Goal: Task Accomplishment & Management: Manage account settings

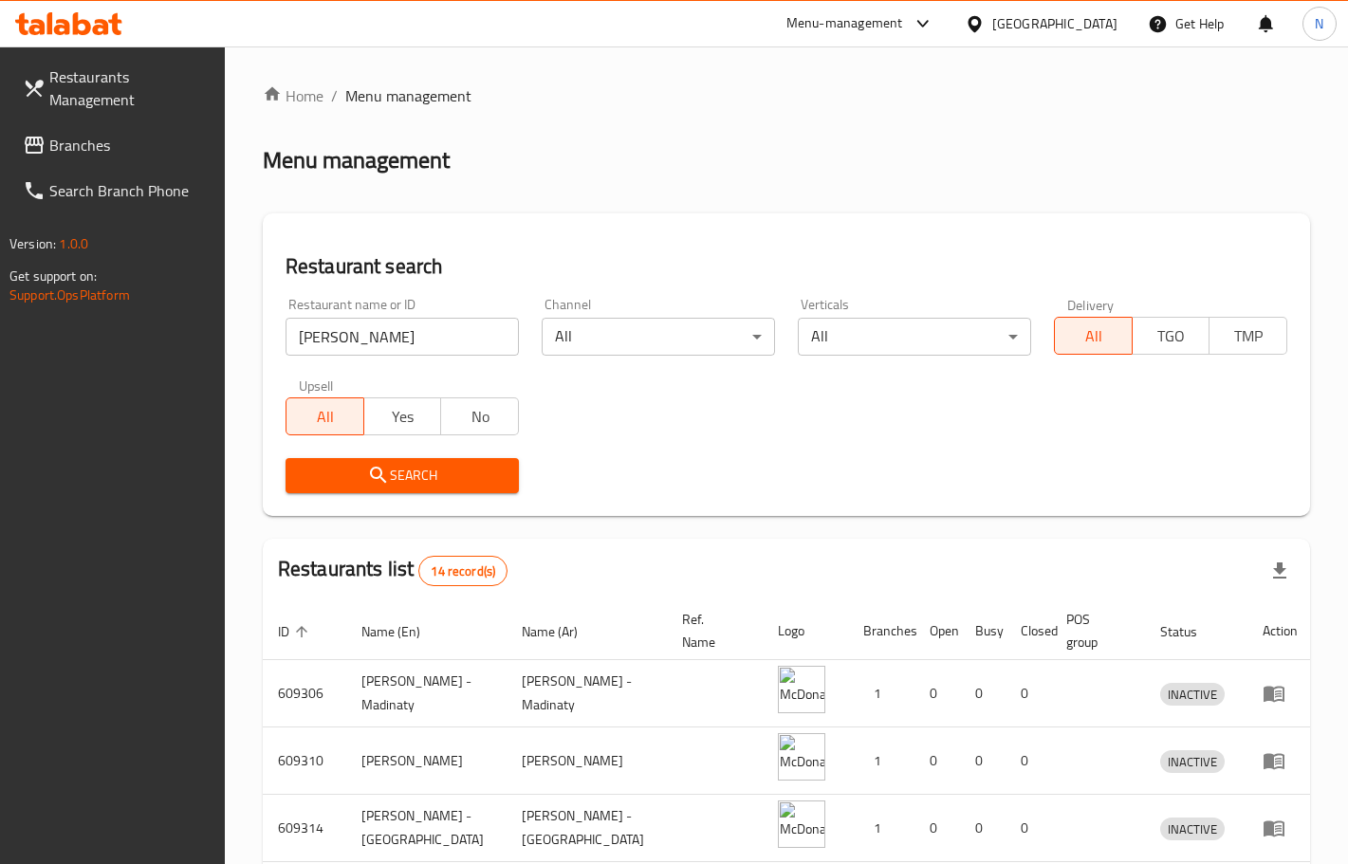
scroll to position [167, 0]
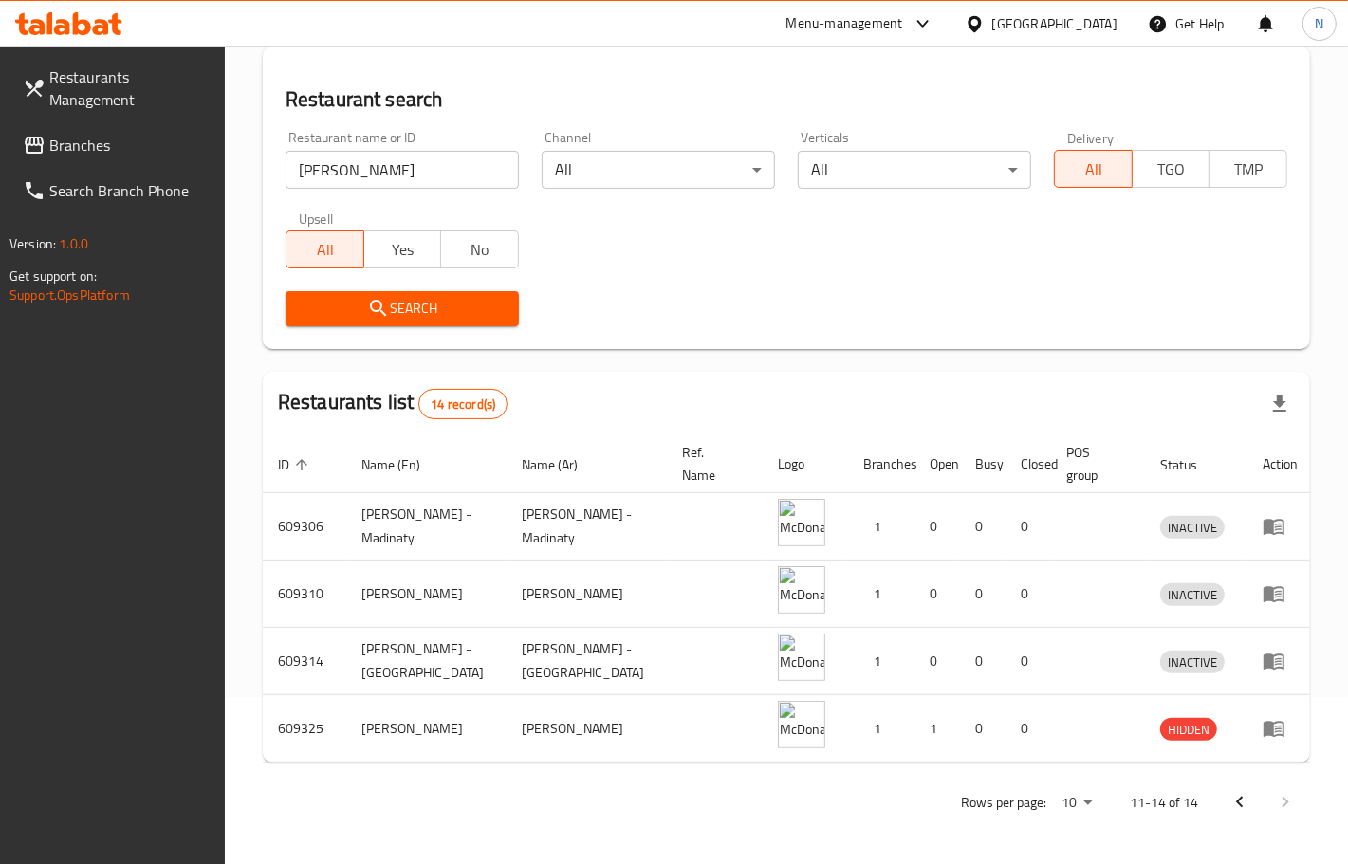
click at [404, 173] on input "[PERSON_NAME]" at bounding box center [402, 170] width 233 height 38
paste input "669078"
type input "669078"
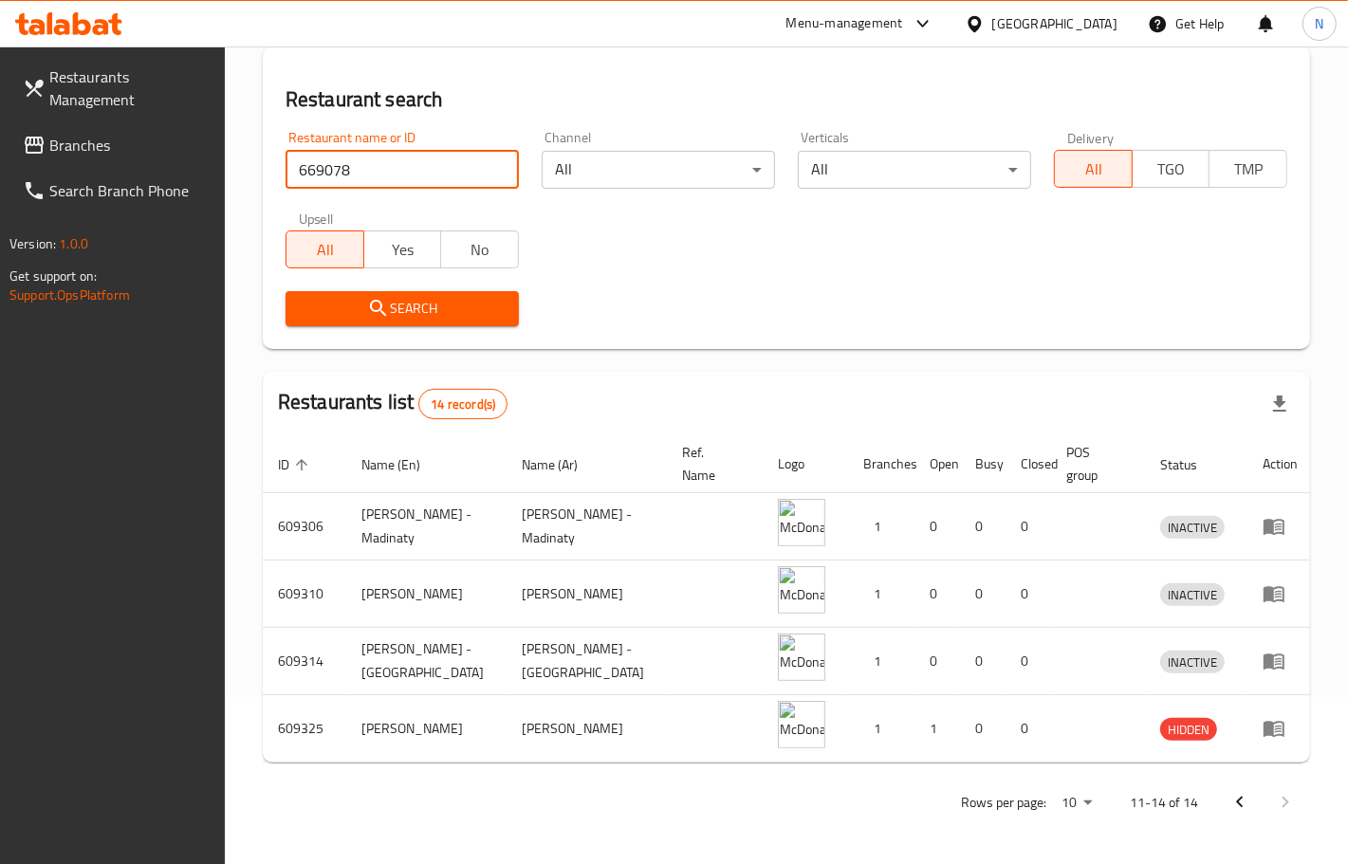
click button "Search" at bounding box center [402, 308] width 233 height 35
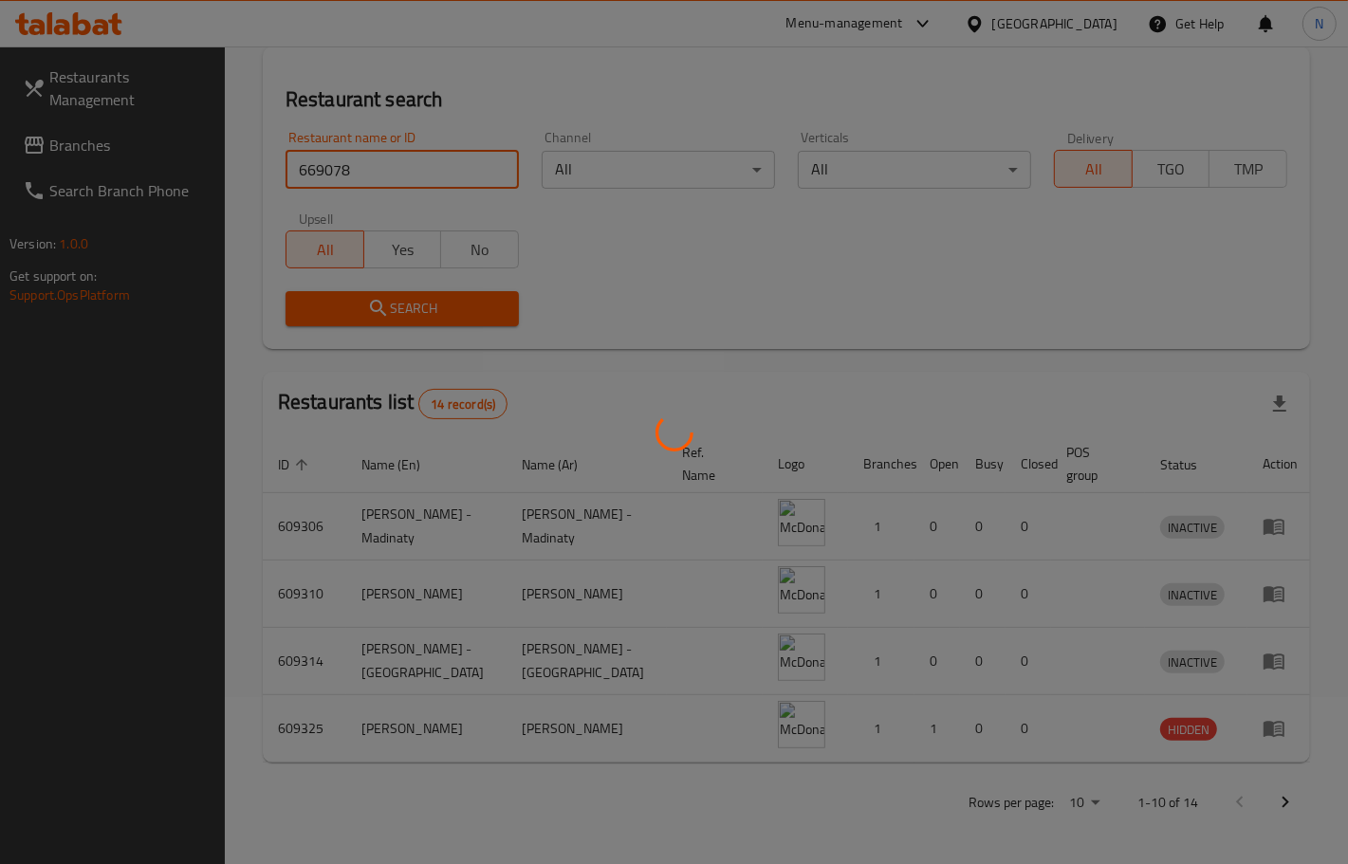
scroll to position [0, 0]
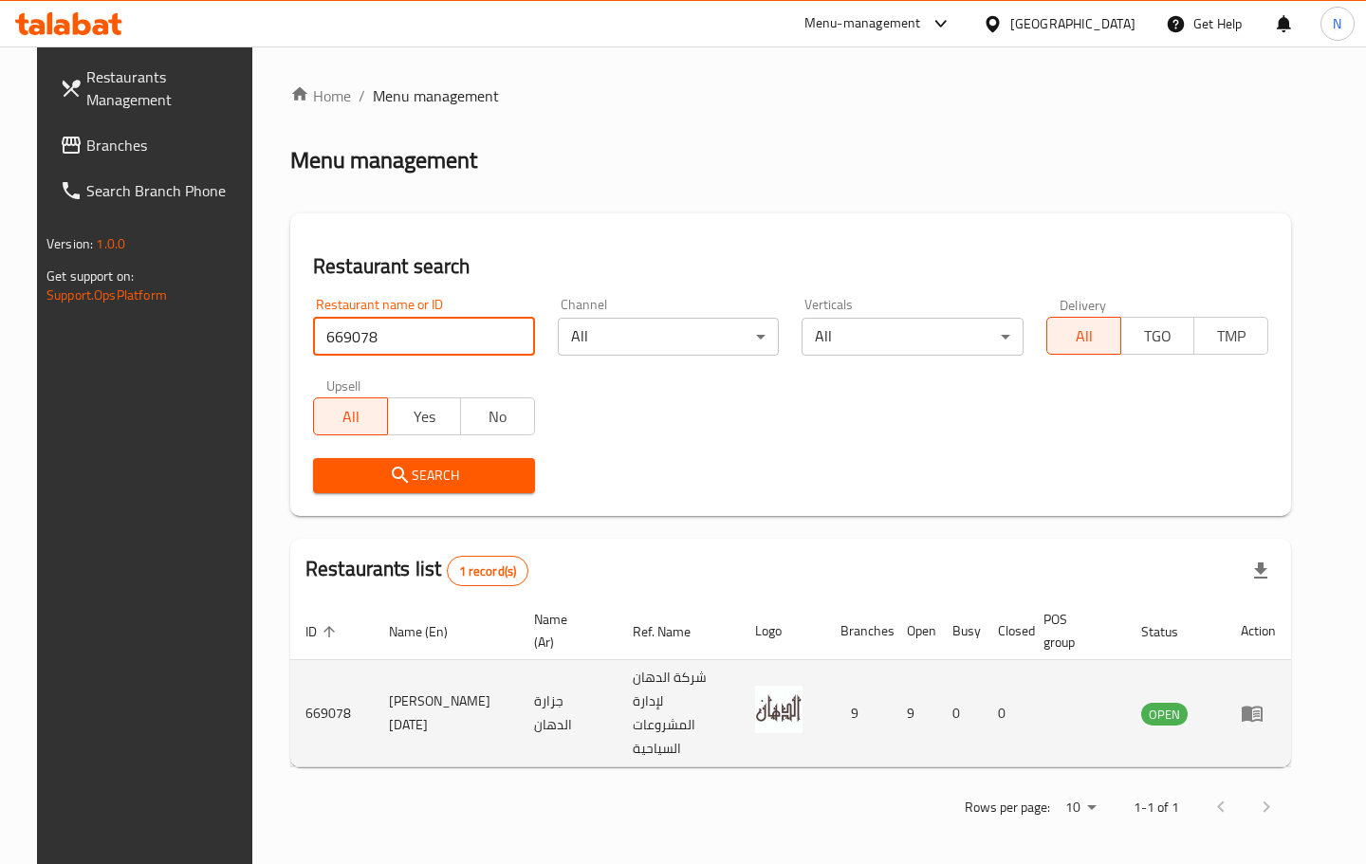
click at [1260, 711] on icon "enhanced table" at bounding box center [1256, 715] width 7 height 8
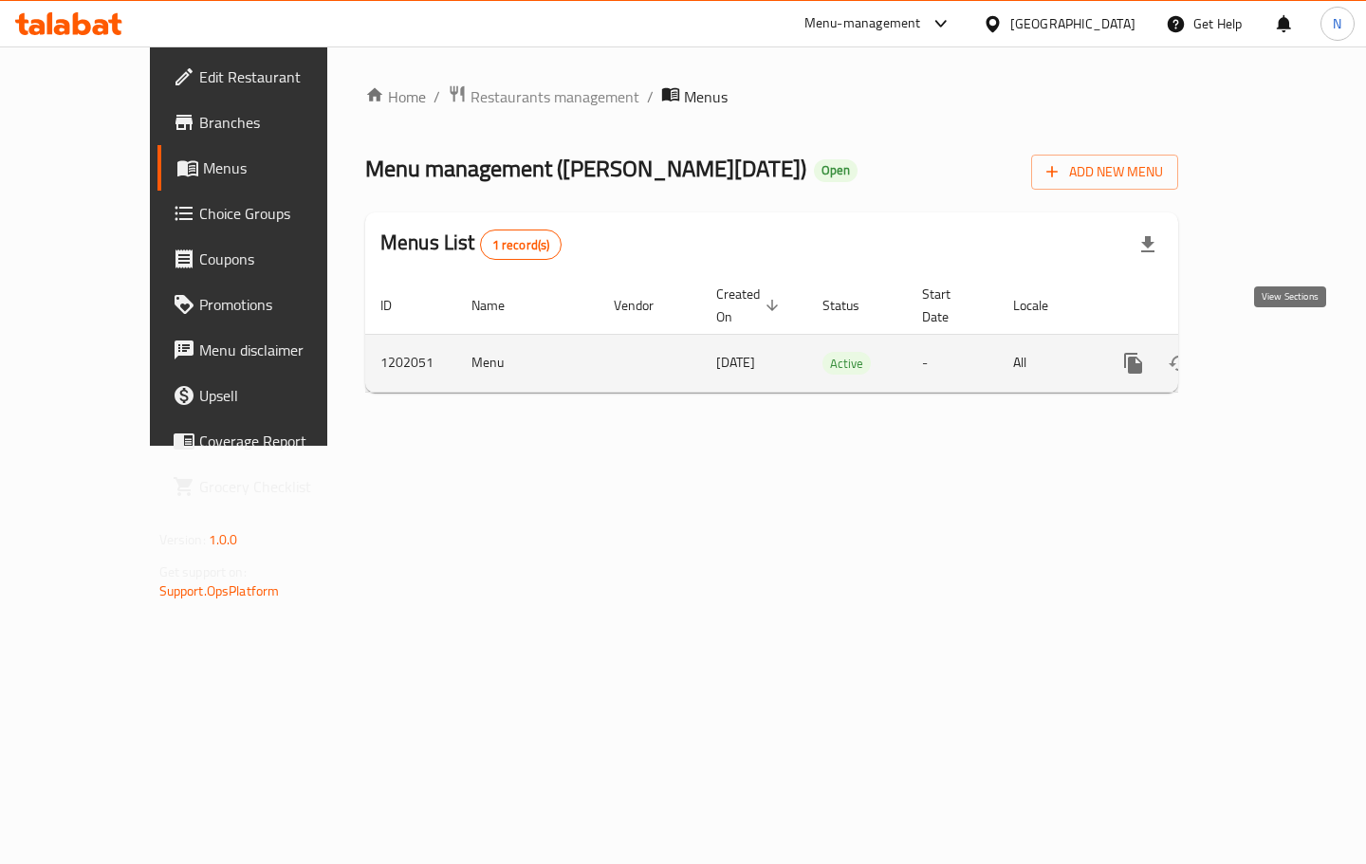
click at [1279, 355] on icon "enhanced table" at bounding box center [1270, 363] width 17 height 17
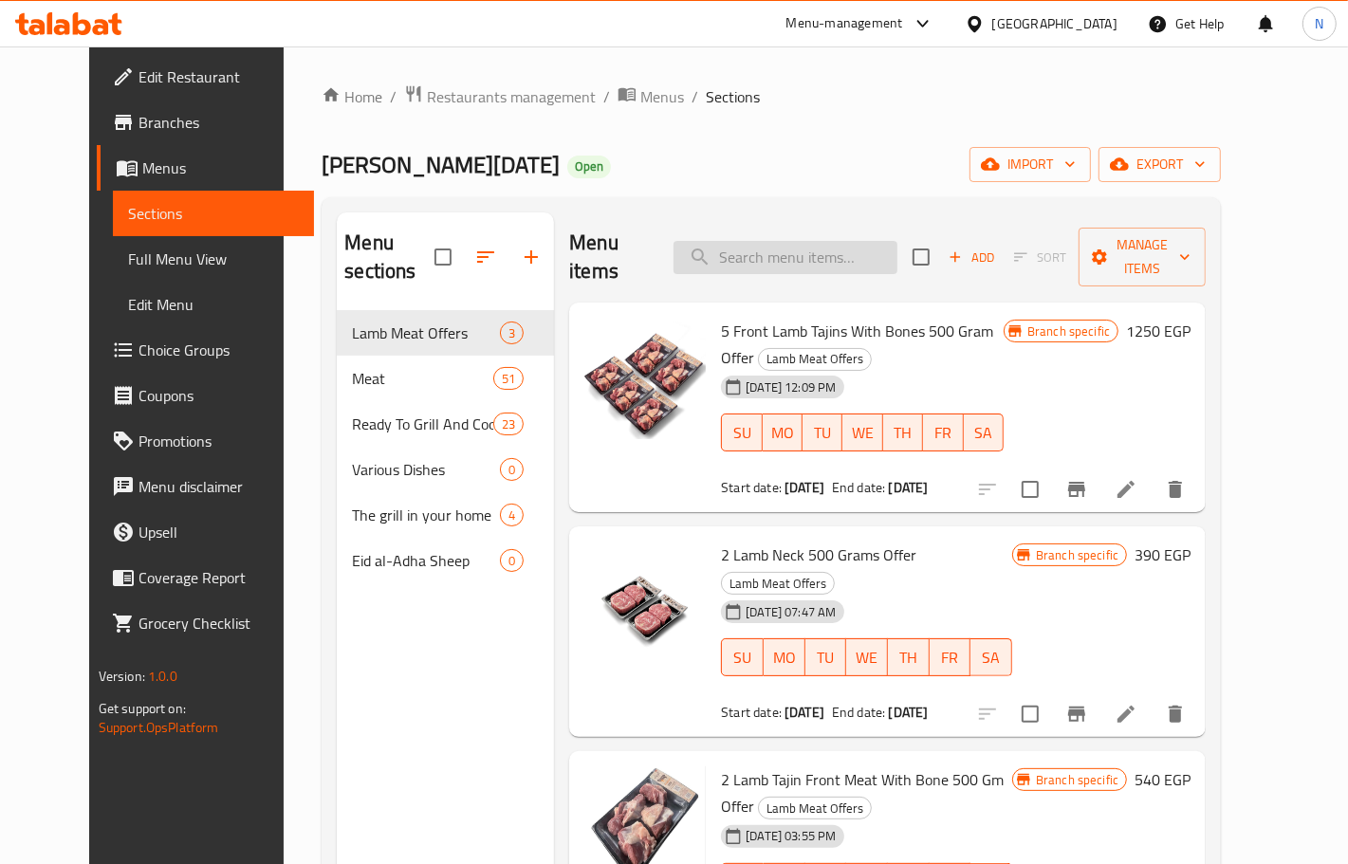
click at [845, 249] on input "search" at bounding box center [786, 257] width 224 height 33
paste input "2 Minced 500 Gram + 1 Front 400 Gram"
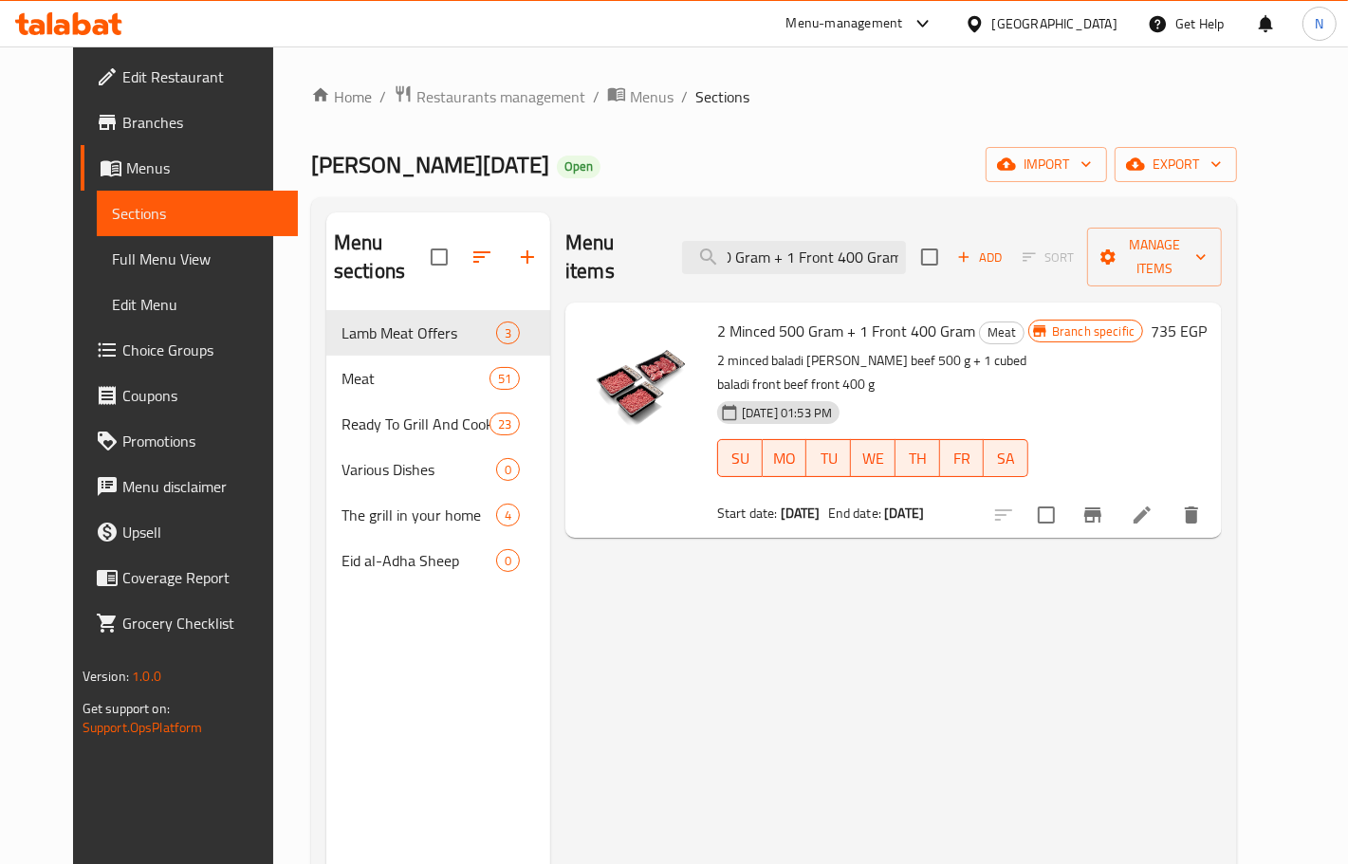
type input "2 Minced 500 Gram + 1 Front 400 Gram"
click at [1104, 504] on icon "Branch-specific-item" at bounding box center [1093, 515] width 23 height 23
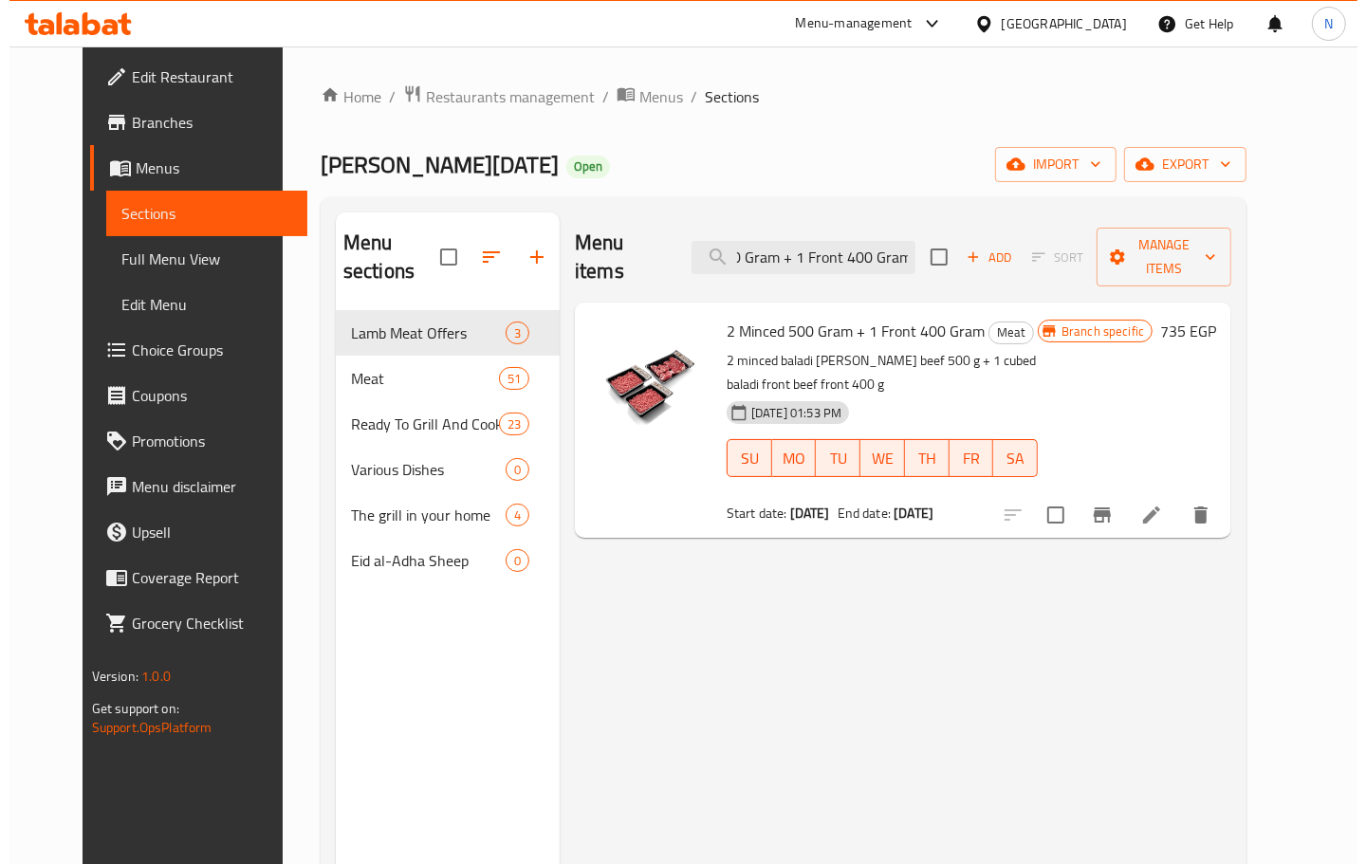
scroll to position [0, 0]
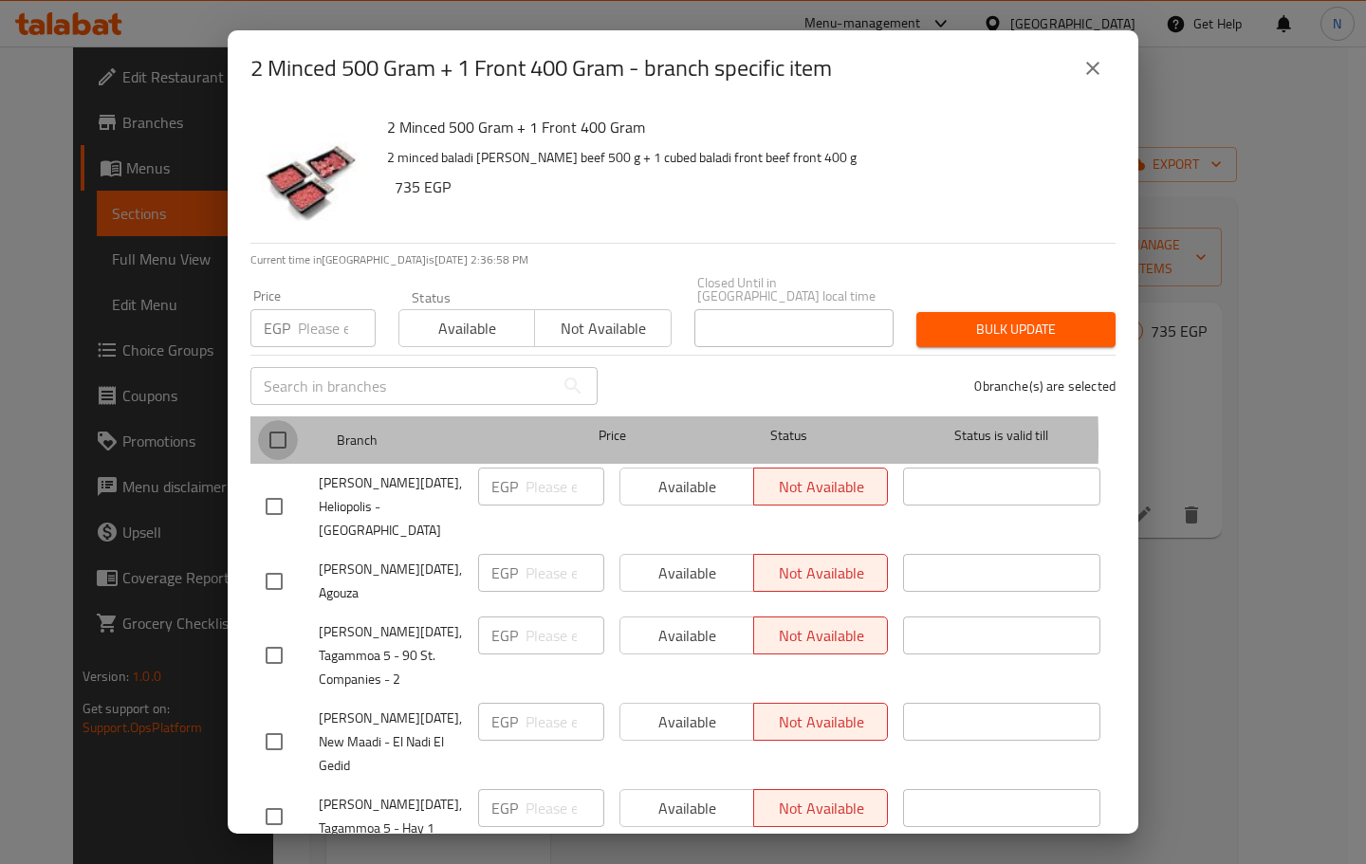
click at [268, 430] on input "checkbox" at bounding box center [278, 440] width 40 height 40
checkbox input "true"
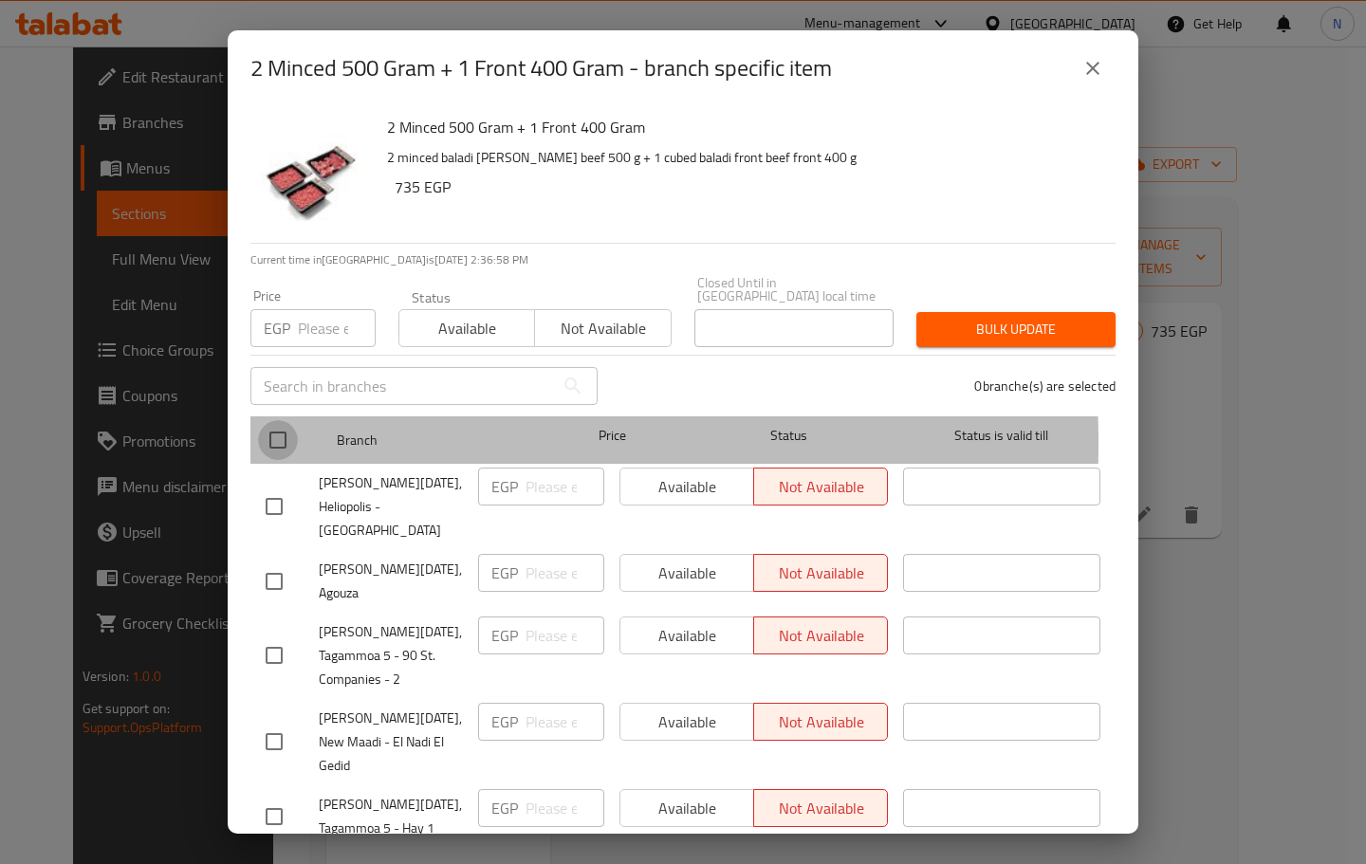
checkbox input "true"
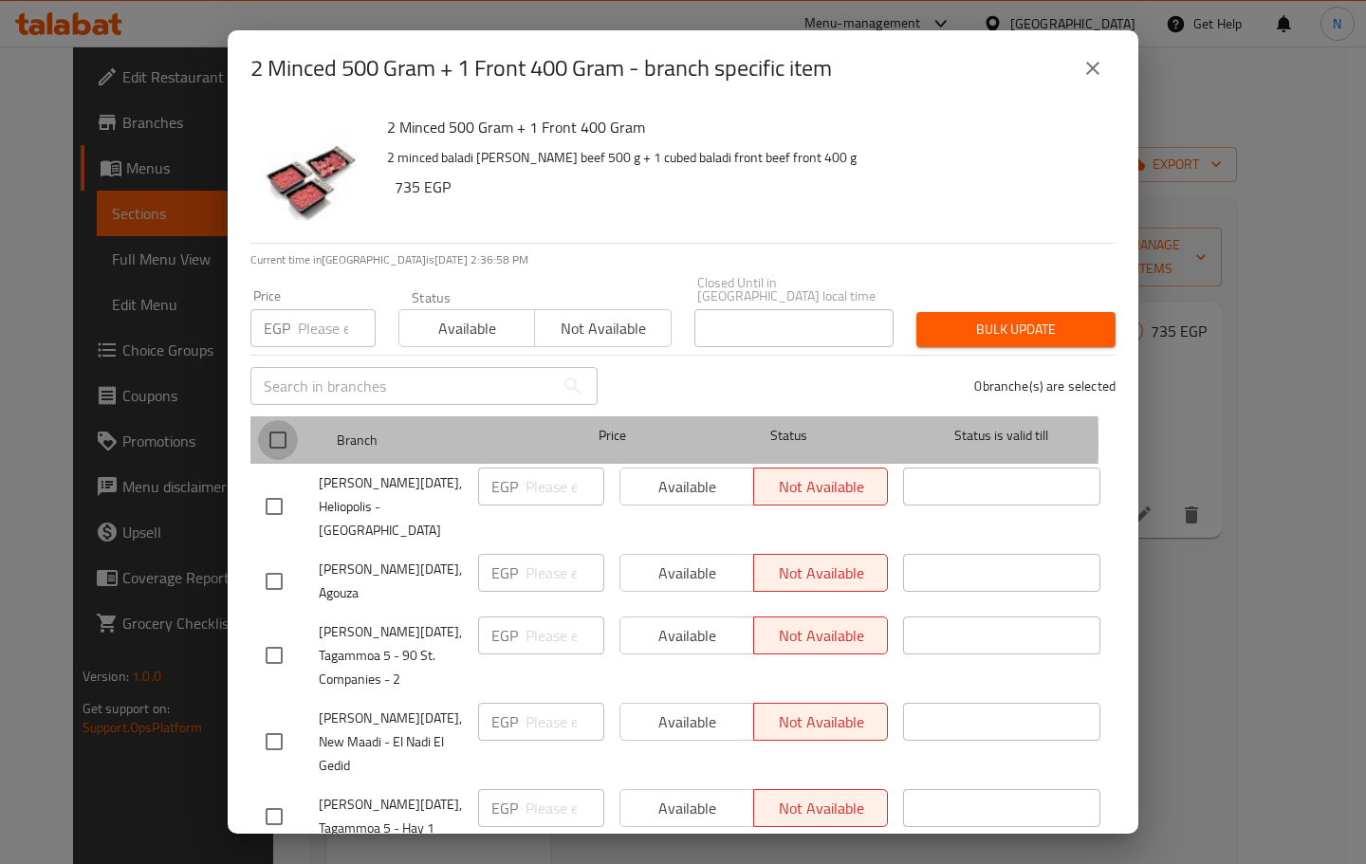
checkbox input "true"
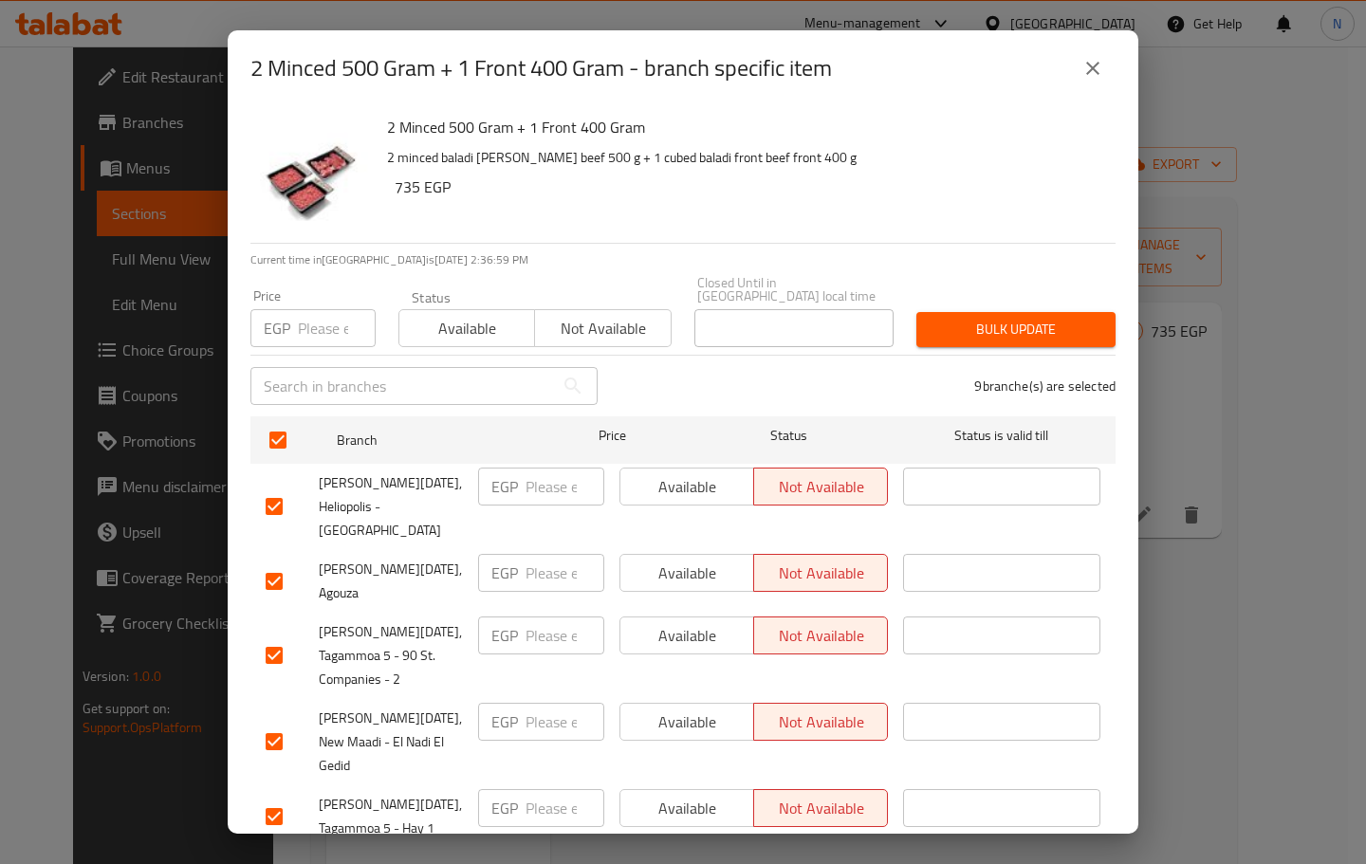
click at [680, 477] on span "Available" at bounding box center [687, 487] width 119 height 28
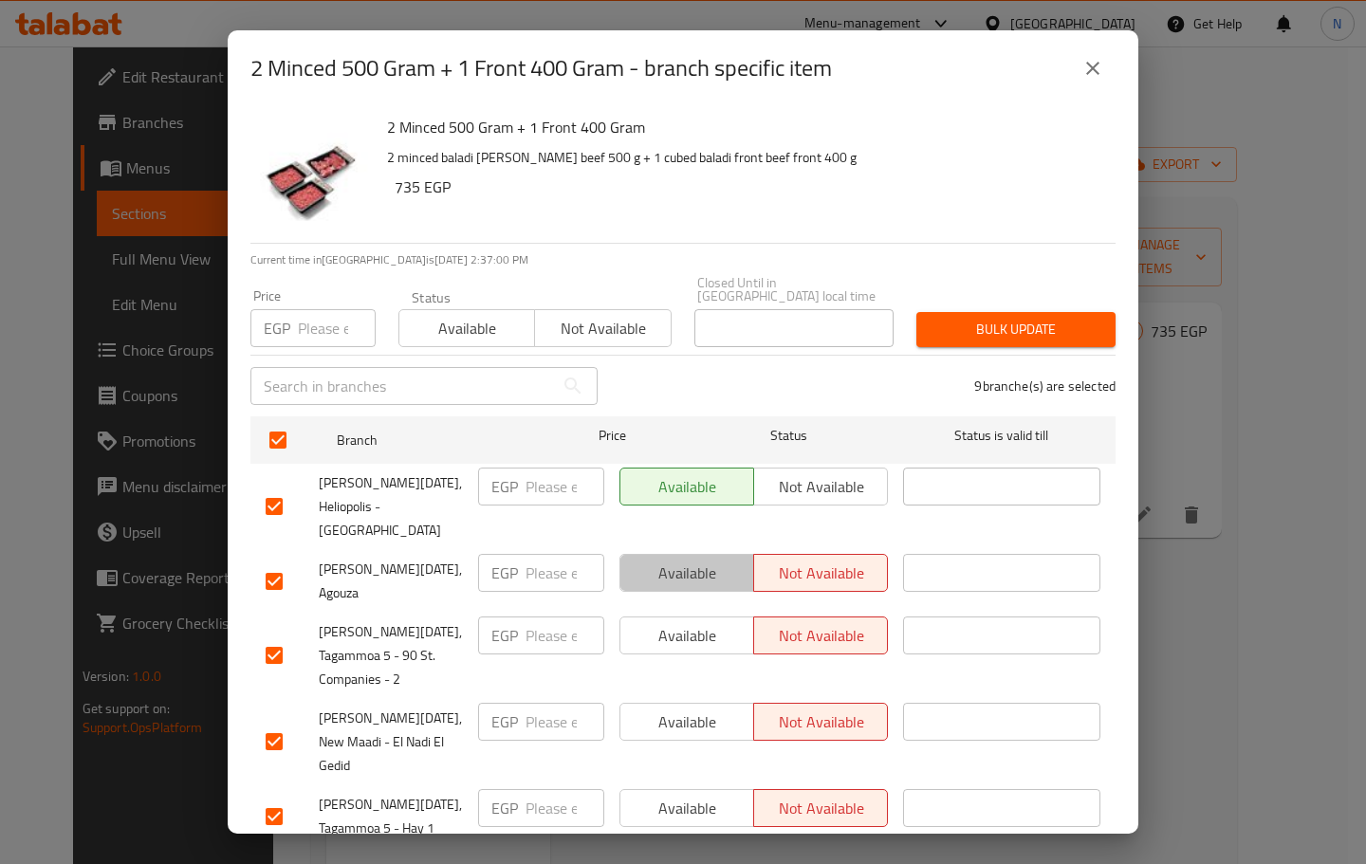
click at [694, 554] on button "Available" at bounding box center [687, 573] width 135 height 38
click at [689, 622] on span "Available" at bounding box center [687, 636] width 119 height 28
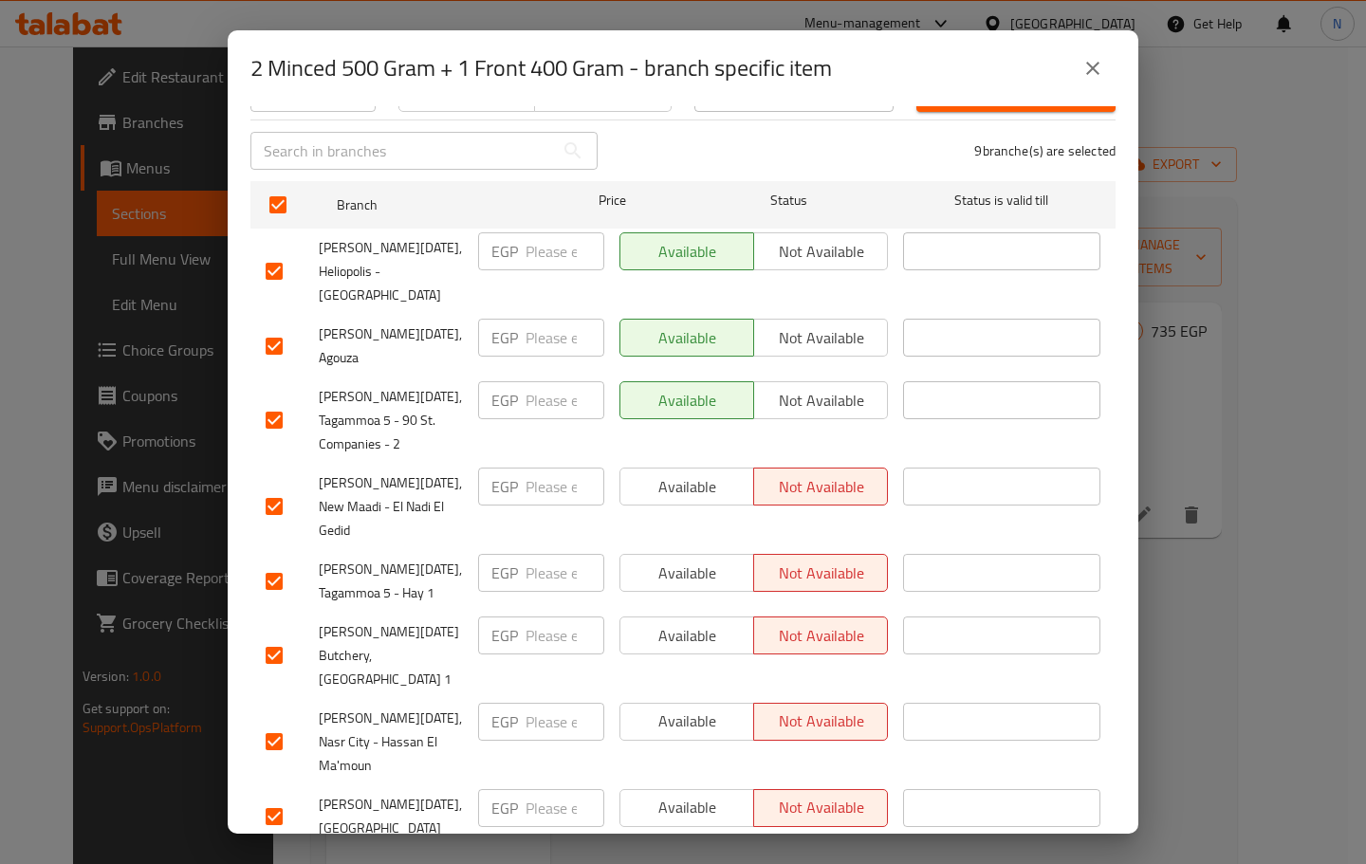
scroll to position [237, 0]
click at [676, 472] on span "Available" at bounding box center [687, 486] width 119 height 28
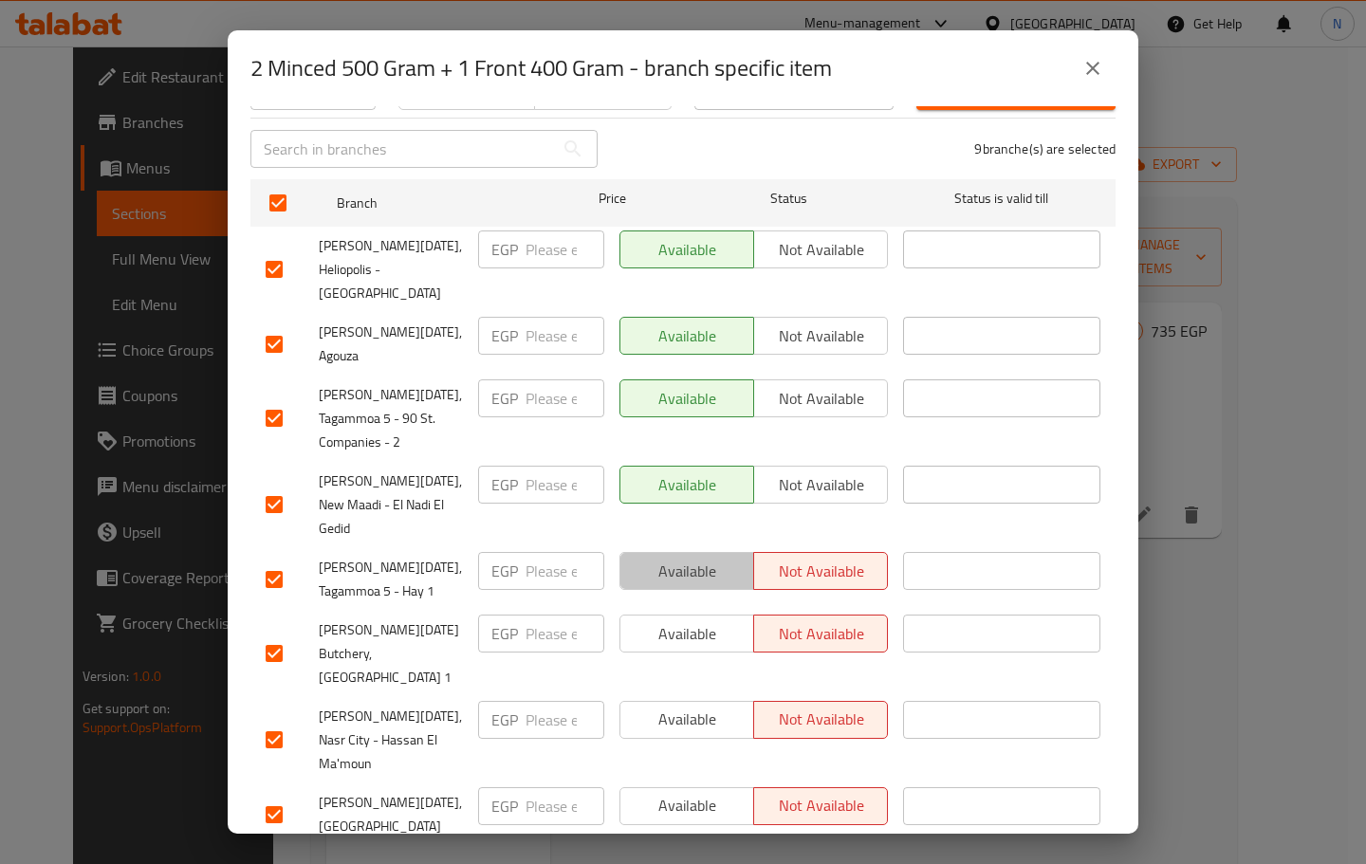
click at [685, 558] on span "Available" at bounding box center [687, 572] width 119 height 28
click at [704, 615] on button "Available" at bounding box center [687, 634] width 135 height 38
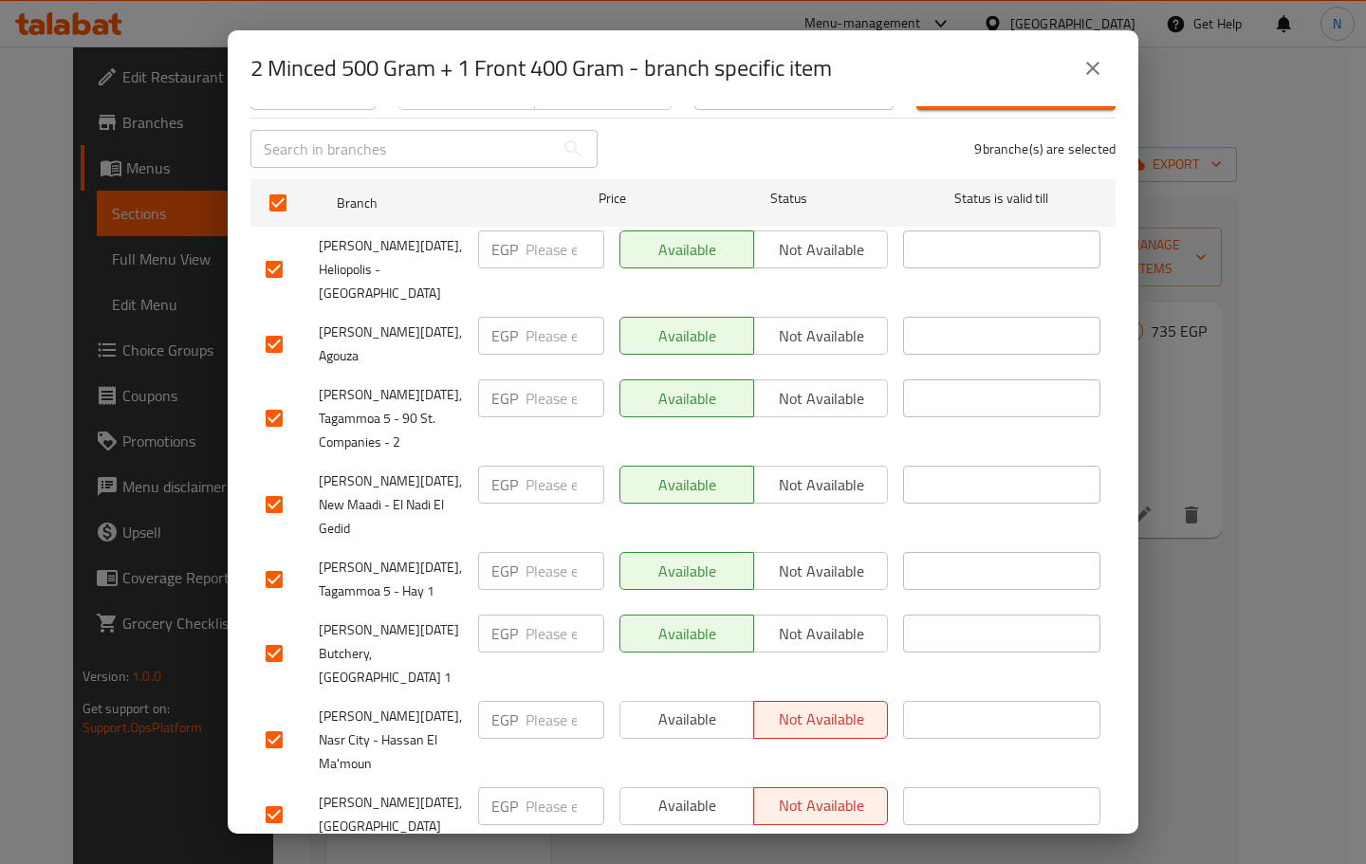
click at [689, 706] on span "Available" at bounding box center [687, 720] width 119 height 28
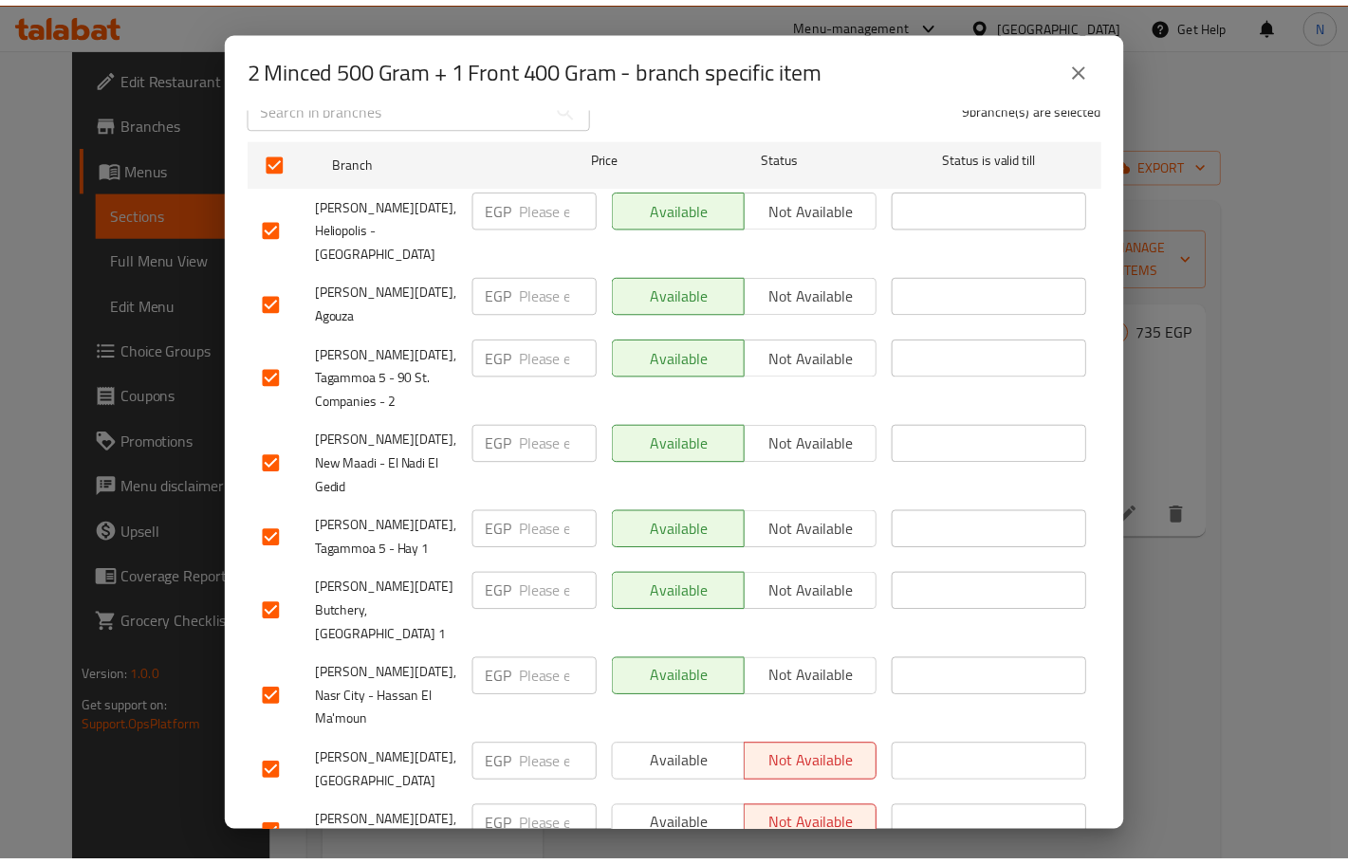
scroll to position [300, 0]
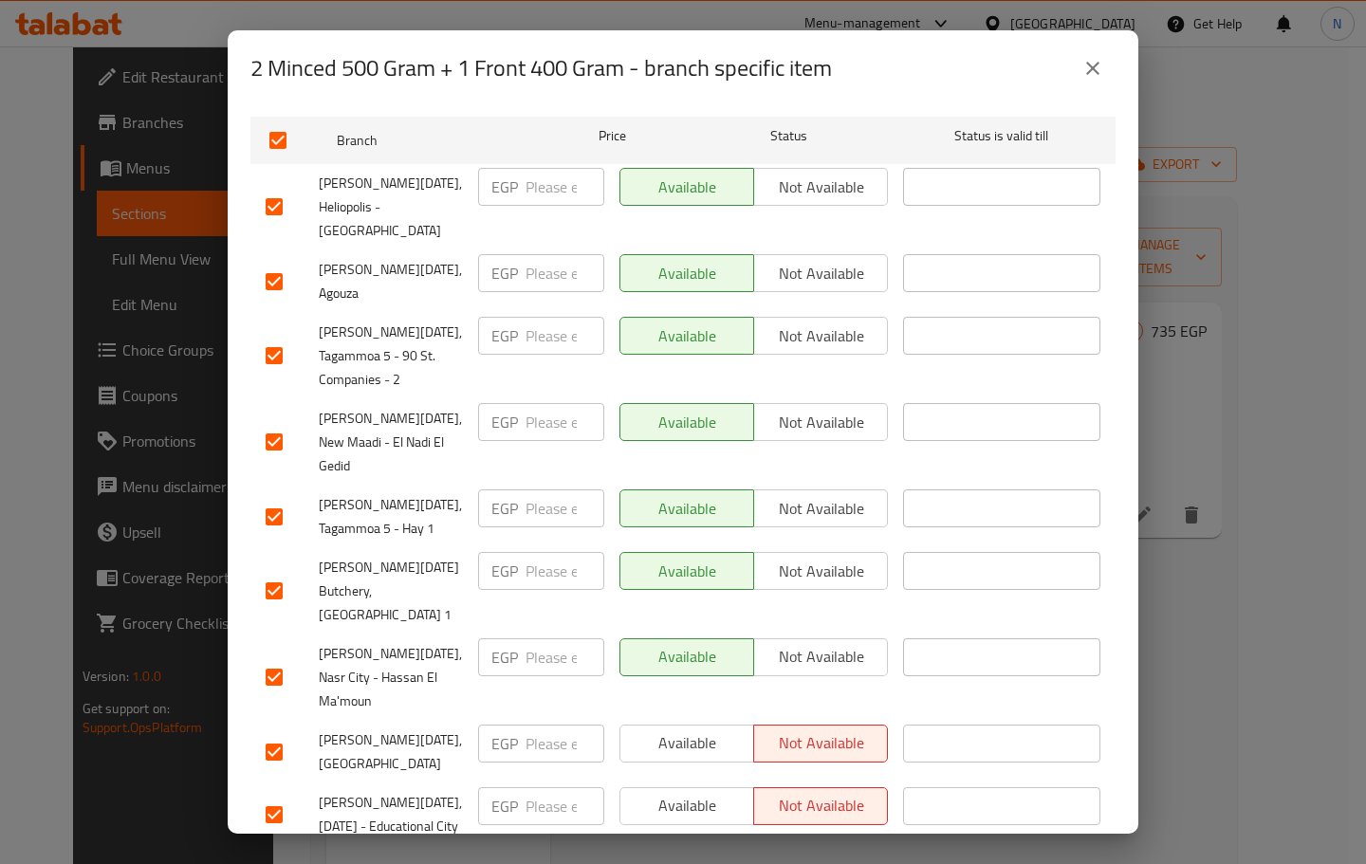
click at [690, 730] on span "Available" at bounding box center [687, 744] width 119 height 28
click at [676, 792] on span "Available" at bounding box center [687, 806] width 119 height 28
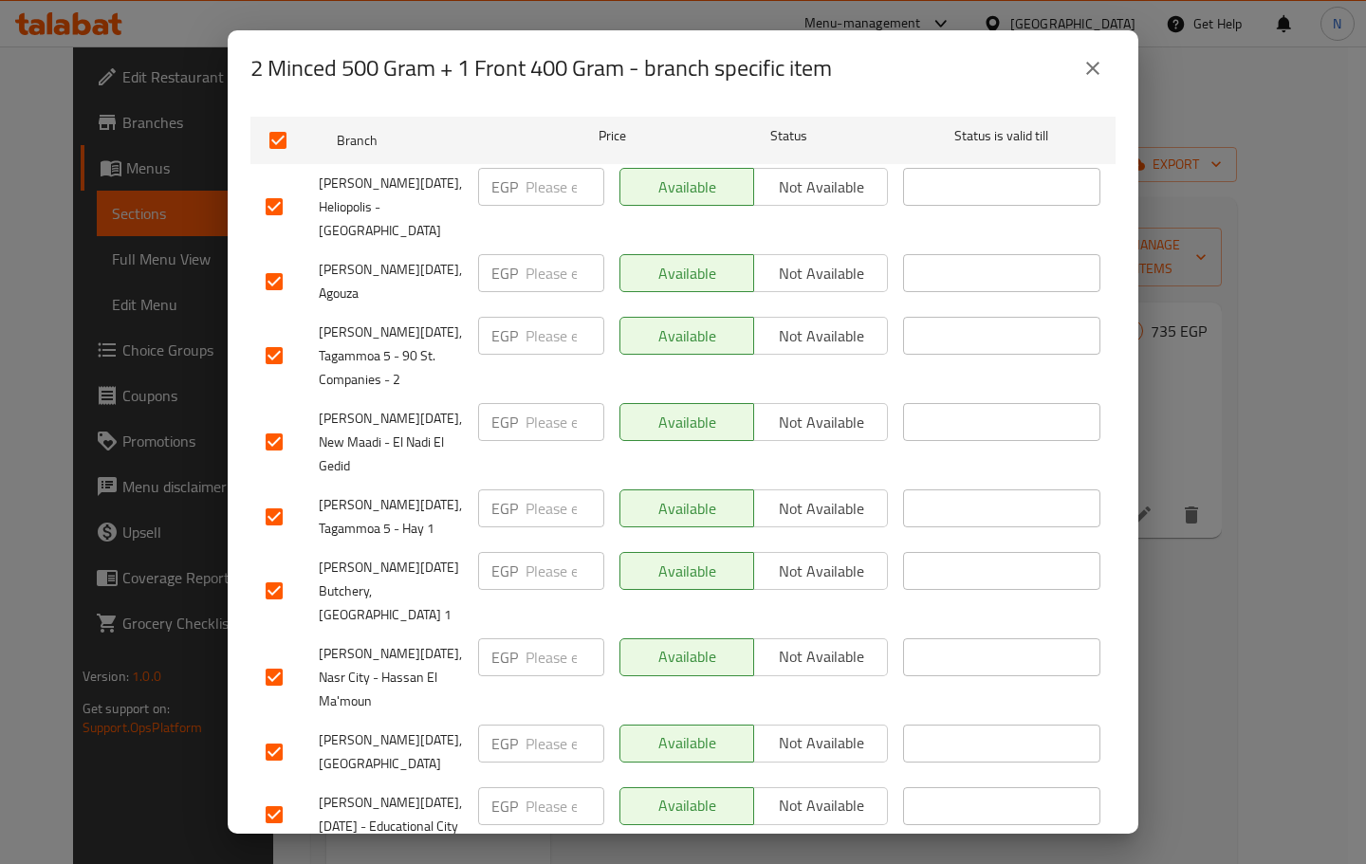
click at [655, 860] on span "Save" at bounding box center [683, 872] width 835 height 24
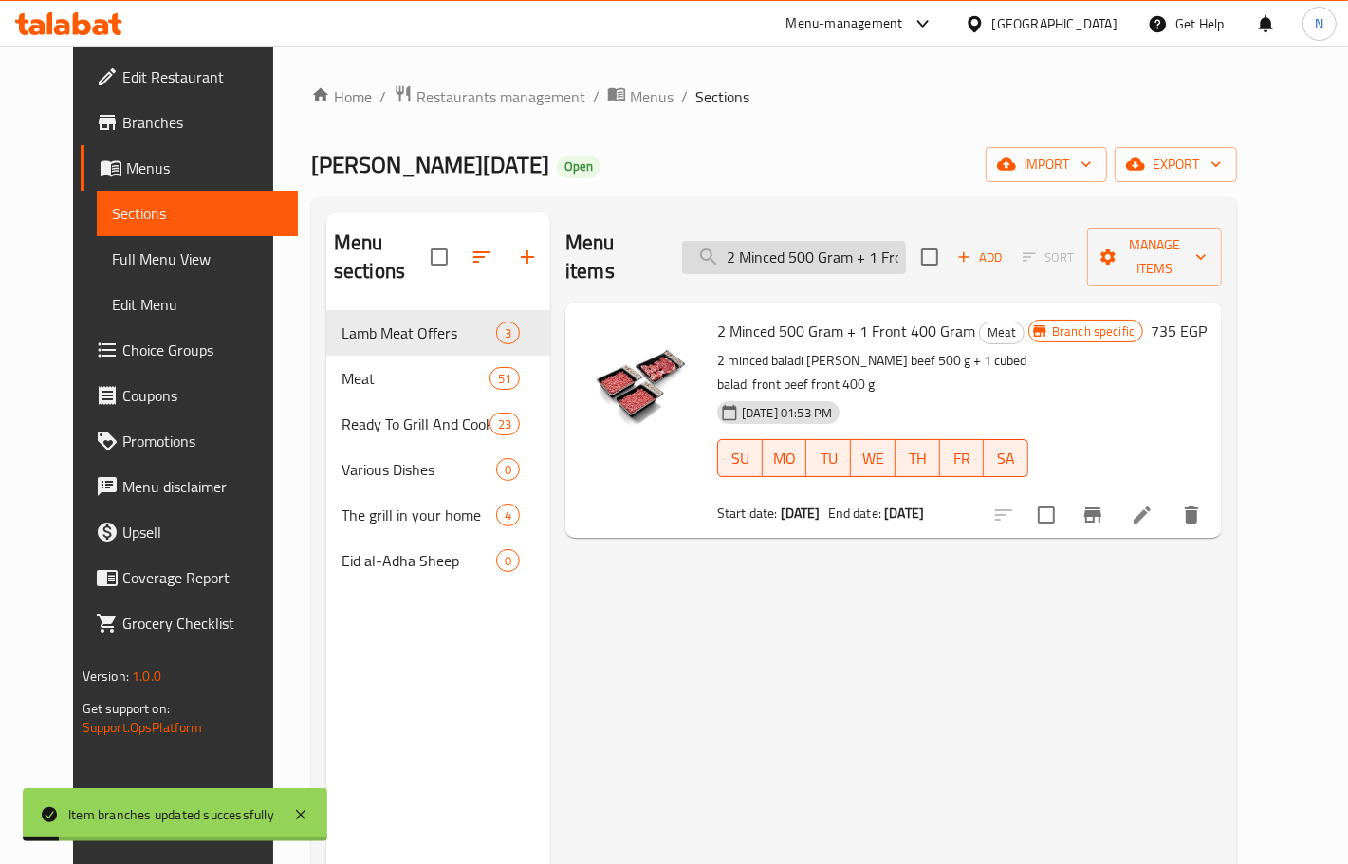
click at [823, 241] on input "2 Minced 500 Gram + 1 Front 400 Gram" at bounding box center [794, 257] width 224 height 33
paste input "Front 400 Gram + 1 Minced 5"
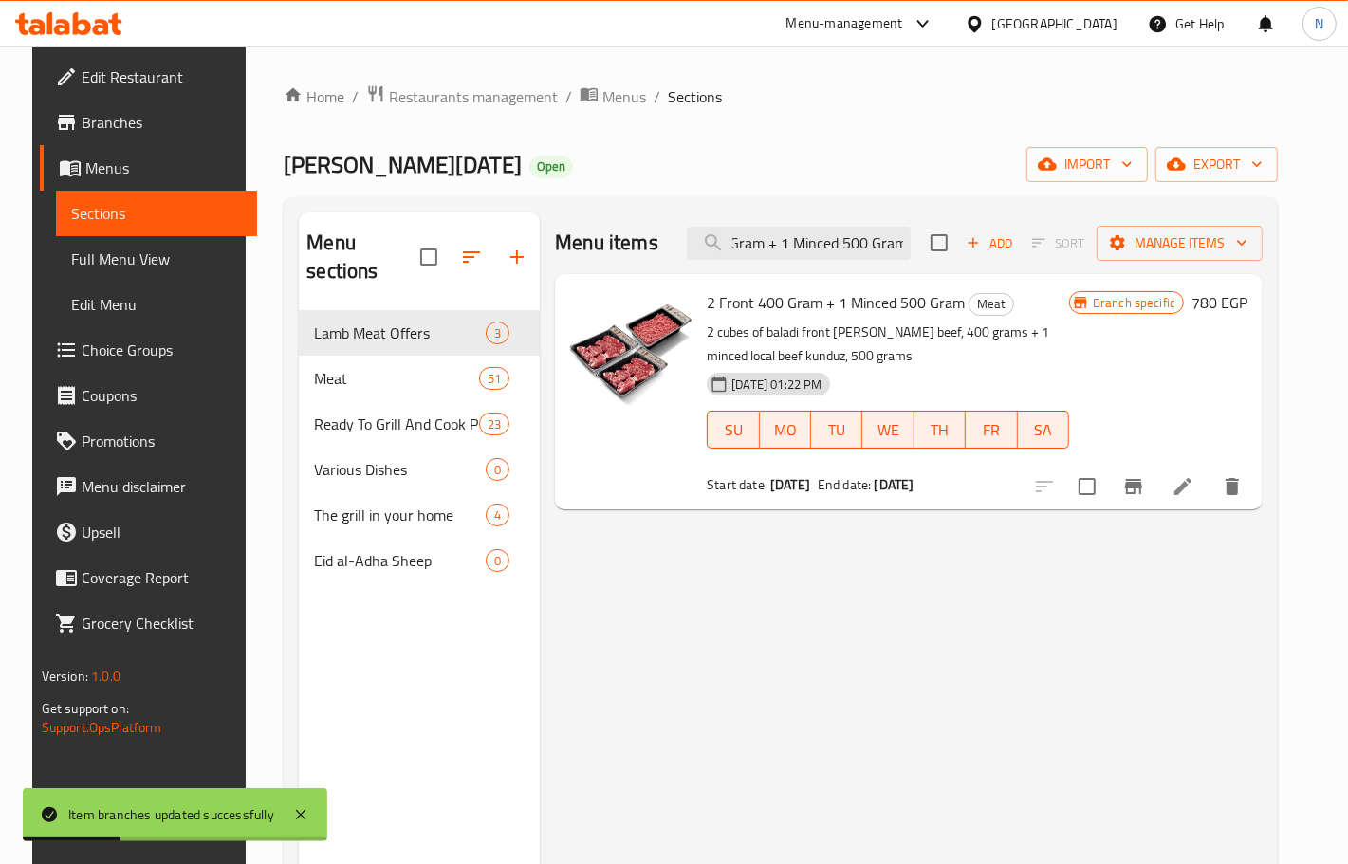
type input "2 Front 400 Gram + 1 Minced 500 Gram"
click at [1142, 484] on icon "Branch-specific-item" at bounding box center [1133, 486] width 17 height 15
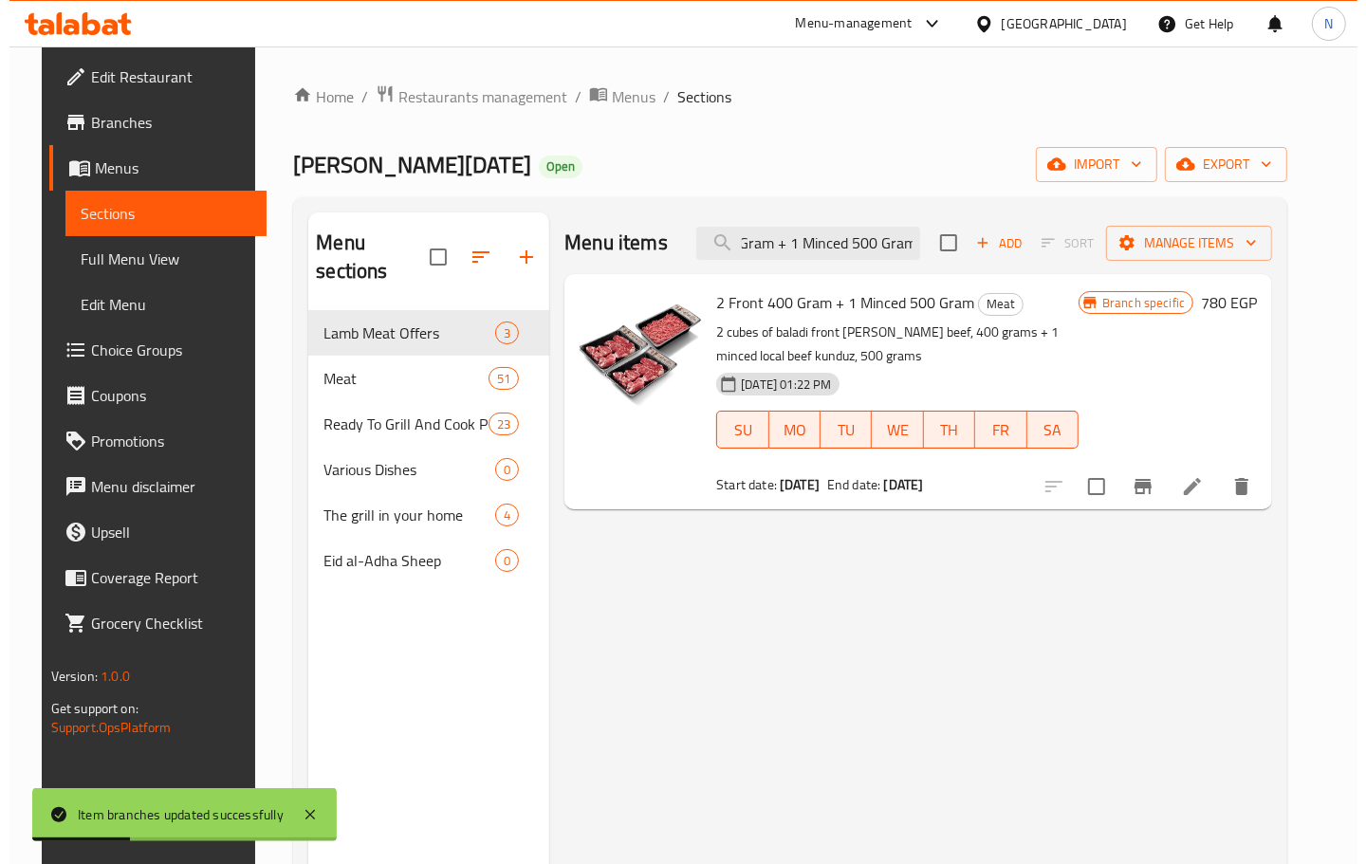
scroll to position [0, 0]
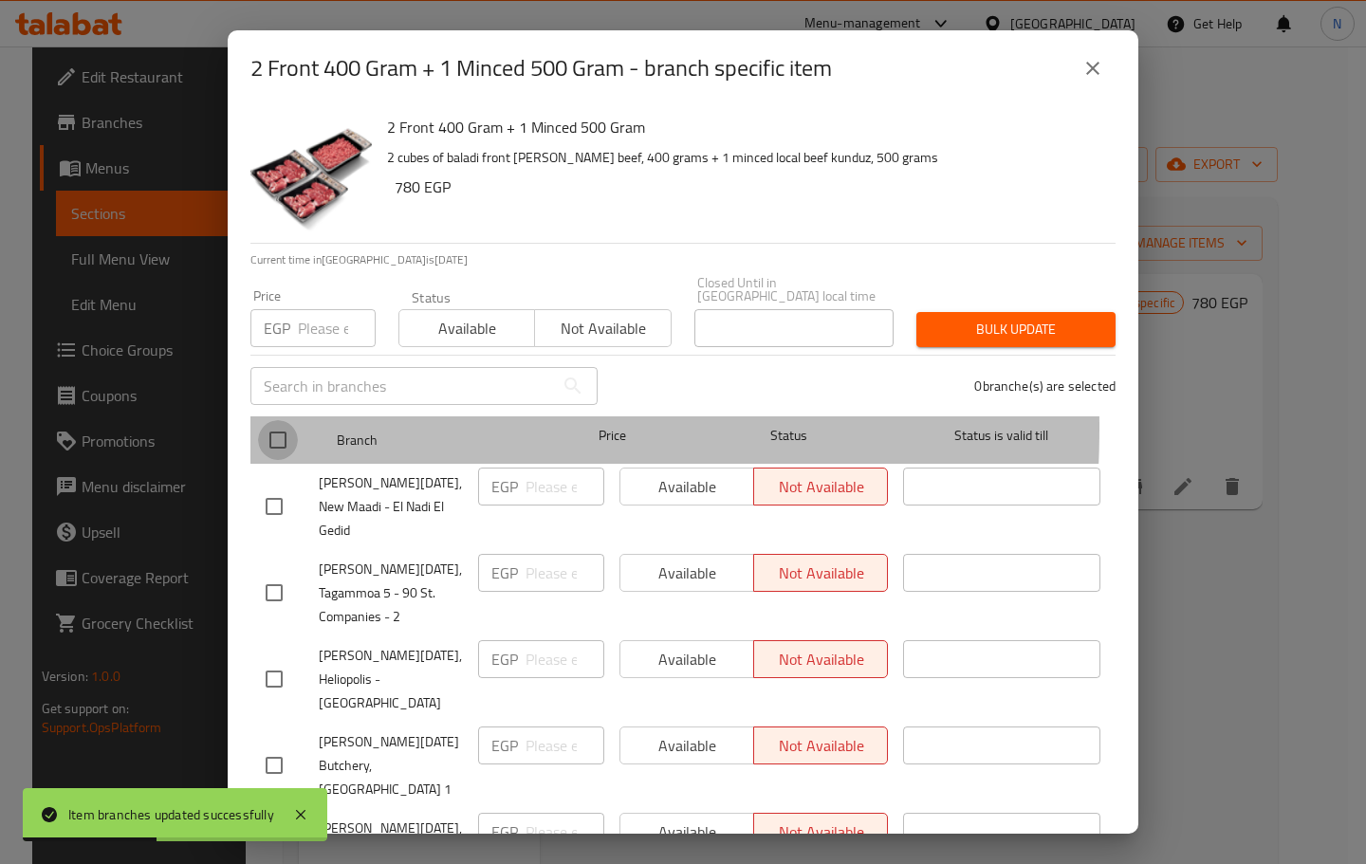
click at [273, 420] on input "checkbox" at bounding box center [278, 440] width 40 height 40
checkbox input "true"
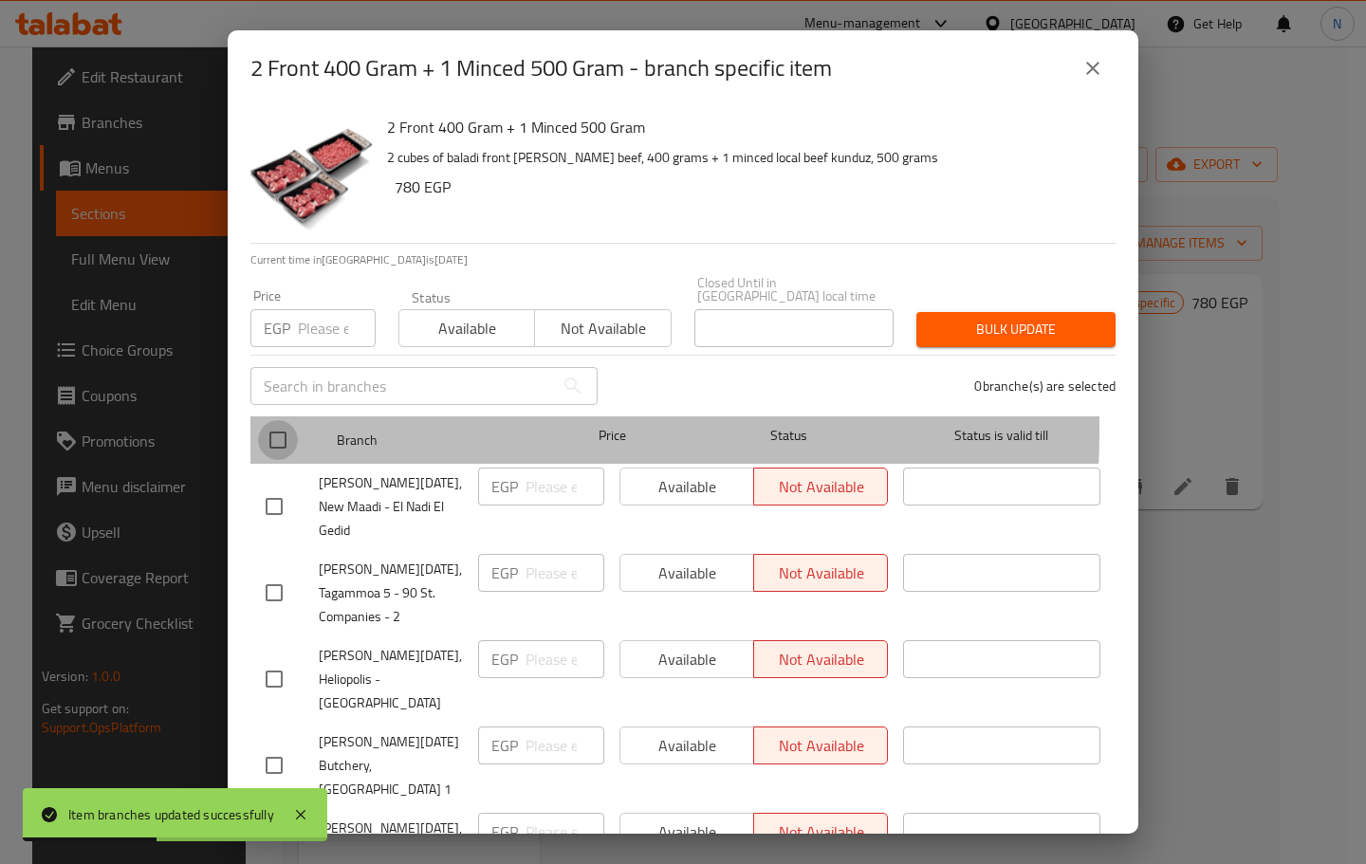
checkbox input "true"
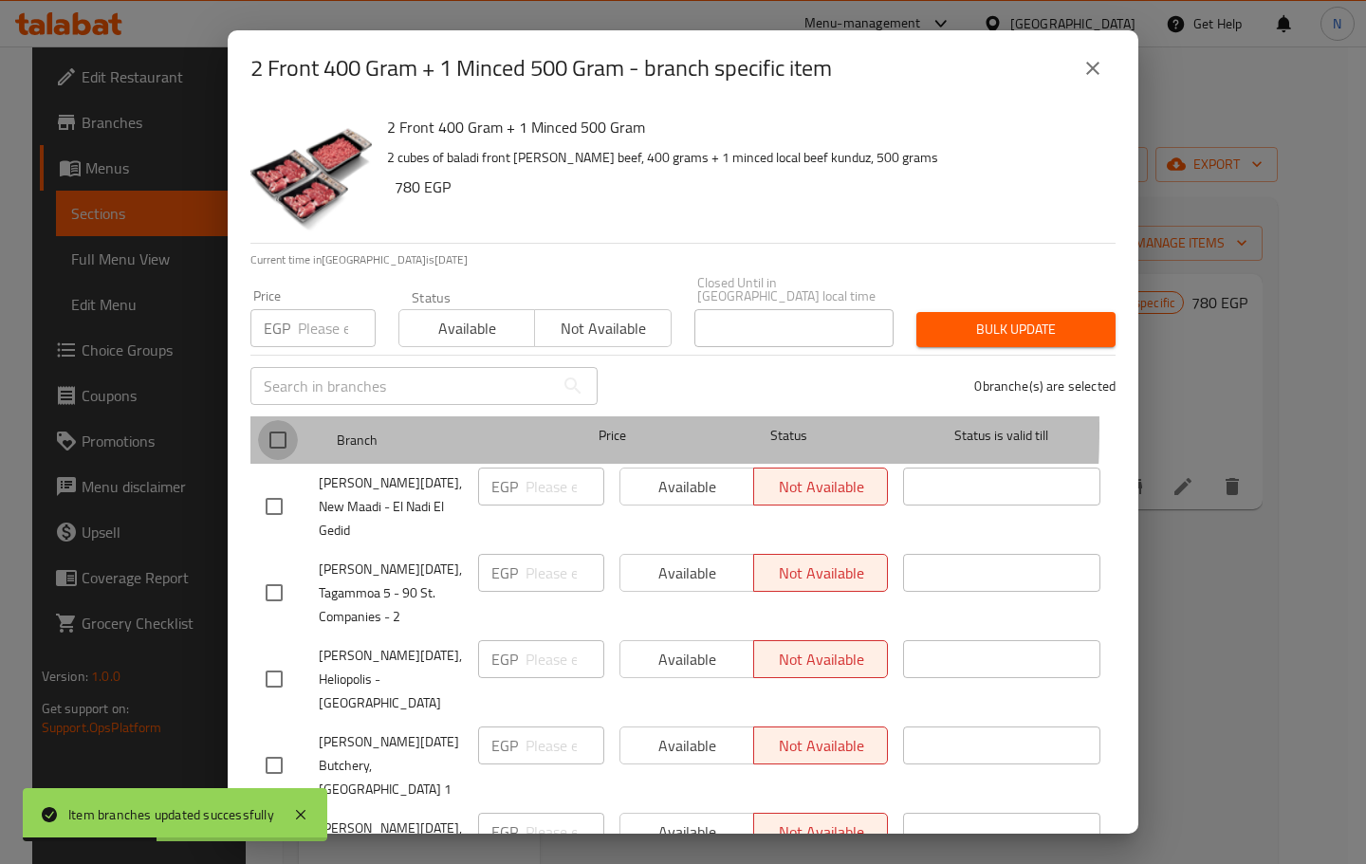
checkbox input "true"
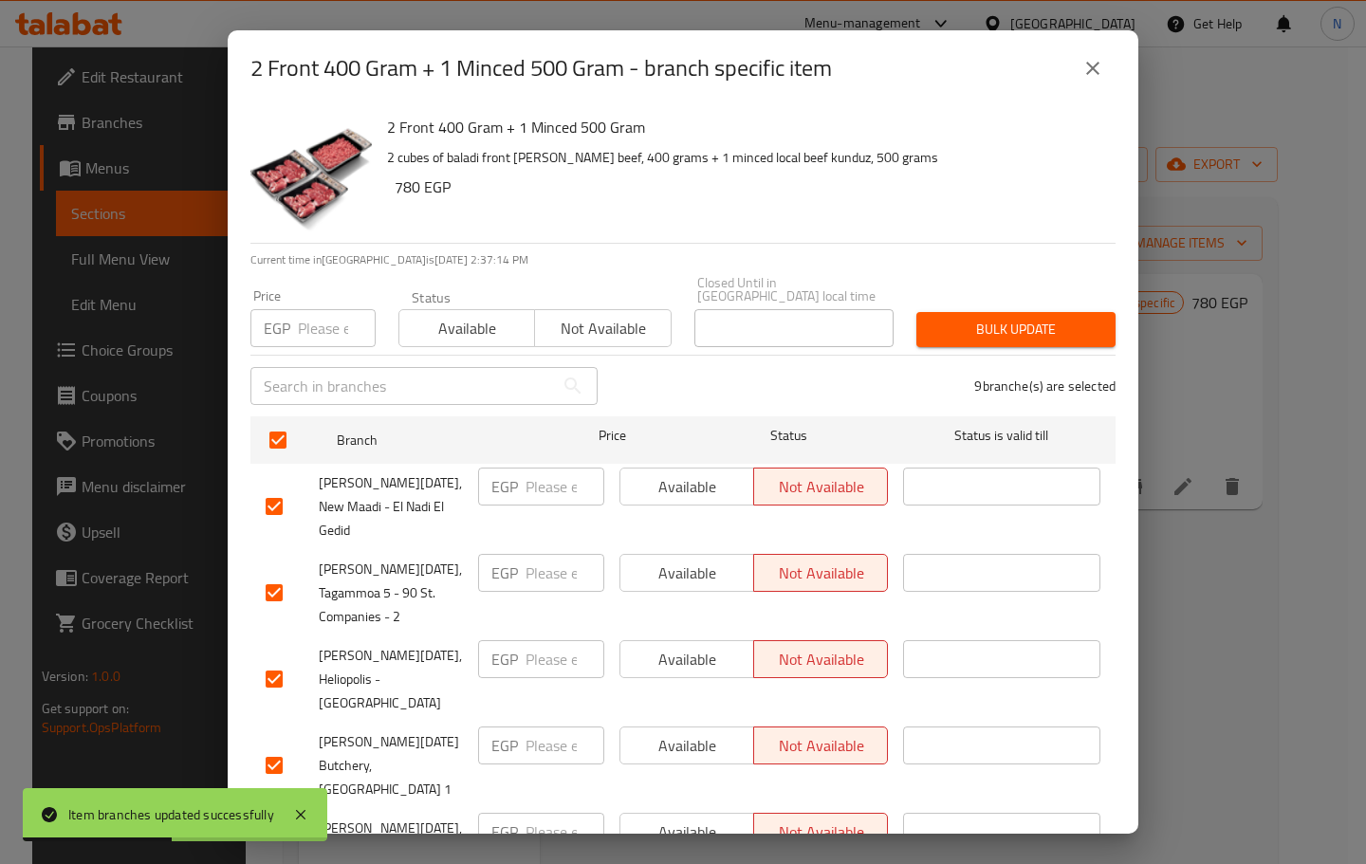
click at [694, 473] on span "Available" at bounding box center [687, 487] width 119 height 28
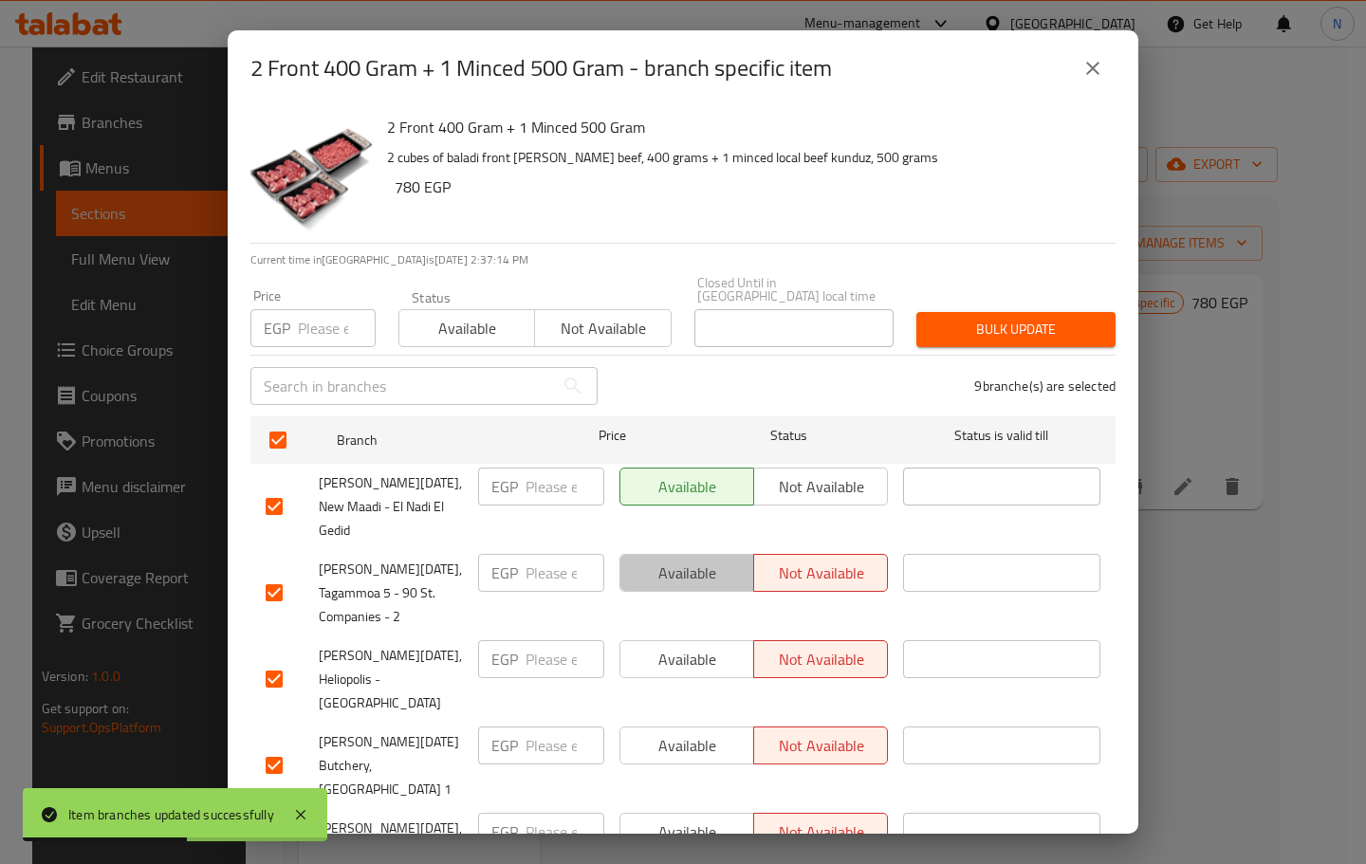
click at [700, 560] on span "Available" at bounding box center [687, 574] width 119 height 28
click at [698, 646] on span "Available" at bounding box center [687, 660] width 119 height 28
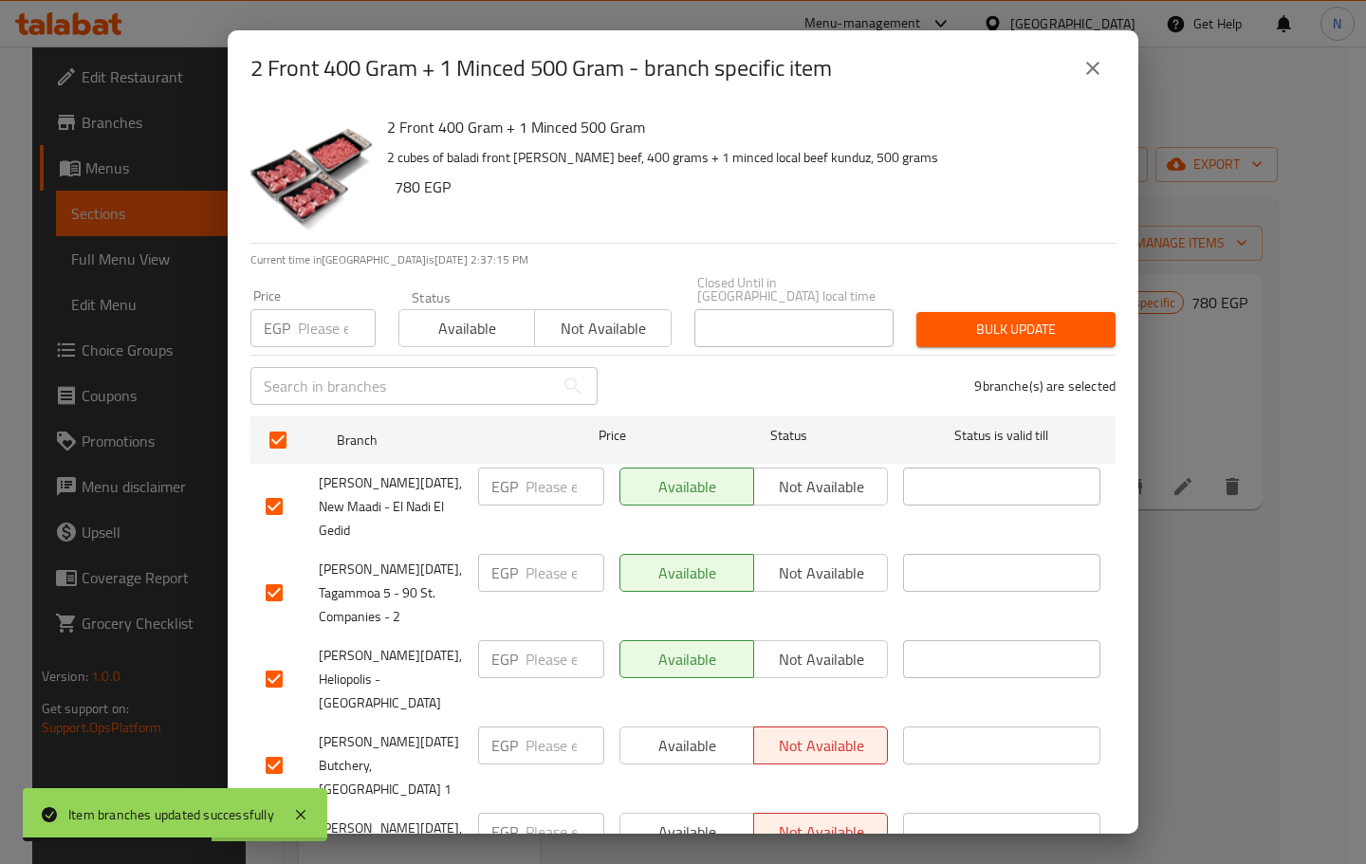
click at [691, 732] on span "Available" at bounding box center [687, 746] width 119 height 28
click at [686, 819] on span "Available" at bounding box center [687, 833] width 119 height 28
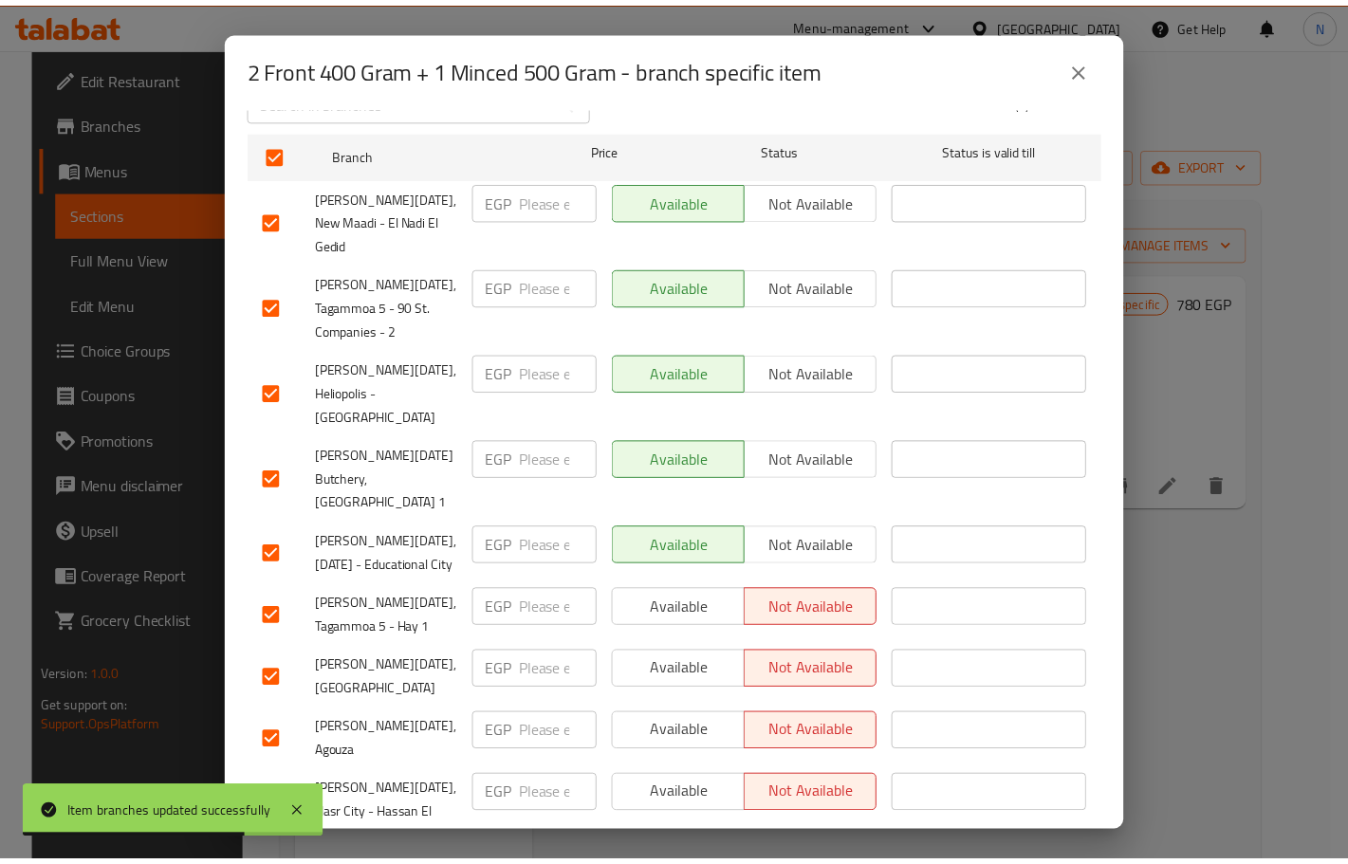
scroll to position [300, 0]
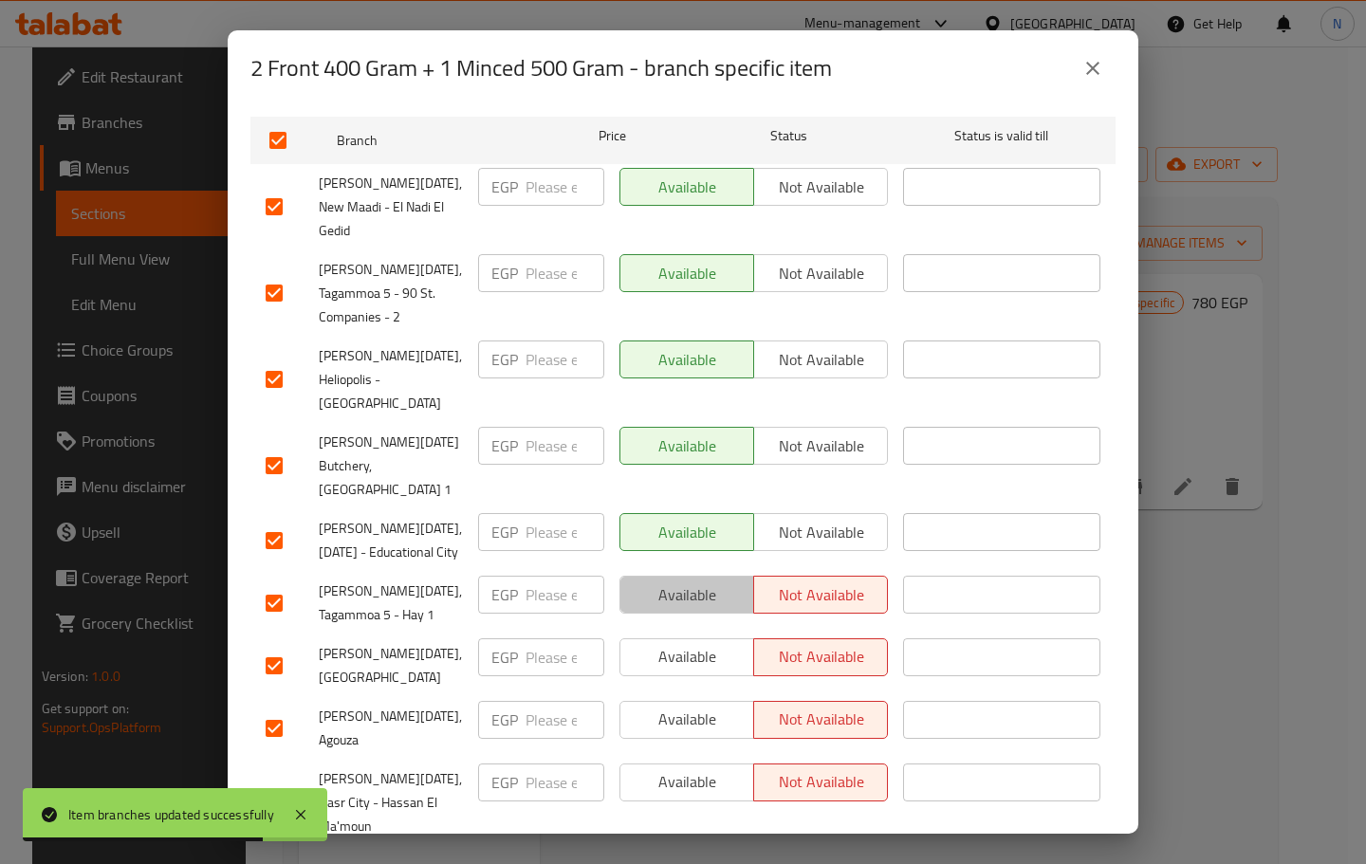
click at [691, 582] on span "Available" at bounding box center [687, 596] width 119 height 28
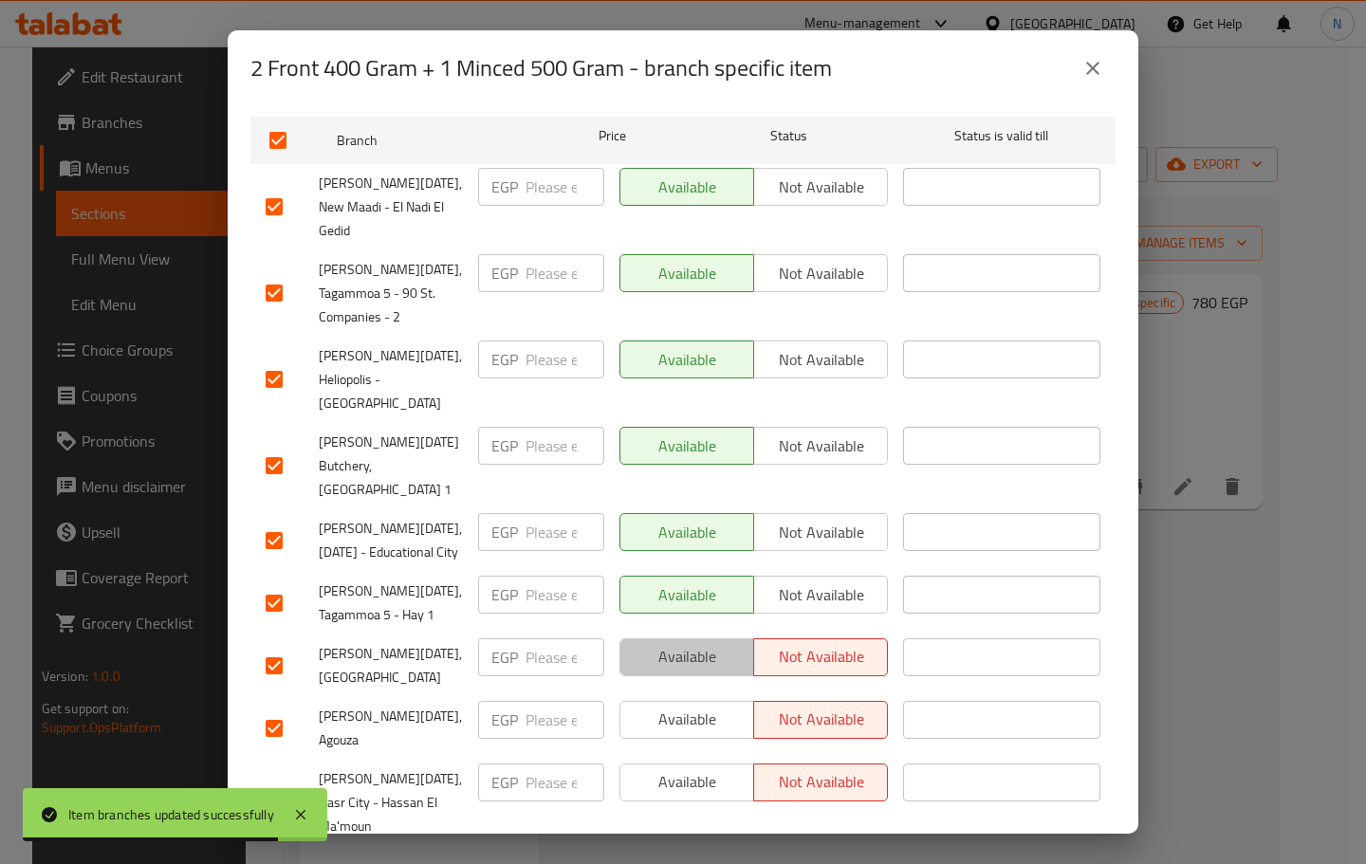
click at [690, 643] on span "Available" at bounding box center [687, 657] width 119 height 28
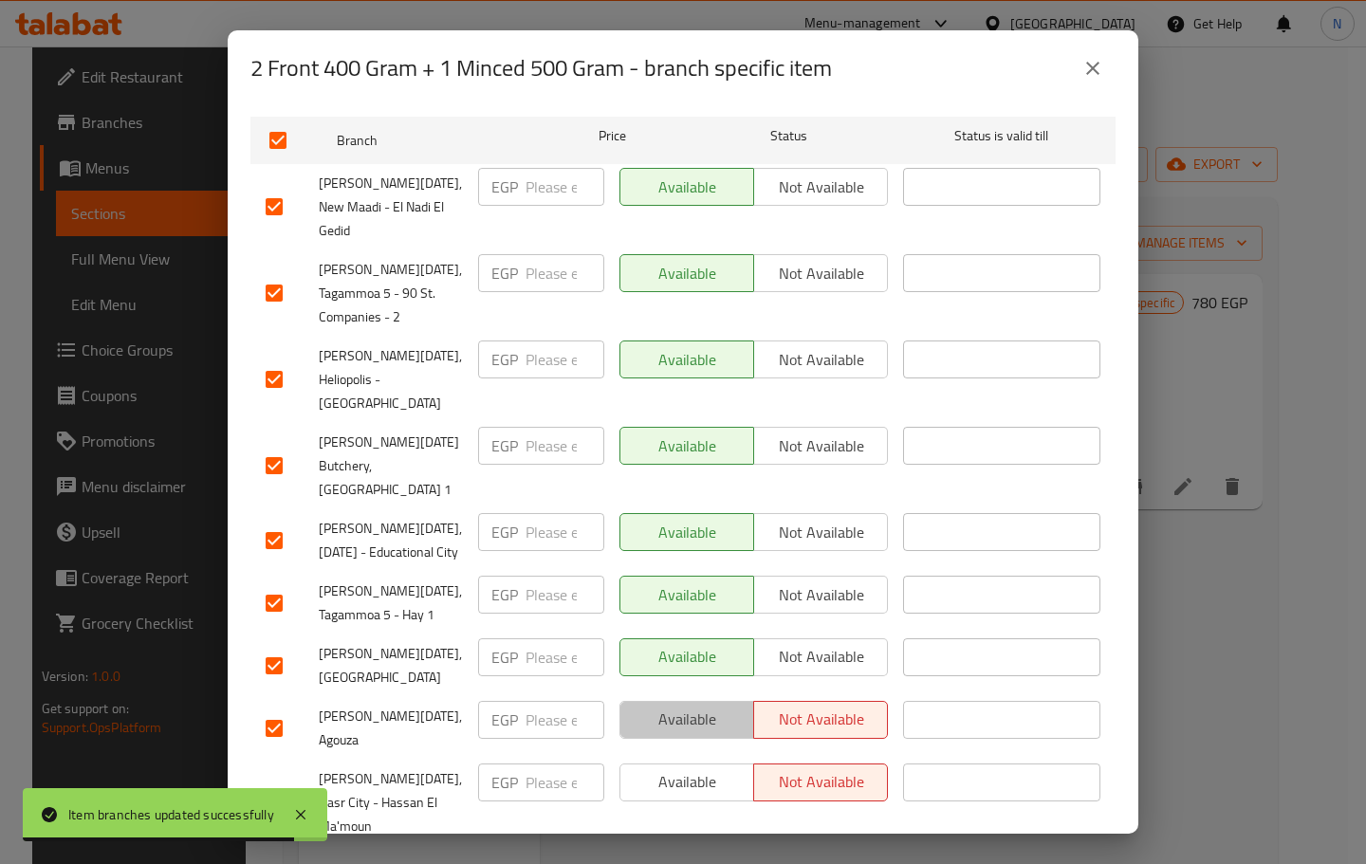
click at [689, 706] on span "Available" at bounding box center [687, 720] width 119 height 28
click at [689, 768] on span "Available" at bounding box center [687, 782] width 119 height 28
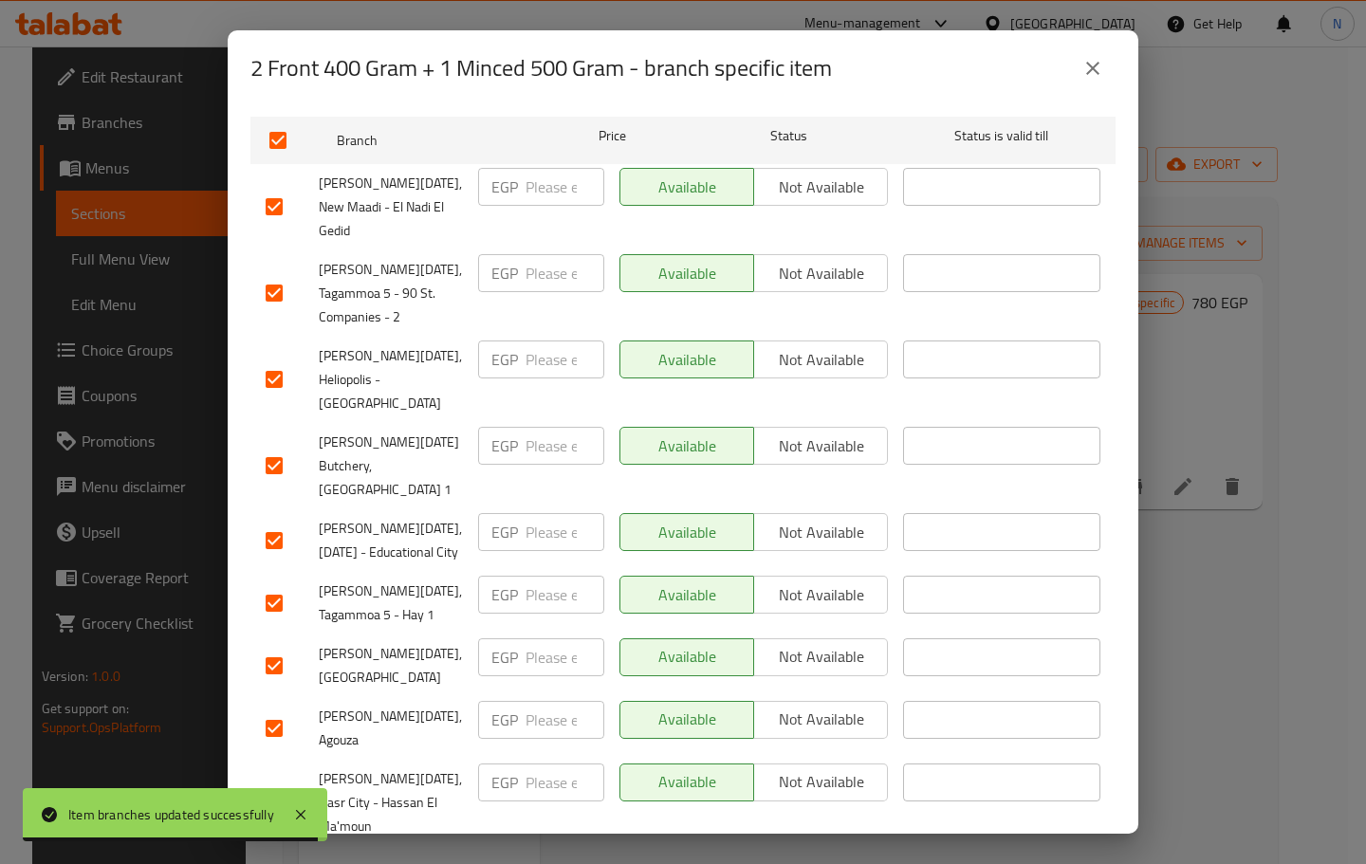
click at [661, 860] on span "Save" at bounding box center [683, 872] width 835 height 24
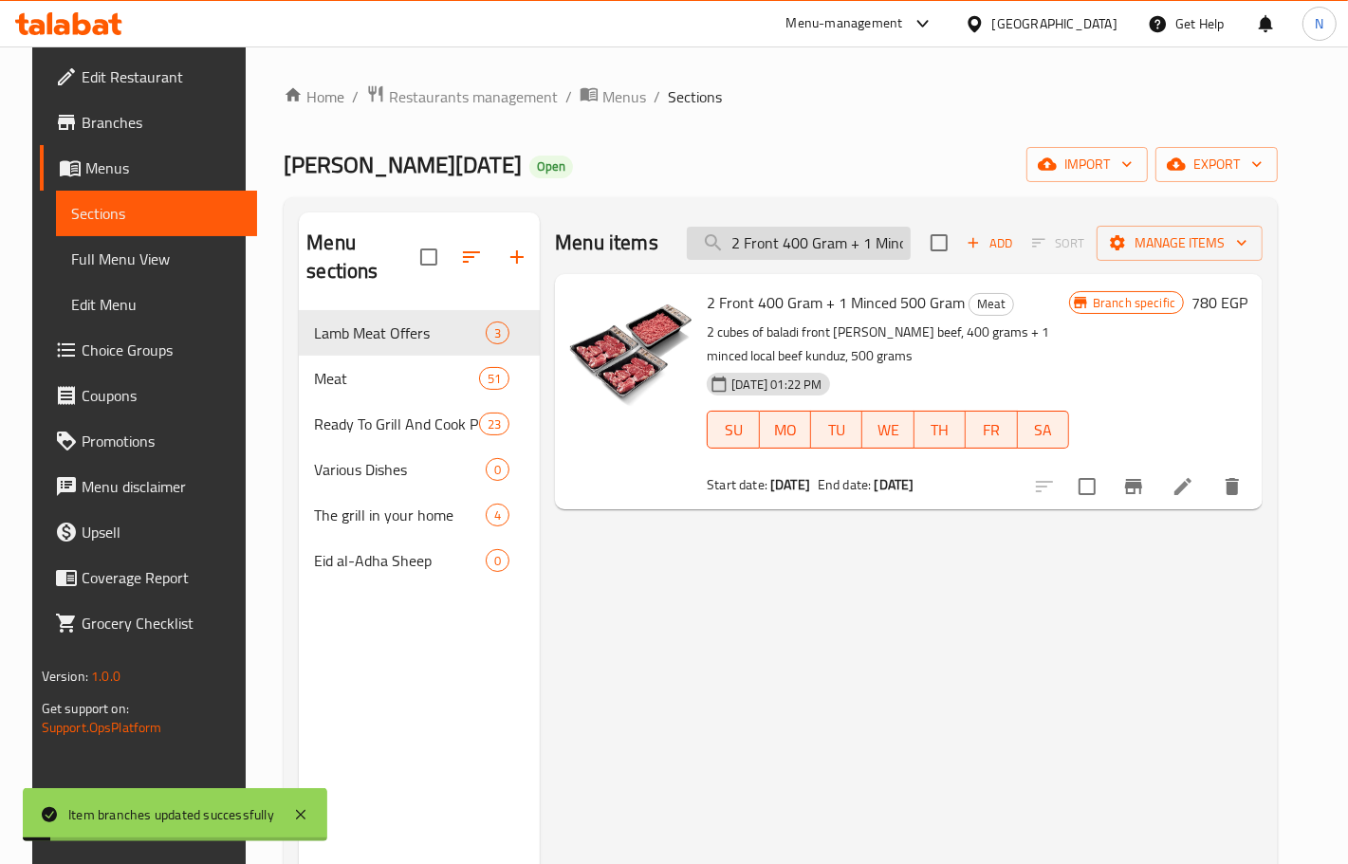
click at [840, 258] on input "2 Front 400 Gram + 1 Minced 500 Gram" at bounding box center [799, 243] width 224 height 33
paste input "Back"
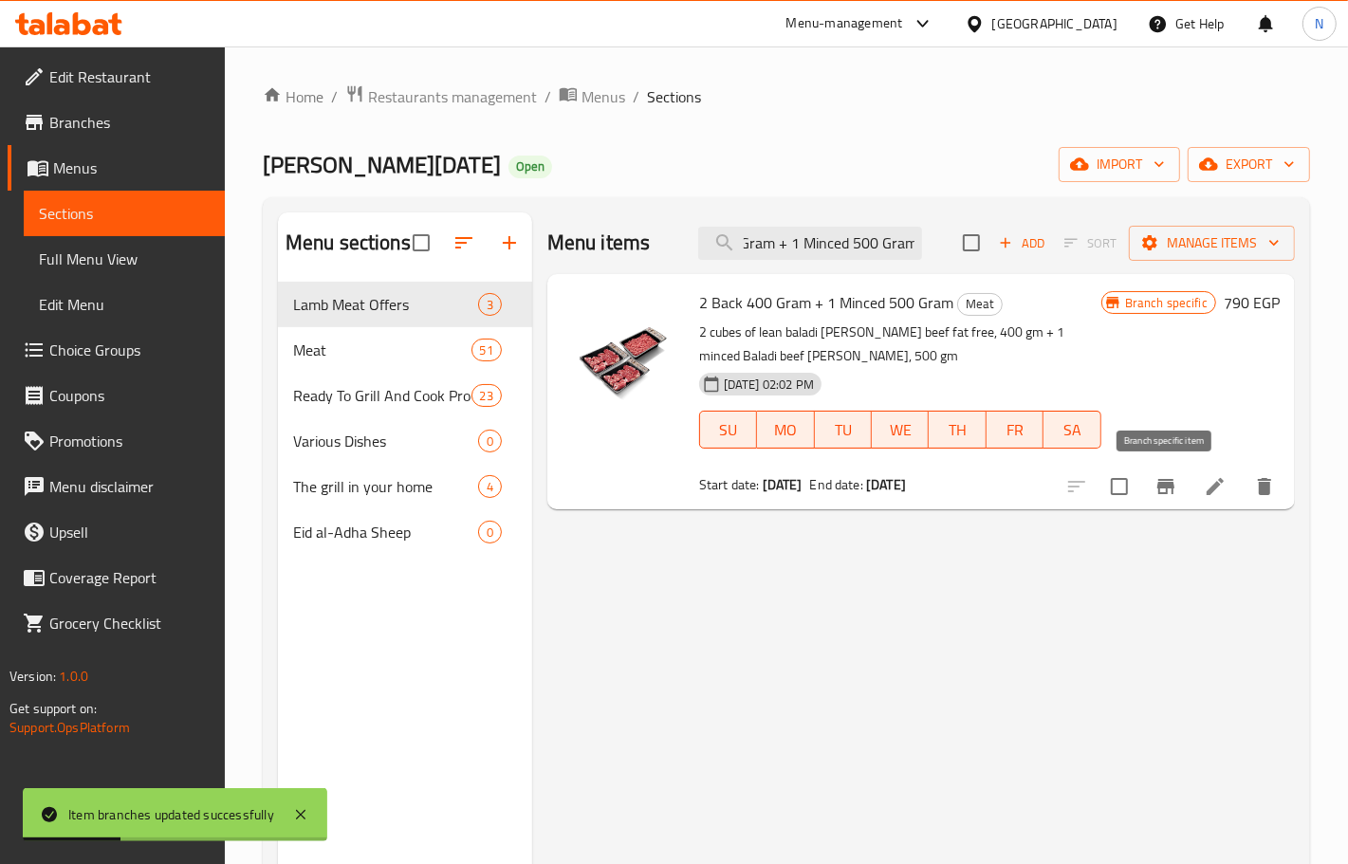
type input "2 Back 400 Gram + 1 Minced 500 Gram"
click at [1172, 484] on icon "Branch-specific-item" at bounding box center [1165, 486] width 17 height 15
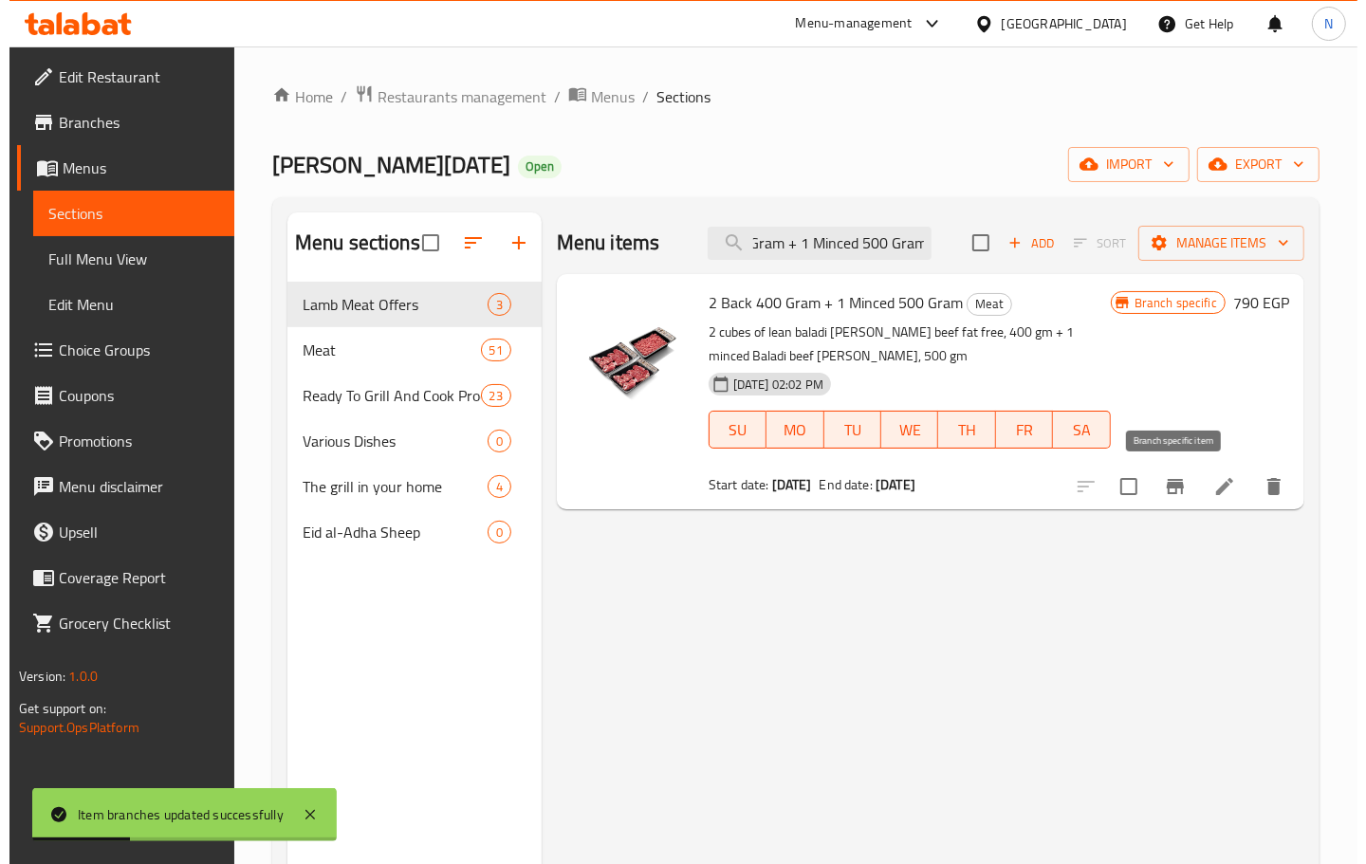
scroll to position [0, 0]
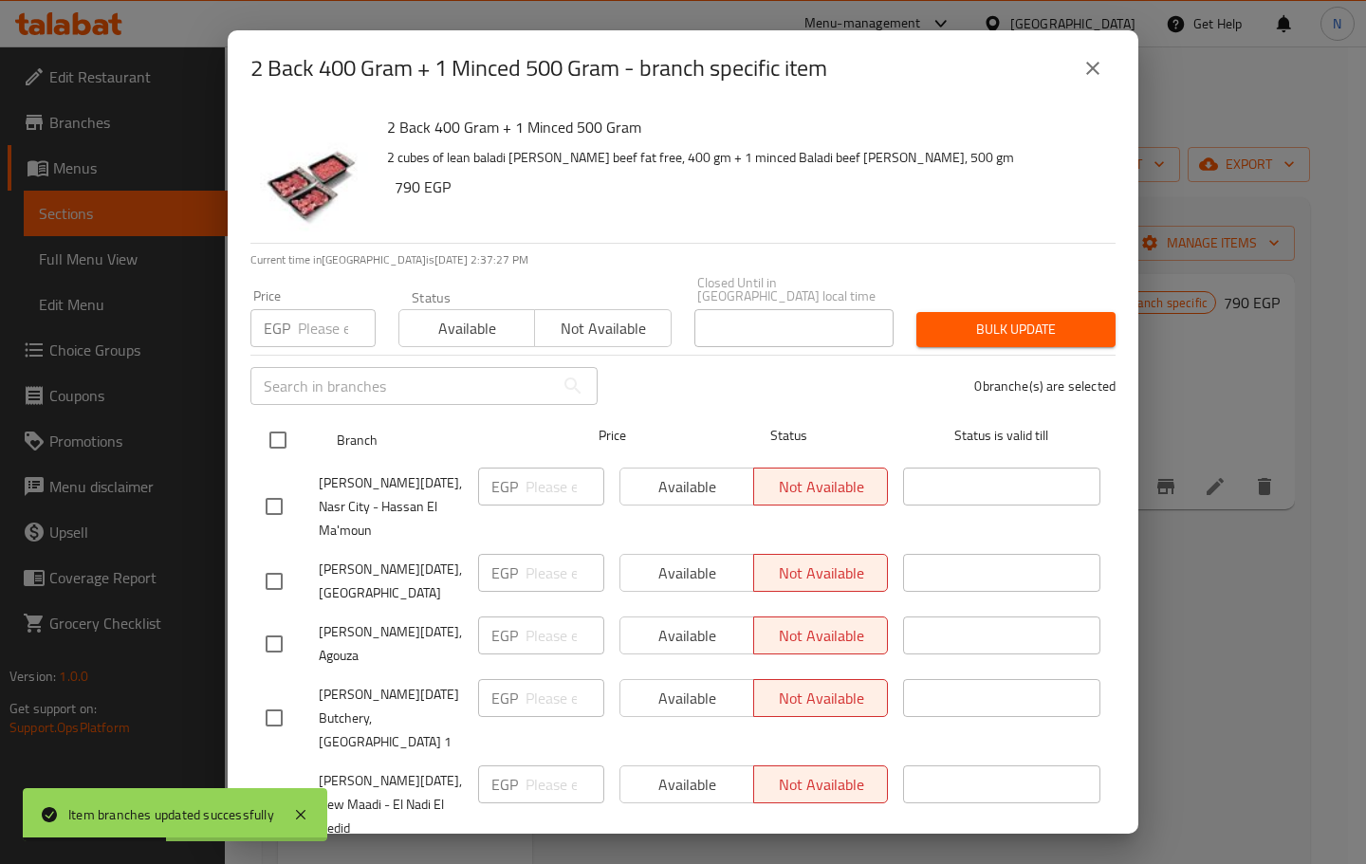
drag, startPoint x: 273, startPoint y: 420, endPoint x: 620, endPoint y: 501, distance: 355.6
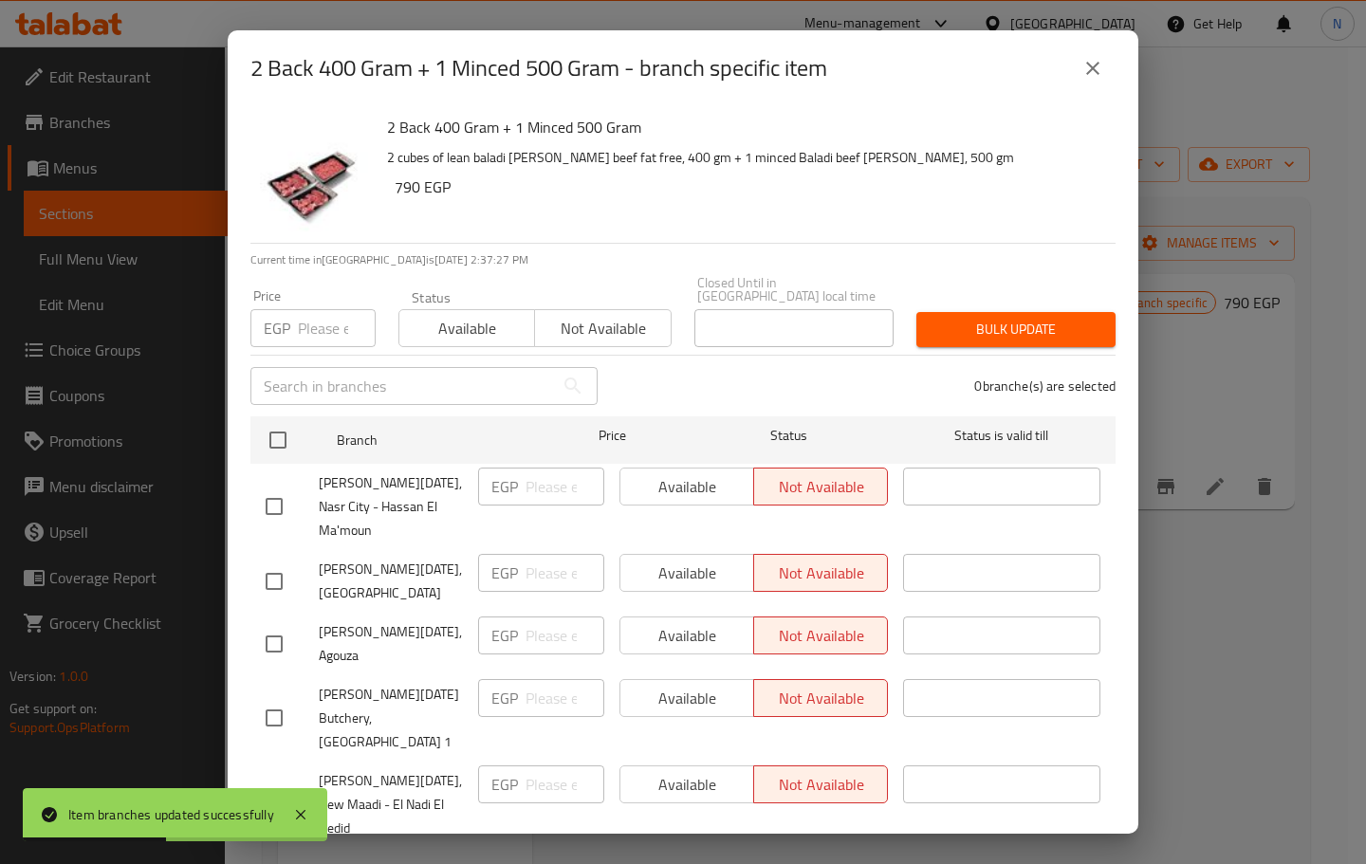
click at [276, 422] on input "checkbox" at bounding box center [278, 440] width 40 height 40
checkbox input "true"
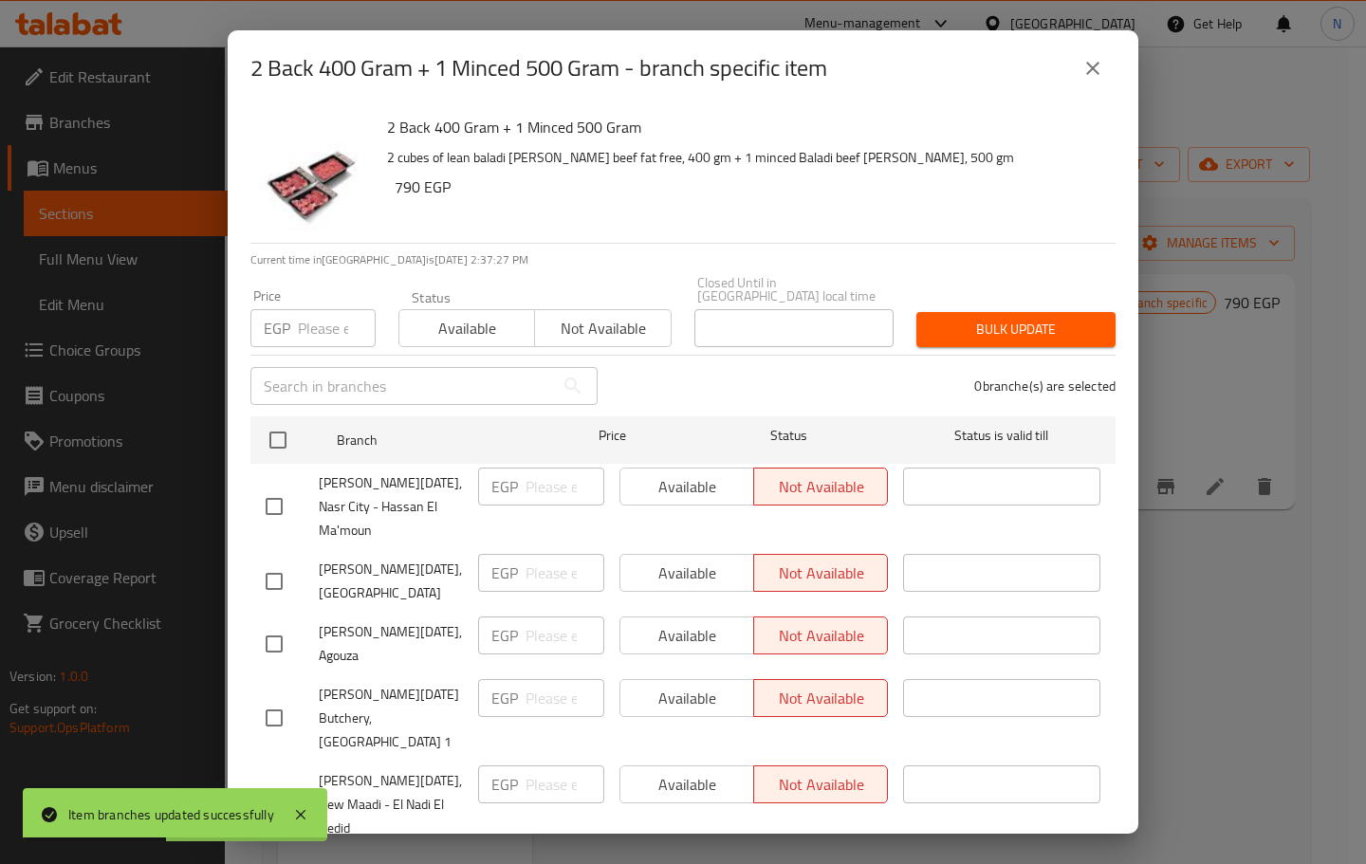
checkbox input "true"
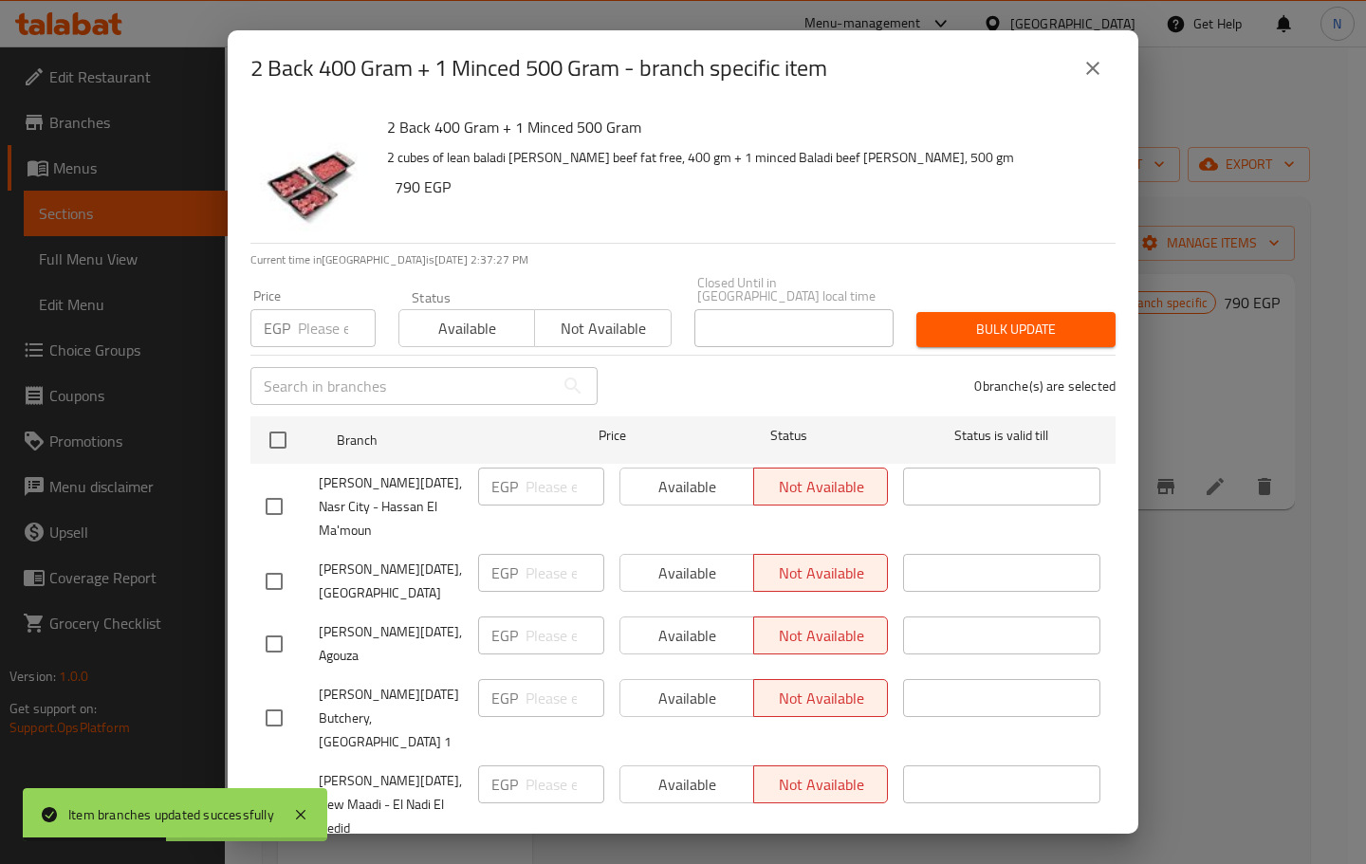
checkbox input "true"
click at [704, 481] on span "Available" at bounding box center [687, 487] width 119 height 28
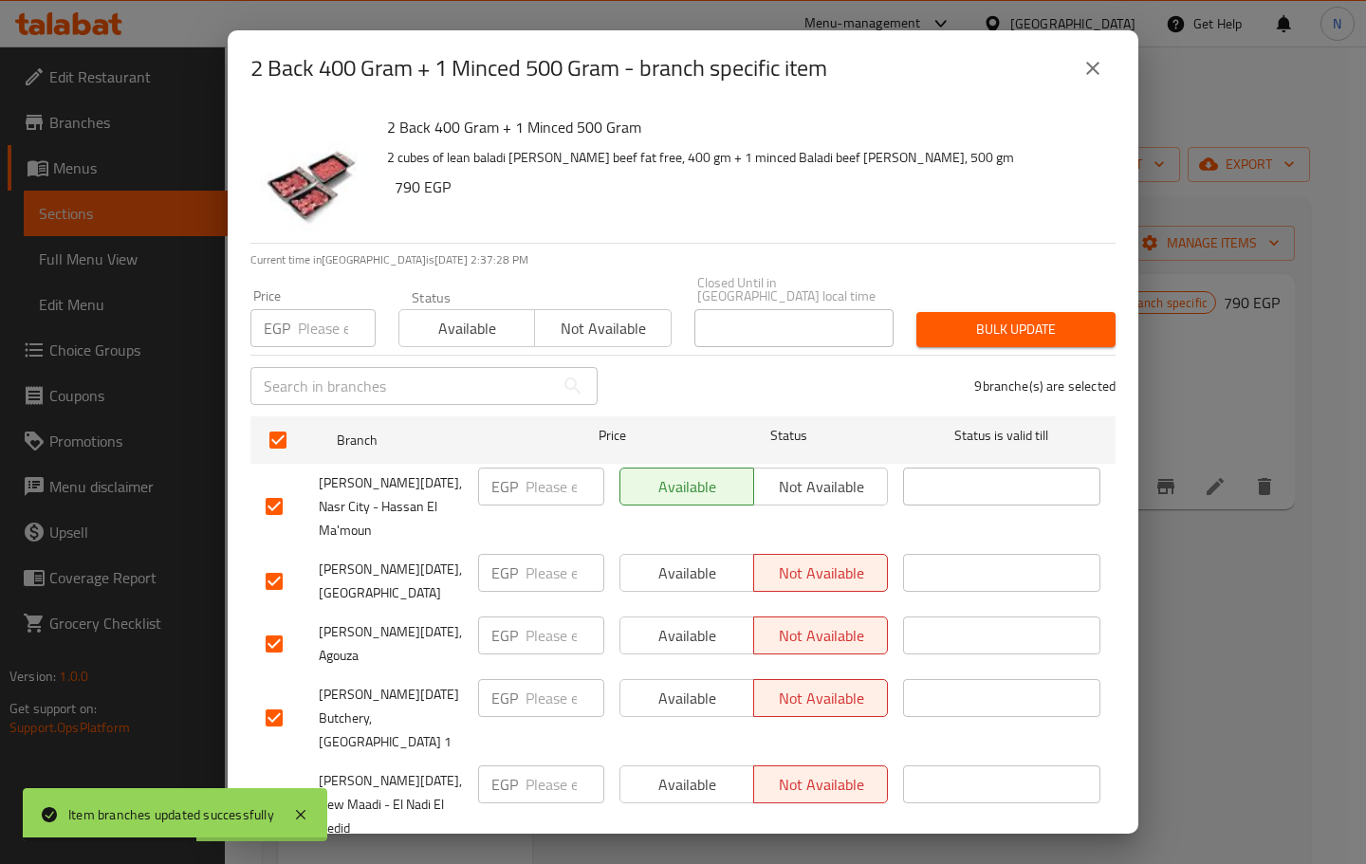
click at [705, 560] on span "Available" at bounding box center [687, 574] width 119 height 28
click at [705, 622] on span "Available" at bounding box center [687, 636] width 119 height 28
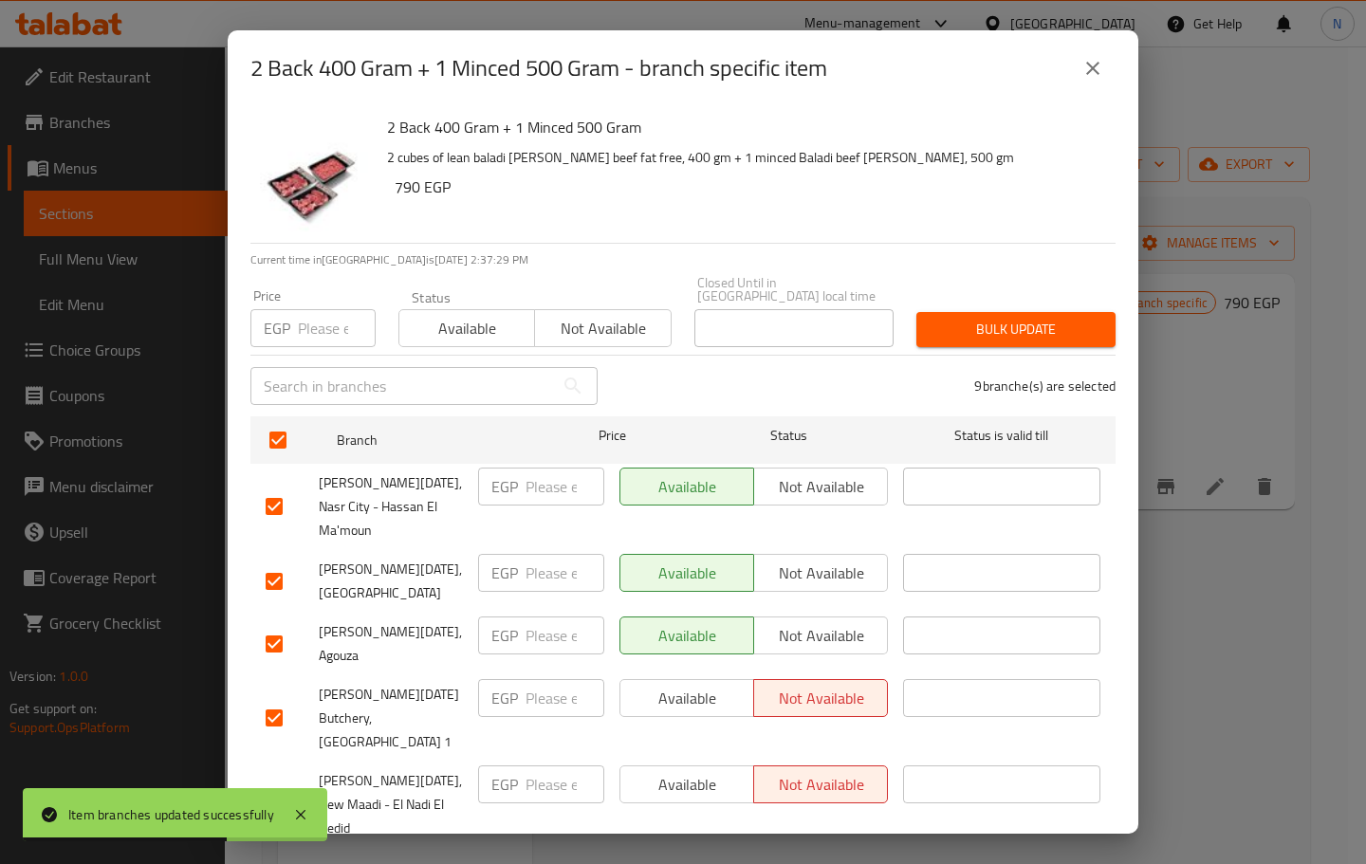
click at [693, 685] on span "Available" at bounding box center [687, 699] width 119 height 28
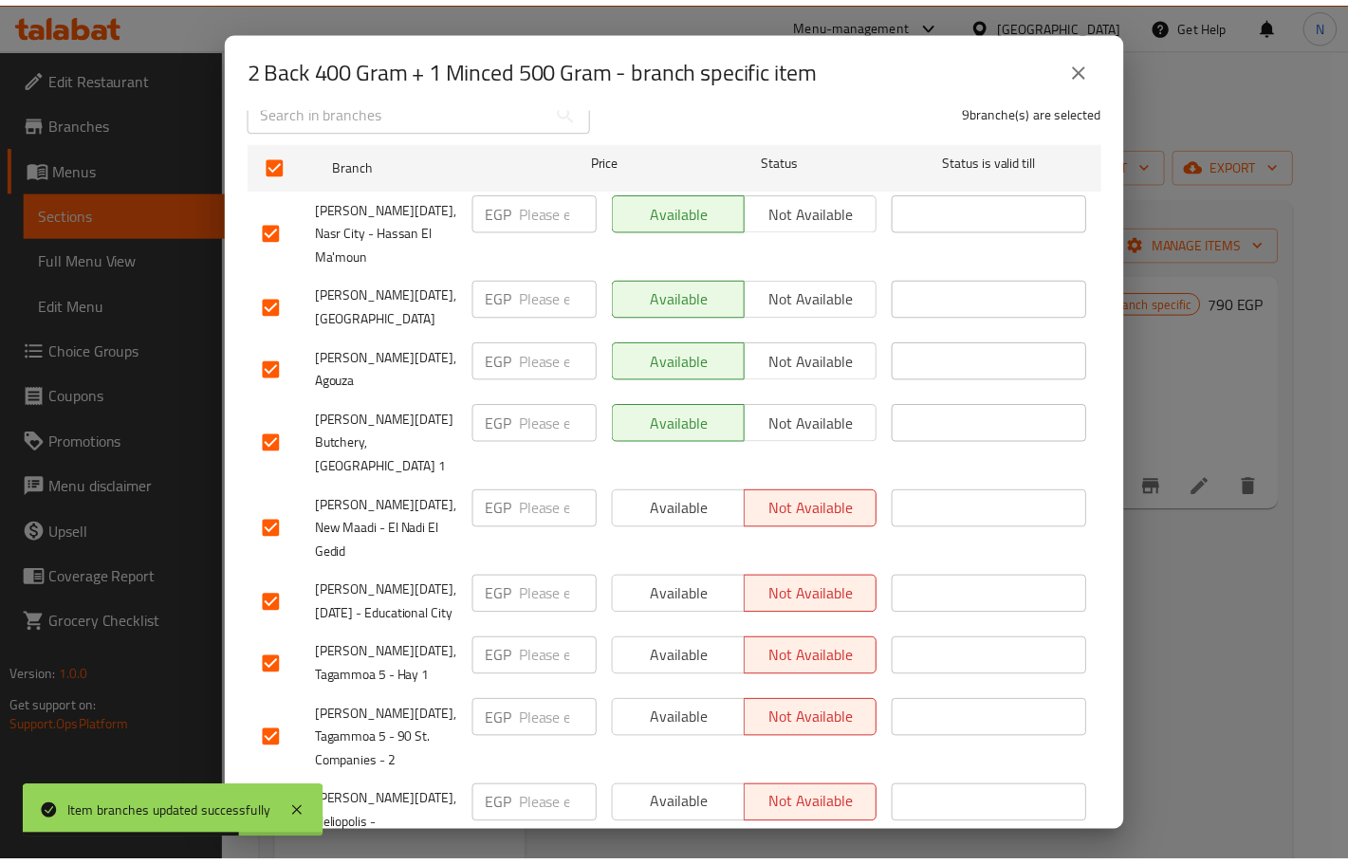
scroll to position [300, 0]
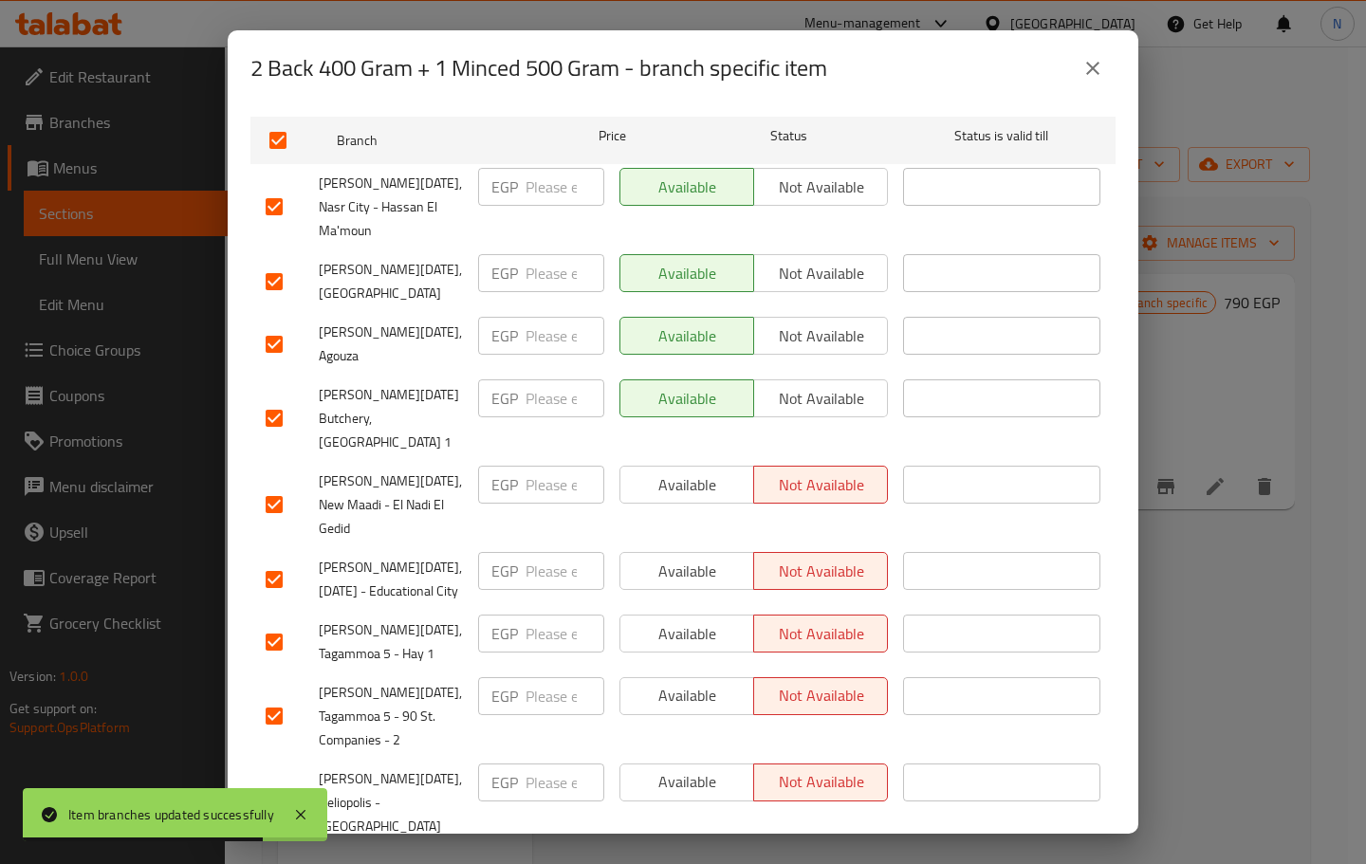
click at [694, 472] on span "Available" at bounding box center [687, 486] width 119 height 28
click at [697, 552] on button "Available" at bounding box center [687, 571] width 135 height 38
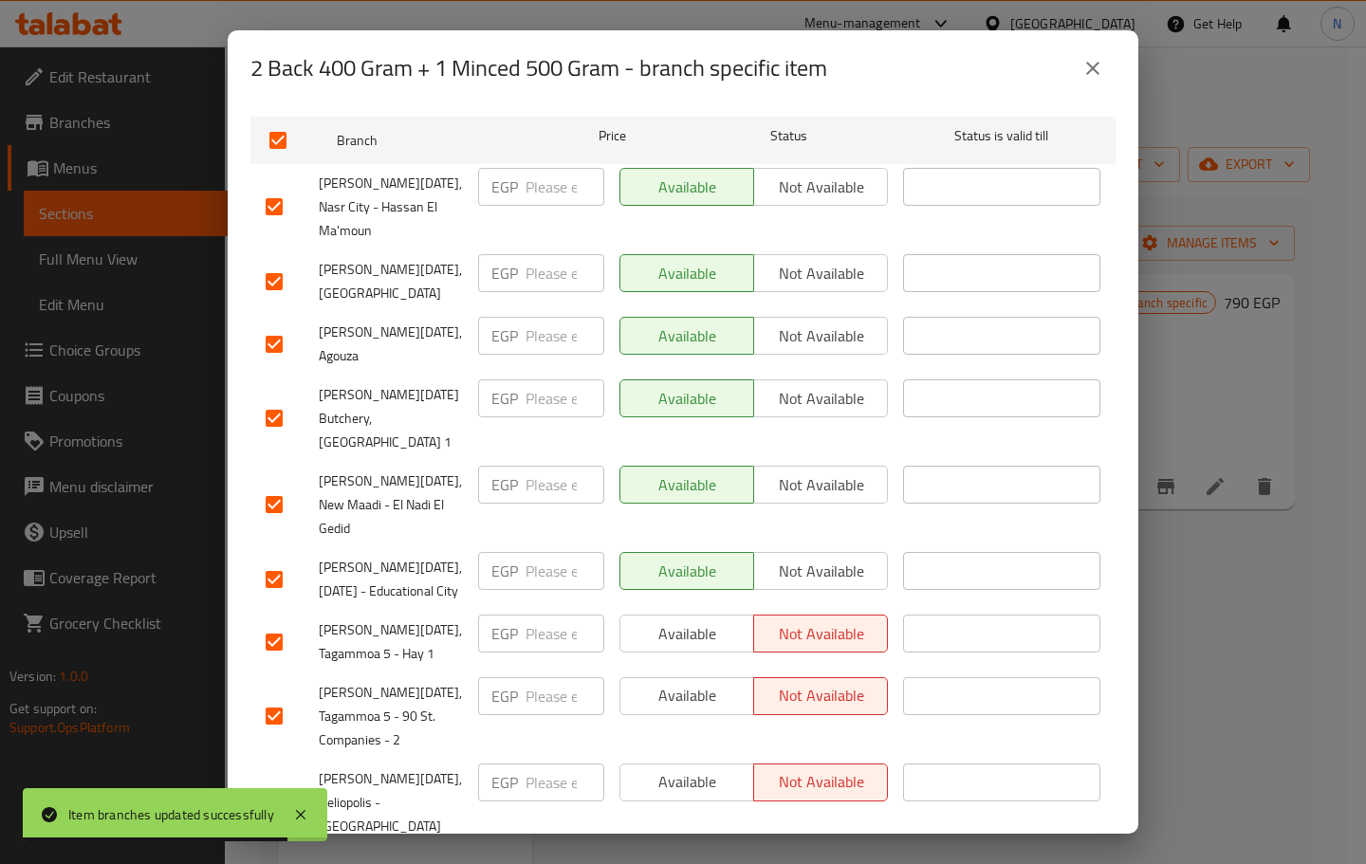
click at [684, 620] on span "Available" at bounding box center [687, 634] width 119 height 28
click at [676, 682] on span "Available" at bounding box center [687, 696] width 119 height 28
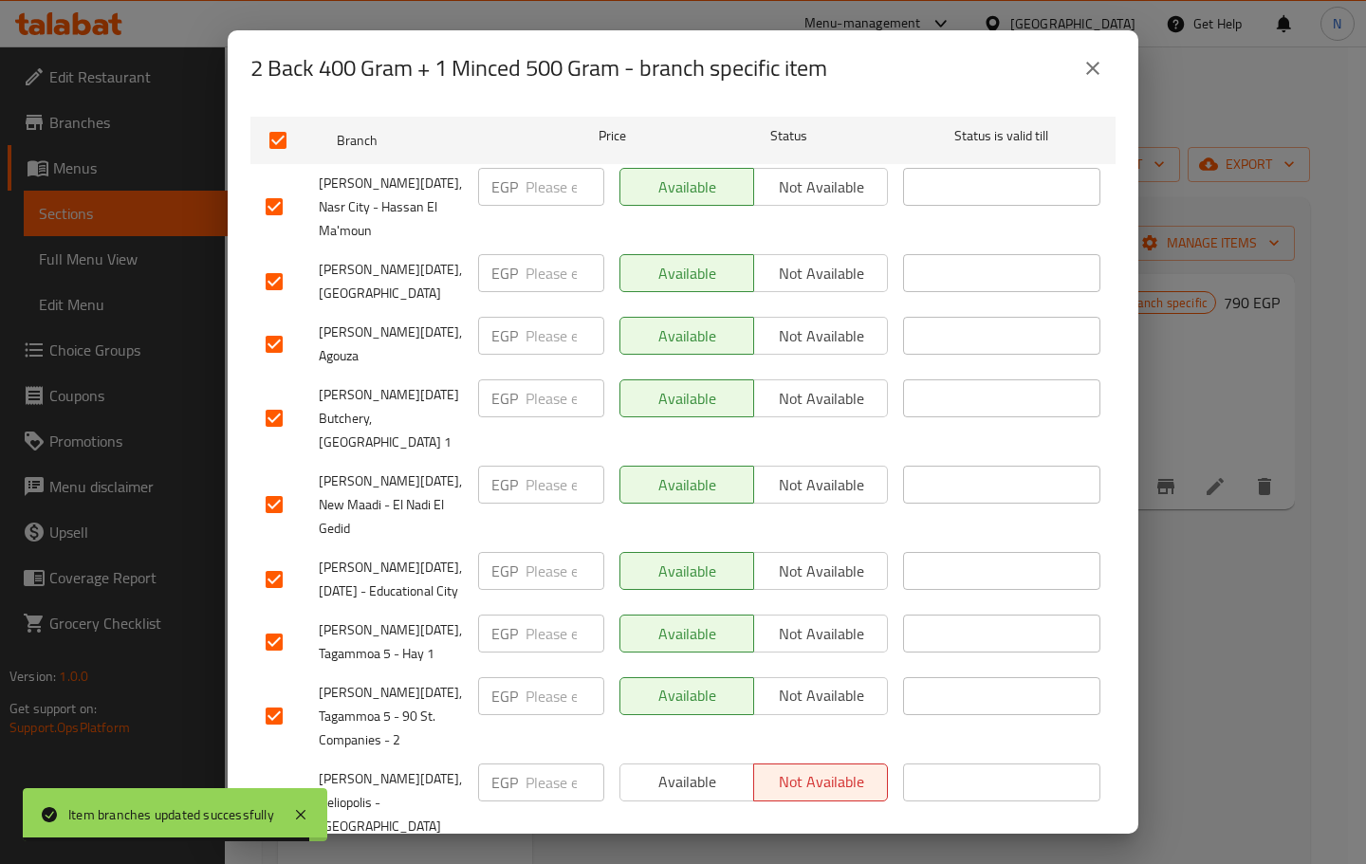
click at [685, 768] on span "Available" at bounding box center [687, 782] width 119 height 28
click at [670, 860] on span "Save" at bounding box center [683, 872] width 835 height 24
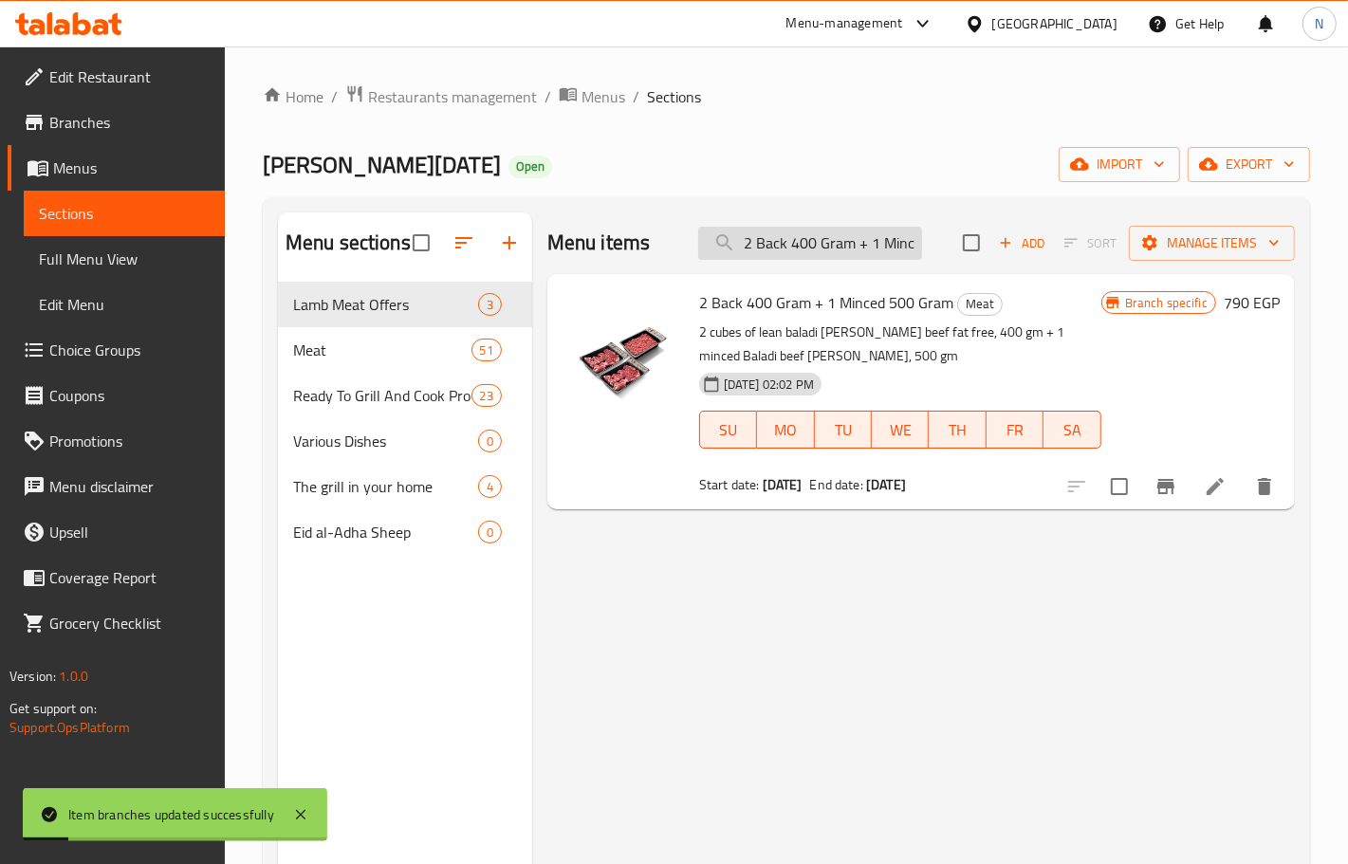
click at [787, 232] on input "2 Back 400 Gram + 1 Minced 500 Gram" at bounding box center [810, 243] width 224 height 33
paste input "Offer 5 Front [PERSON_NAME] Cubed Meat Frozen 400 G"
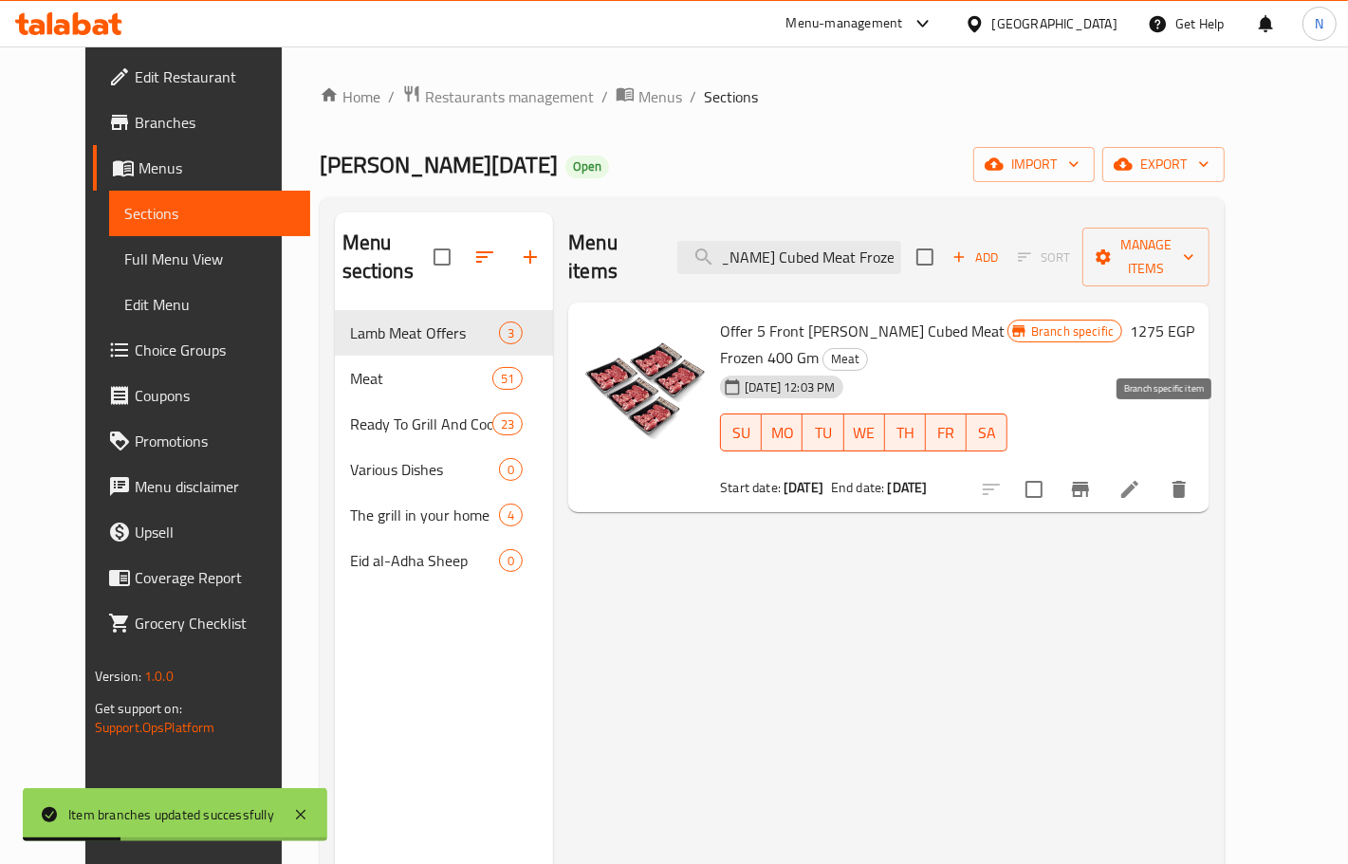
type input "Offer 5 Front [PERSON_NAME] Cubed Meat Frozen 400 Gm"
click at [1092, 478] on icon "Branch-specific-item" at bounding box center [1080, 489] width 23 height 23
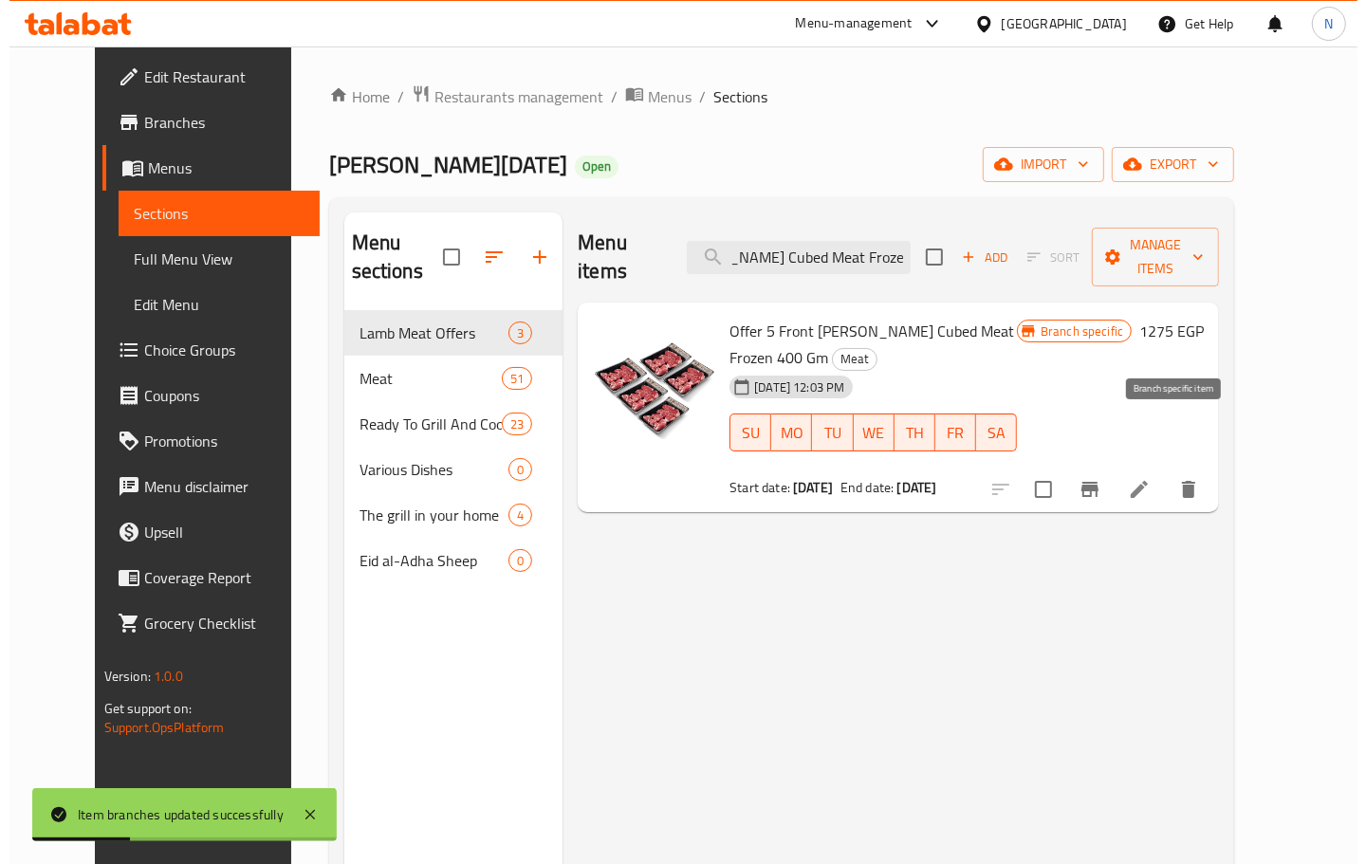
scroll to position [0, 0]
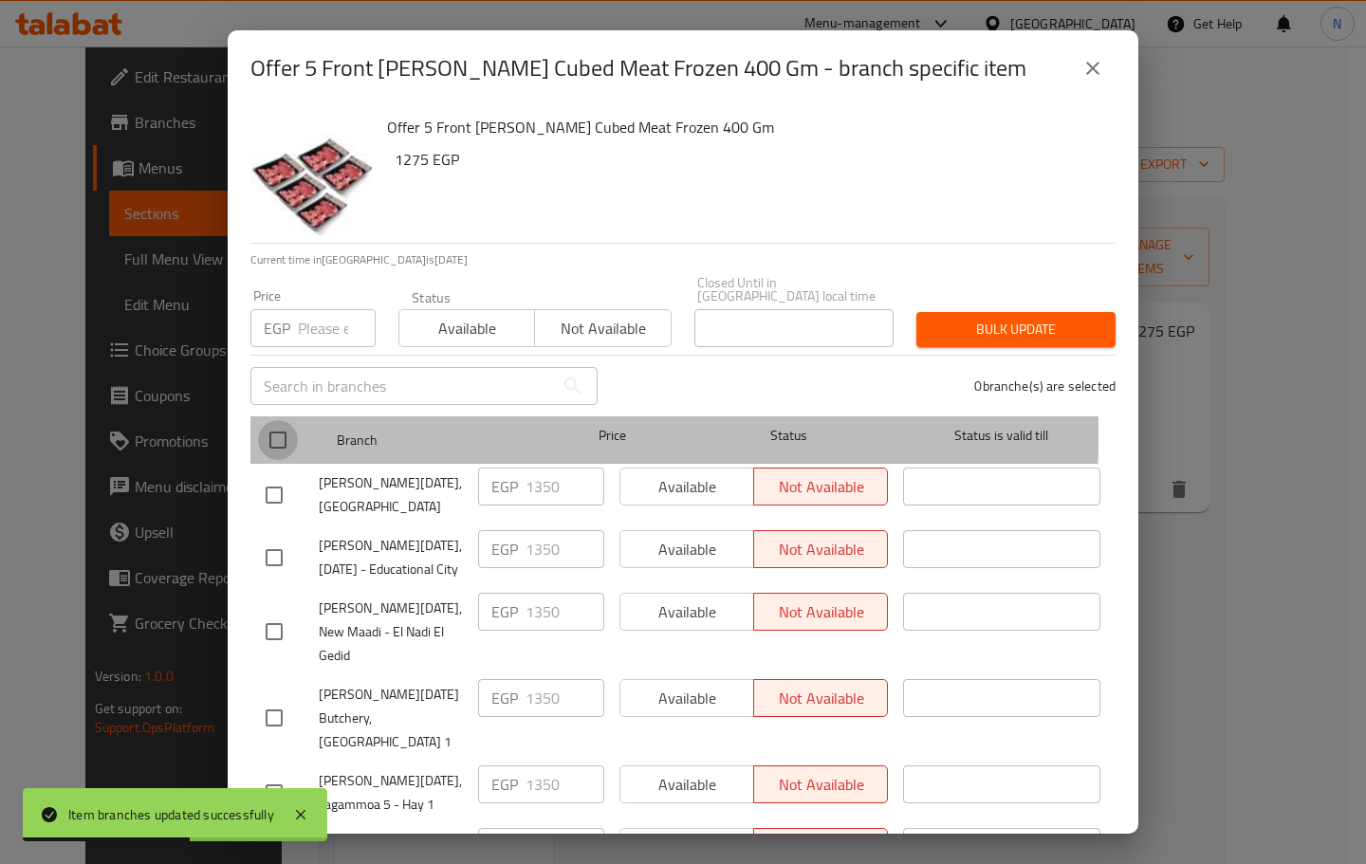
click at [285, 425] on input "checkbox" at bounding box center [278, 440] width 40 height 40
checkbox input "true"
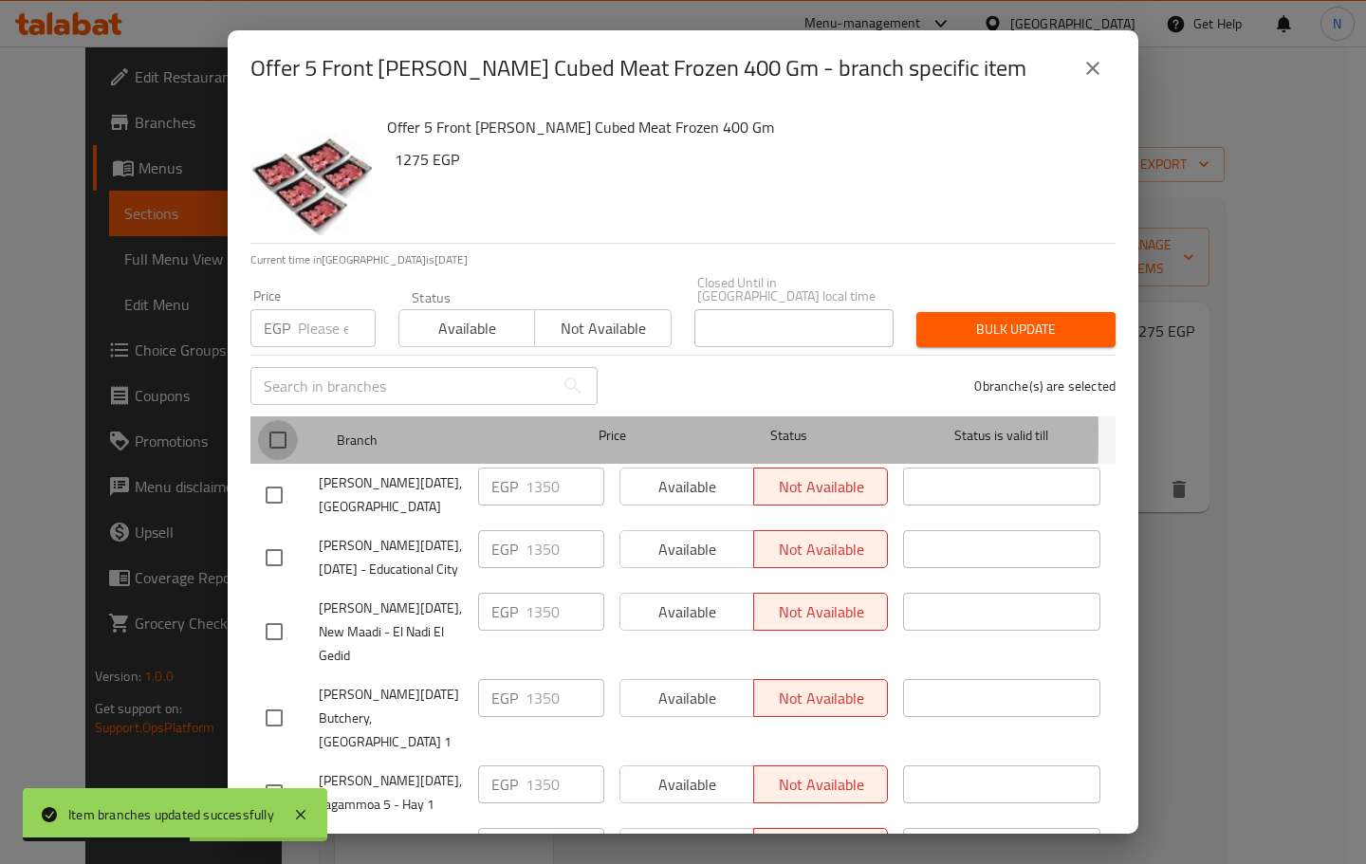
checkbox input "true"
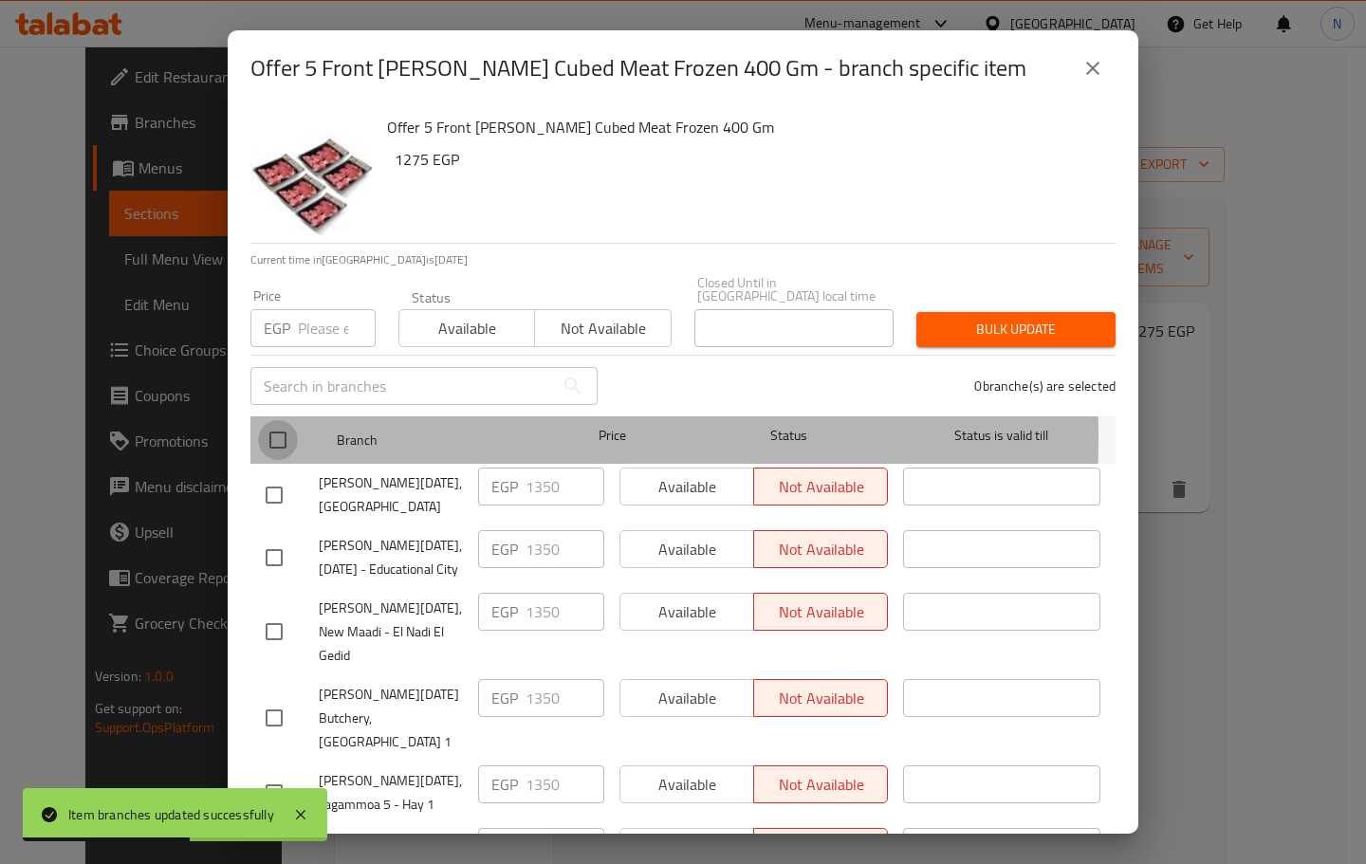
checkbox input "true"
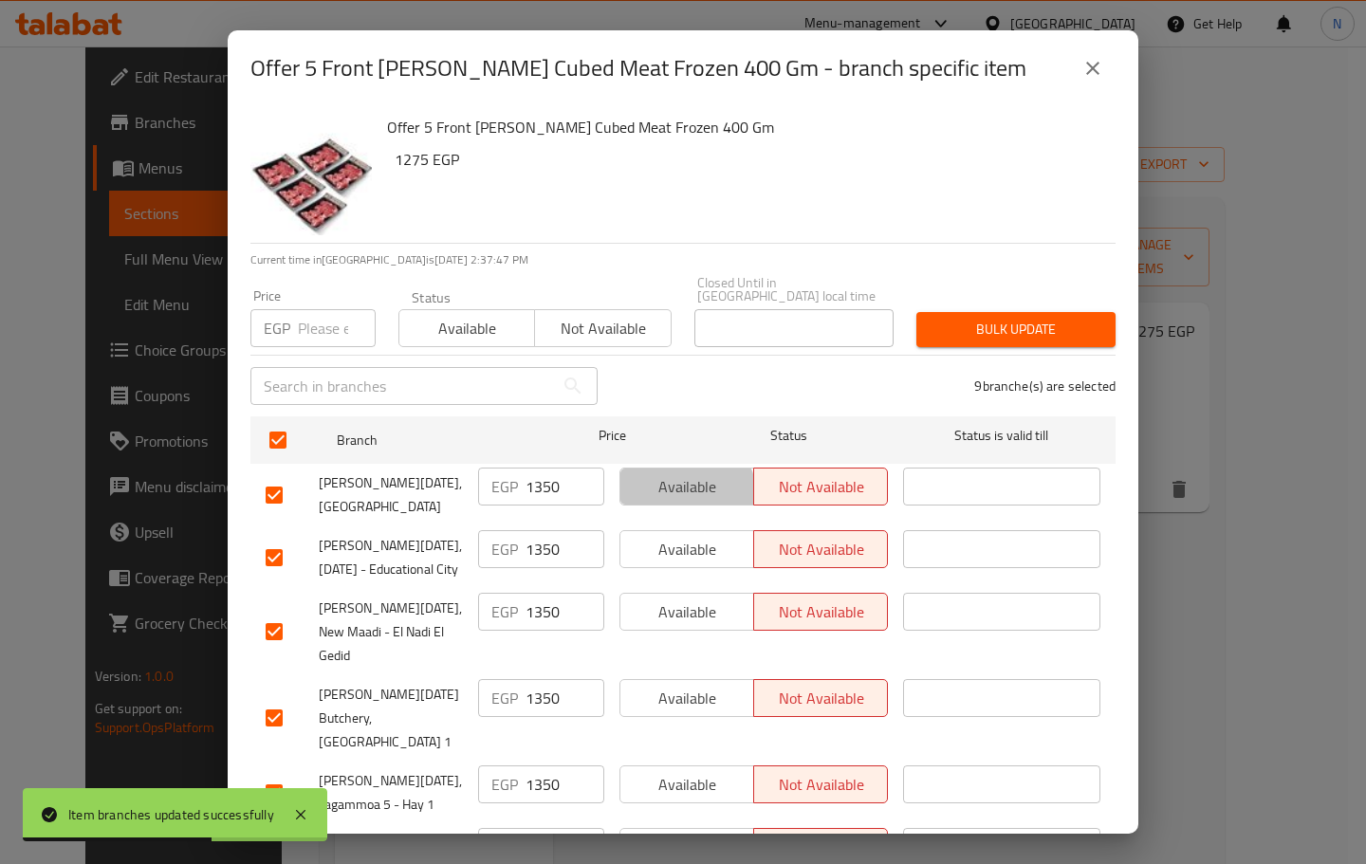
click at [674, 485] on span "Available" at bounding box center [687, 487] width 119 height 28
click at [671, 539] on span "Available" at bounding box center [687, 550] width 119 height 28
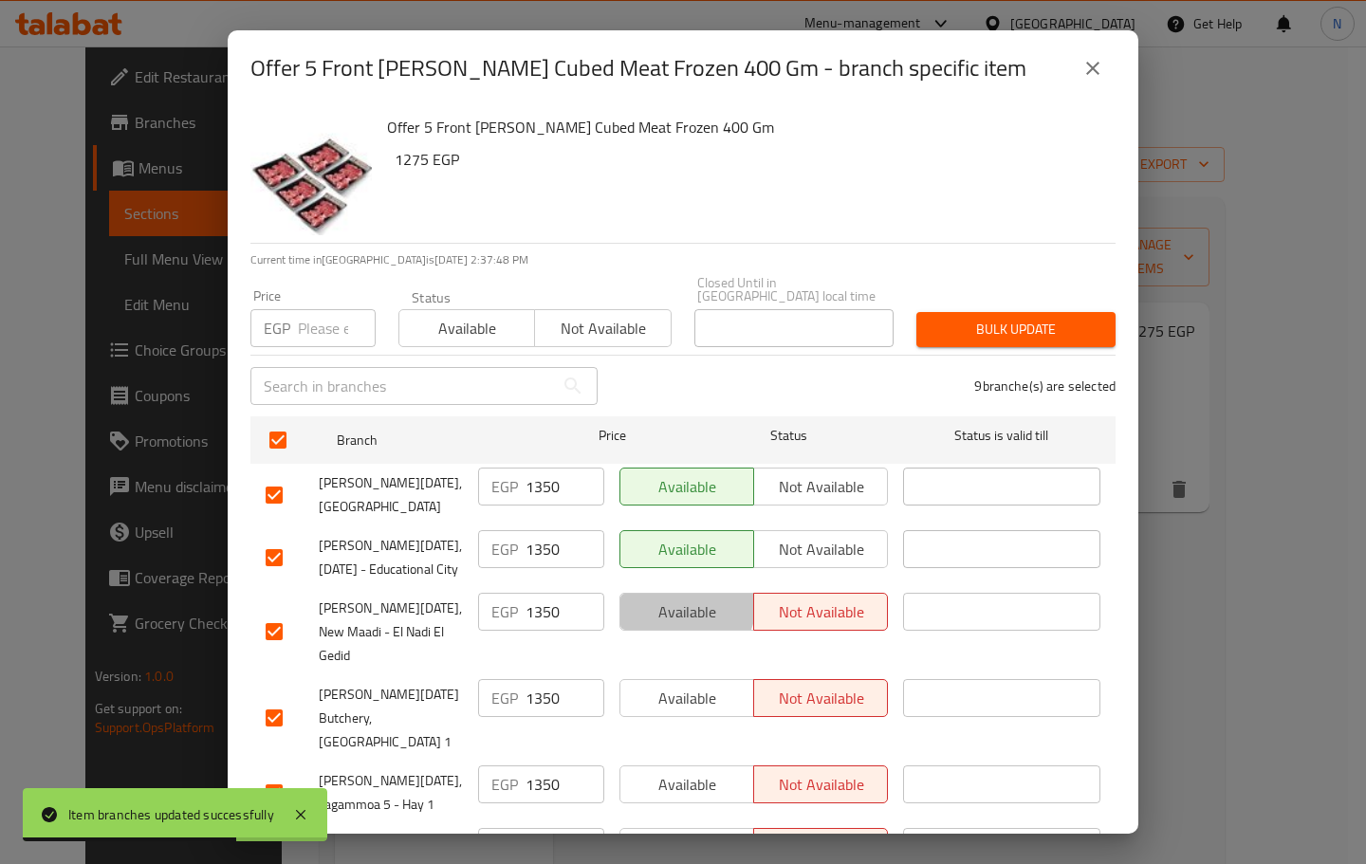
click at [676, 614] on span "Available" at bounding box center [687, 613] width 119 height 28
click at [674, 679] on button "Available" at bounding box center [687, 698] width 135 height 38
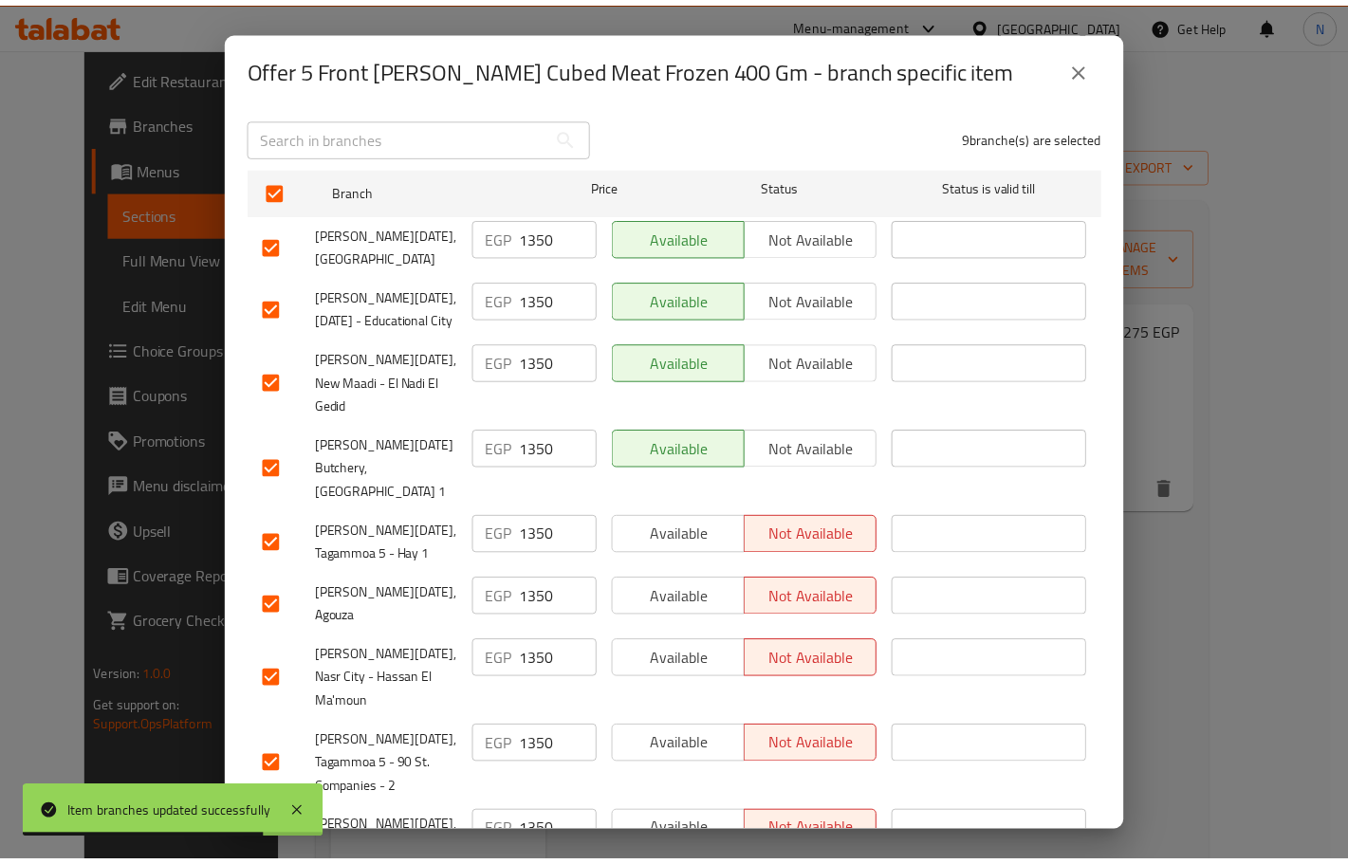
scroll to position [300, 0]
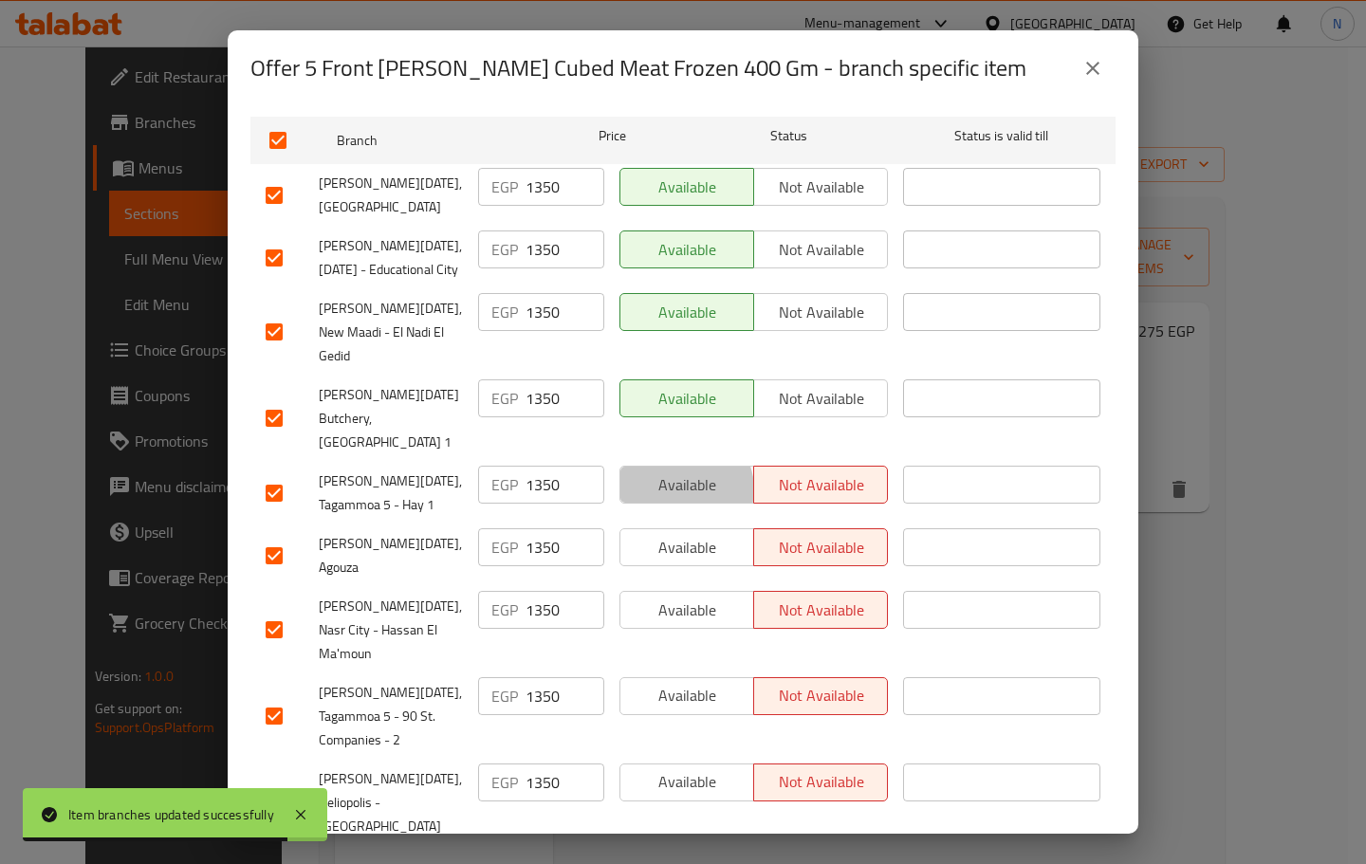
click at [675, 472] on span "Available" at bounding box center [687, 486] width 119 height 28
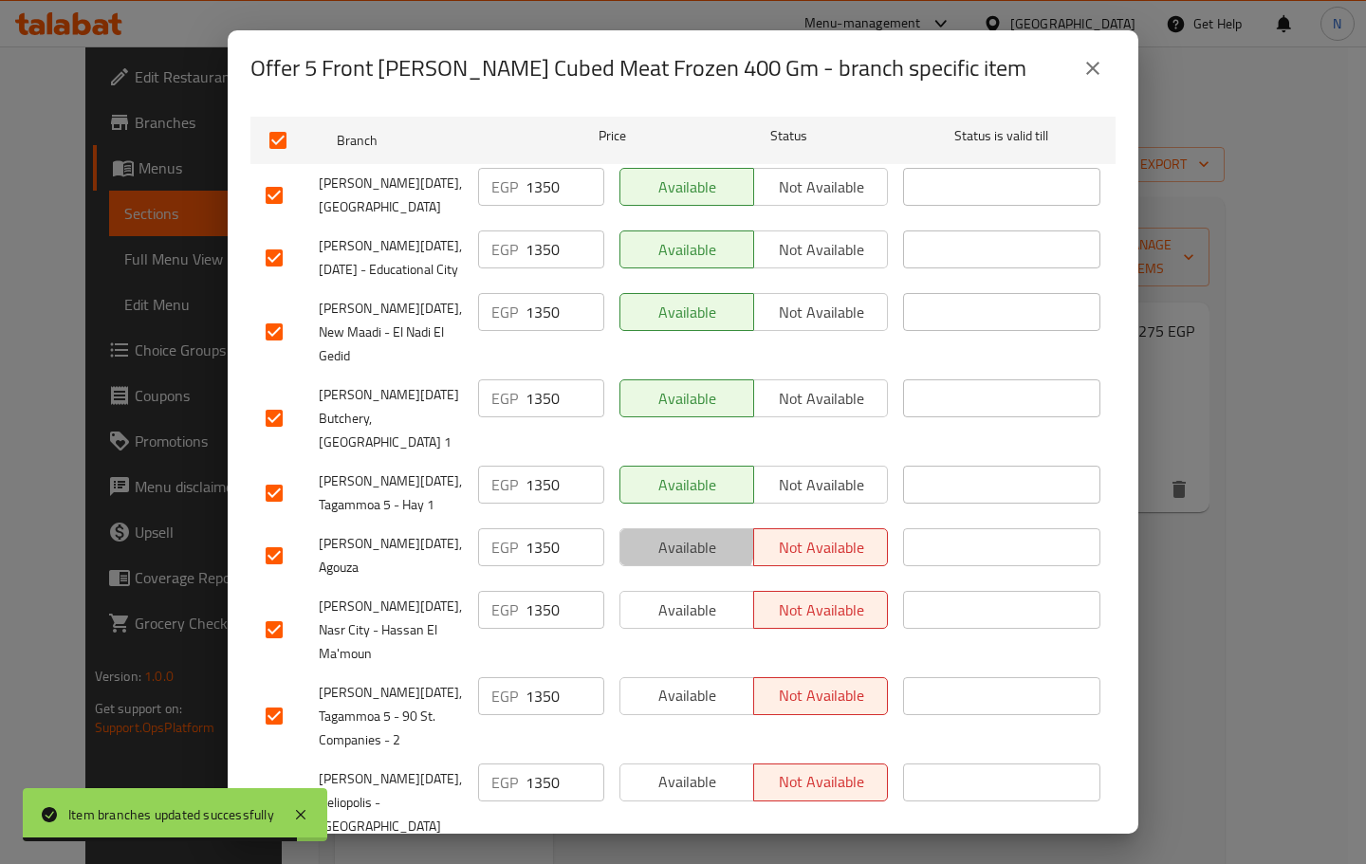
click at [675, 534] on span "Available" at bounding box center [687, 548] width 119 height 28
click at [681, 597] on span "Available" at bounding box center [687, 611] width 119 height 28
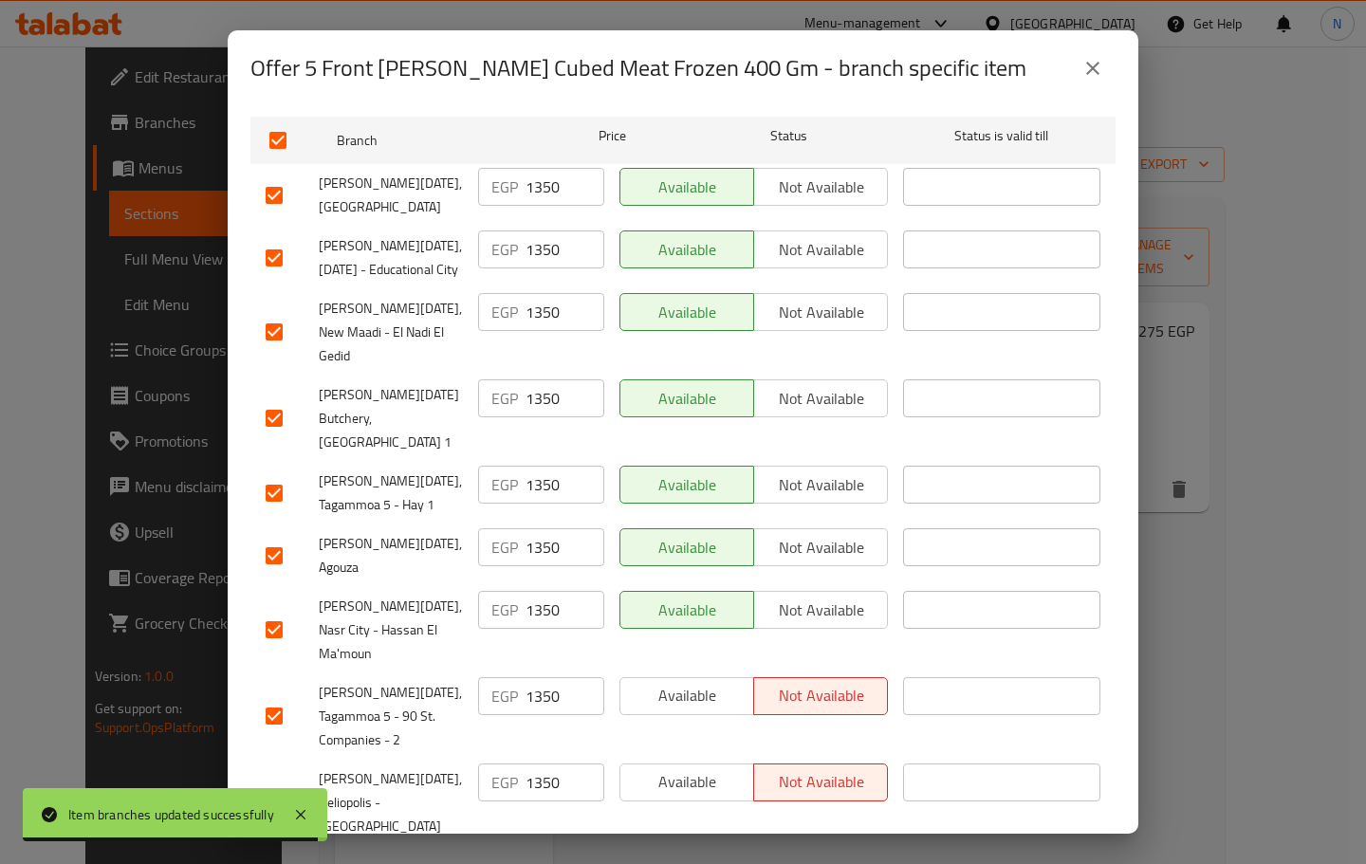
click at [671, 682] on span "Available" at bounding box center [687, 696] width 119 height 28
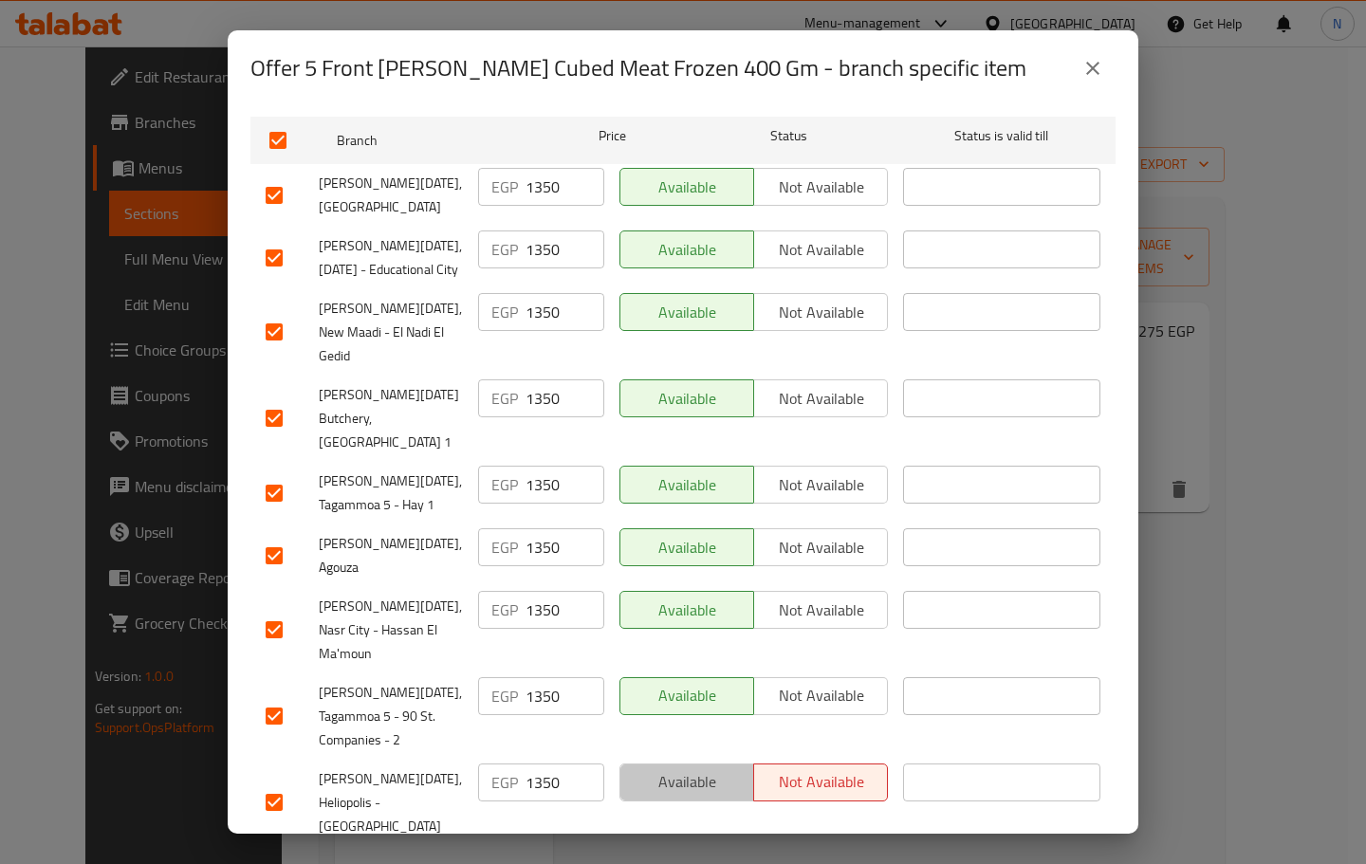
click at [681, 768] on span "Available" at bounding box center [687, 782] width 119 height 28
click at [666, 860] on span "Save" at bounding box center [683, 872] width 835 height 24
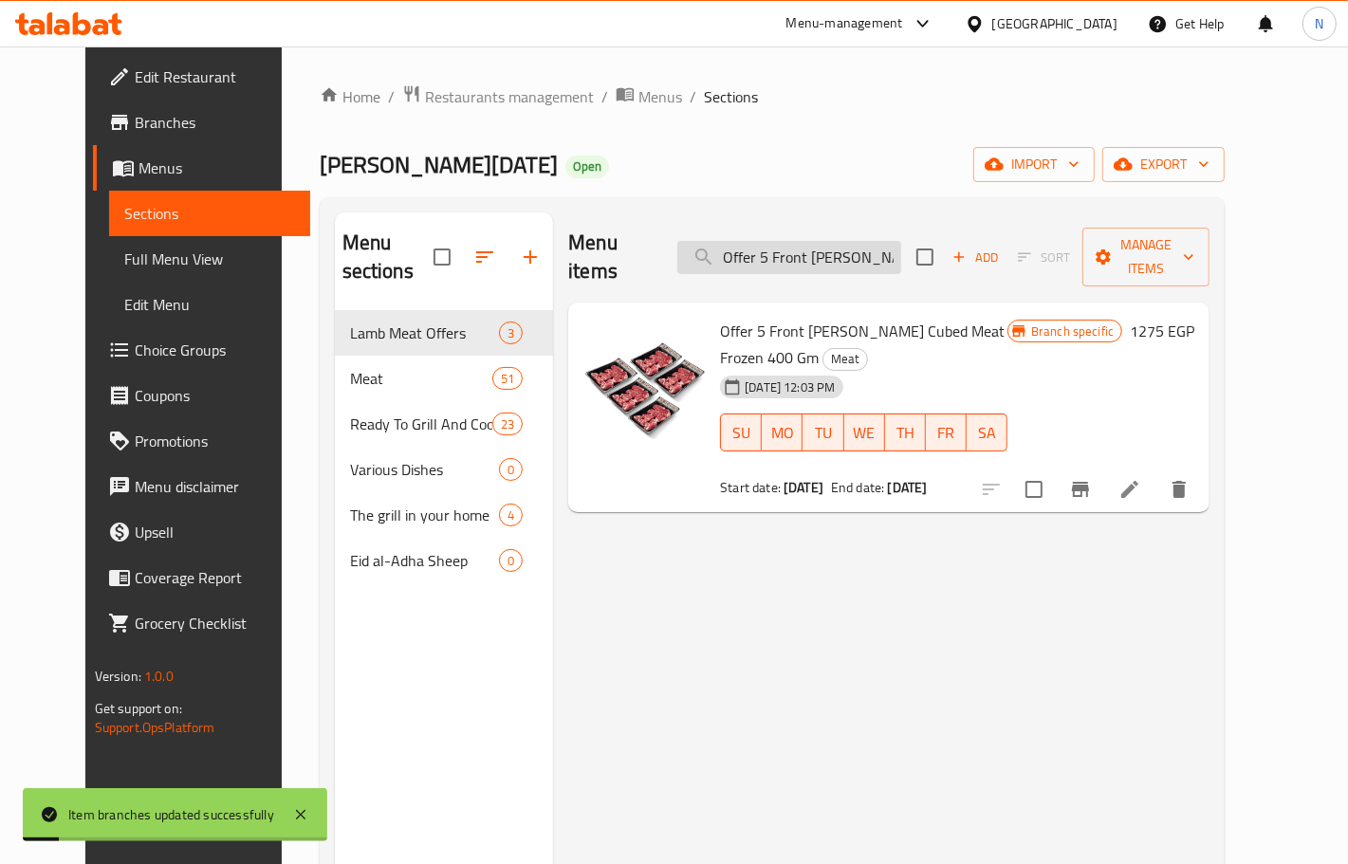
click at [846, 244] on input "Offer 5 Front [PERSON_NAME] Cubed Meat Frozen 400 Gm" at bounding box center [789, 257] width 224 height 33
paste input "Back [PERSON_NAME] Cubed Meat No Fats"
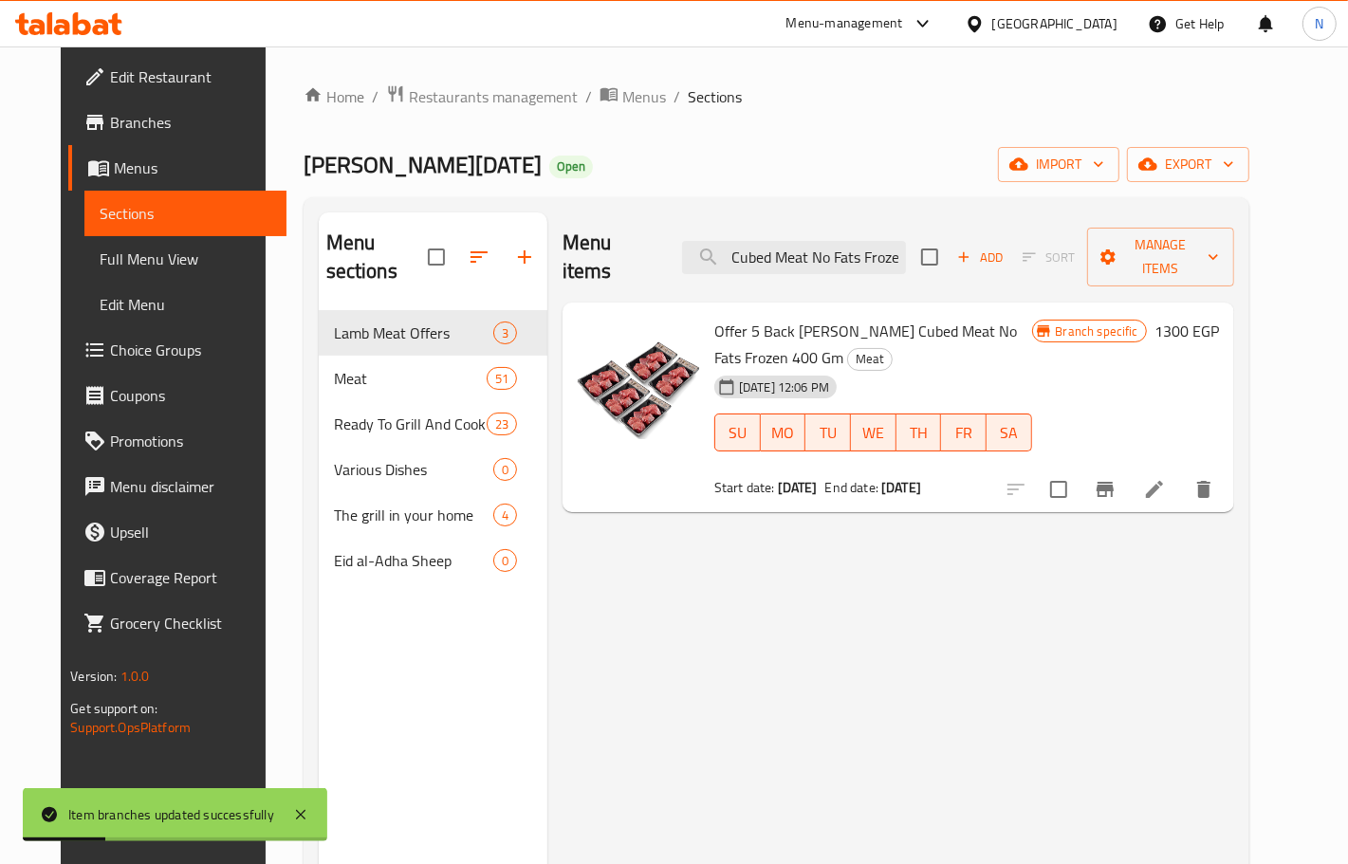
type input "Offer 5 Back [PERSON_NAME] Cubed Meat No Fats Frozen 400 Gm"
click at [1114, 482] on icon "Branch-specific-item" at bounding box center [1105, 489] width 17 height 15
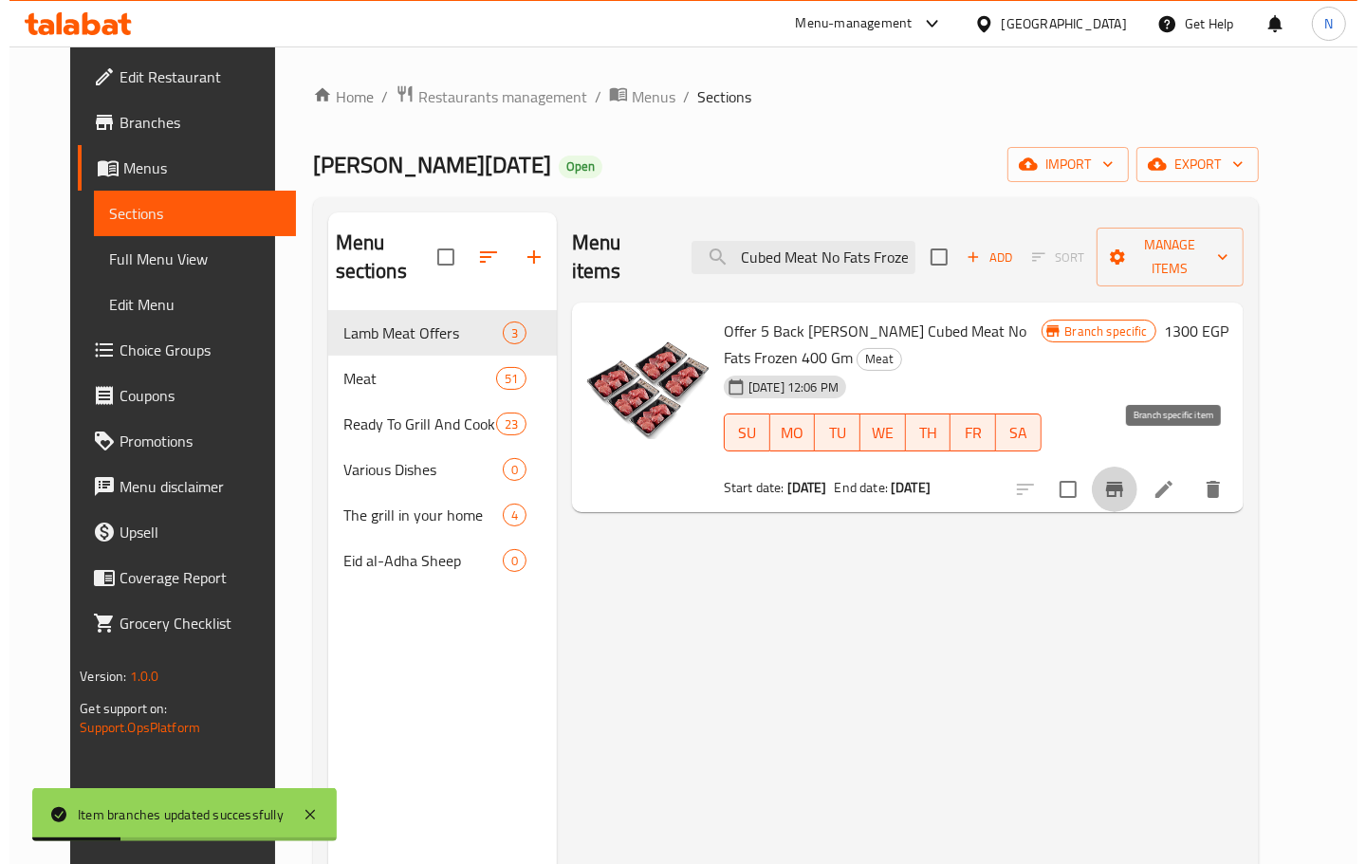
scroll to position [0, 0]
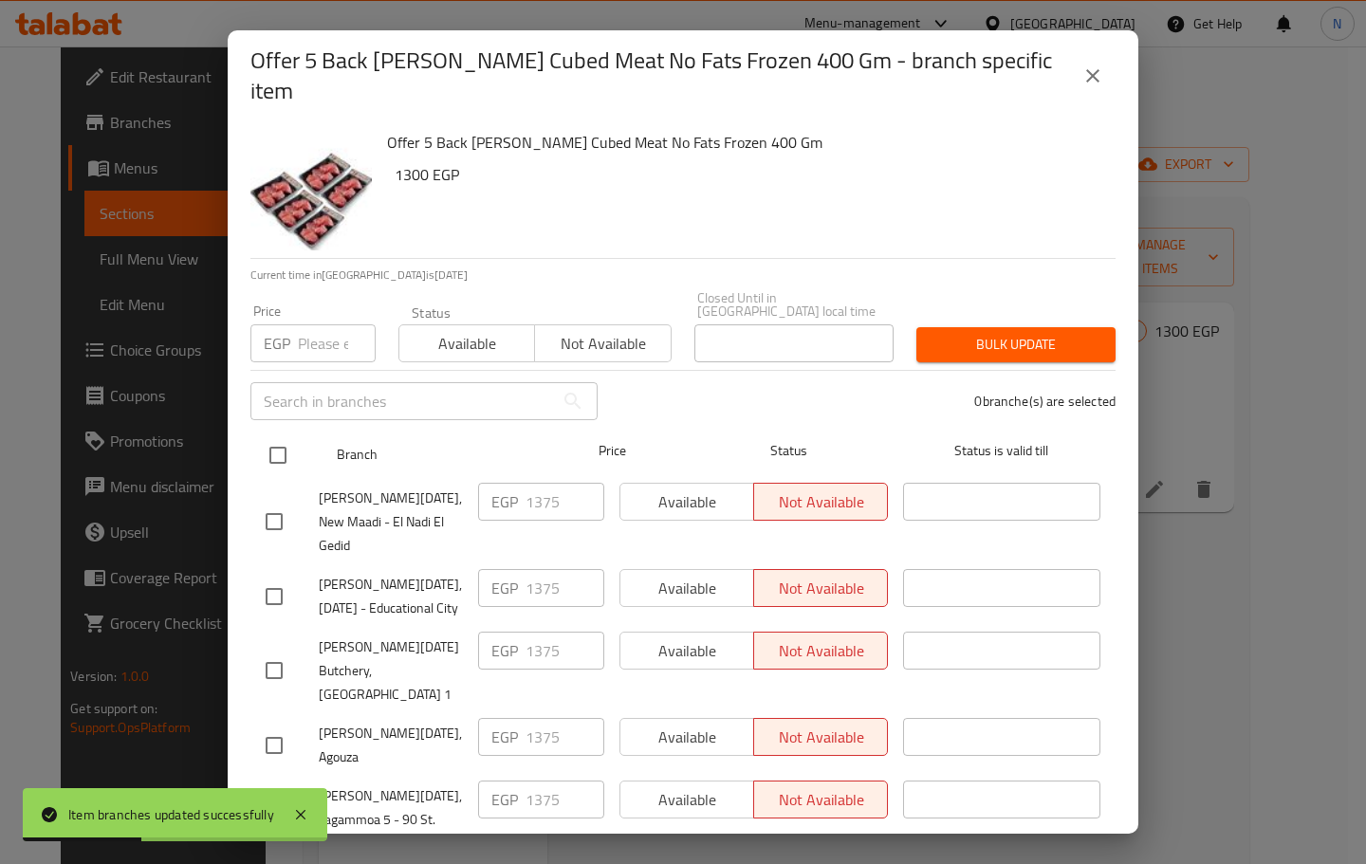
click at [275, 435] on input "checkbox" at bounding box center [278, 455] width 40 height 40
checkbox input "true"
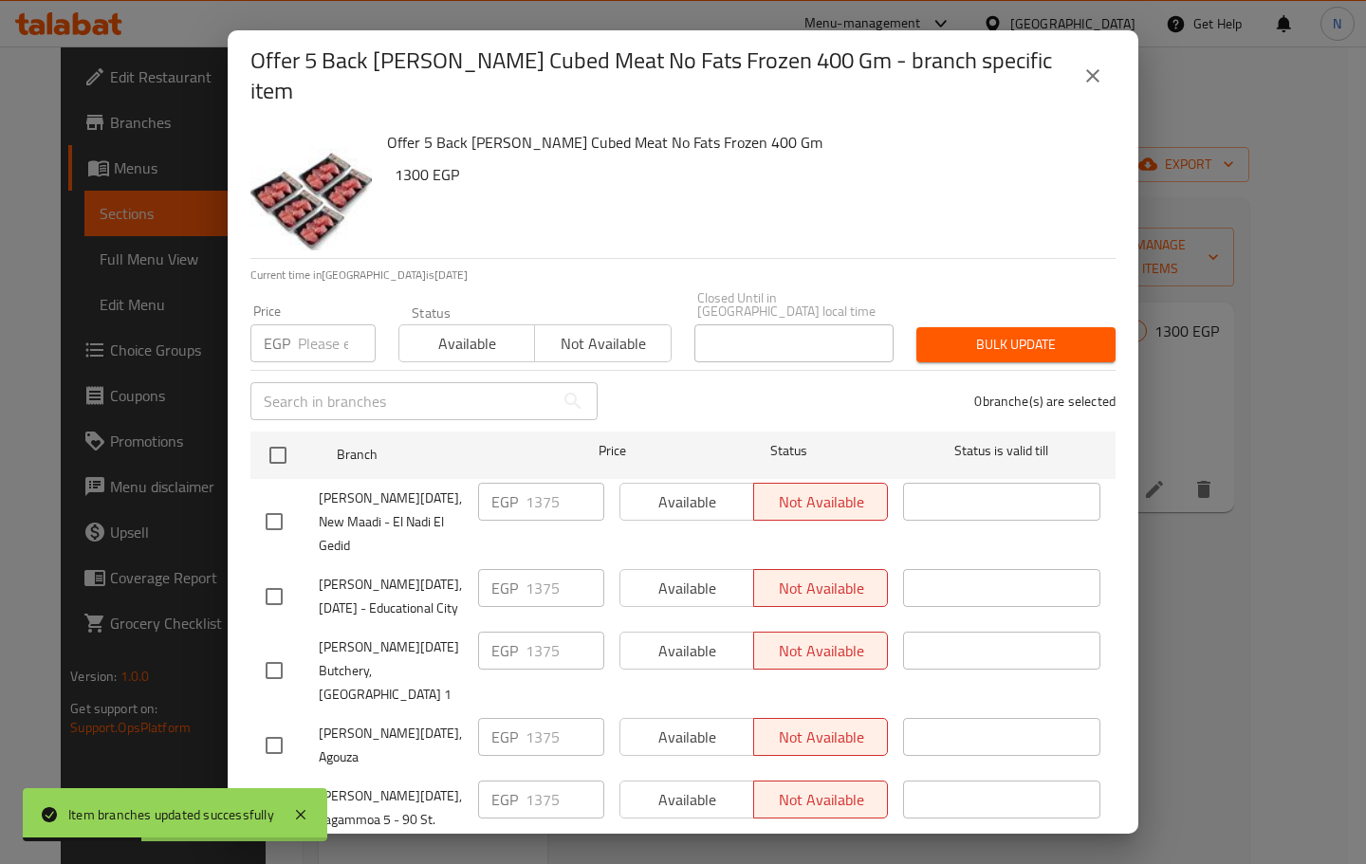
checkbox input "true"
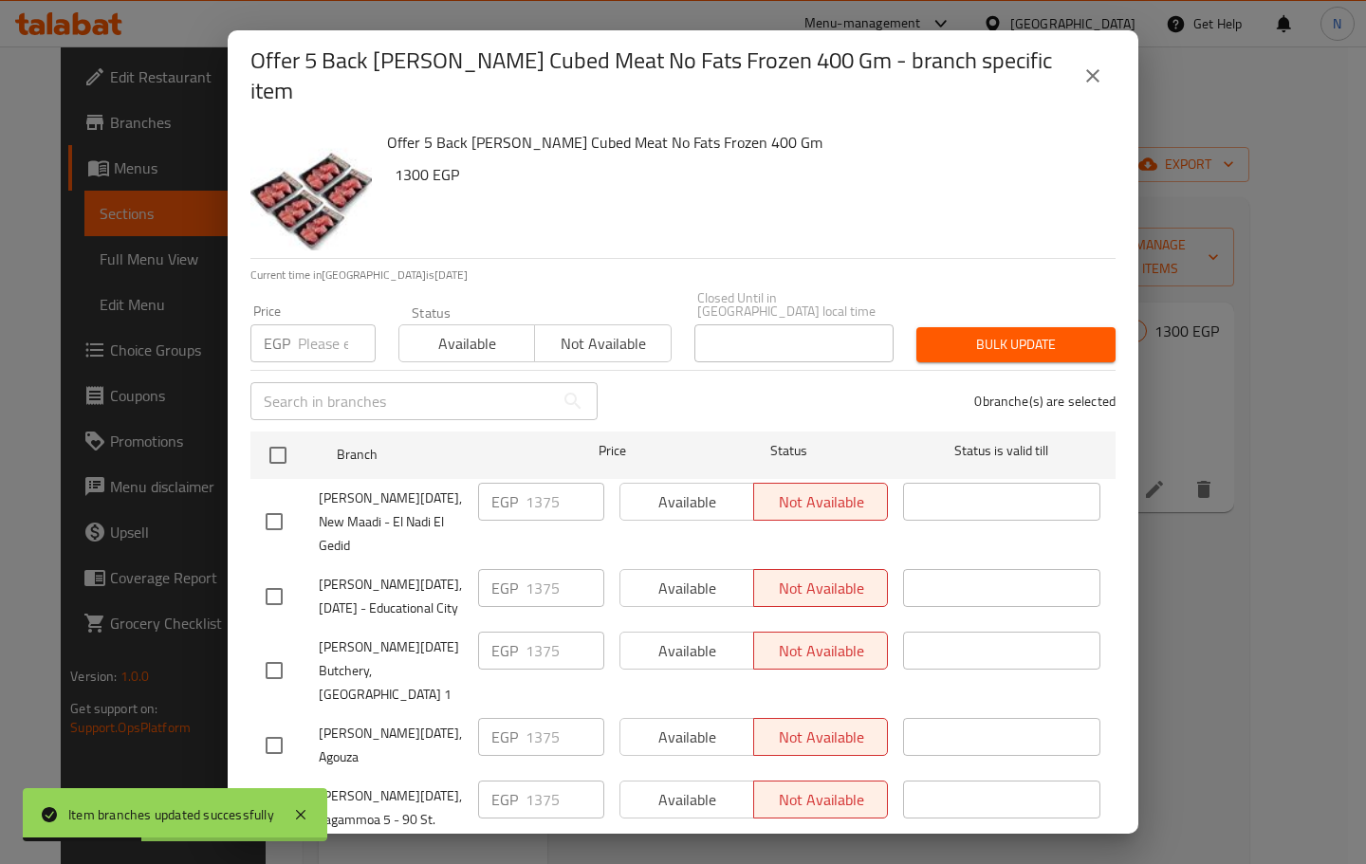
checkbox input "true"
click at [671, 489] on span "Available" at bounding box center [687, 503] width 119 height 28
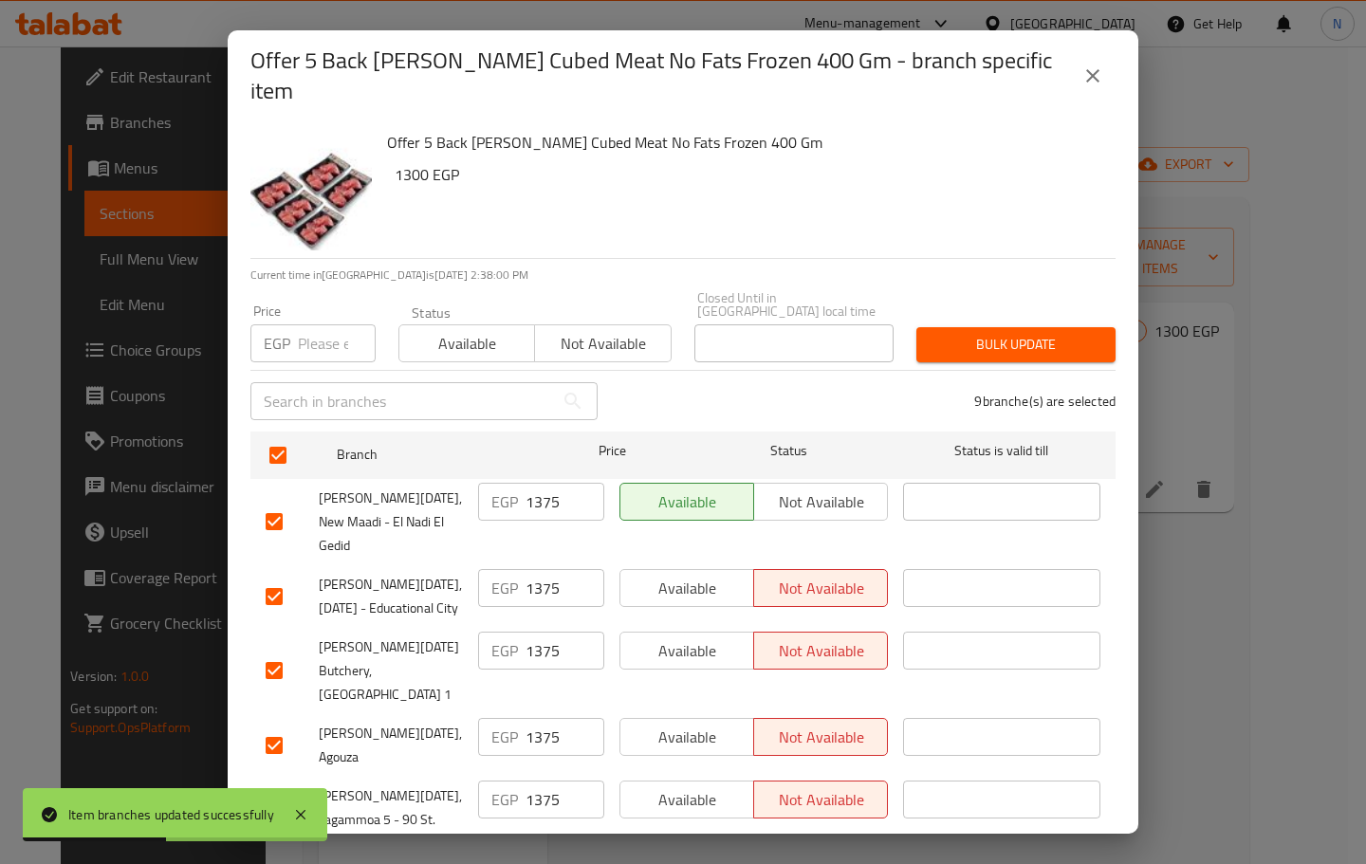
click at [690, 575] on span "Available" at bounding box center [687, 589] width 119 height 28
click at [697, 638] on span "Available" at bounding box center [687, 652] width 119 height 28
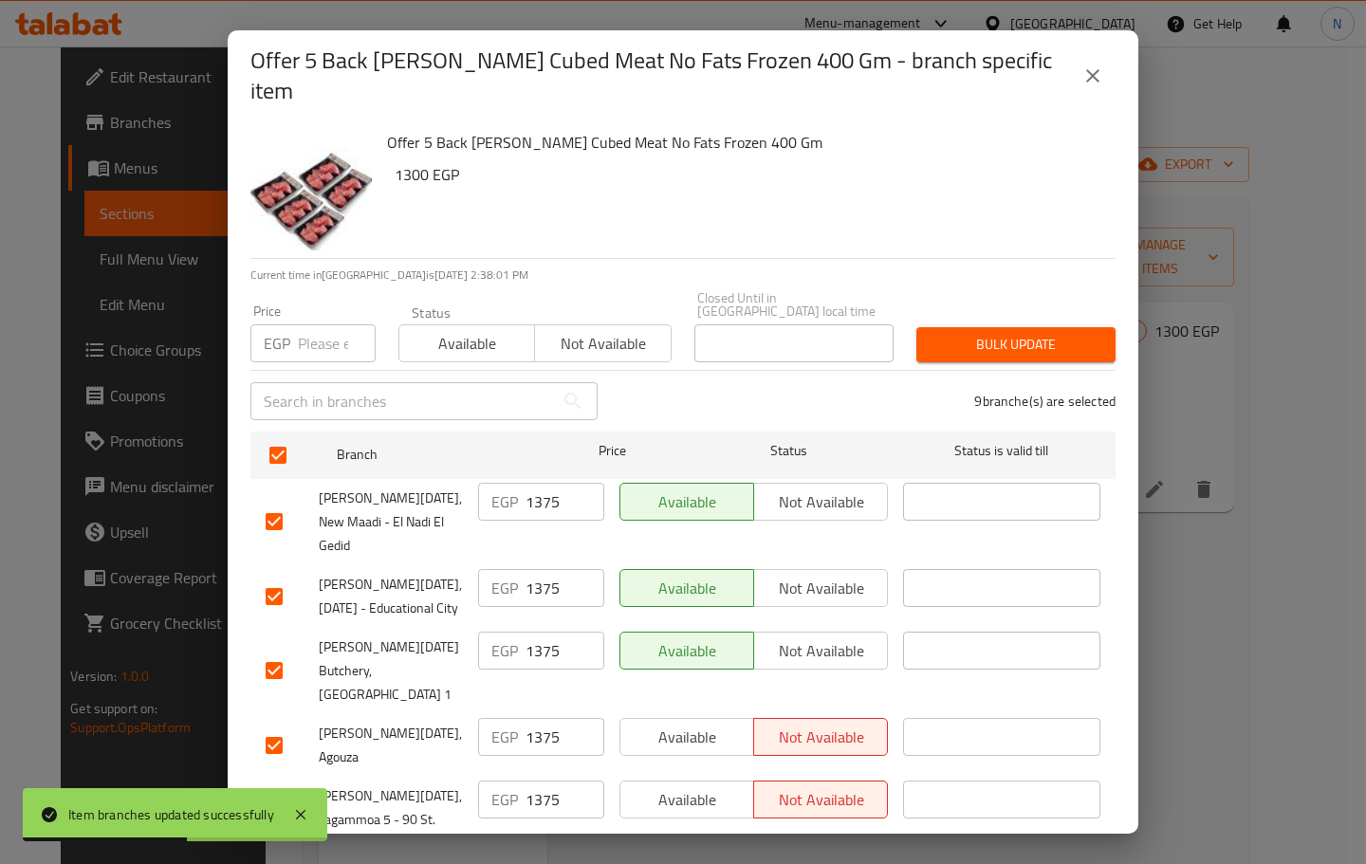
click at [689, 724] on span "Available" at bounding box center [687, 738] width 119 height 28
click at [675, 787] on span "Available" at bounding box center [687, 801] width 119 height 28
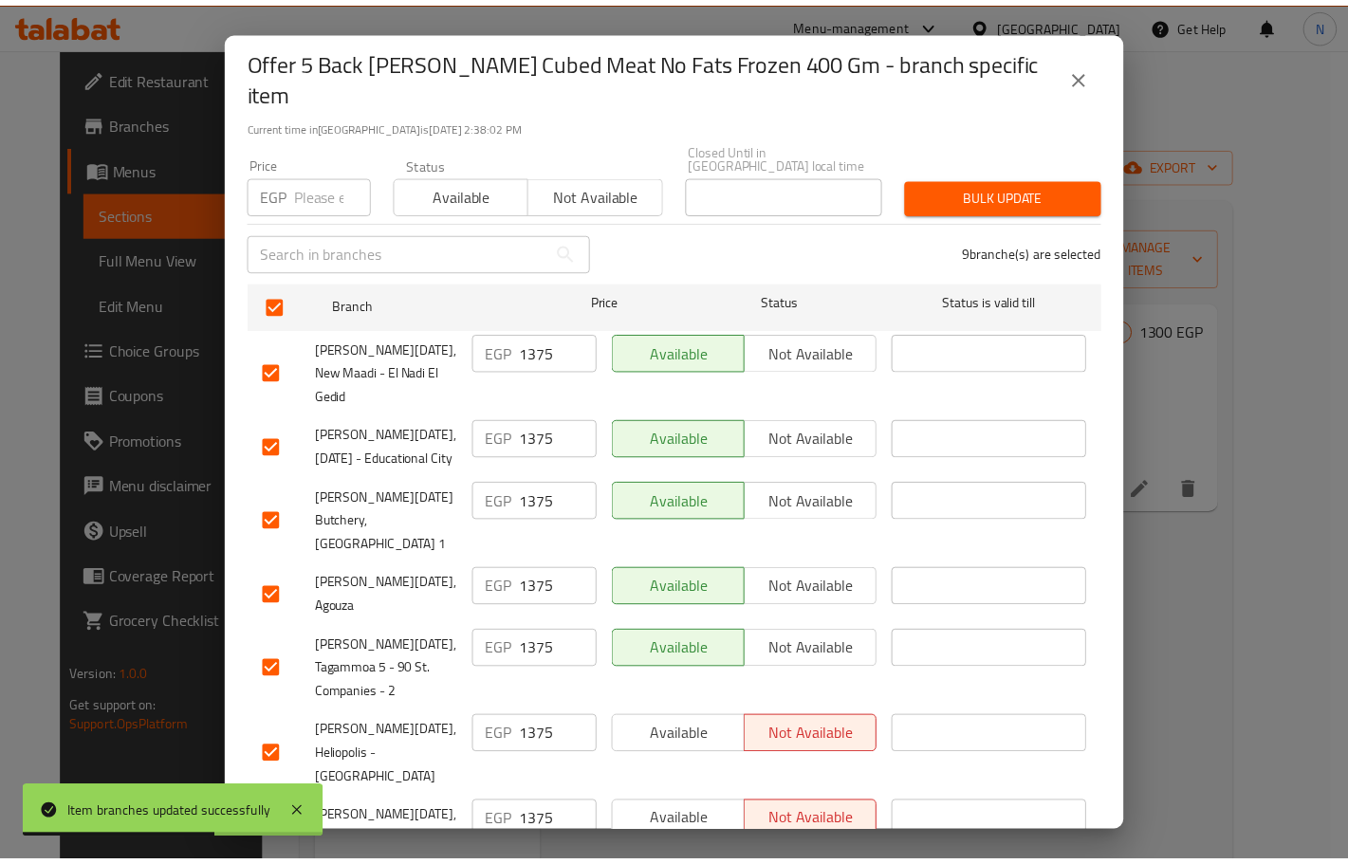
scroll to position [300, 0]
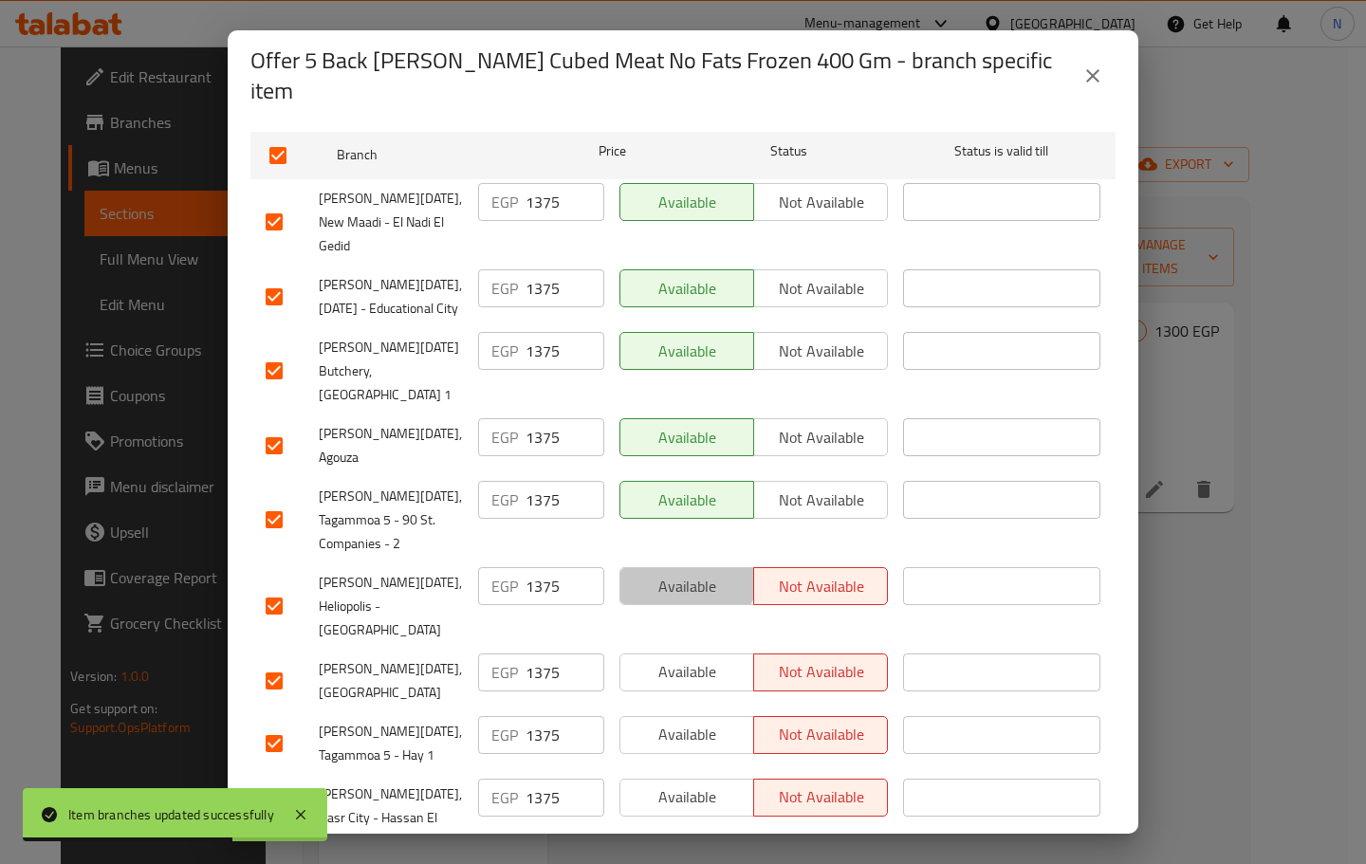
click at [675, 567] on button "Available" at bounding box center [687, 586] width 135 height 38
click at [684, 658] on span "Available" at bounding box center [687, 672] width 119 height 28
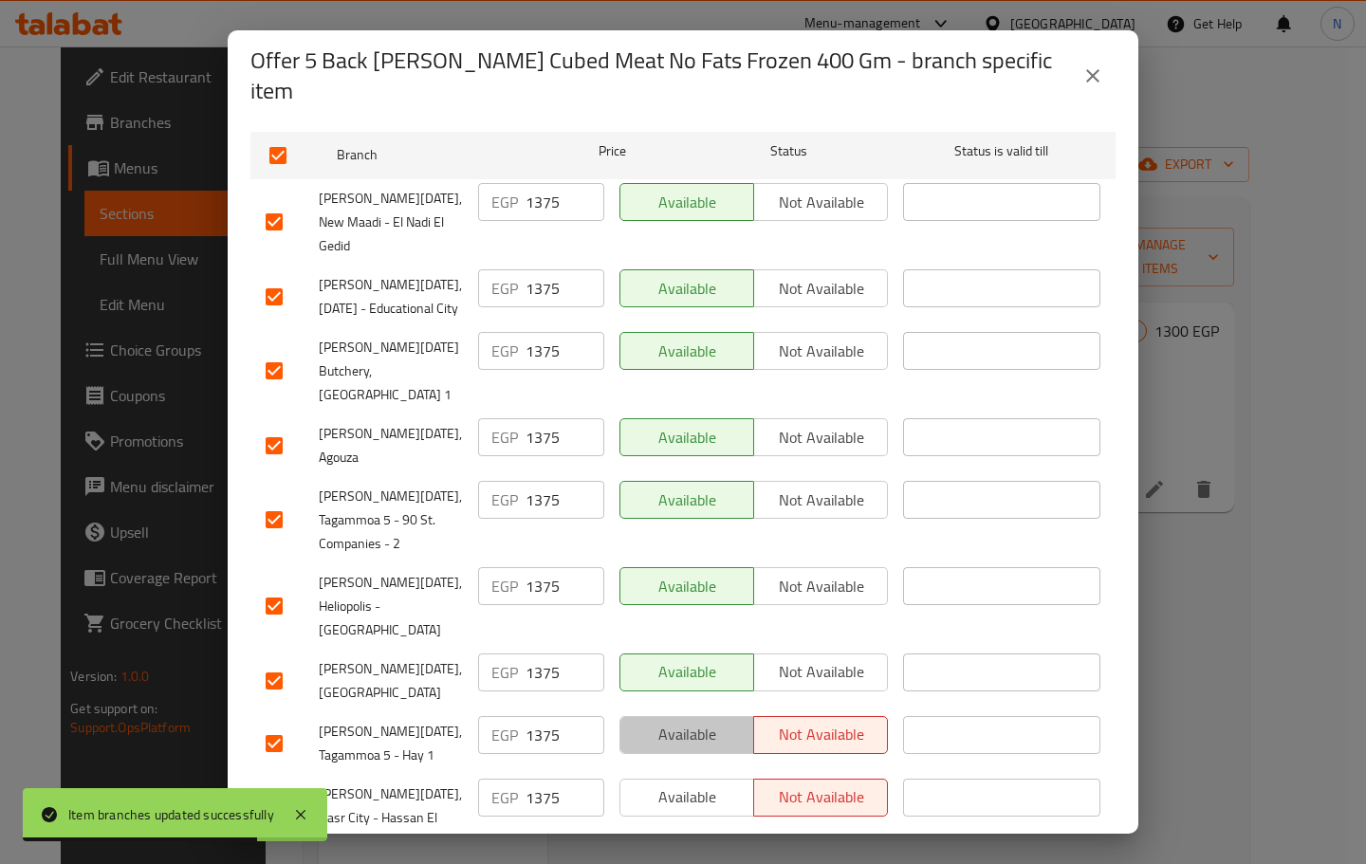
click at [694, 721] on span "Available" at bounding box center [687, 735] width 119 height 28
click at [694, 784] on span "Available" at bounding box center [687, 798] width 119 height 28
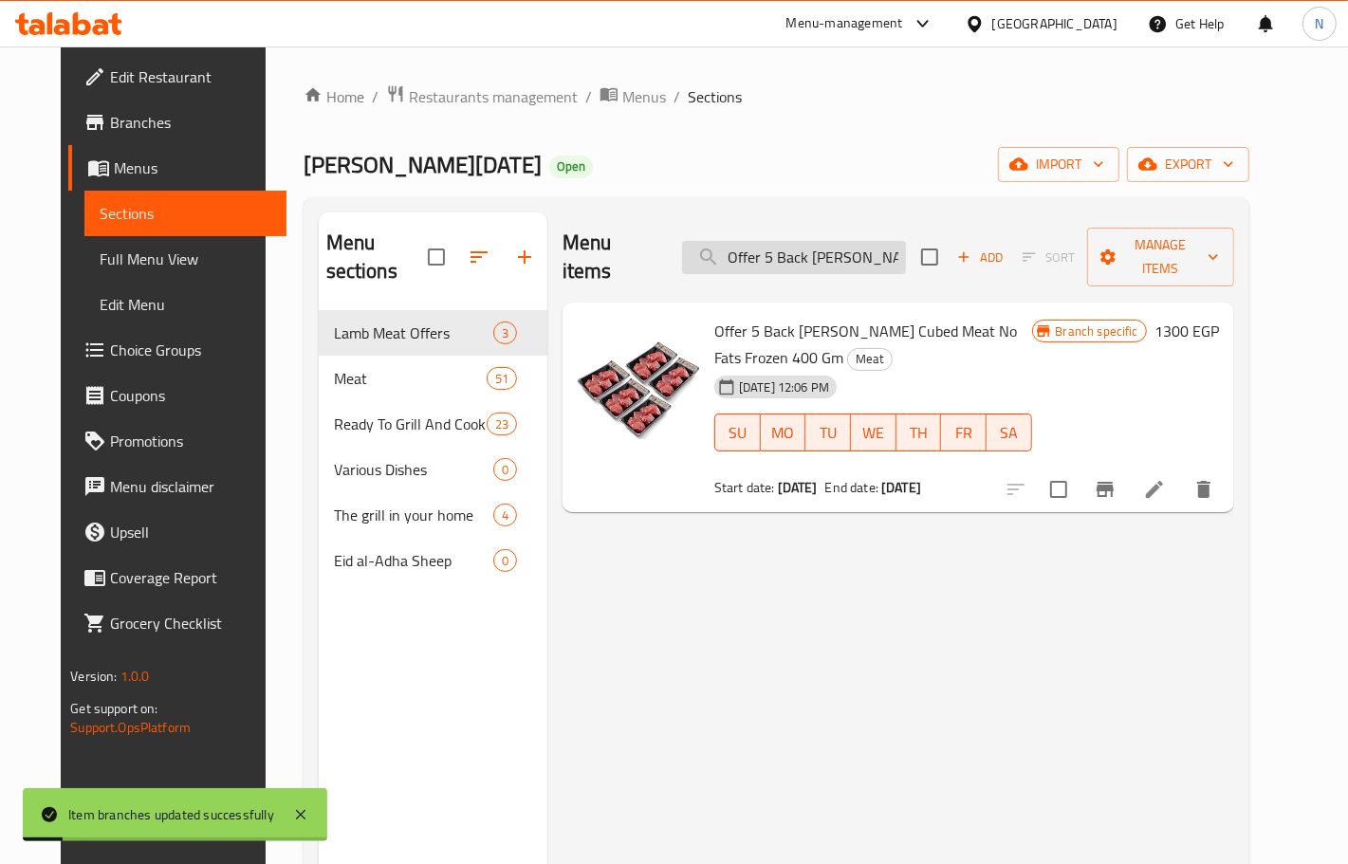
click at [788, 241] on input "Offer 5 Back [PERSON_NAME] Cubed Meat No Fats Frozen 400 Gm" at bounding box center [794, 257] width 224 height 33
paste input "5 Front Lamb Tajins With Bones 500 Gram Offer"
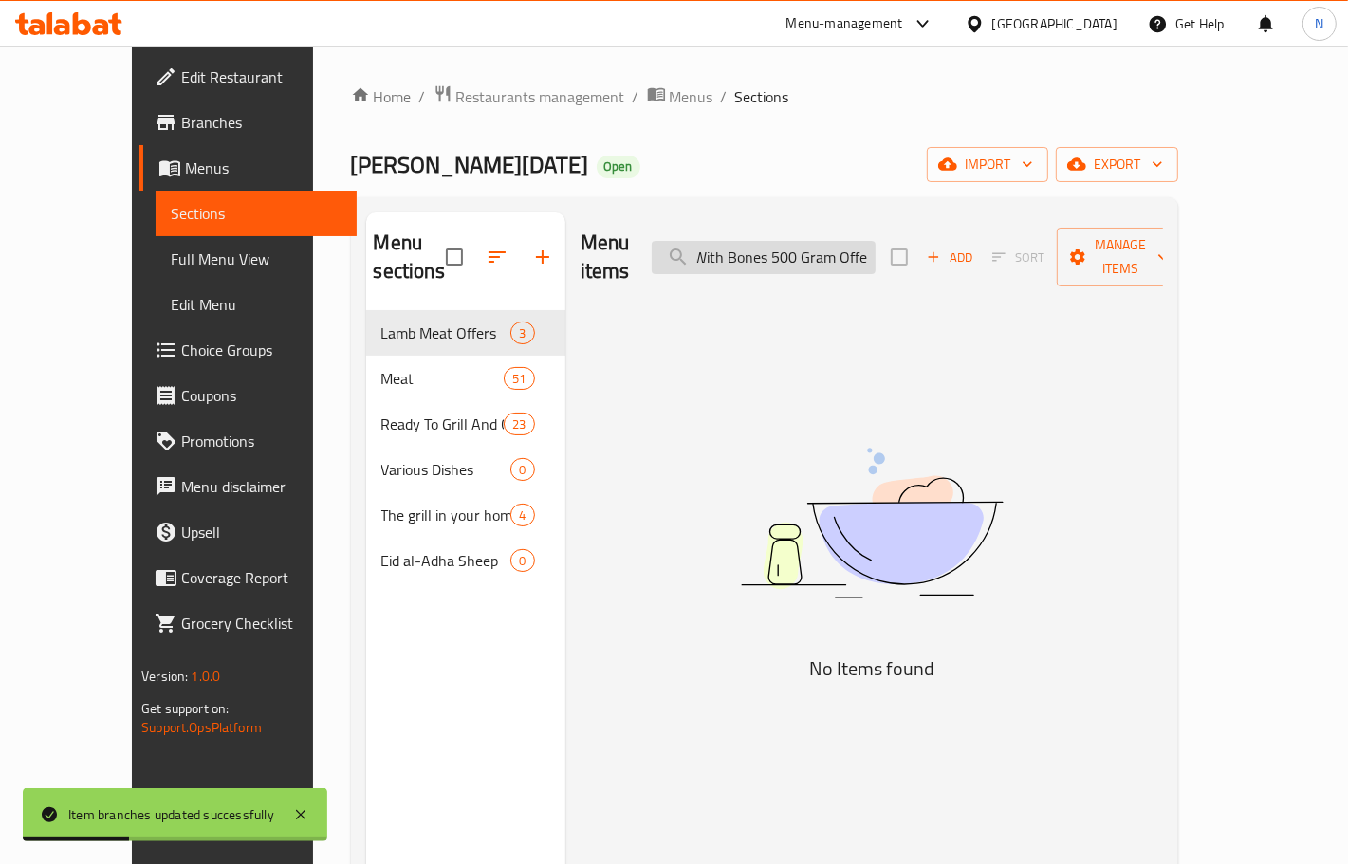
click at [876, 248] on input "5 Front Lamb Tajins With Bones 500 Gram Offer" at bounding box center [764, 257] width 224 height 33
click at [876, 247] on input "5 Front Lamb Tajins With Bones 500 Gram Offer" at bounding box center [764, 257] width 224 height 33
click at [876, 243] on input "5 Front Lamb Tajins With Bones 500 Gram" at bounding box center [764, 257] width 224 height 33
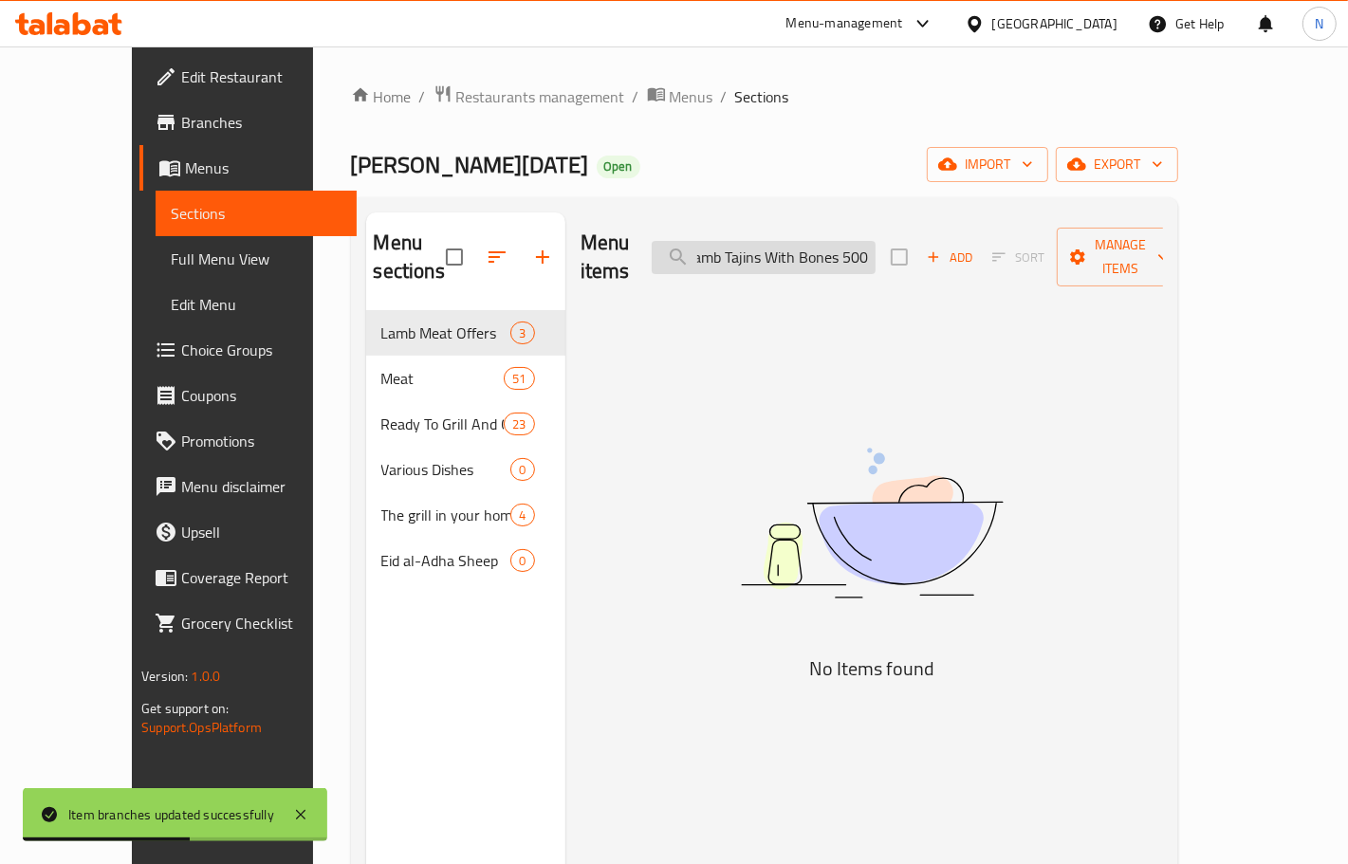
scroll to position [0, 64]
click at [876, 247] on input "5 Front Lamb Tajins With Bones 500" at bounding box center [764, 257] width 224 height 33
click at [876, 247] on input "5 Front Lamb Tajins With Bones" at bounding box center [764, 257] width 224 height 33
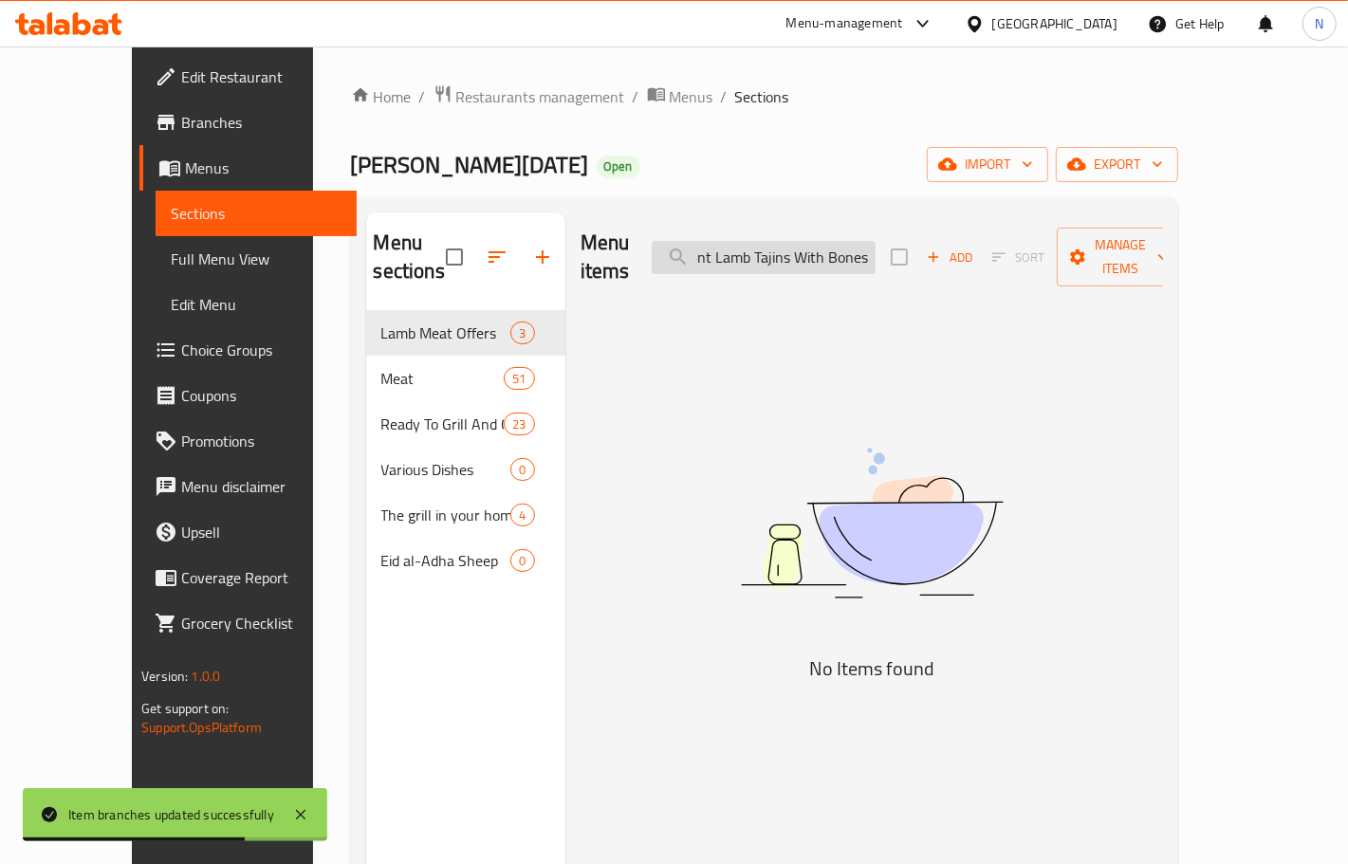
click at [876, 247] on input "5 Front Lamb Tajins With Bones" at bounding box center [764, 257] width 224 height 33
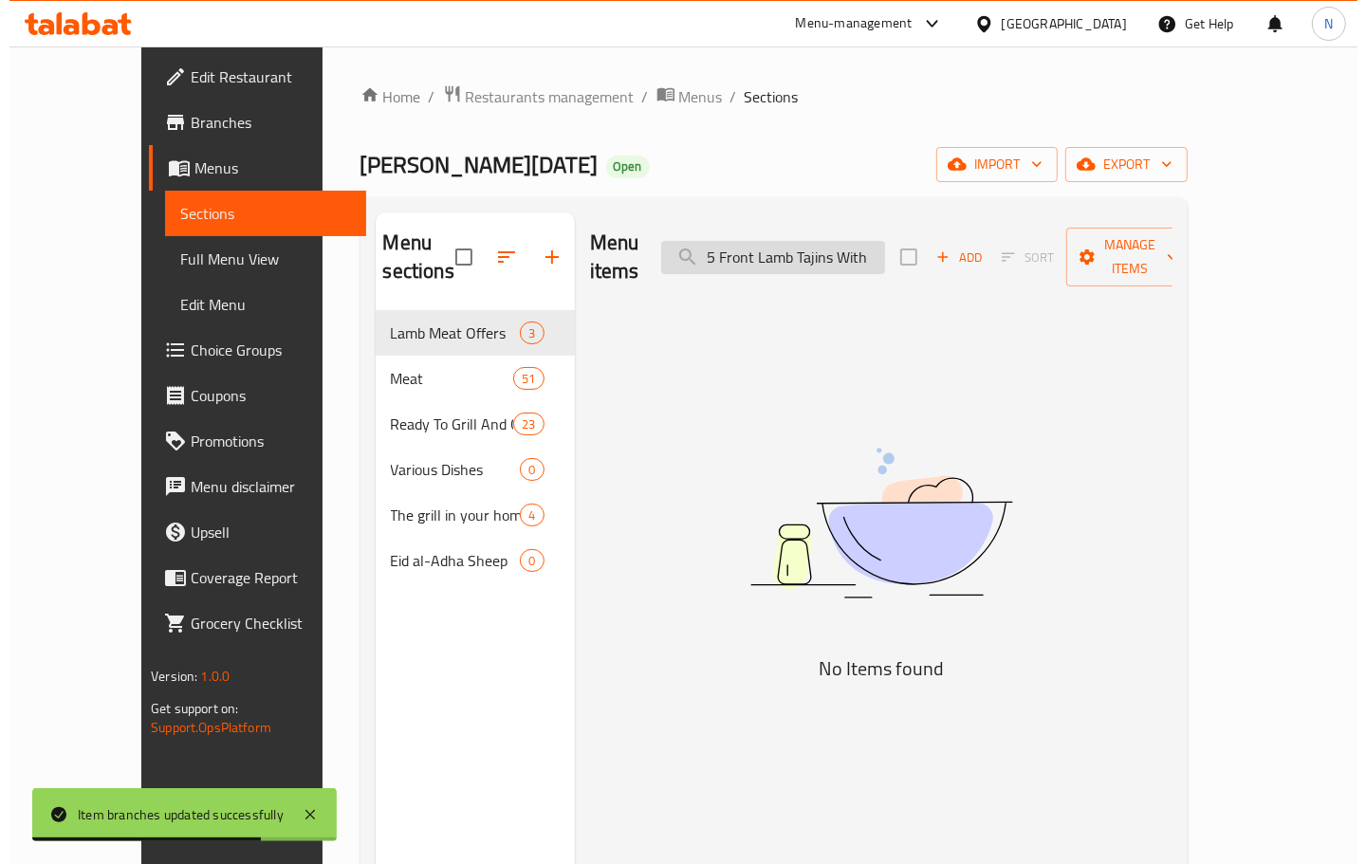
scroll to position [0, 0]
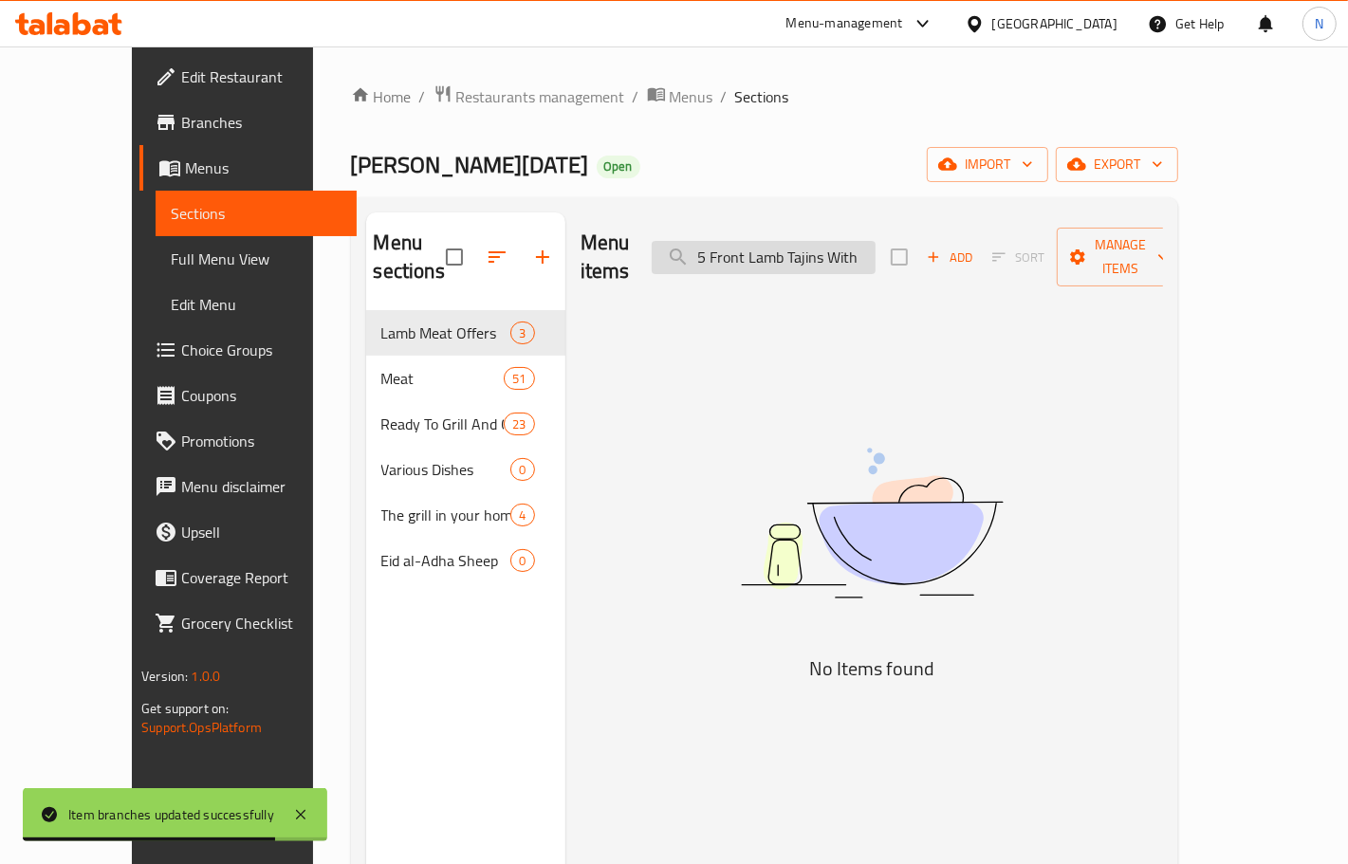
click at [876, 244] on input "5 Front Lamb Tajins With" at bounding box center [764, 257] width 224 height 33
drag, startPoint x: 792, startPoint y: 242, endPoint x: 623, endPoint y: 253, distance: 169.3
click at [623, 253] on div "Menu items 5 Front Lamb Tajins Add Sort Manage items" at bounding box center [872, 258] width 583 height 90
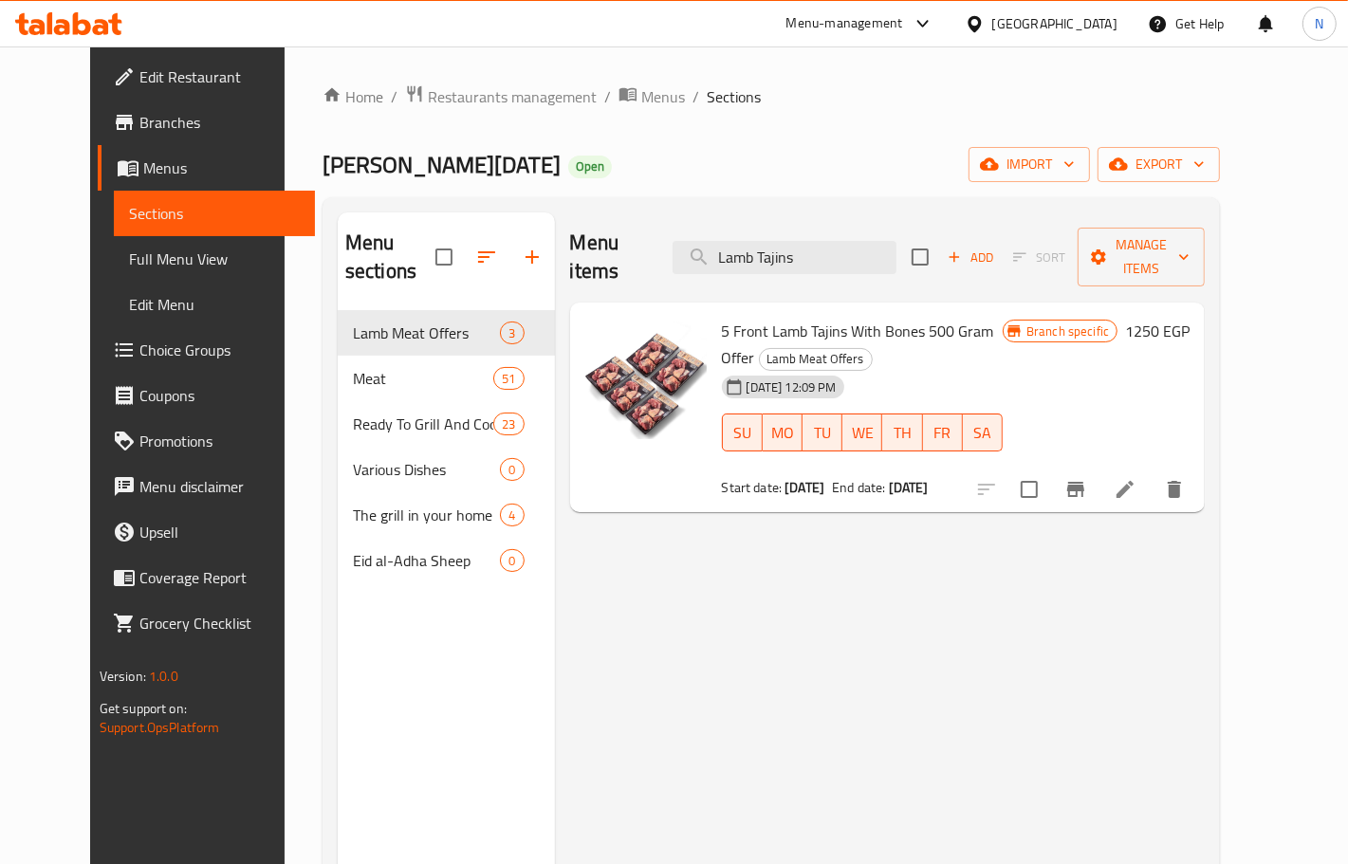
type input "Lamb Tajins"
click at [1087, 478] on icon "Branch-specific-item" at bounding box center [1076, 489] width 23 height 23
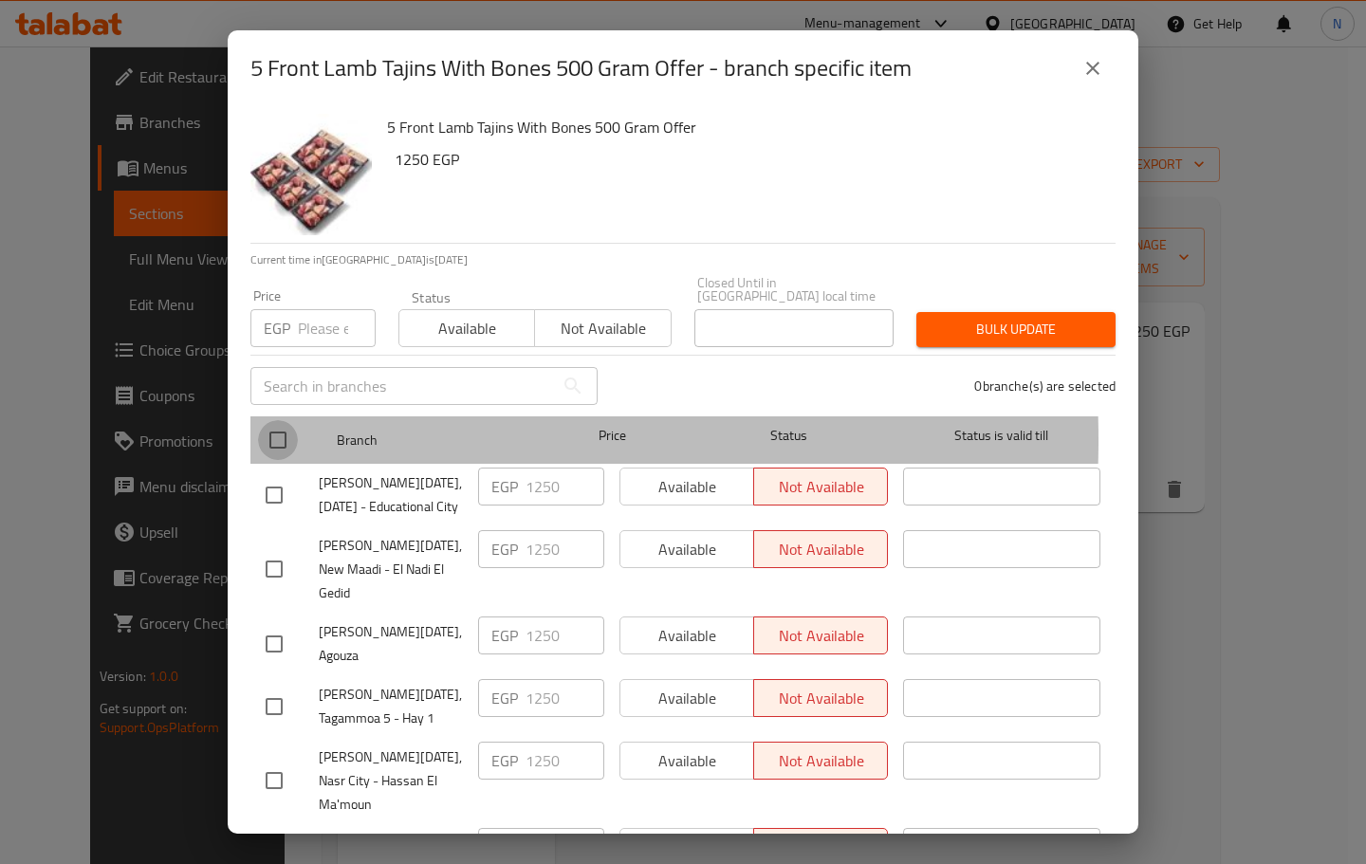
click at [266, 427] on input "checkbox" at bounding box center [278, 440] width 40 height 40
checkbox input "true"
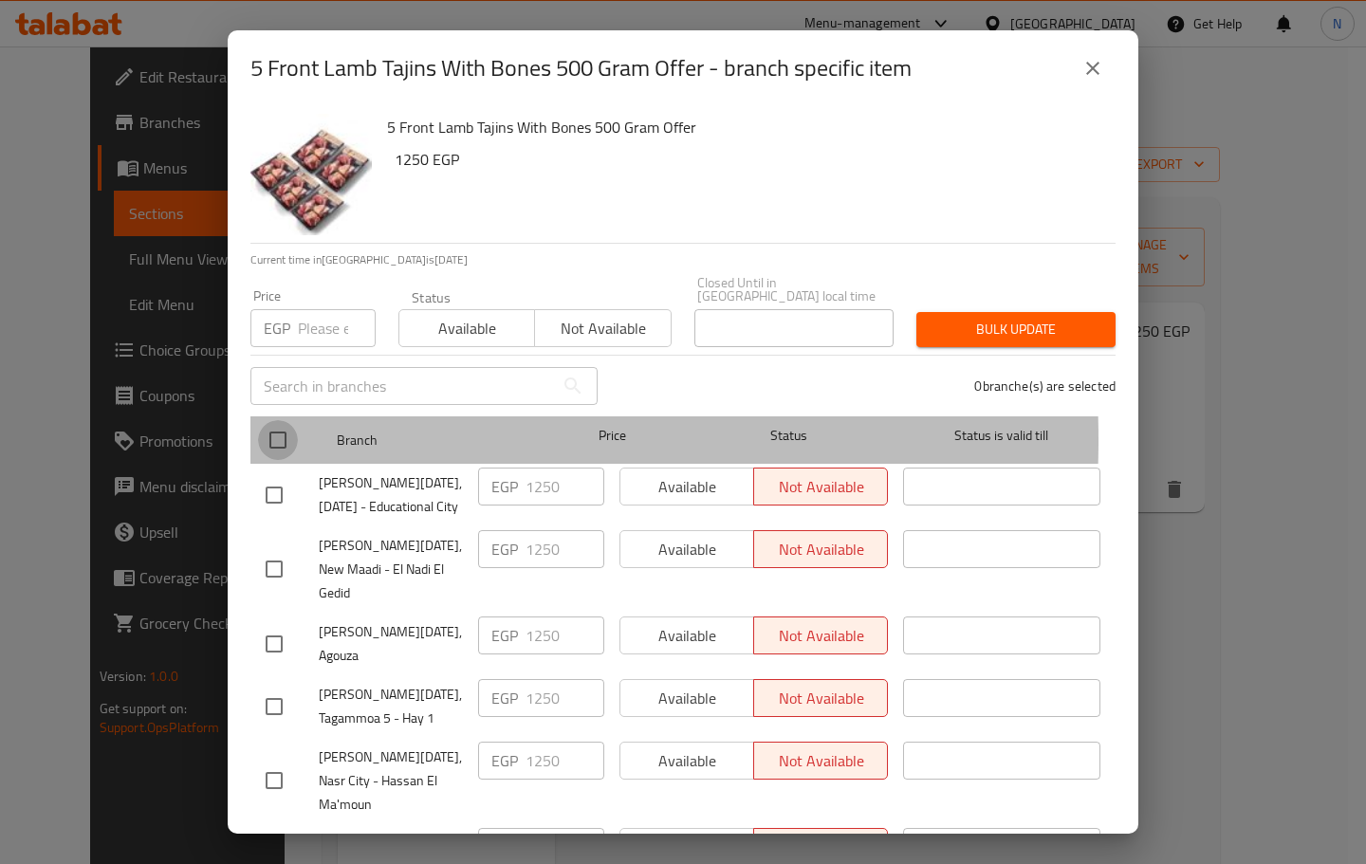
checkbox input "true"
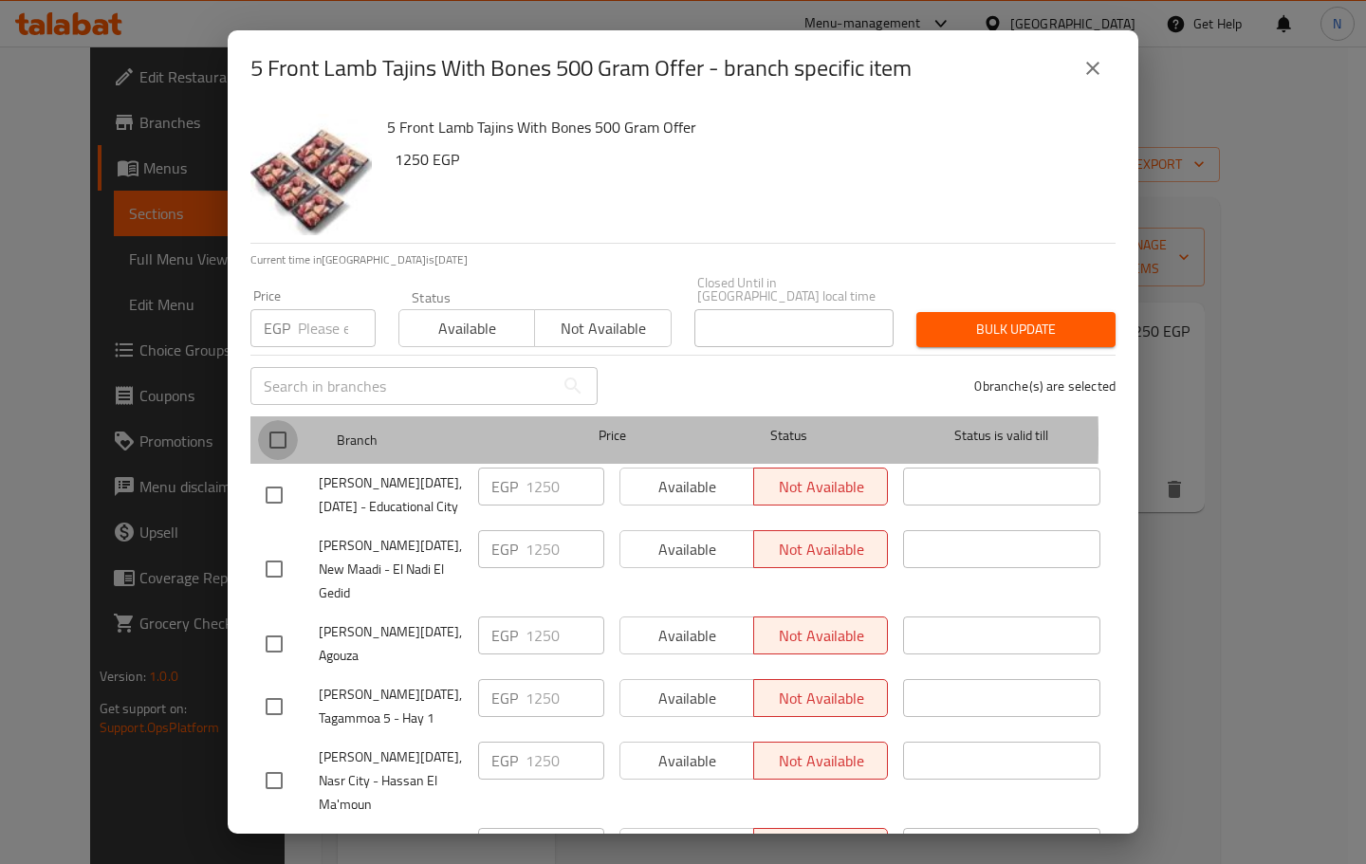
checkbox input "true"
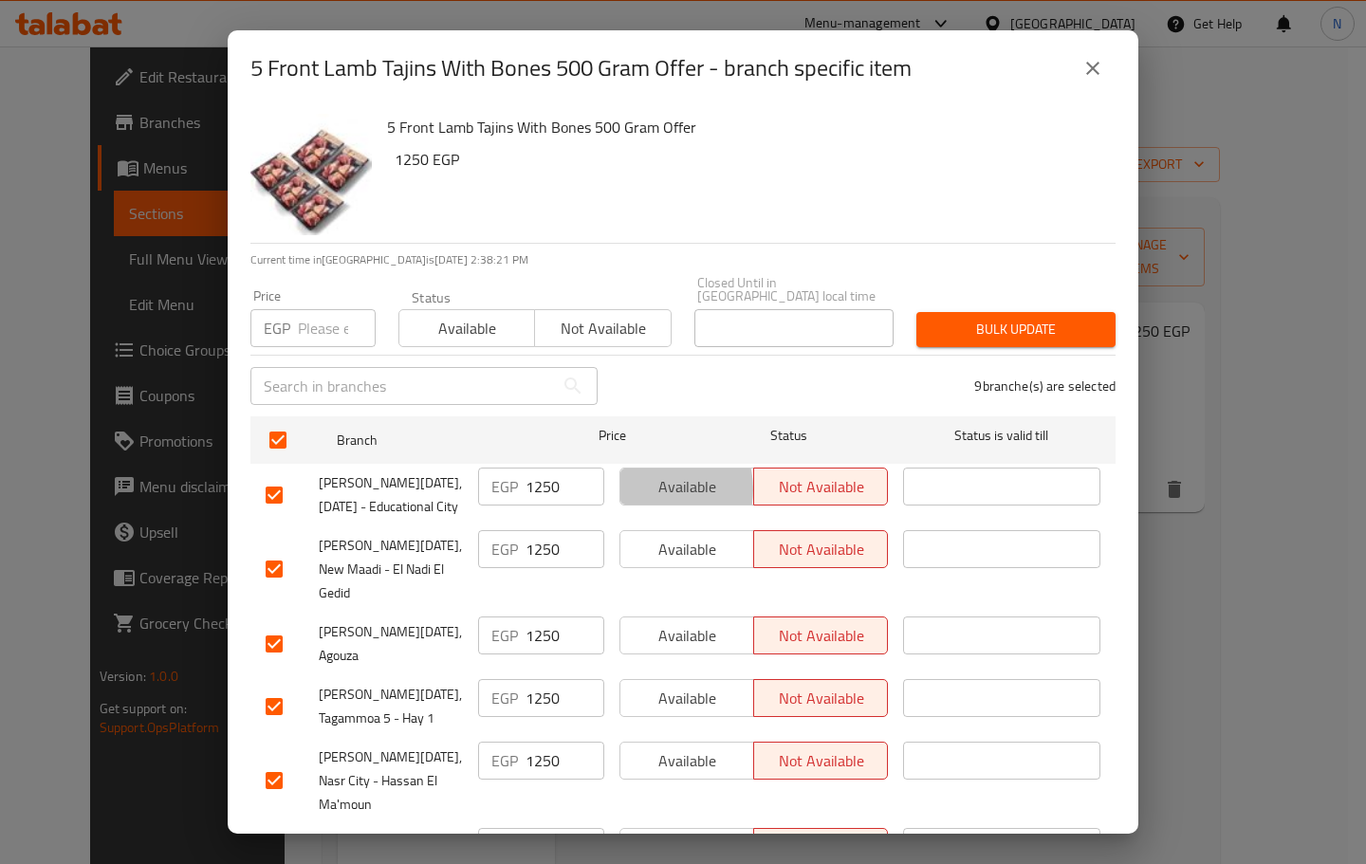
drag, startPoint x: 648, startPoint y: 476, endPoint x: 731, endPoint y: 546, distance: 108.4
click at [650, 475] on span "Available" at bounding box center [687, 487] width 119 height 28
click at [710, 553] on span "Available" at bounding box center [687, 550] width 119 height 28
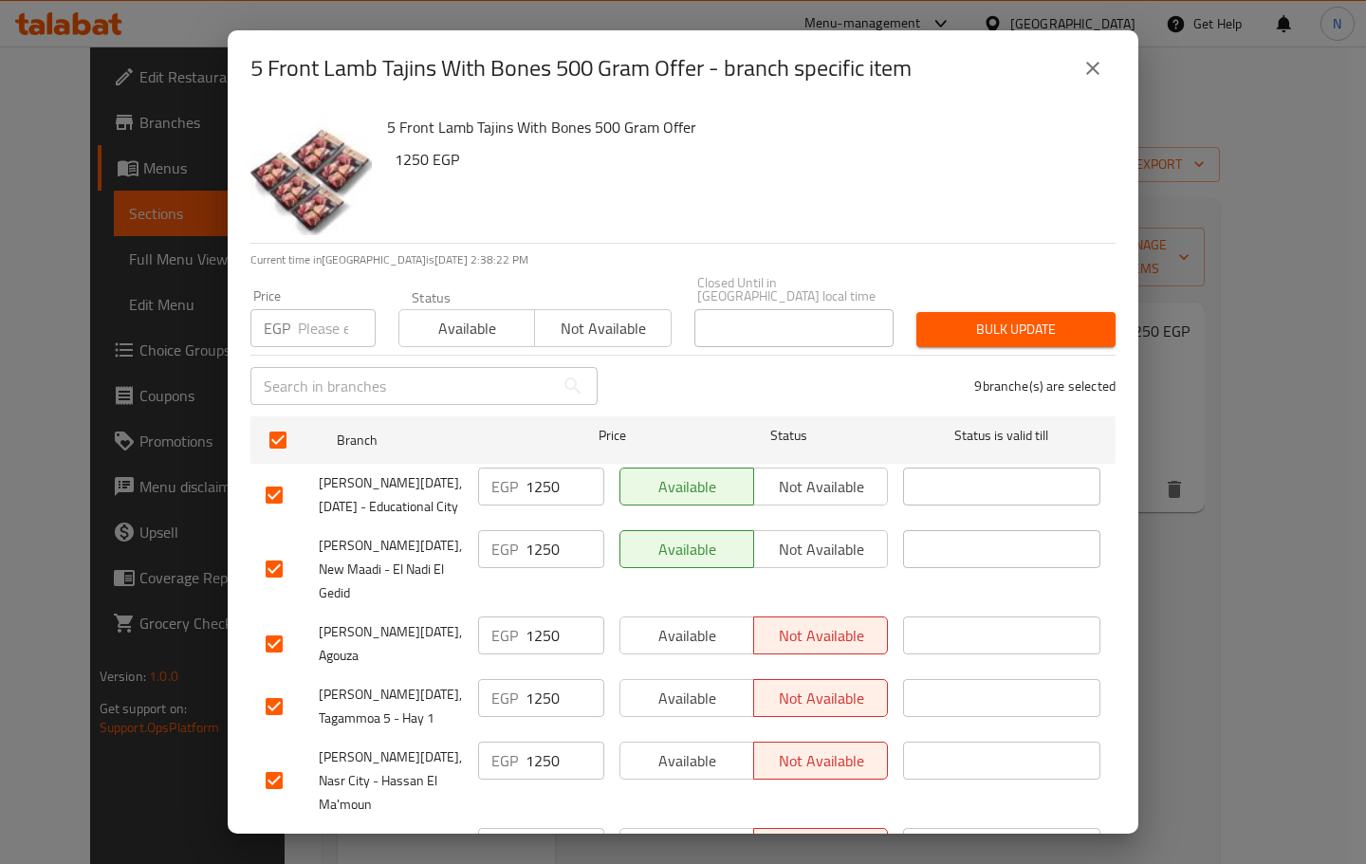
click at [716, 622] on span "Available" at bounding box center [687, 636] width 119 height 28
click at [702, 685] on span "Available" at bounding box center [687, 699] width 119 height 28
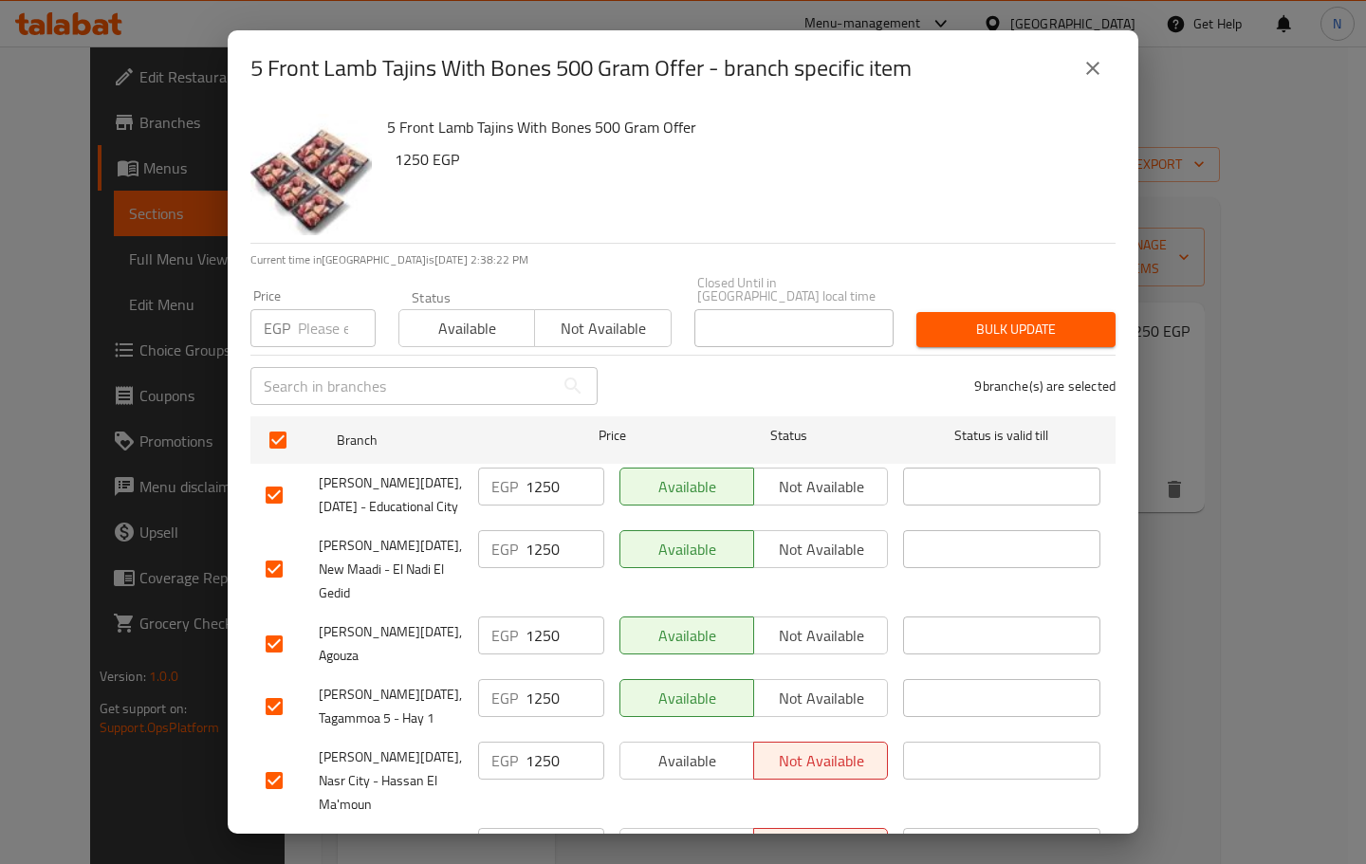
click at [694, 748] on span "Available" at bounding box center [687, 762] width 119 height 28
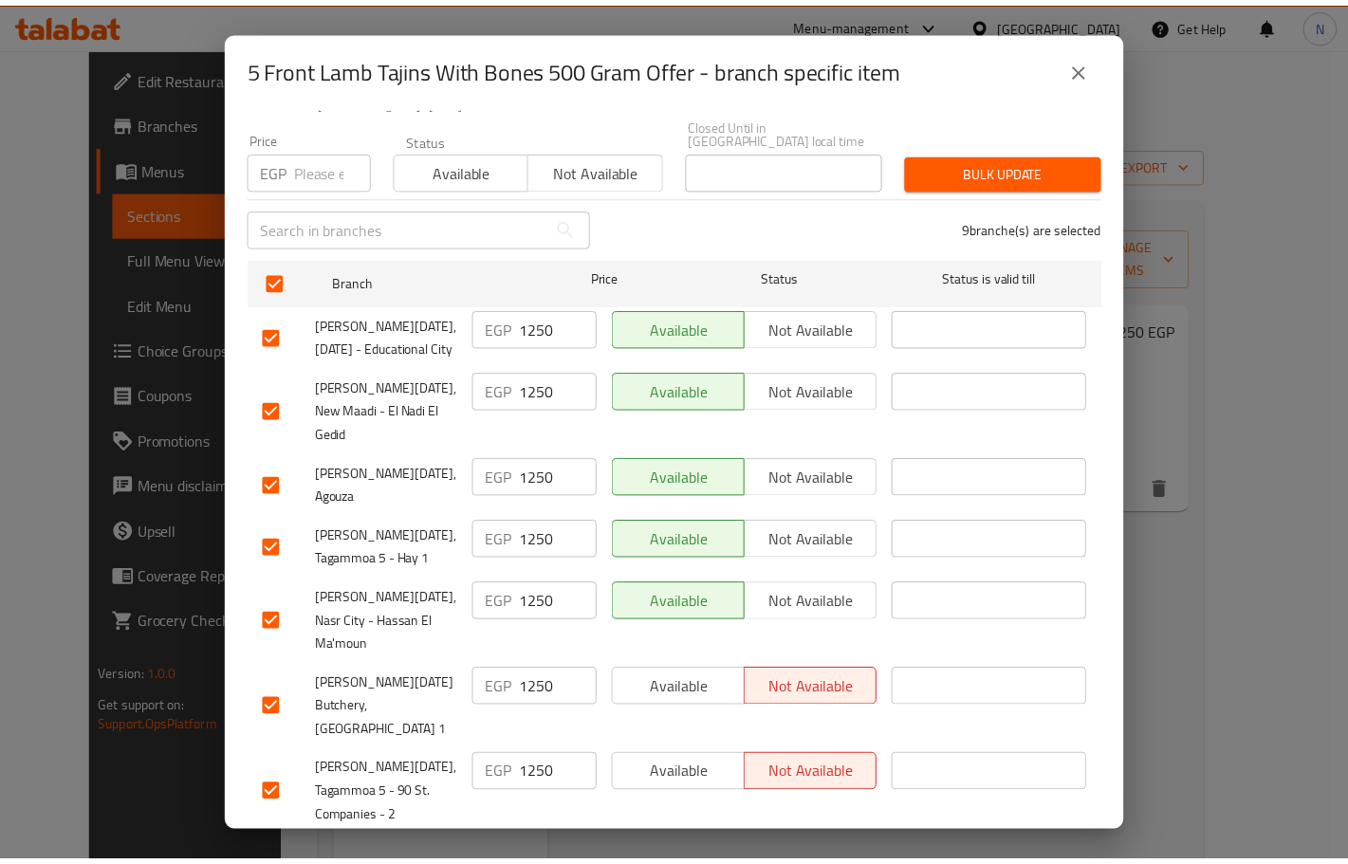
scroll to position [300, 0]
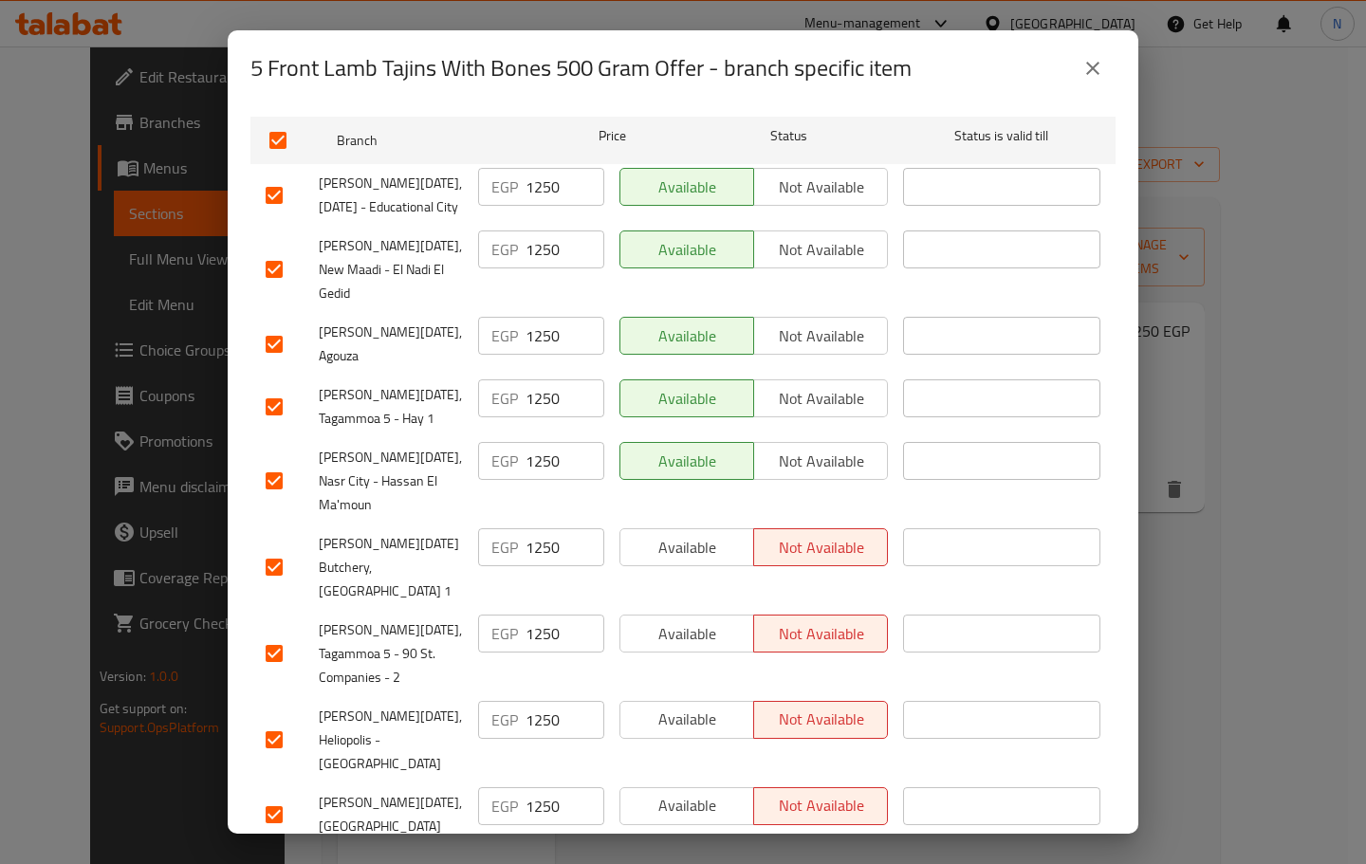
click at [680, 534] on span "Available" at bounding box center [687, 548] width 119 height 28
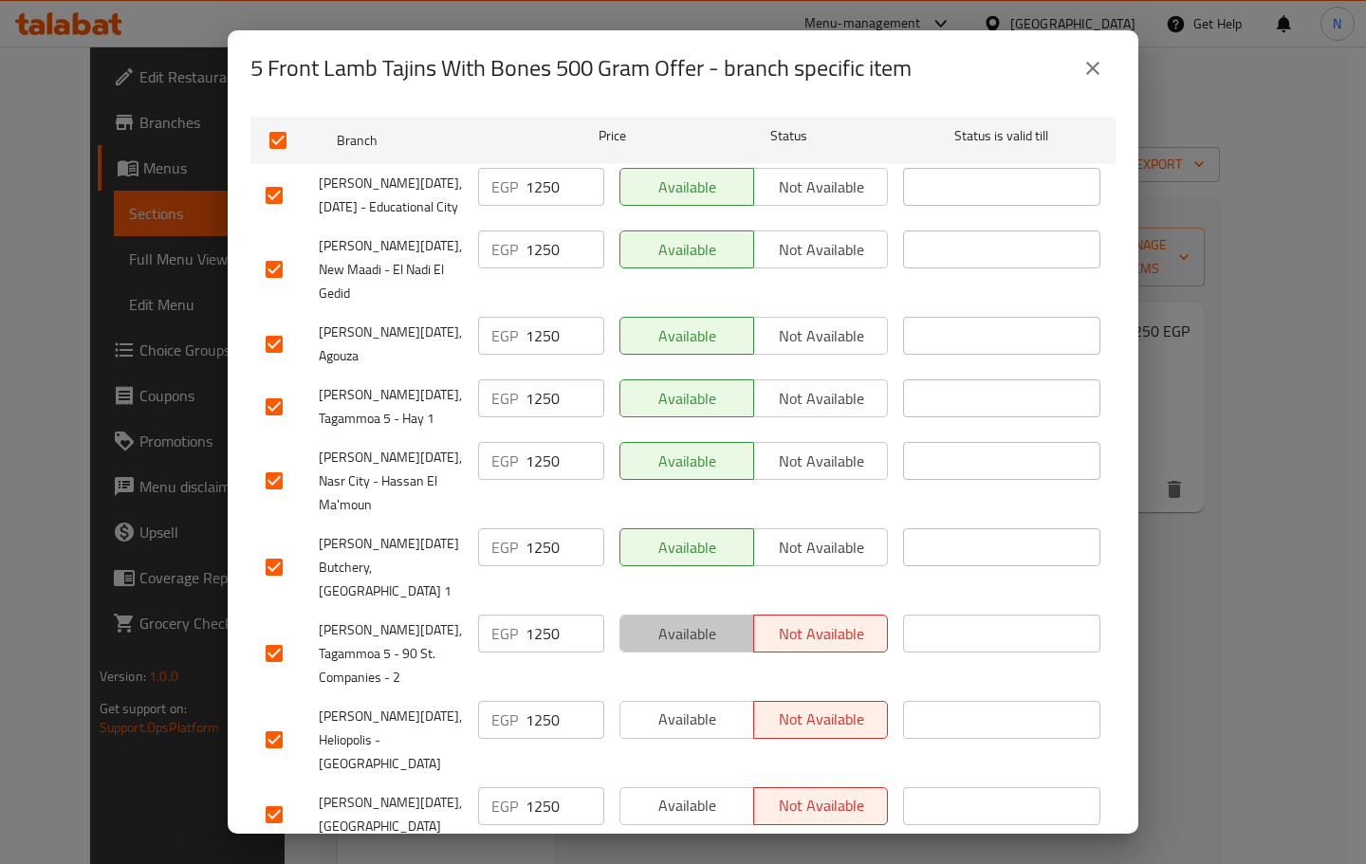
click at [680, 620] on span "Available" at bounding box center [687, 634] width 119 height 28
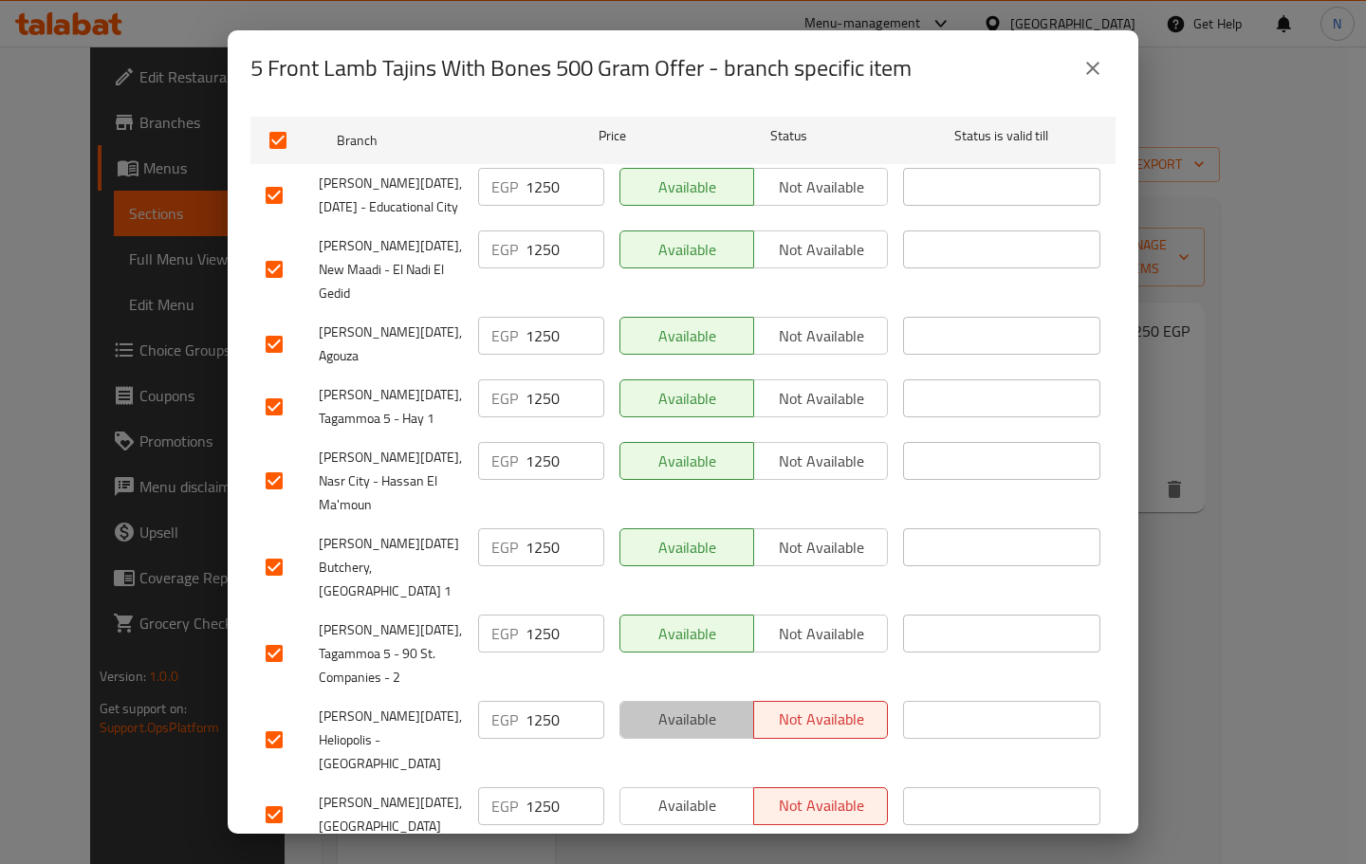
click at [686, 706] on span "Available" at bounding box center [687, 720] width 119 height 28
click at [683, 792] on span "Available" at bounding box center [687, 806] width 119 height 28
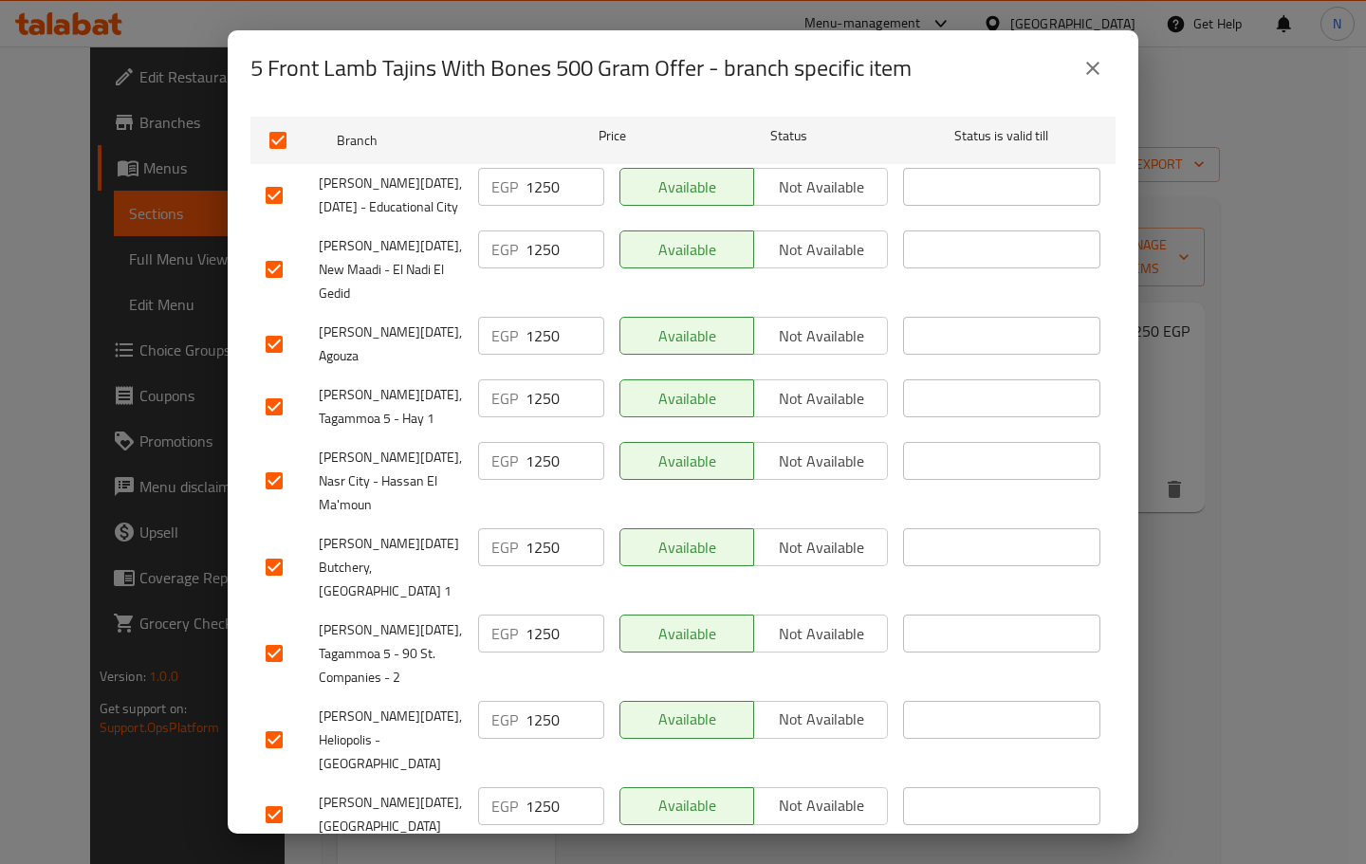
click at [683, 860] on span "Save" at bounding box center [683, 872] width 835 height 24
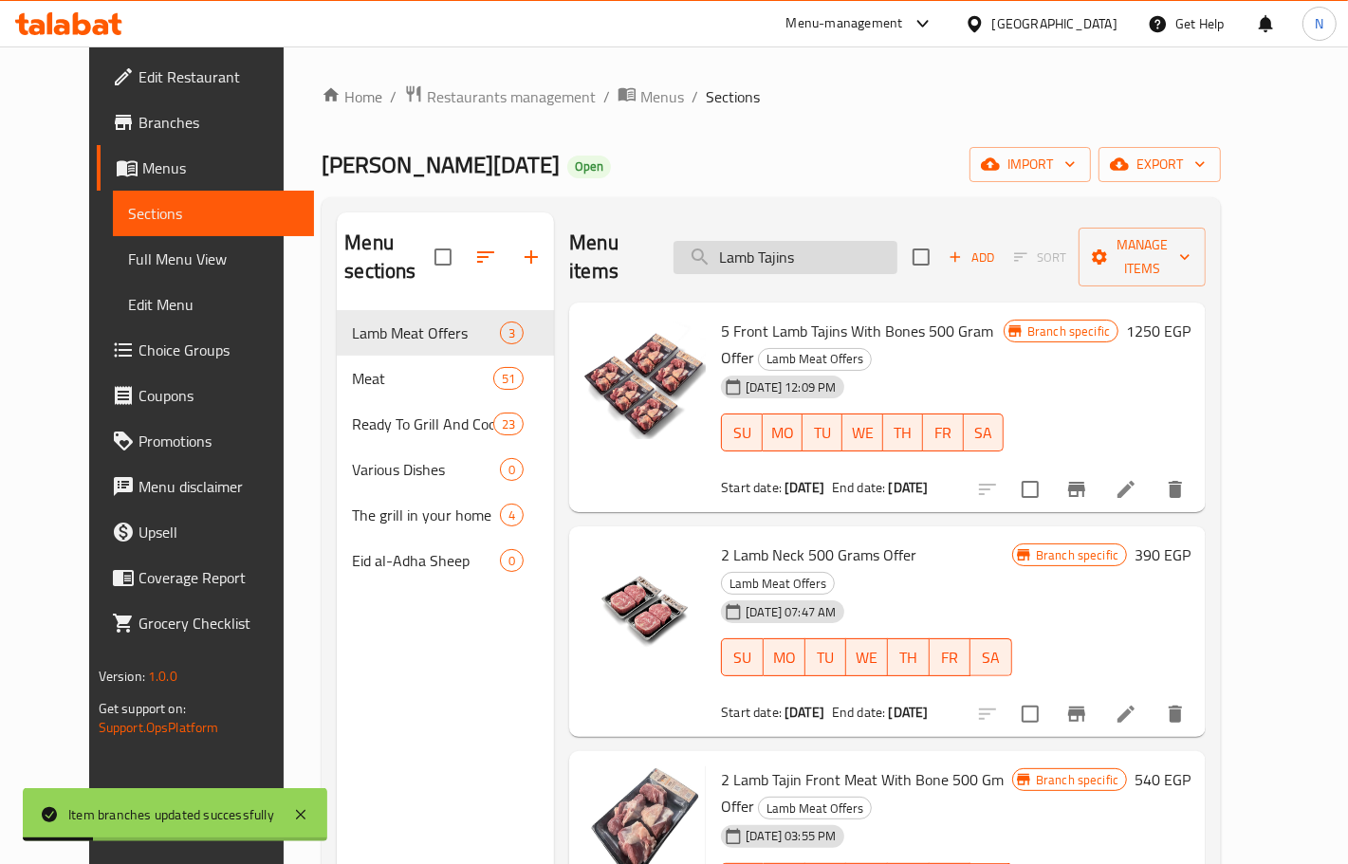
click at [805, 241] on input "Lamb Tajins" at bounding box center [786, 257] width 224 height 33
paste input "Offer 1/2 Kg of Veal Kebab With /2 Lamb Kebab With 1/2 Veal Chops And 1/2 Mince…"
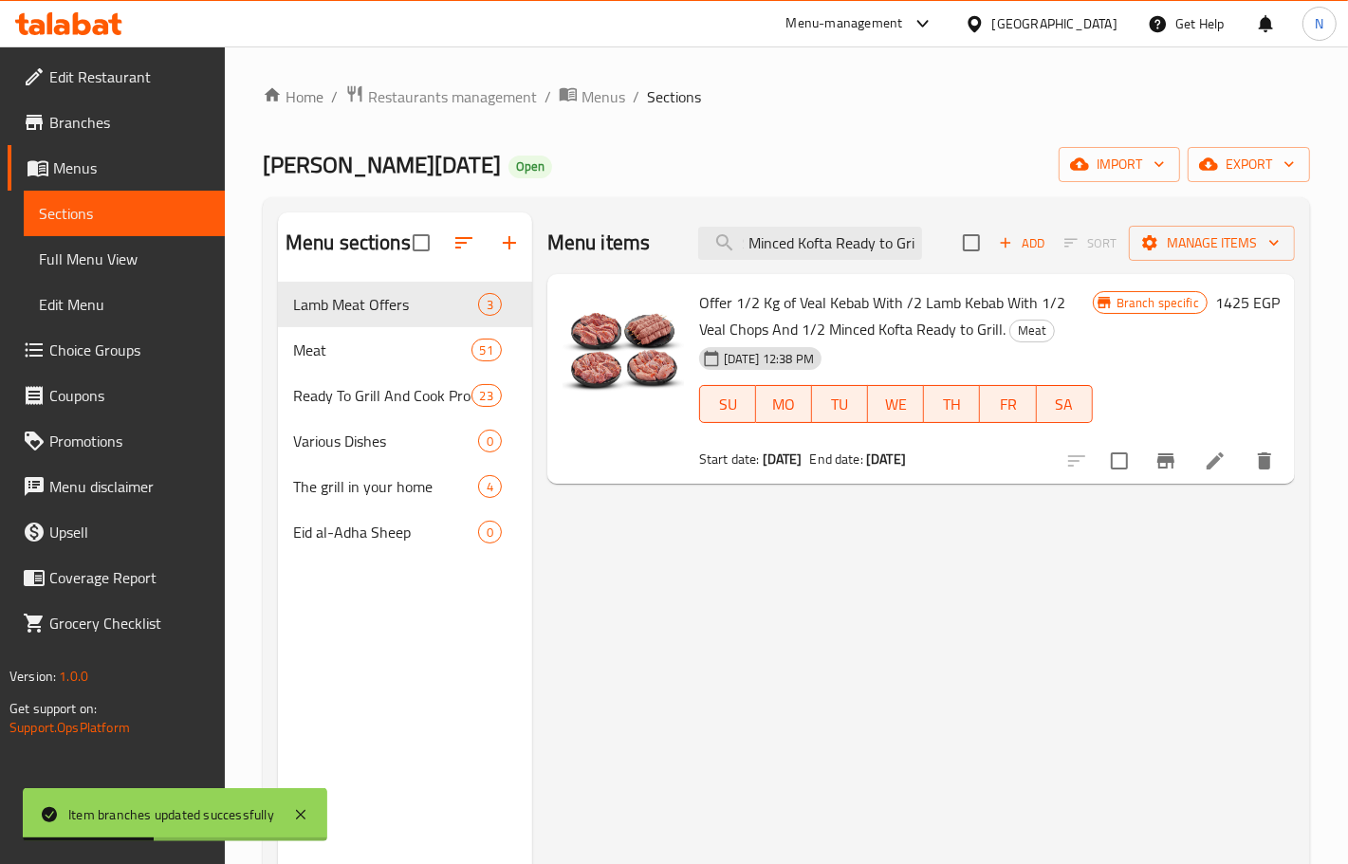
type input "Offer 1/2 Kg of Veal Kebab With /2 Lamb Kebab With 1/2 Veal Chops And 1/2 Mince…"
click at [1169, 462] on icon "Branch-specific-item" at bounding box center [1165, 461] width 17 height 15
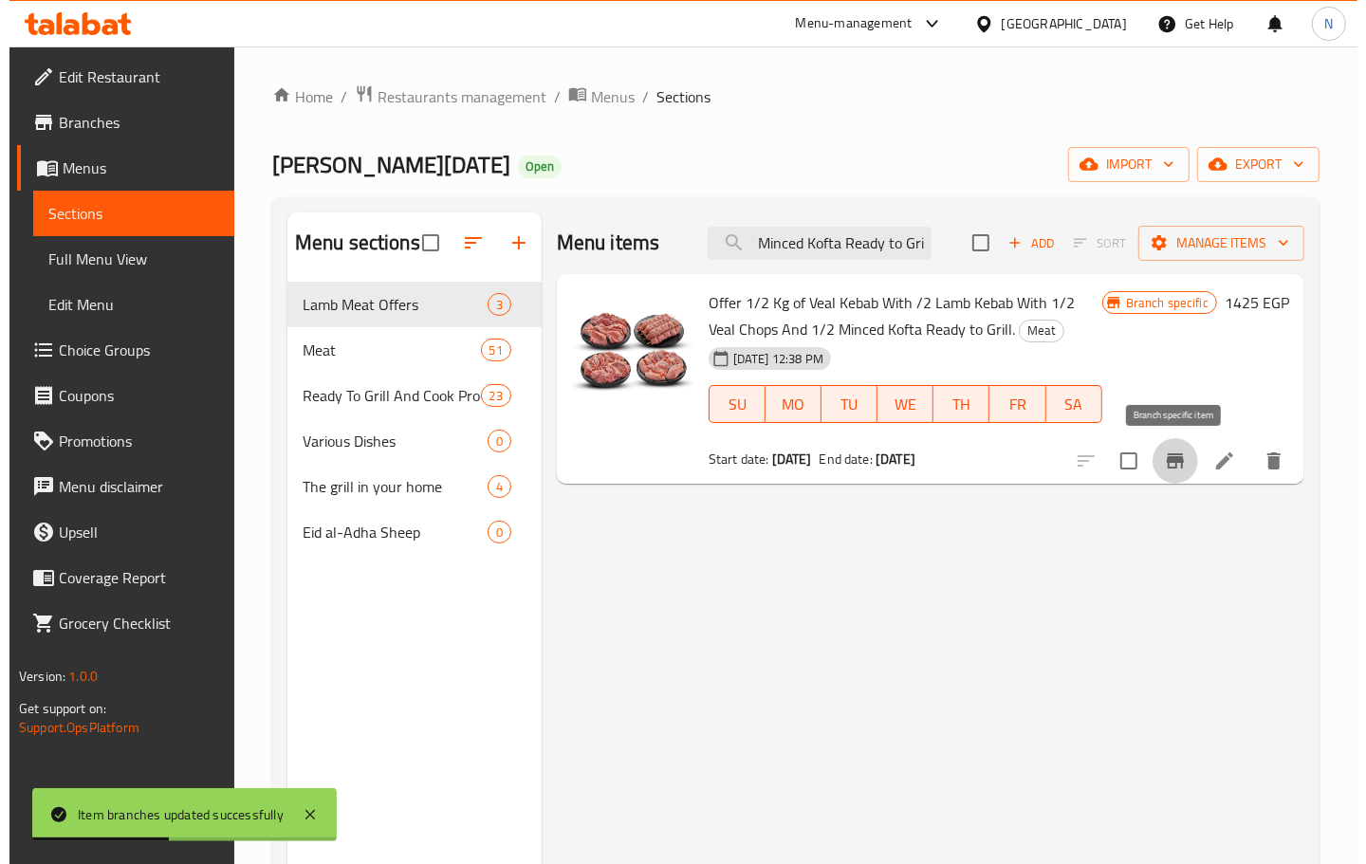
scroll to position [0, 0]
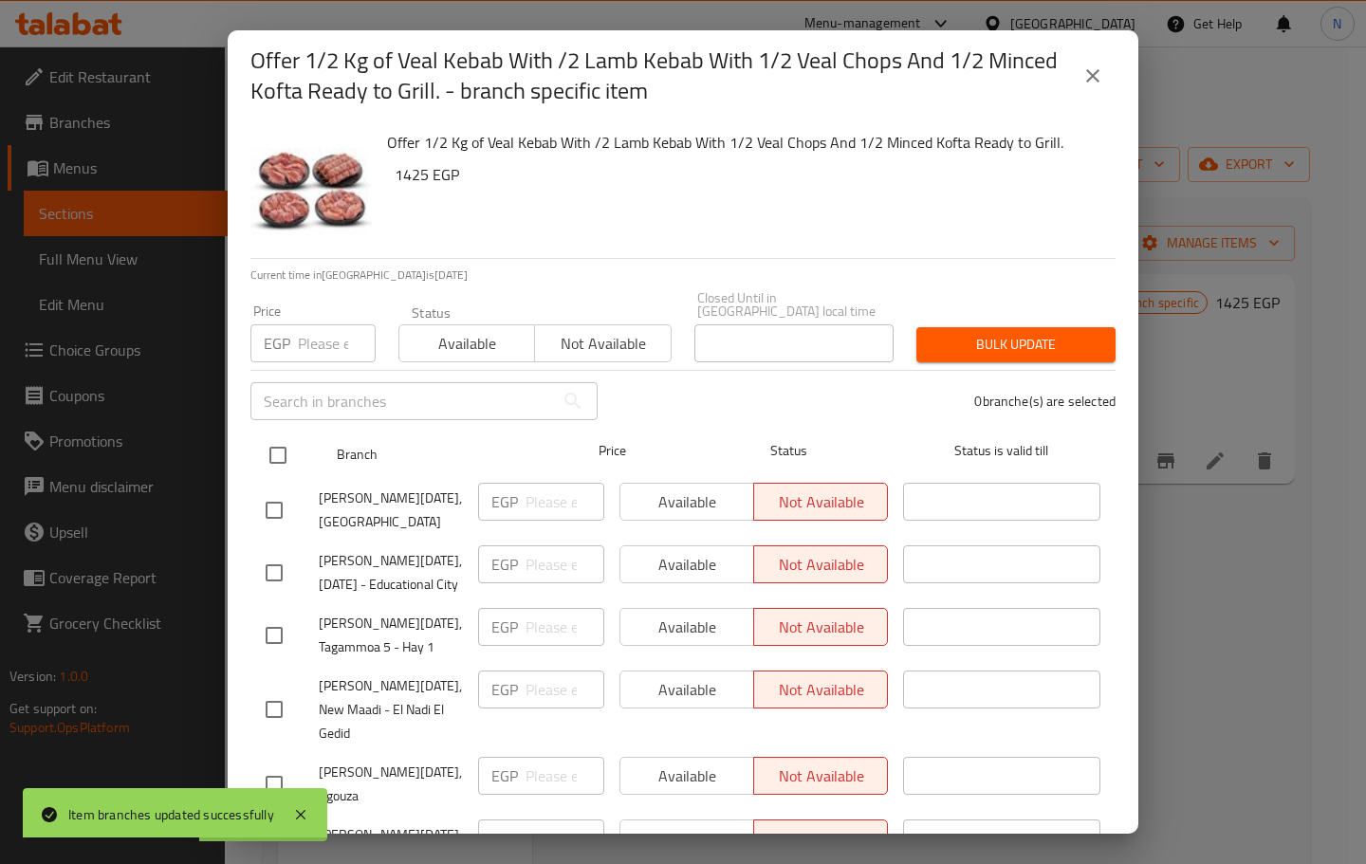
click at [283, 435] on input "checkbox" at bounding box center [278, 455] width 40 height 40
checkbox input "true"
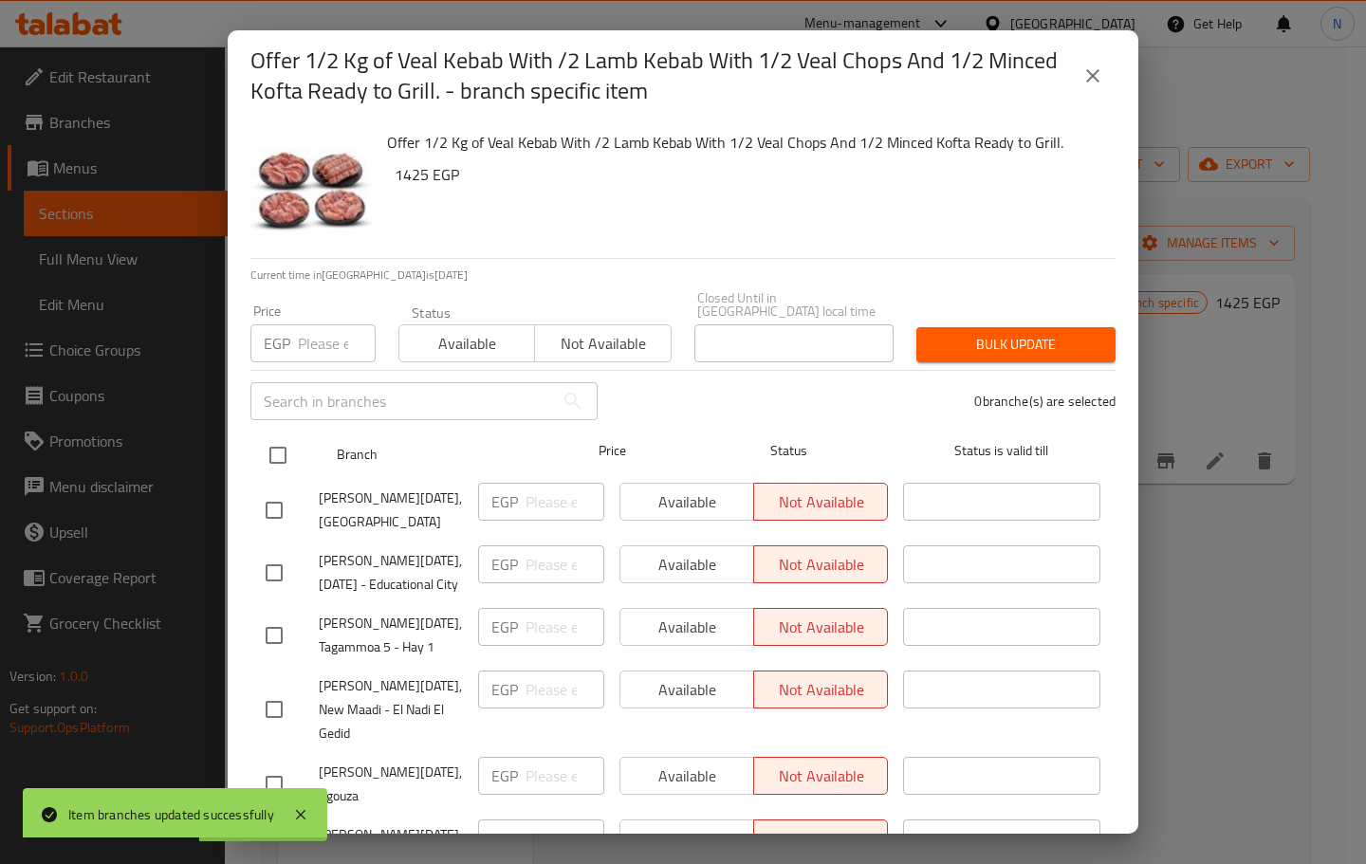
checkbox input "true"
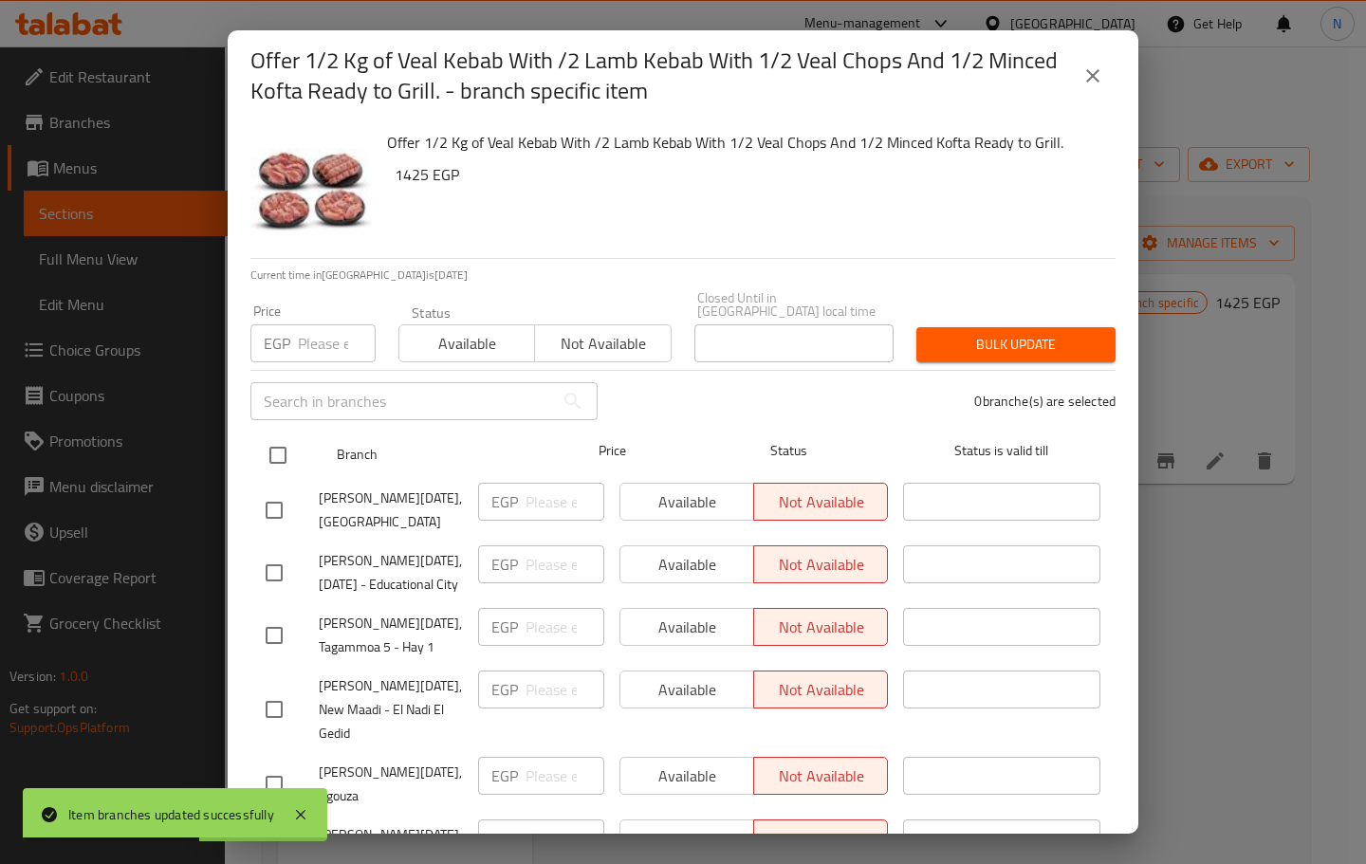
checkbox input "true"
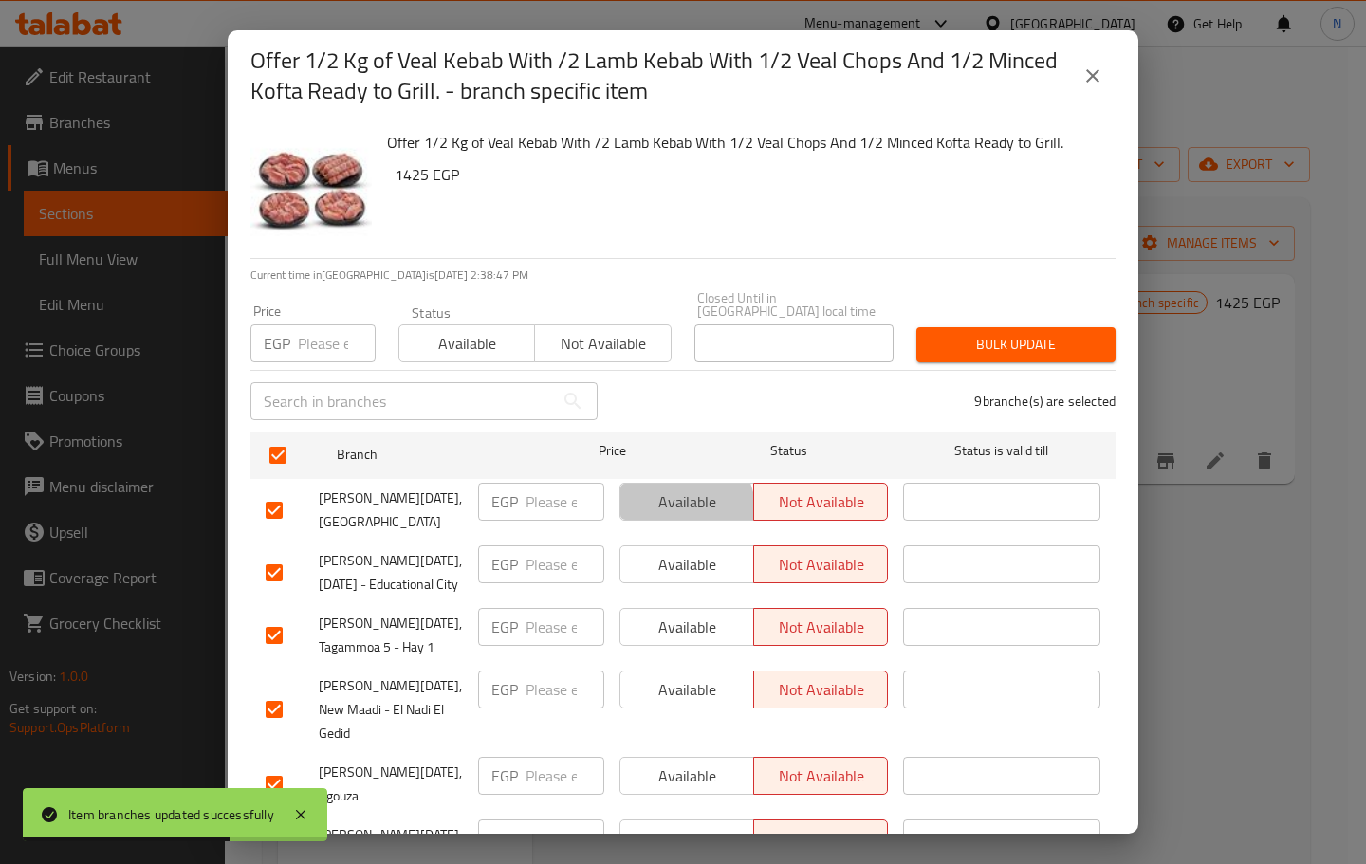
click at [678, 495] on span "Available" at bounding box center [687, 503] width 119 height 28
click at [678, 558] on span "Available" at bounding box center [687, 565] width 119 height 28
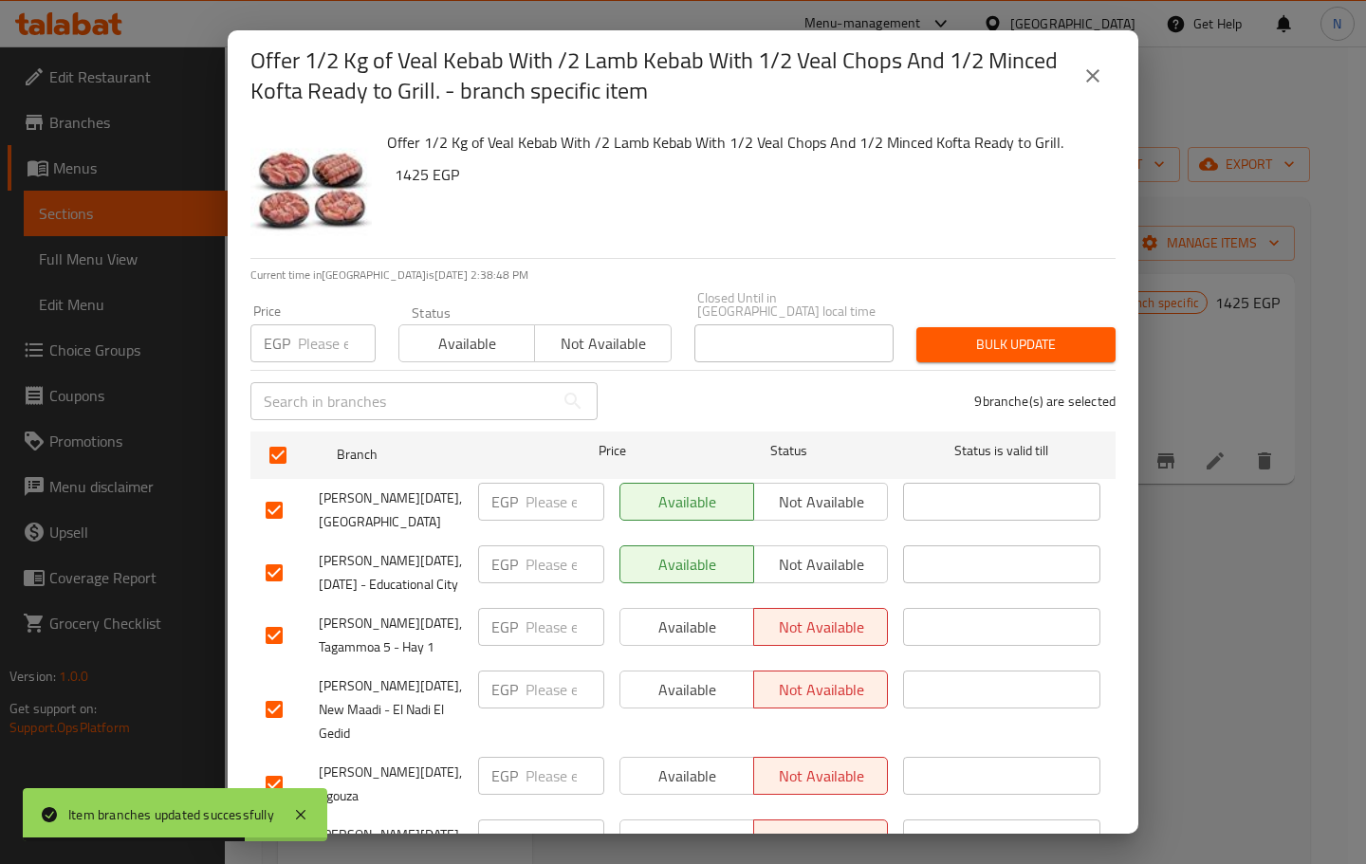
click at [680, 623] on span "Available" at bounding box center [687, 628] width 119 height 28
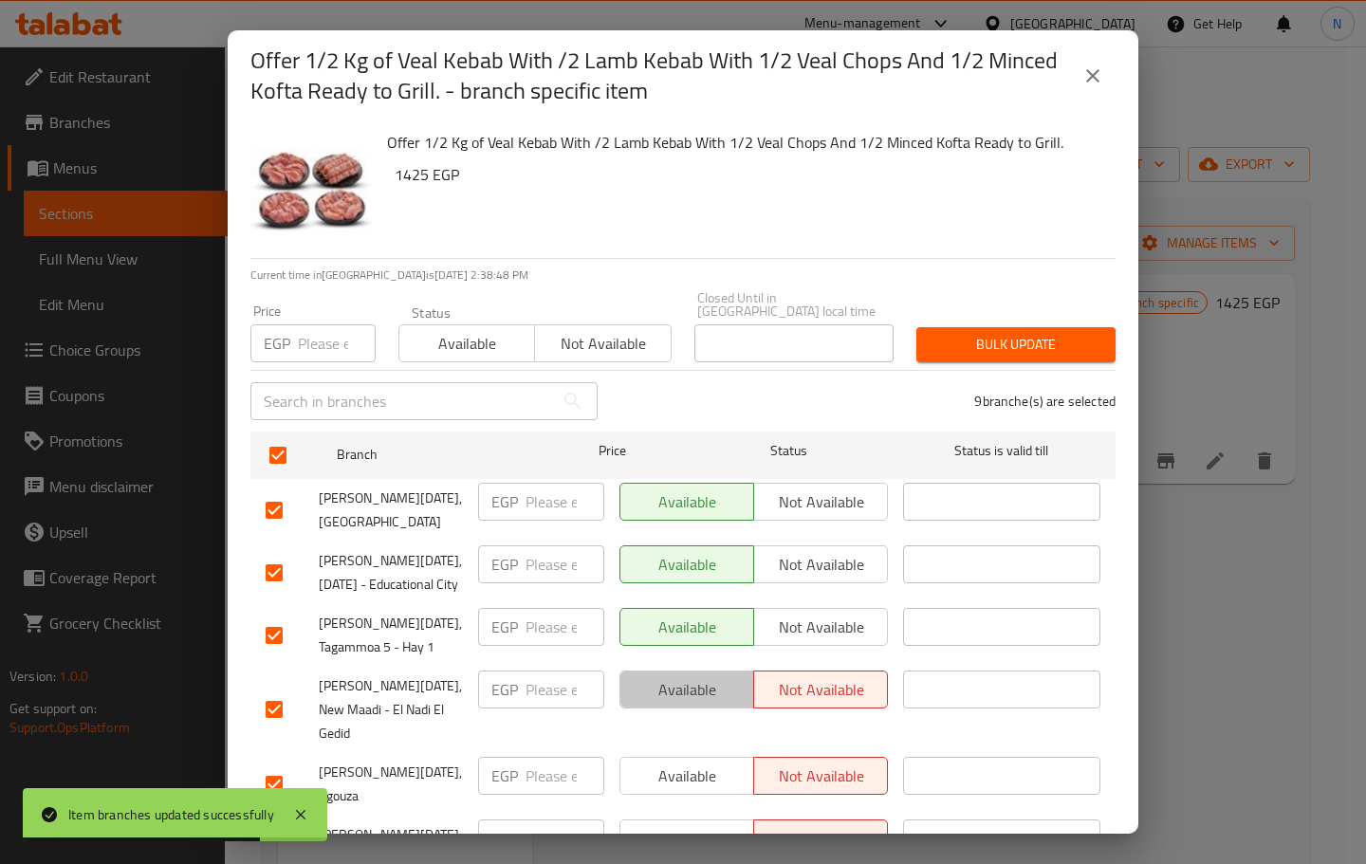
click at [680, 709] on button "Available" at bounding box center [687, 690] width 135 height 38
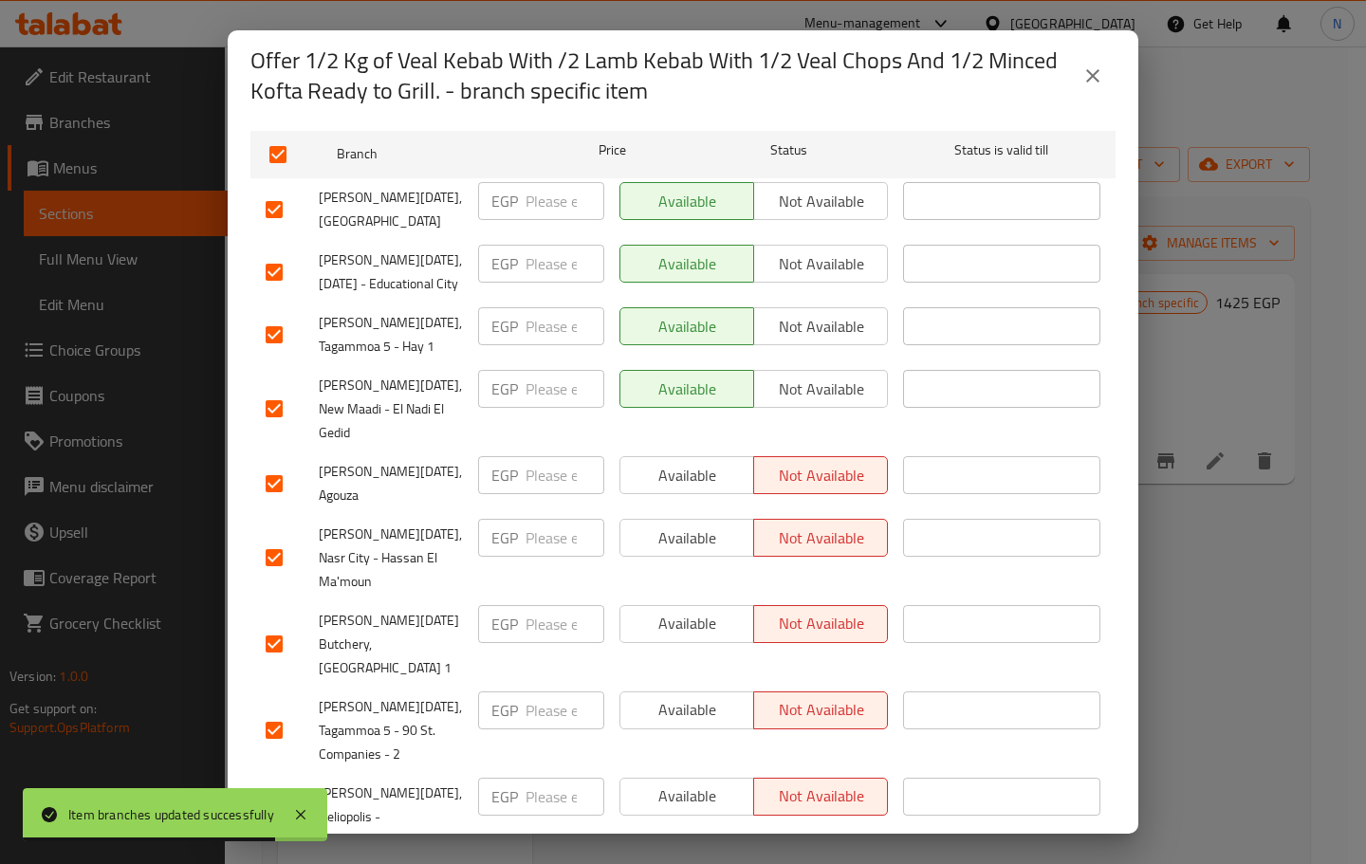
scroll to position [315, 0]
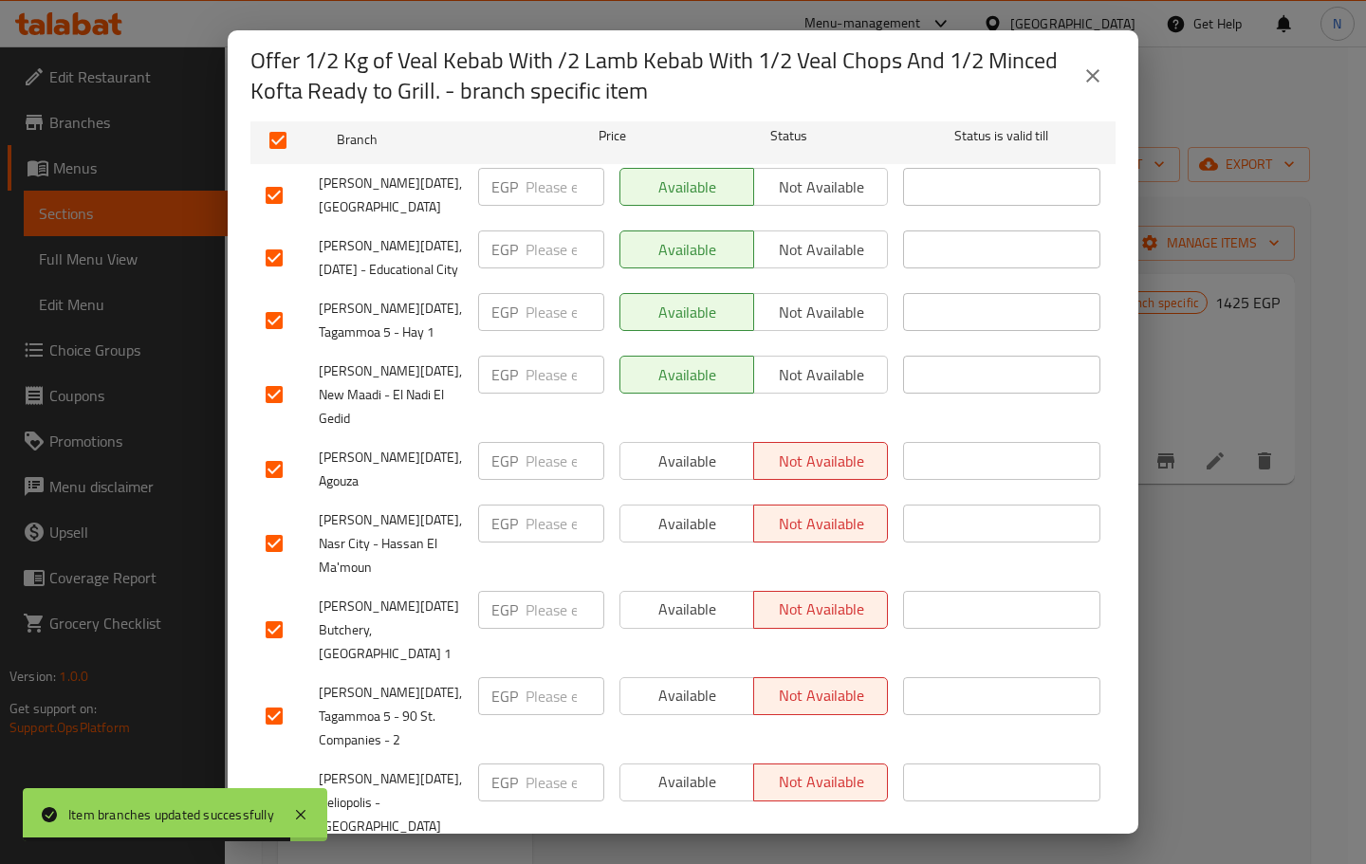
drag, startPoint x: 684, startPoint y: 446, endPoint x: 683, endPoint y: 489, distance: 42.7
click at [684, 448] on span "Available" at bounding box center [687, 462] width 119 height 28
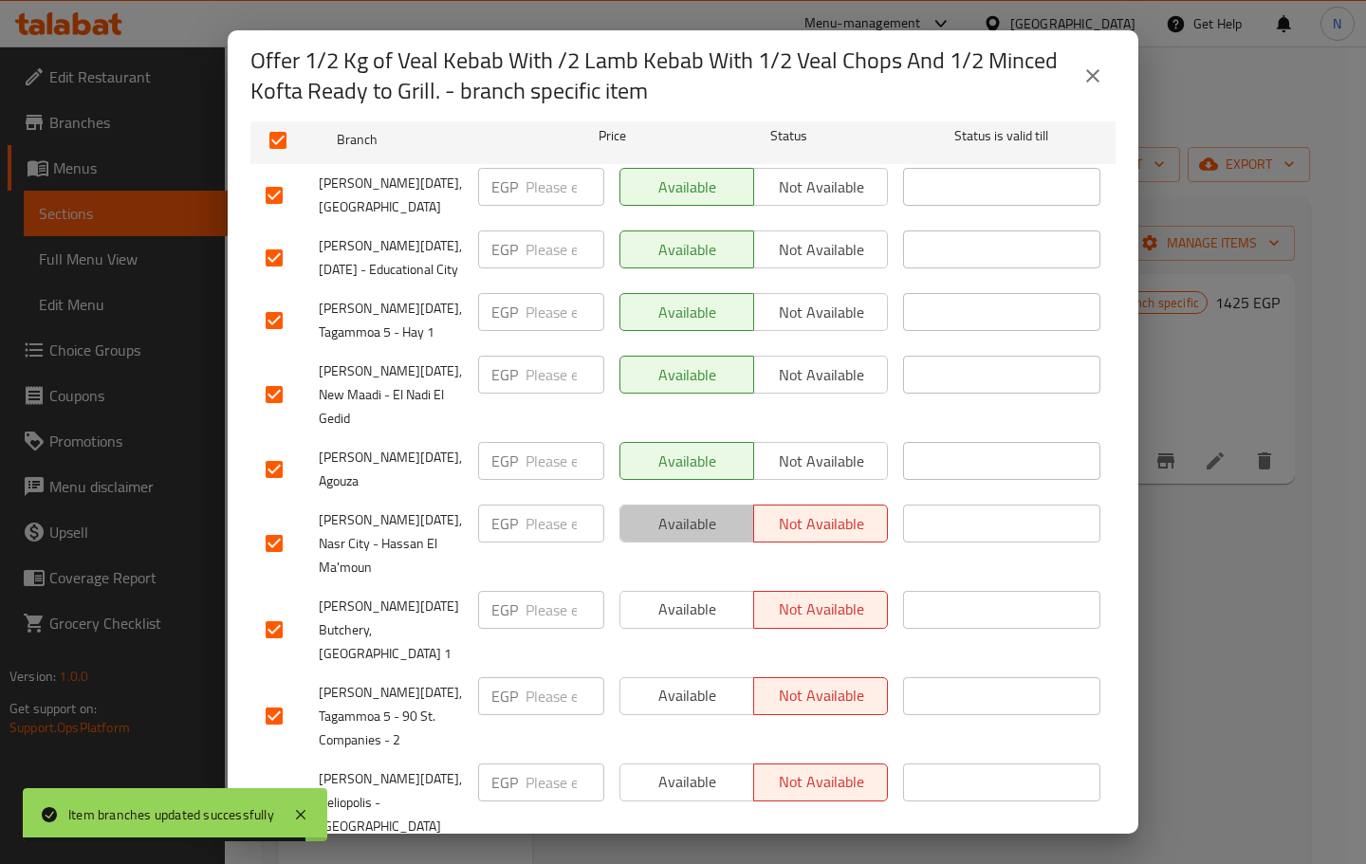
click at [683, 510] on span "Available" at bounding box center [687, 524] width 119 height 28
click at [683, 602] on span "Available" at bounding box center [687, 610] width 119 height 28
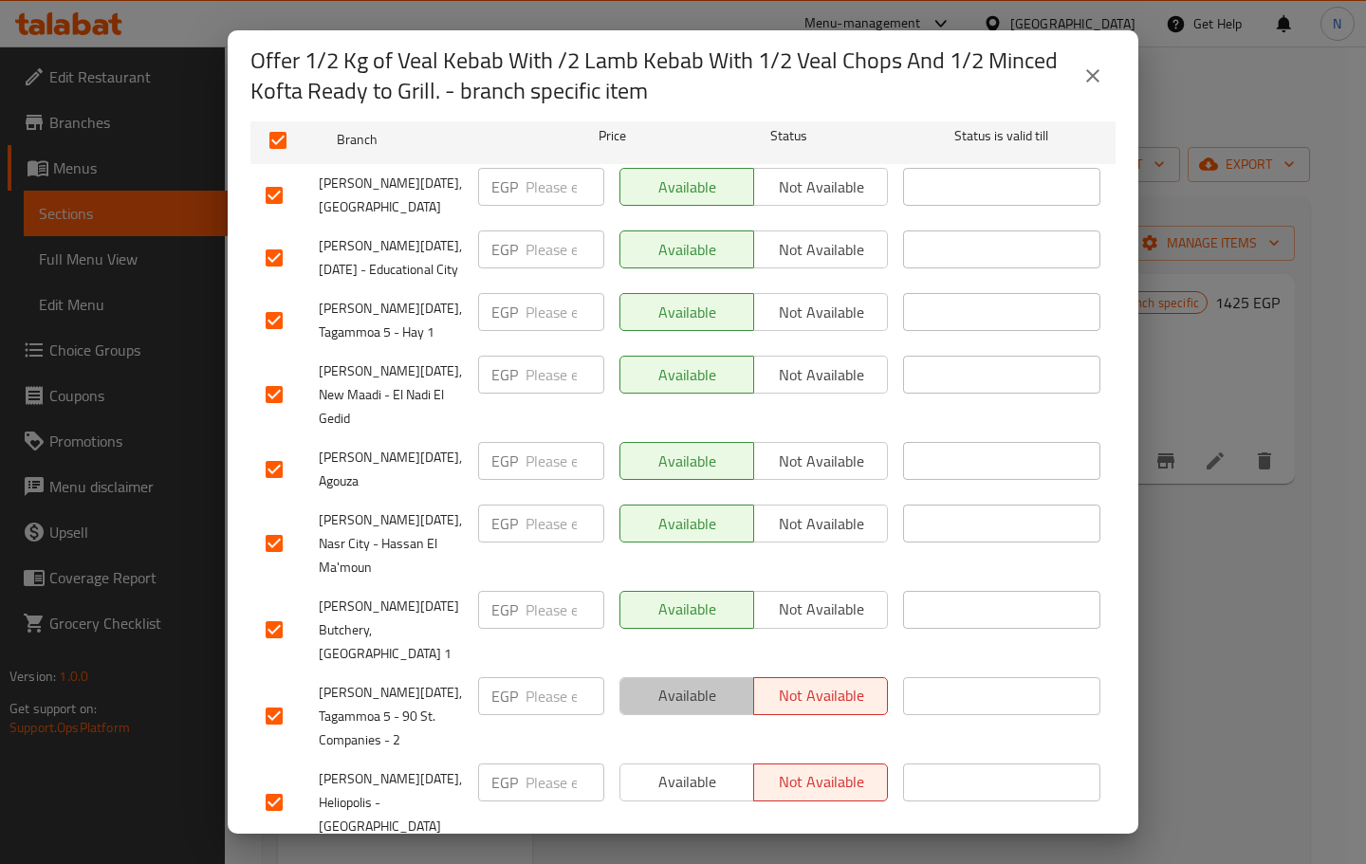
click at [683, 682] on span "Available" at bounding box center [687, 696] width 119 height 28
click at [686, 768] on span "Available" at bounding box center [687, 782] width 119 height 28
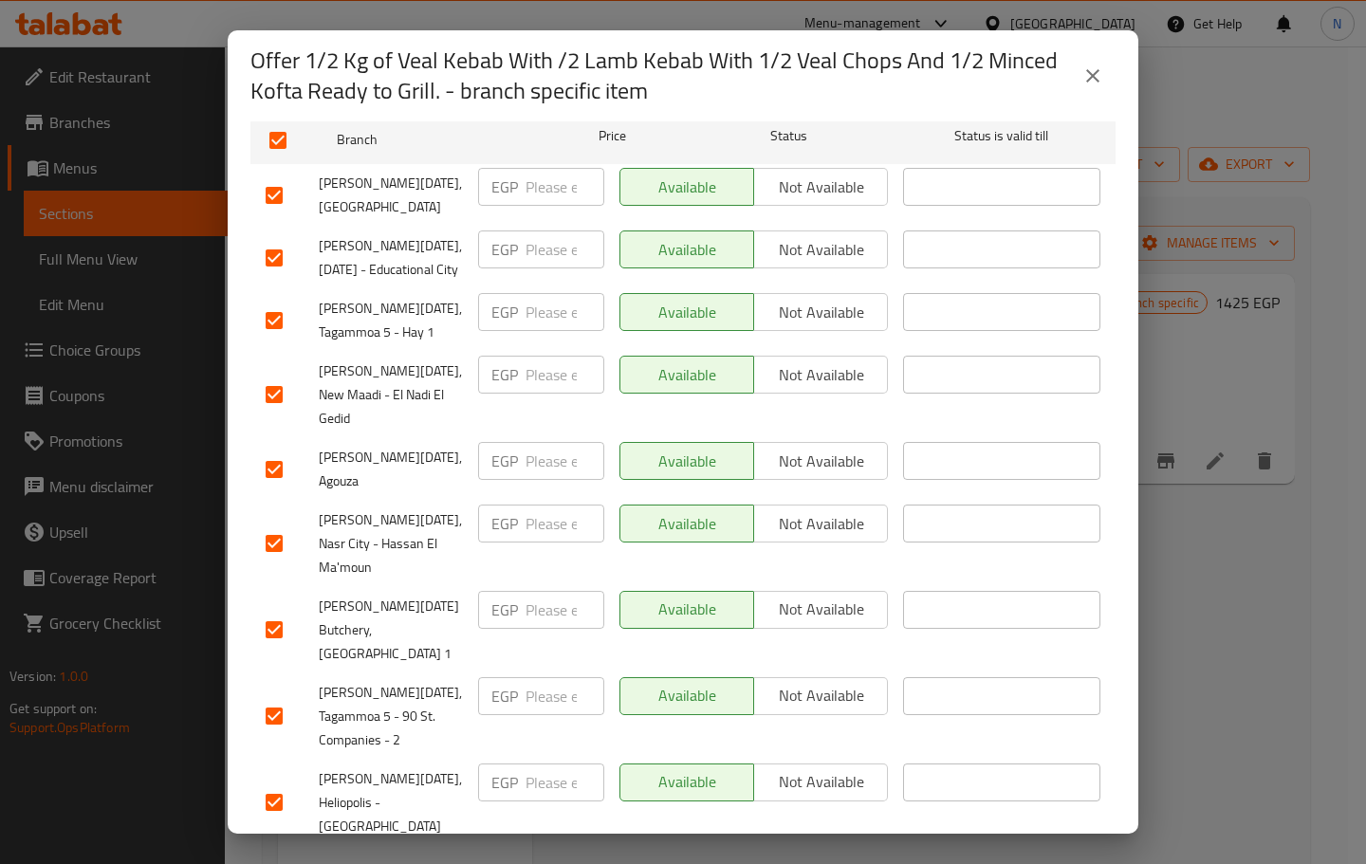
click at [613, 860] on span "Save" at bounding box center [683, 872] width 835 height 24
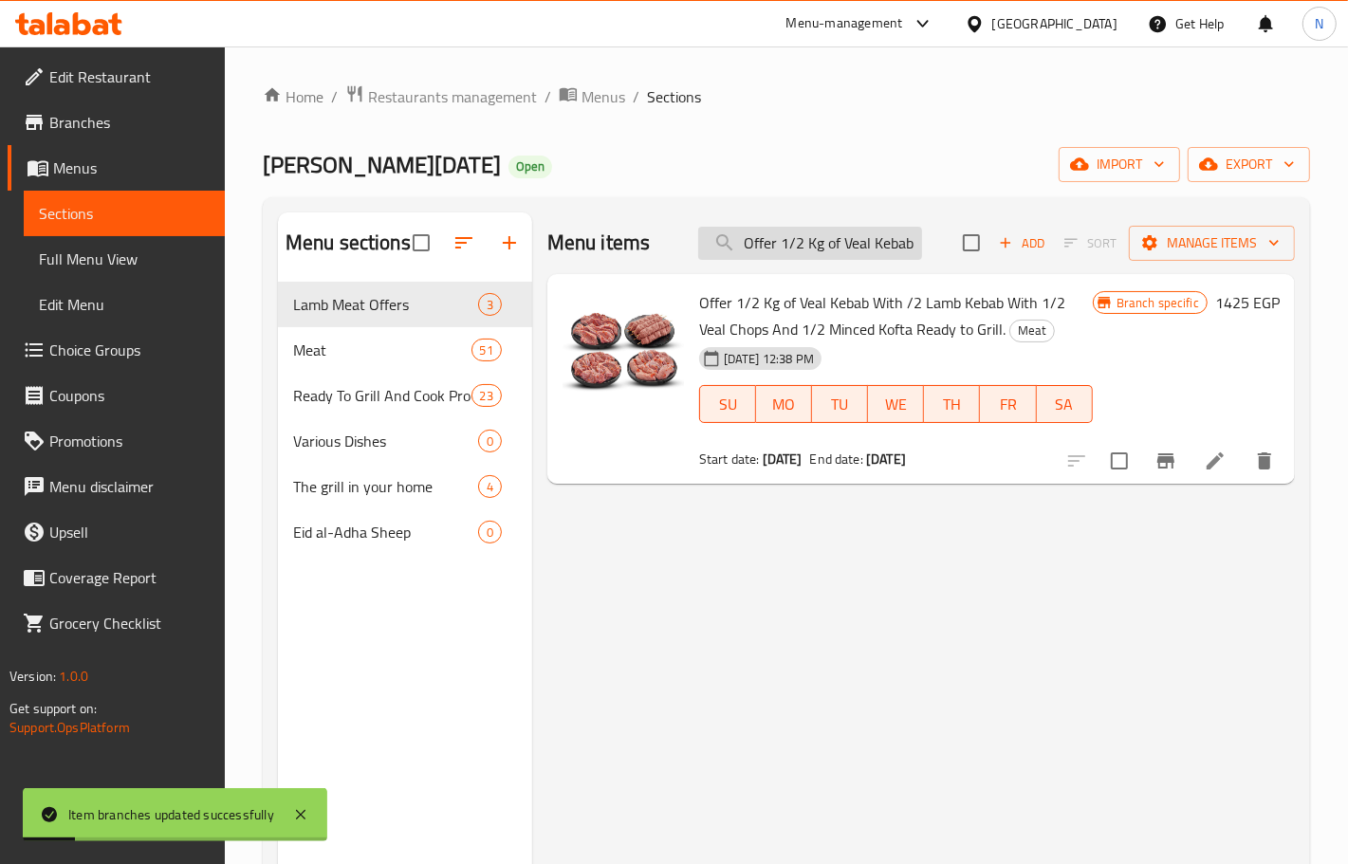
click at [864, 245] on input "Offer 1/2 Kg of Veal Kebab With /2 Lamb Kebab With 1/2 Veal Chops And 1/2 Mince…" at bounding box center [810, 243] width 224 height 33
paste input "2 Lamb Meat With Bone 500 Gram + 1 Lamb Neck 500 Gram + 2 Minced Kanduz Plates …"
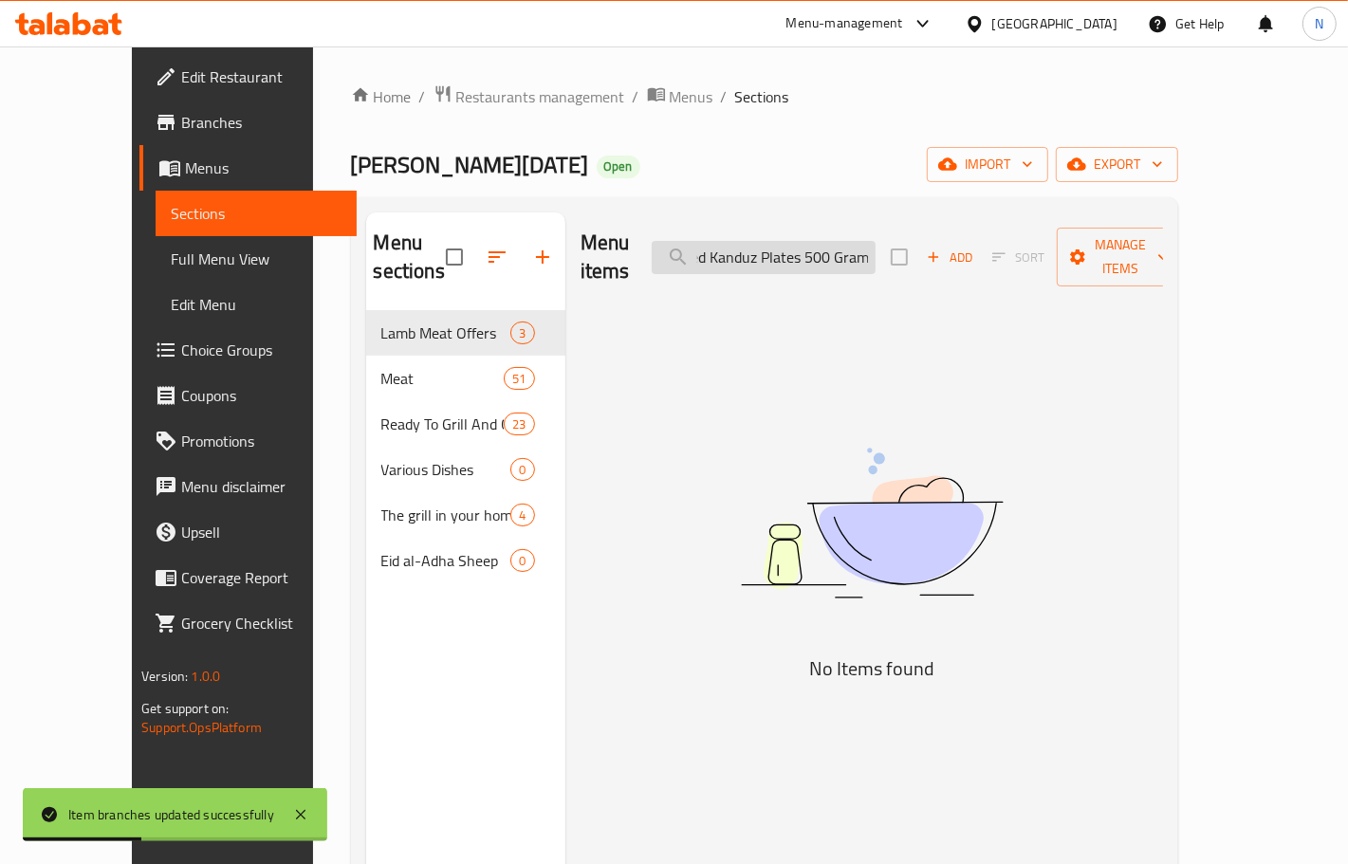
click at [876, 252] on input "2 Lamb Meat With Bone 500 Gram + 1 Lamb Neck 500 Gram + 2 Minced Kanduz Plates …" at bounding box center [764, 257] width 224 height 33
drag, startPoint x: 883, startPoint y: 244, endPoint x: 697, endPoint y: 252, distance: 186.2
click at [697, 252] on input "2 Lamb Meat With Bone 500 Gram + 1 Lamb Neck 500 Gram + 2 Minced Kanduz Plates …" at bounding box center [764, 257] width 224 height 33
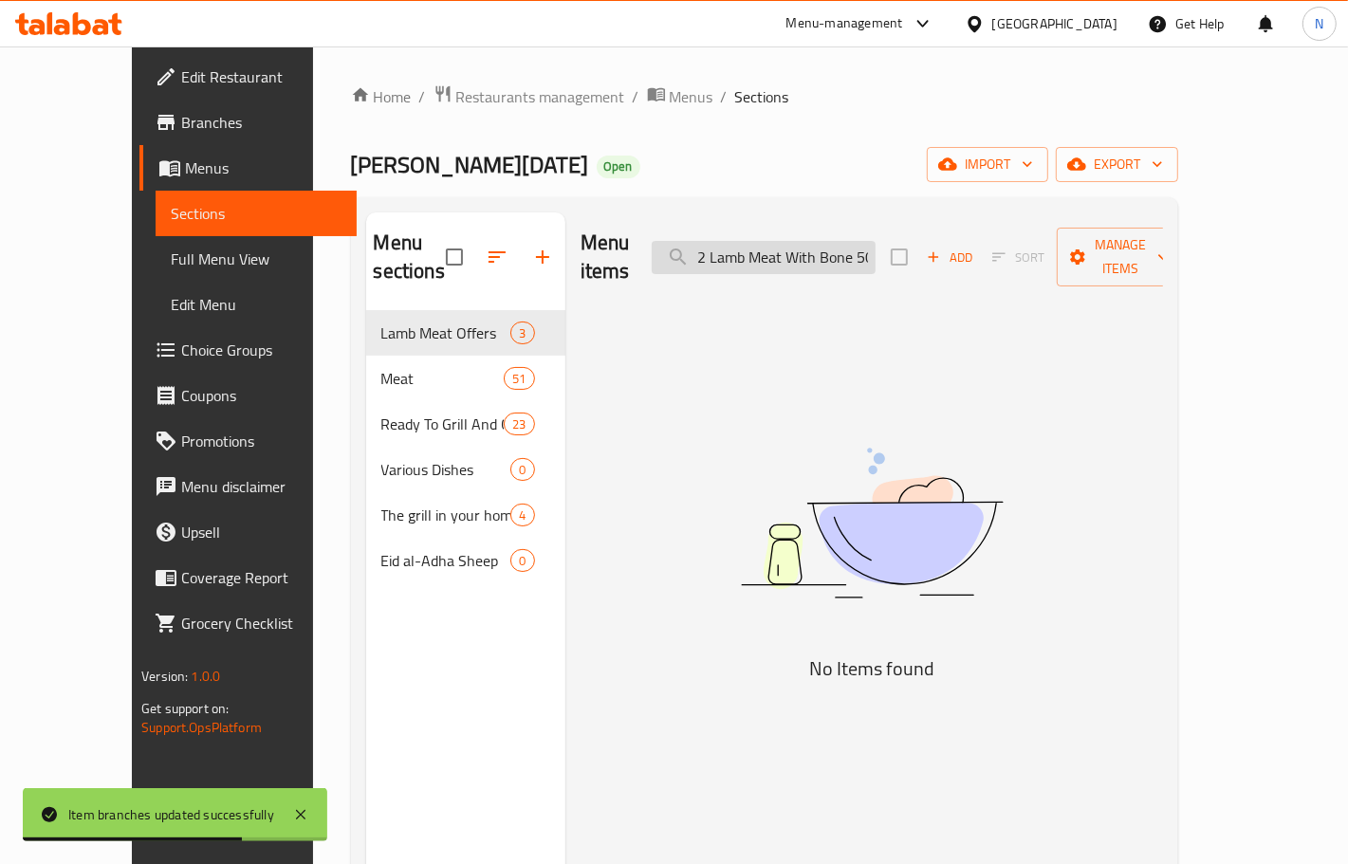
click at [806, 243] on input "2 Lamb Meat With Bone 500 Gram + 1 Lamb Neck 500 Gram + 2 Minced Kanduz Plates …" at bounding box center [764, 257] width 224 height 33
drag, startPoint x: 898, startPoint y: 247, endPoint x: 1099, endPoint y: 252, distance: 200.3
click at [1099, 252] on div "Menu items 2 Lamb Meat With Bone 500 Gram + 1 Lamb Neck 500 Gram + 2 Minced Kan…" at bounding box center [872, 258] width 583 height 90
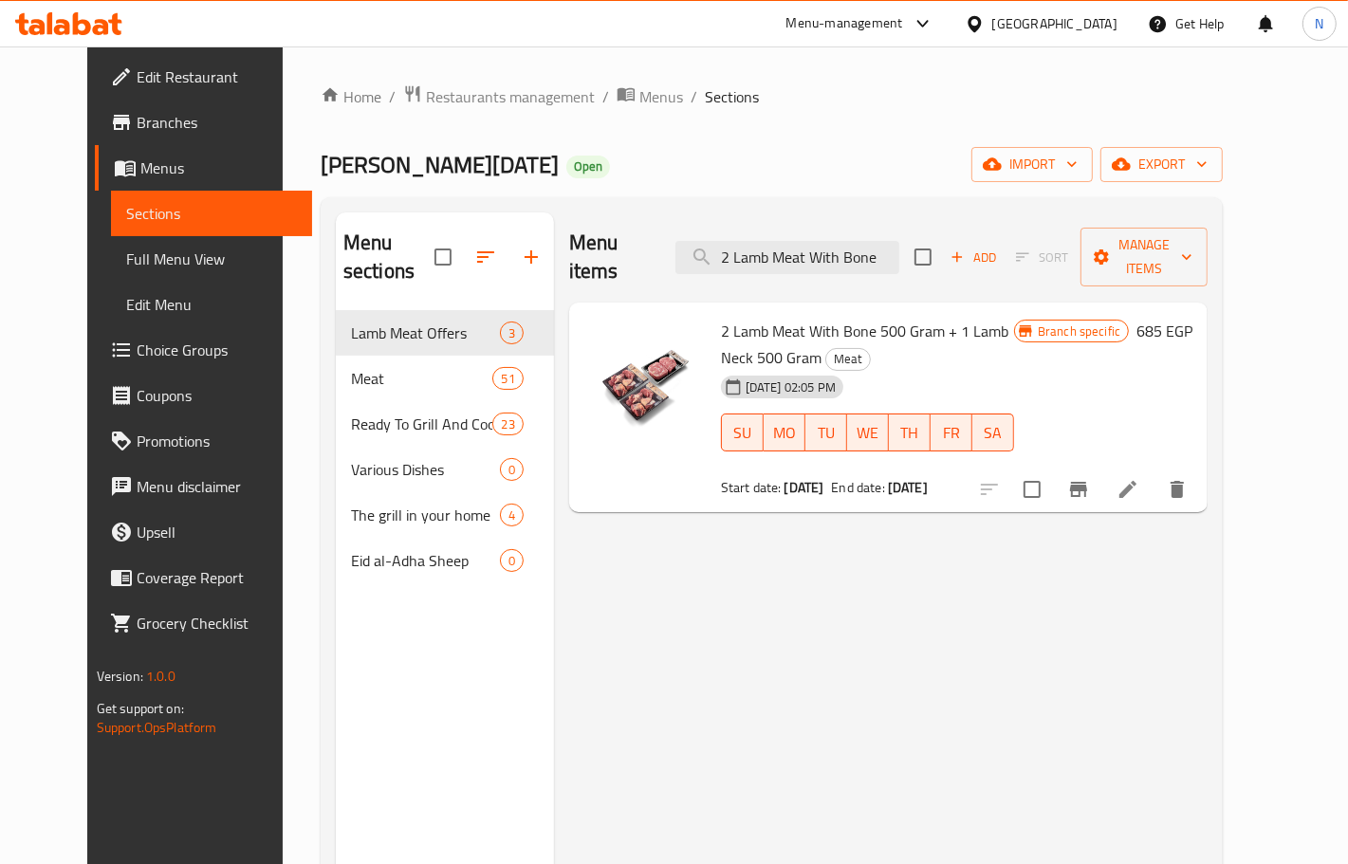
type input "2 Lamb Meat With Bone"
click at [1139, 478] on icon at bounding box center [1128, 489] width 23 height 23
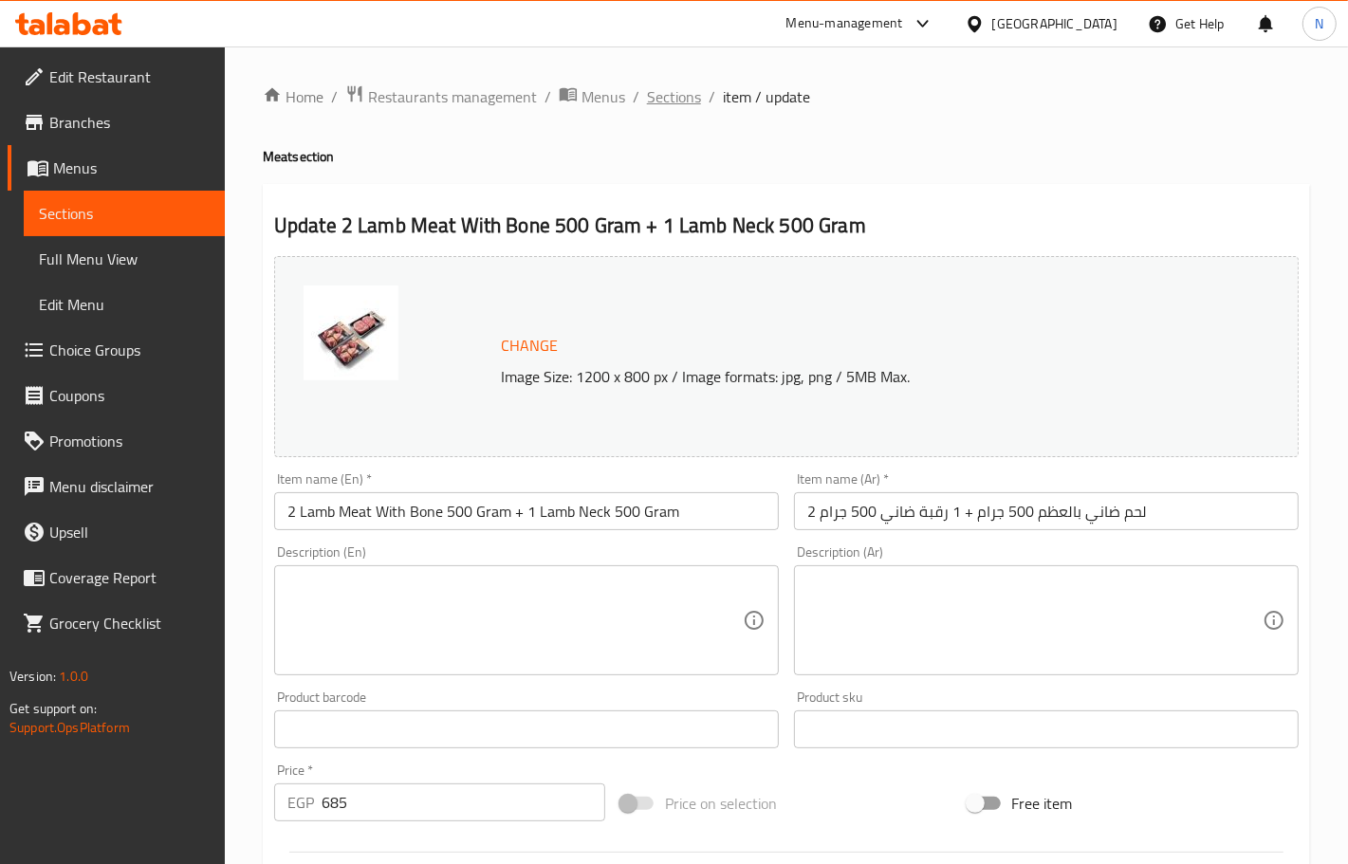
click at [669, 97] on span "Sections" at bounding box center [674, 96] width 54 height 23
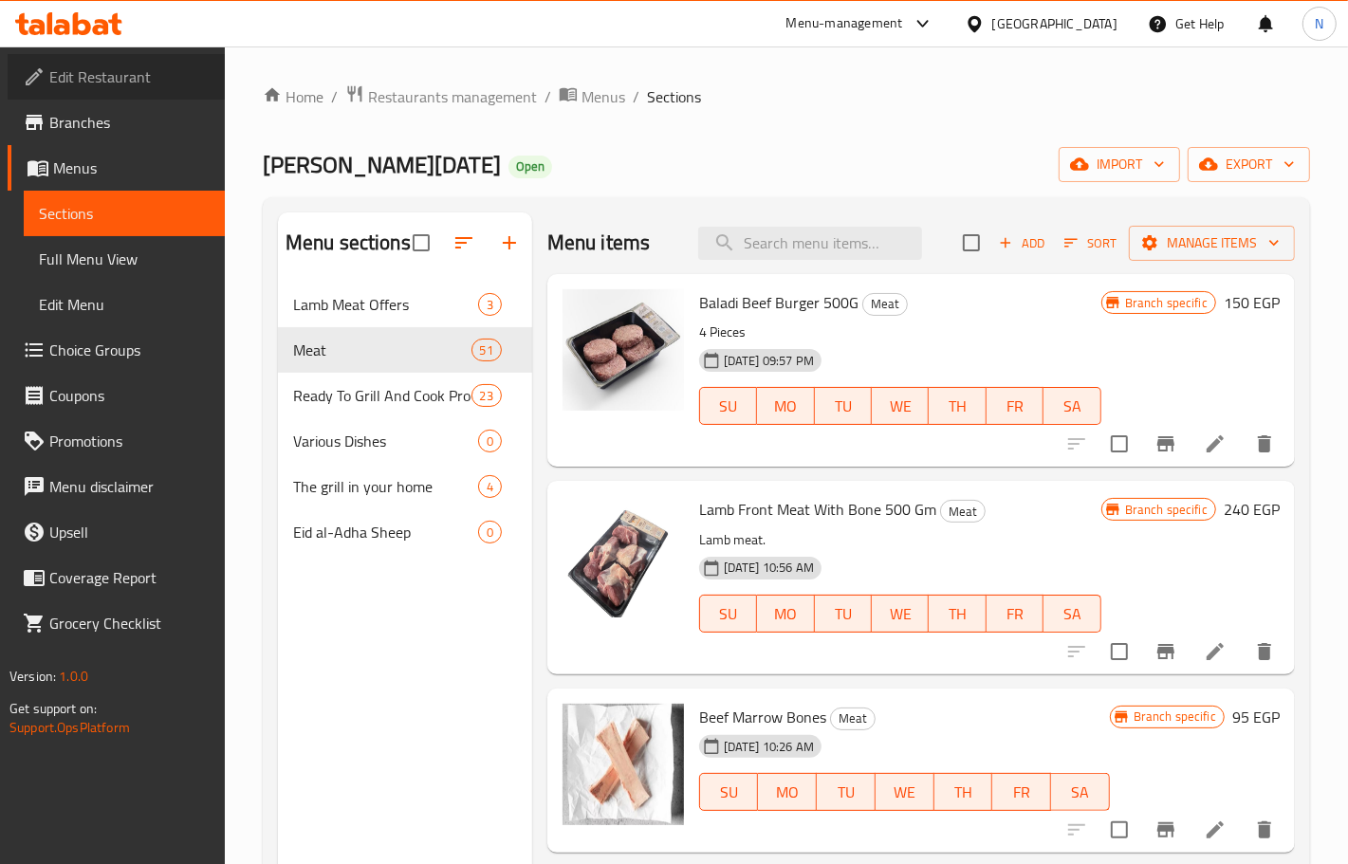
click at [176, 65] on span "Edit Restaurant" at bounding box center [129, 76] width 160 height 23
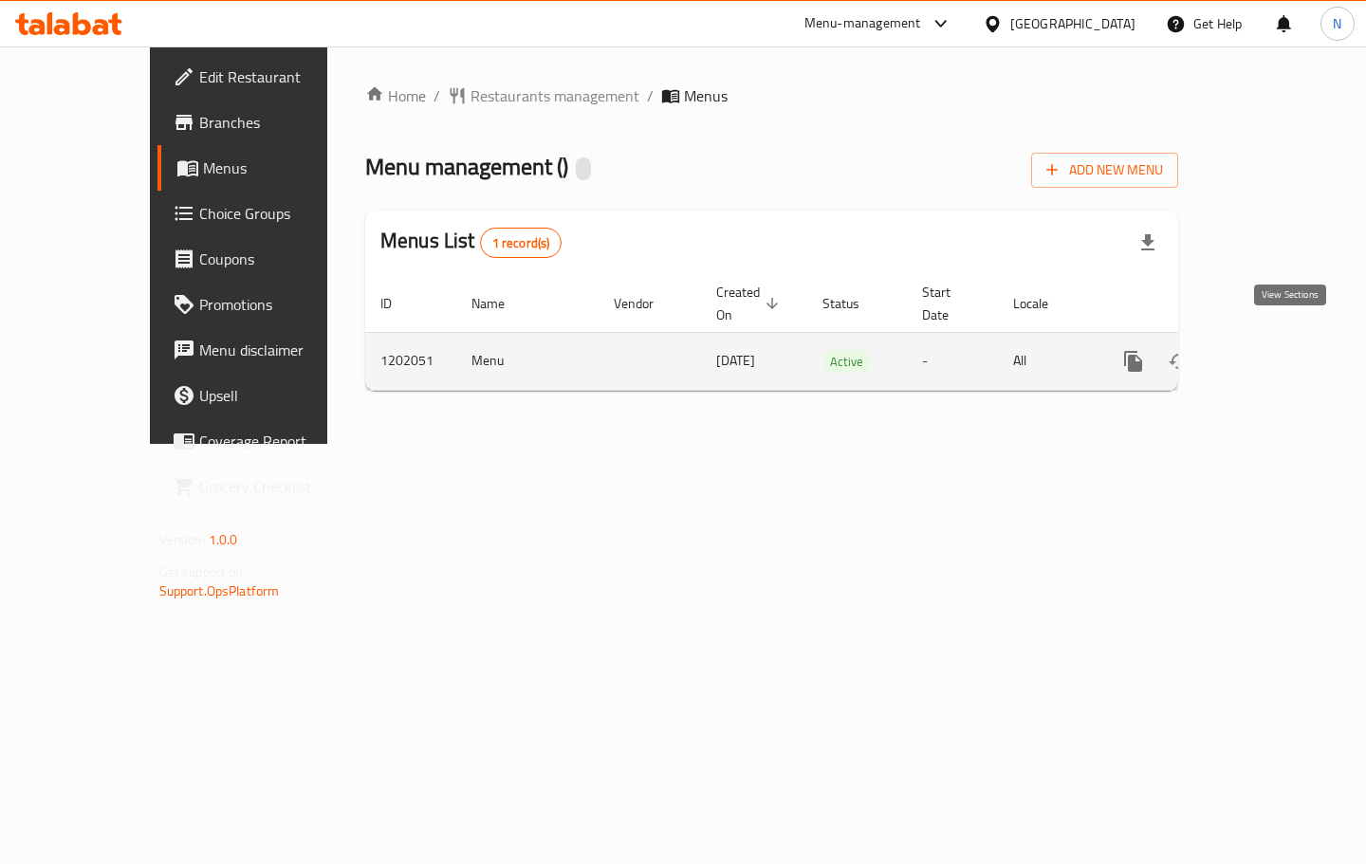
click at [1282, 350] on icon "enhanced table" at bounding box center [1270, 361] width 23 height 23
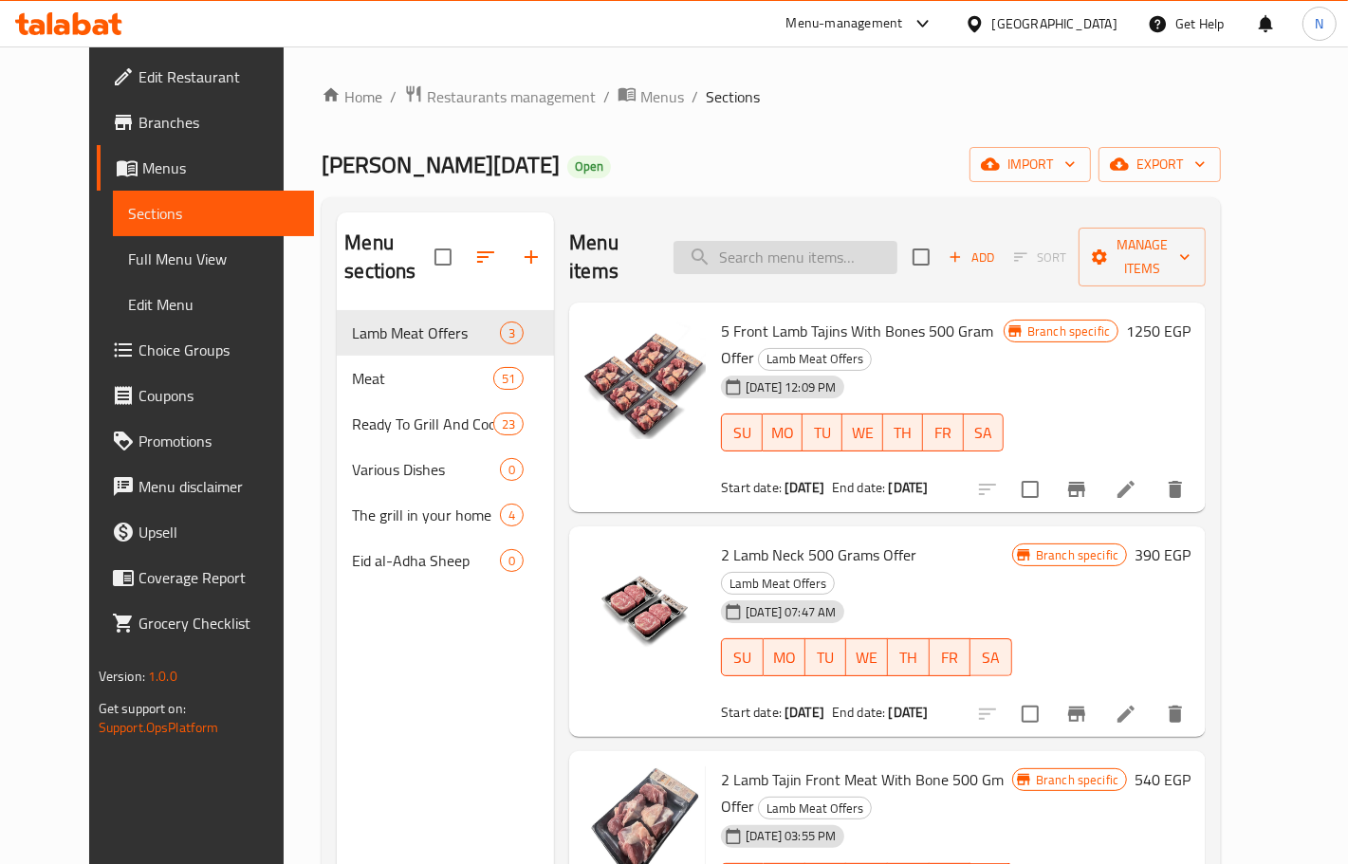
click at [827, 241] on input "search" at bounding box center [786, 257] width 224 height 33
paste input "Offer 1/2 Kg of Veal Kebab With /2 Lamb Kebab With 1/2 Veal Chops And 1/2 Mince…"
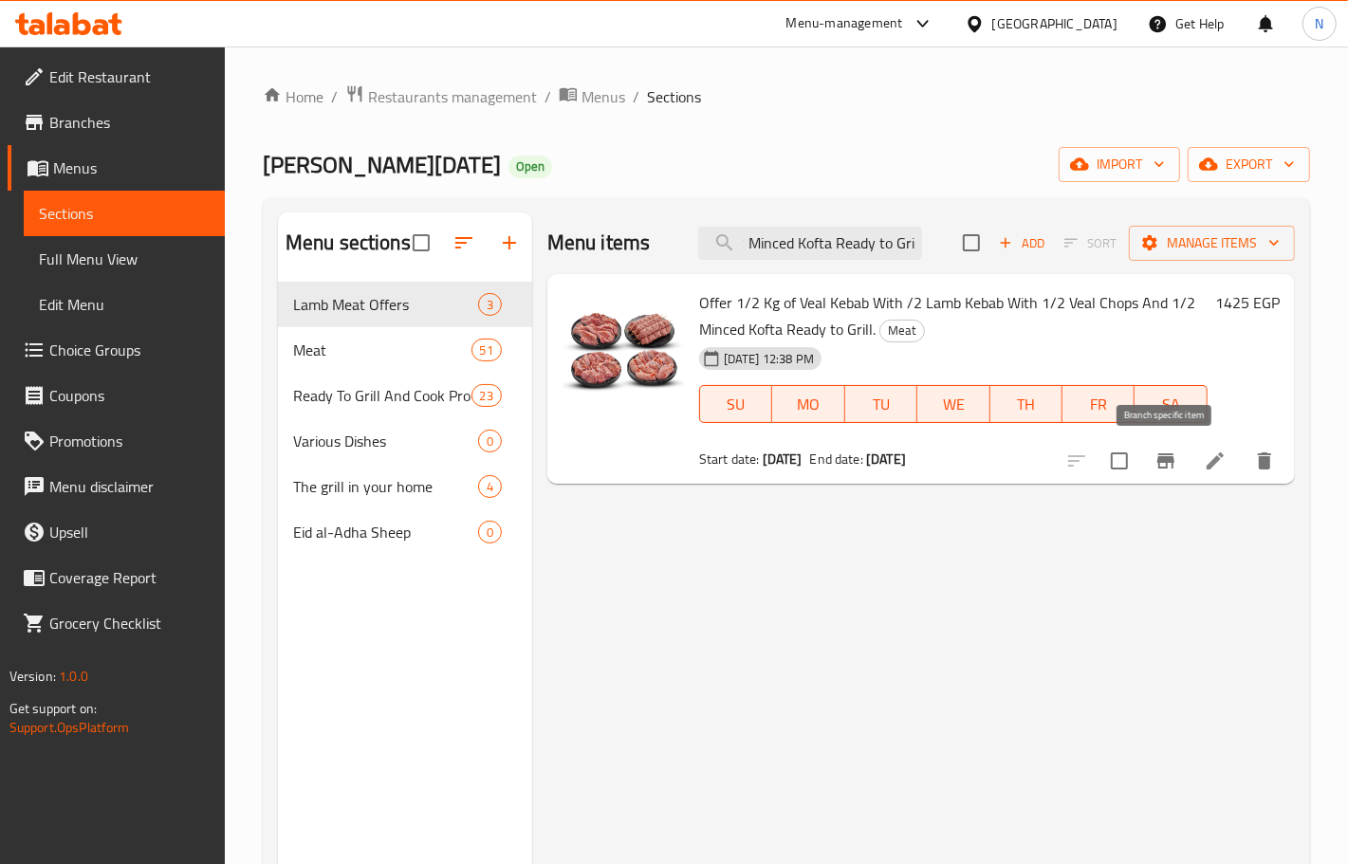
type input "Offer 1/2 Kg of Veal Kebab With /2 Lamb Kebab With 1/2 Veal Chops And 1/2 Mince…"
click at [1165, 463] on icon "Branch-specific-item" at bounding box center [1165, 461] width 17 height 15
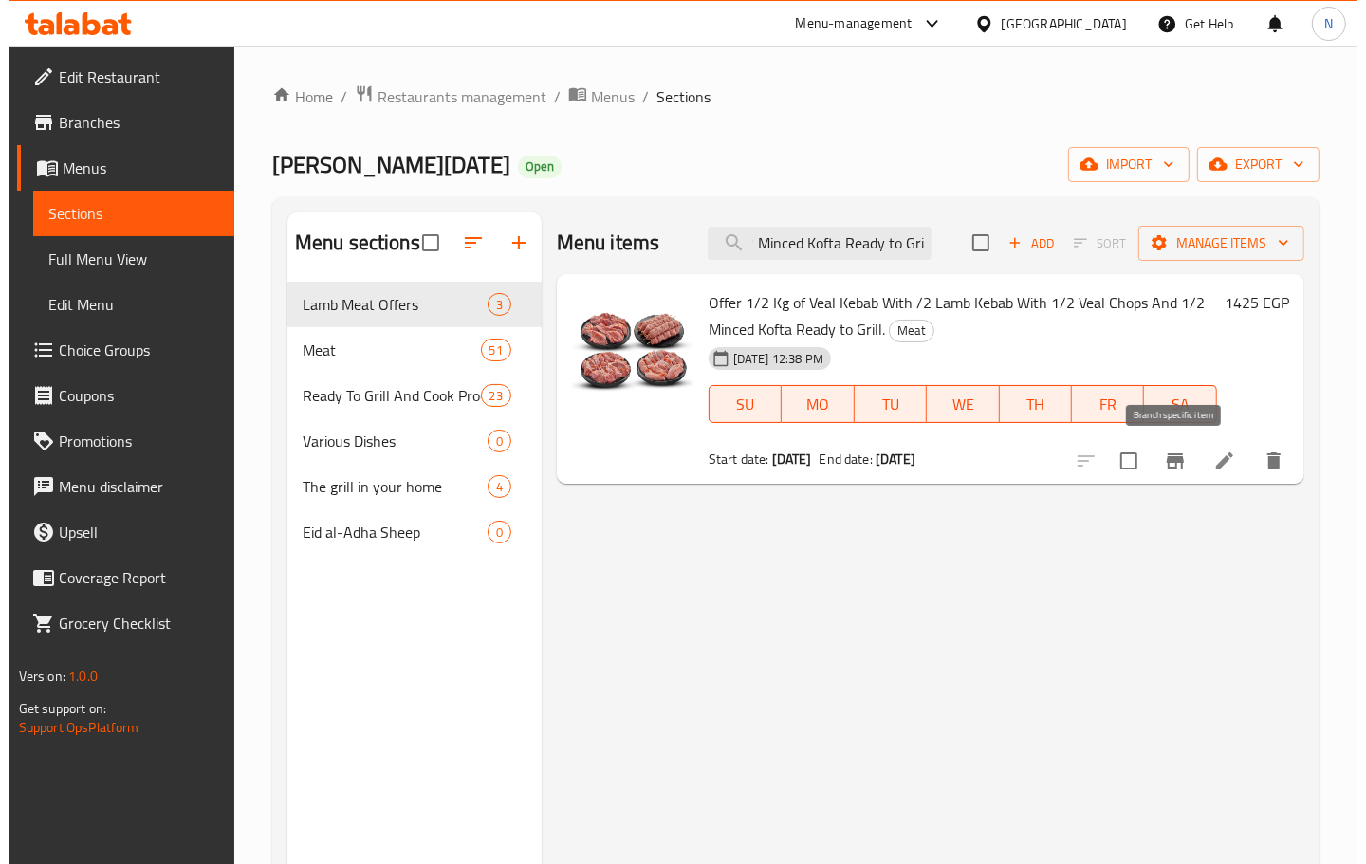
scroll to position [0, 0]
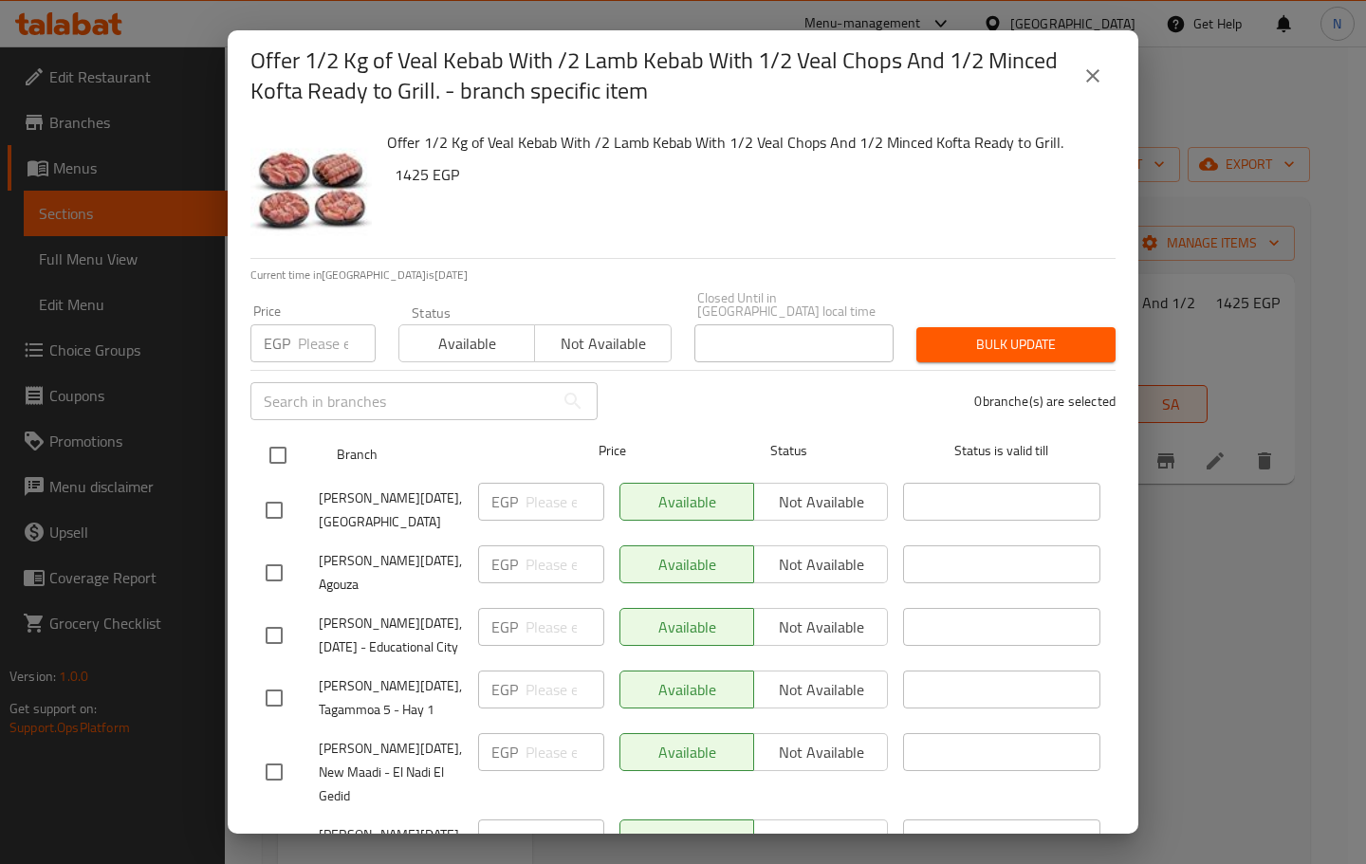
click at [280, 442] on input "checkbox" at bounding box center [278, 455] width 40 height 40
checkbox input "true"
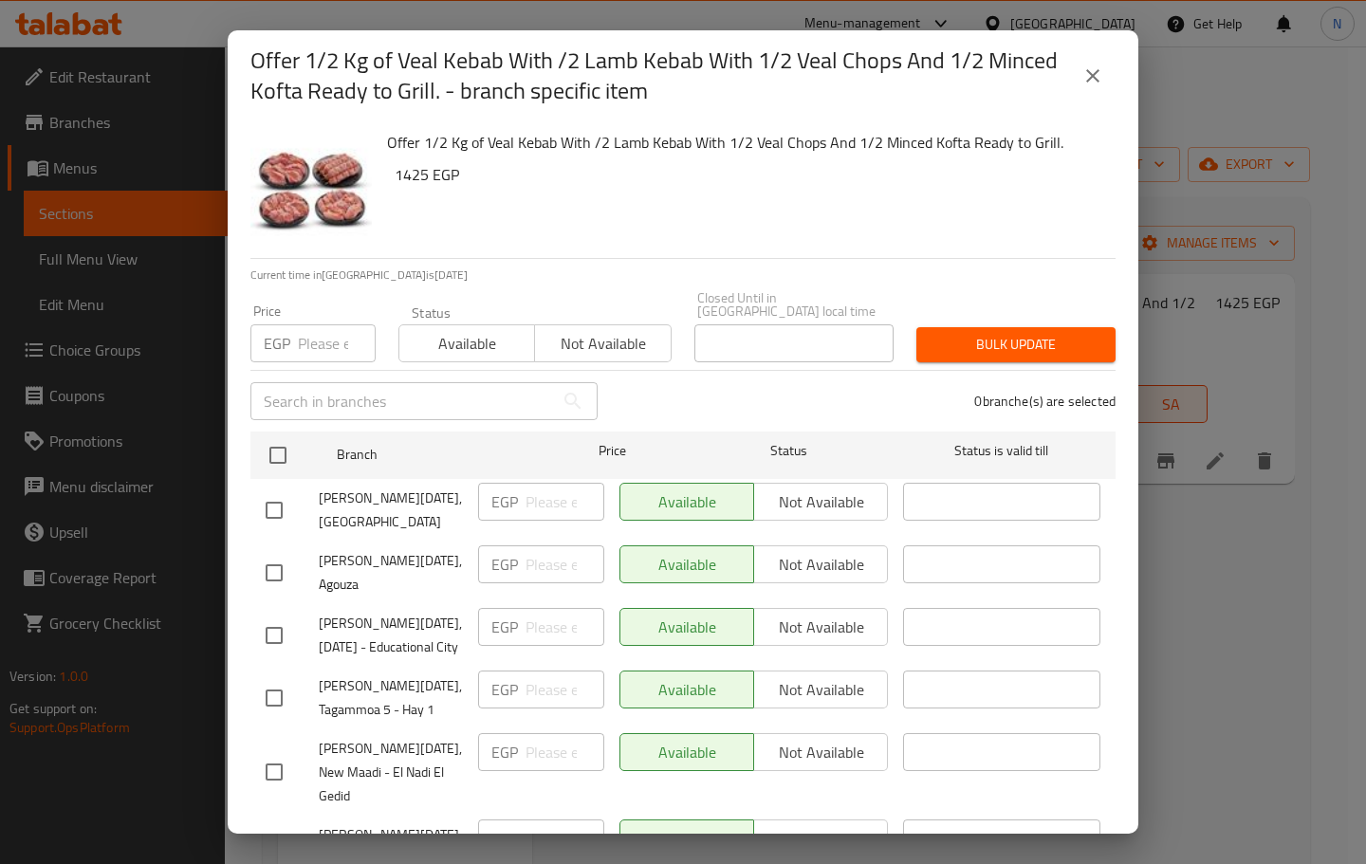
checkbox input "true"
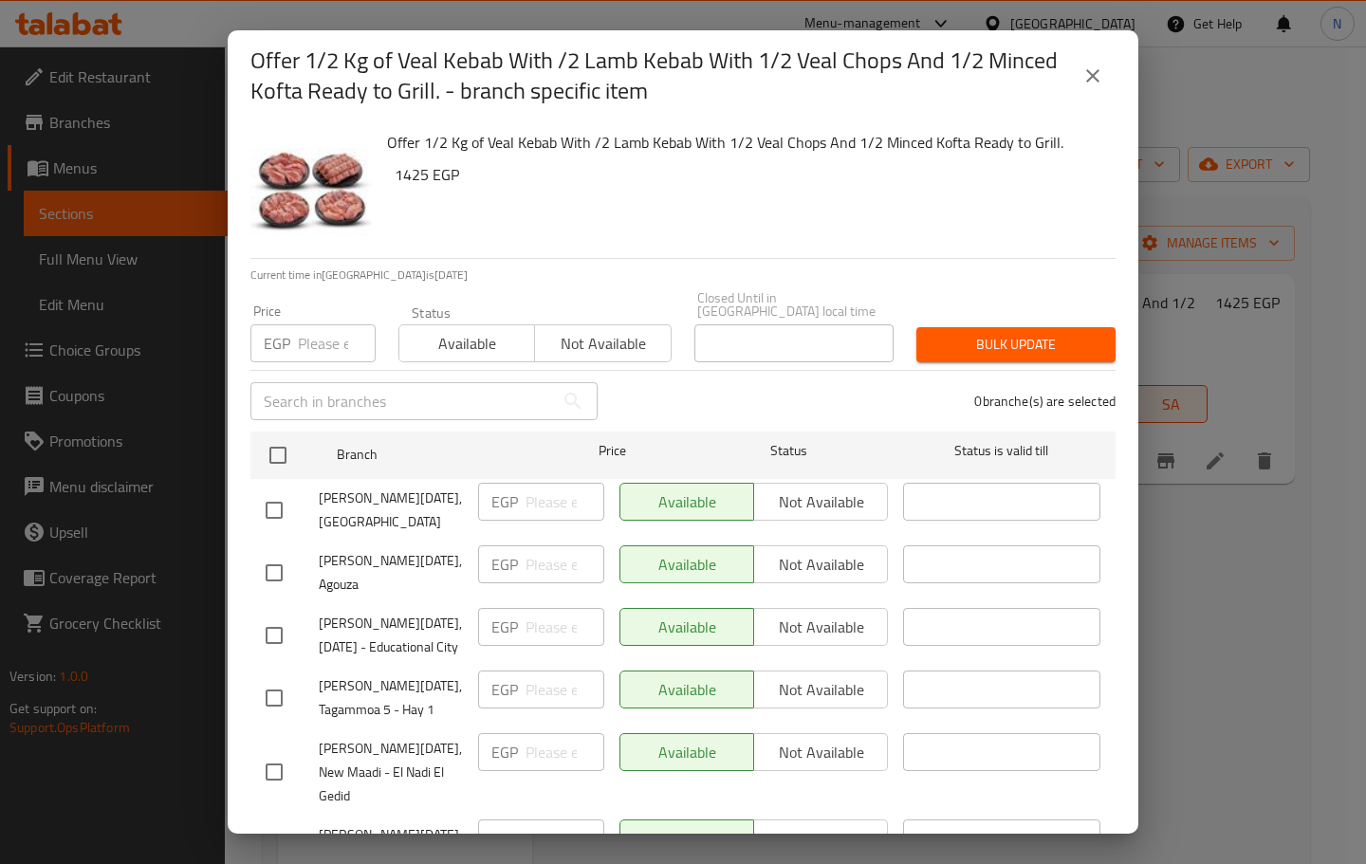
checkbox input "true"
click at [783, 489] on span "Not available" at bounding box center [821, 503] width 119 height 28
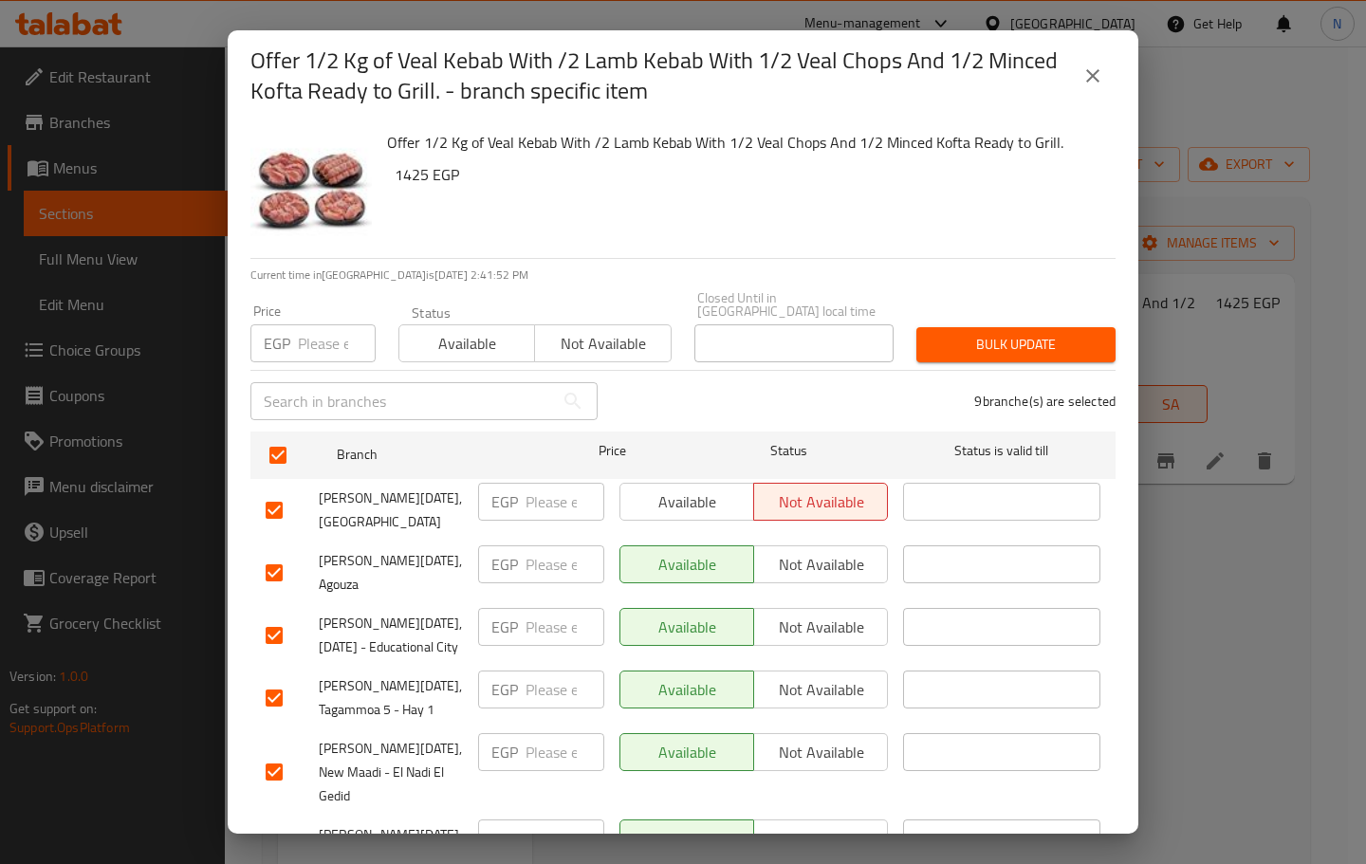
click at [799, 551] on span "Not available" at bounding box center [821, 565] width 119 height 28
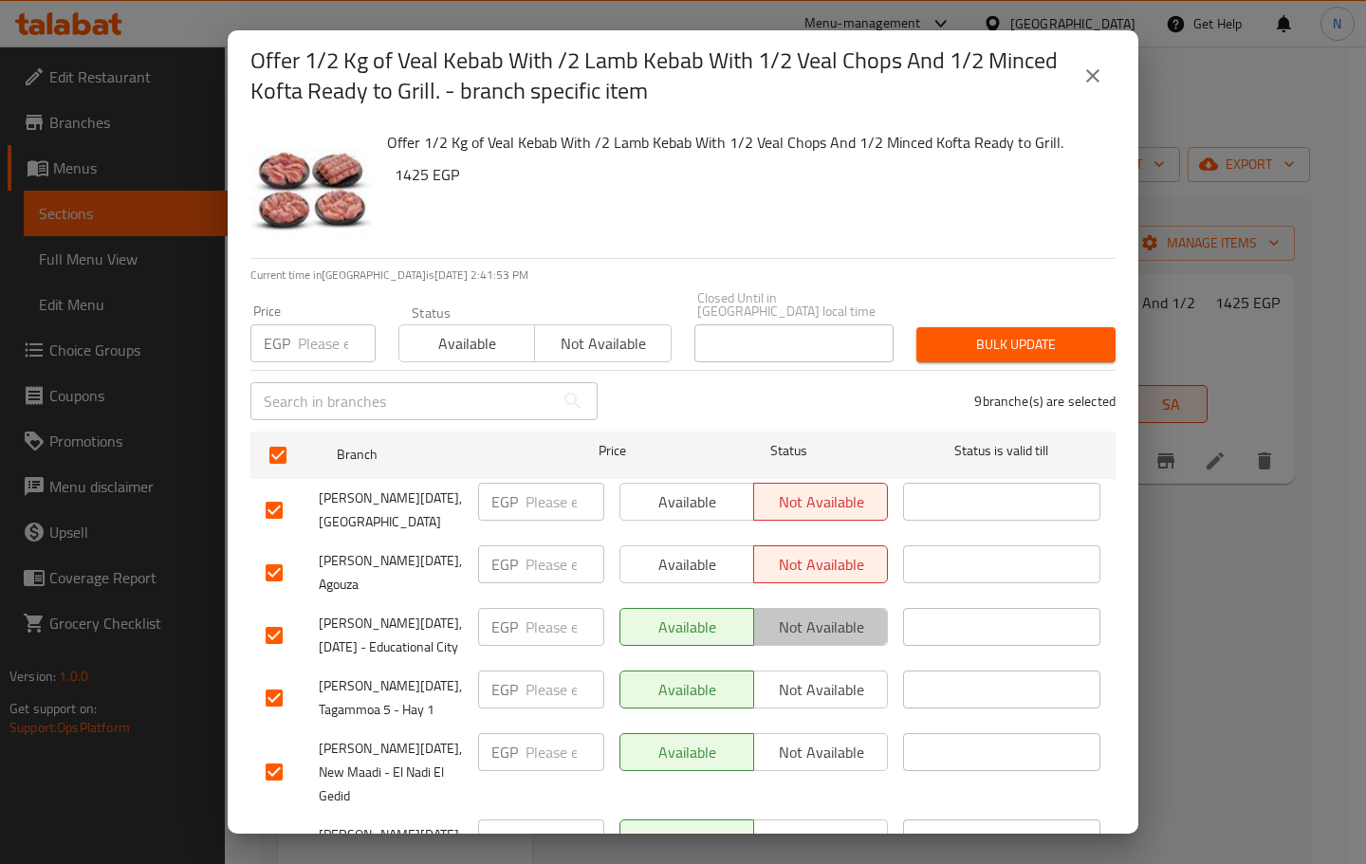
click at [811, 614] on span "Not available" at bounding box center [821, 628] width 119 height 28
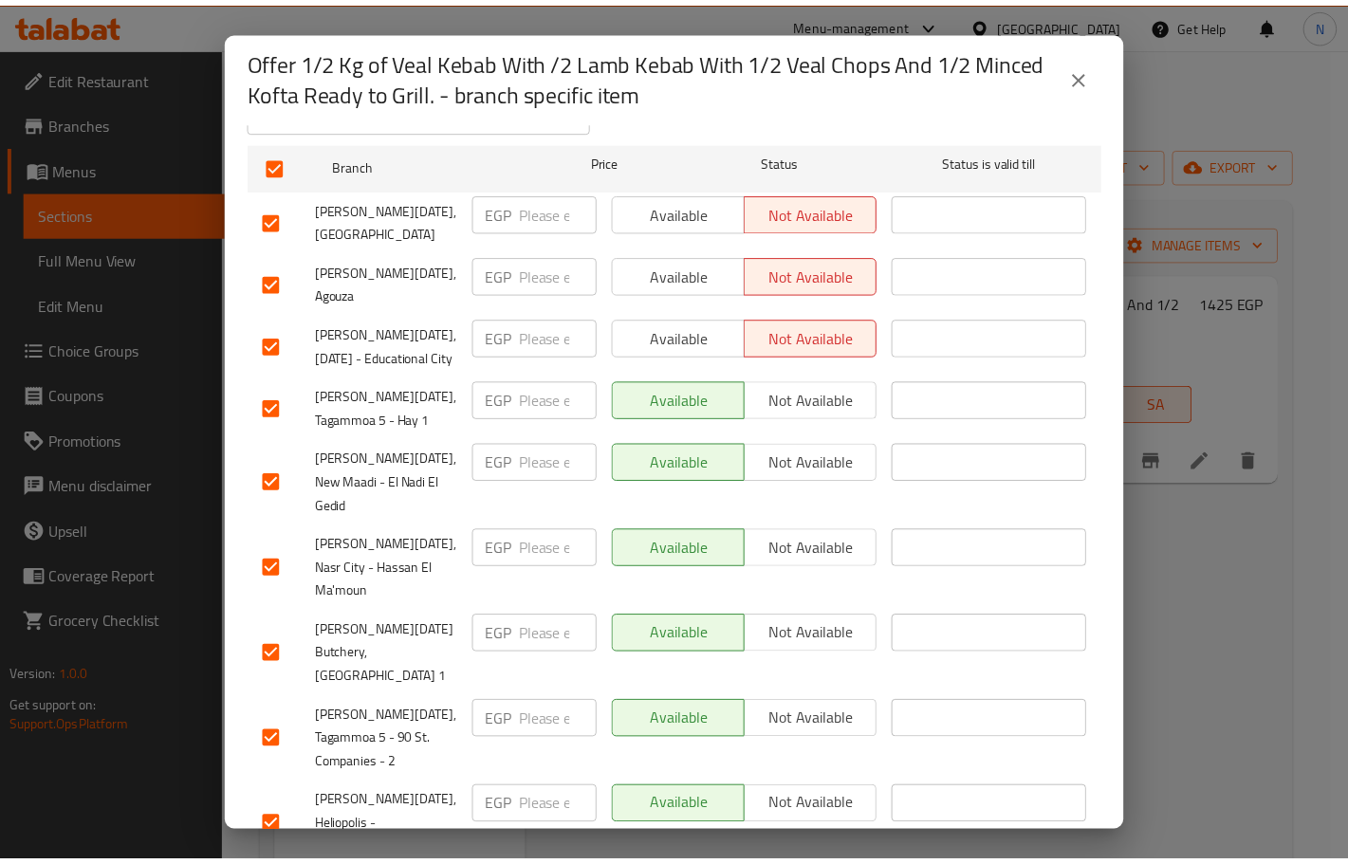
scroll to position [315, 0]
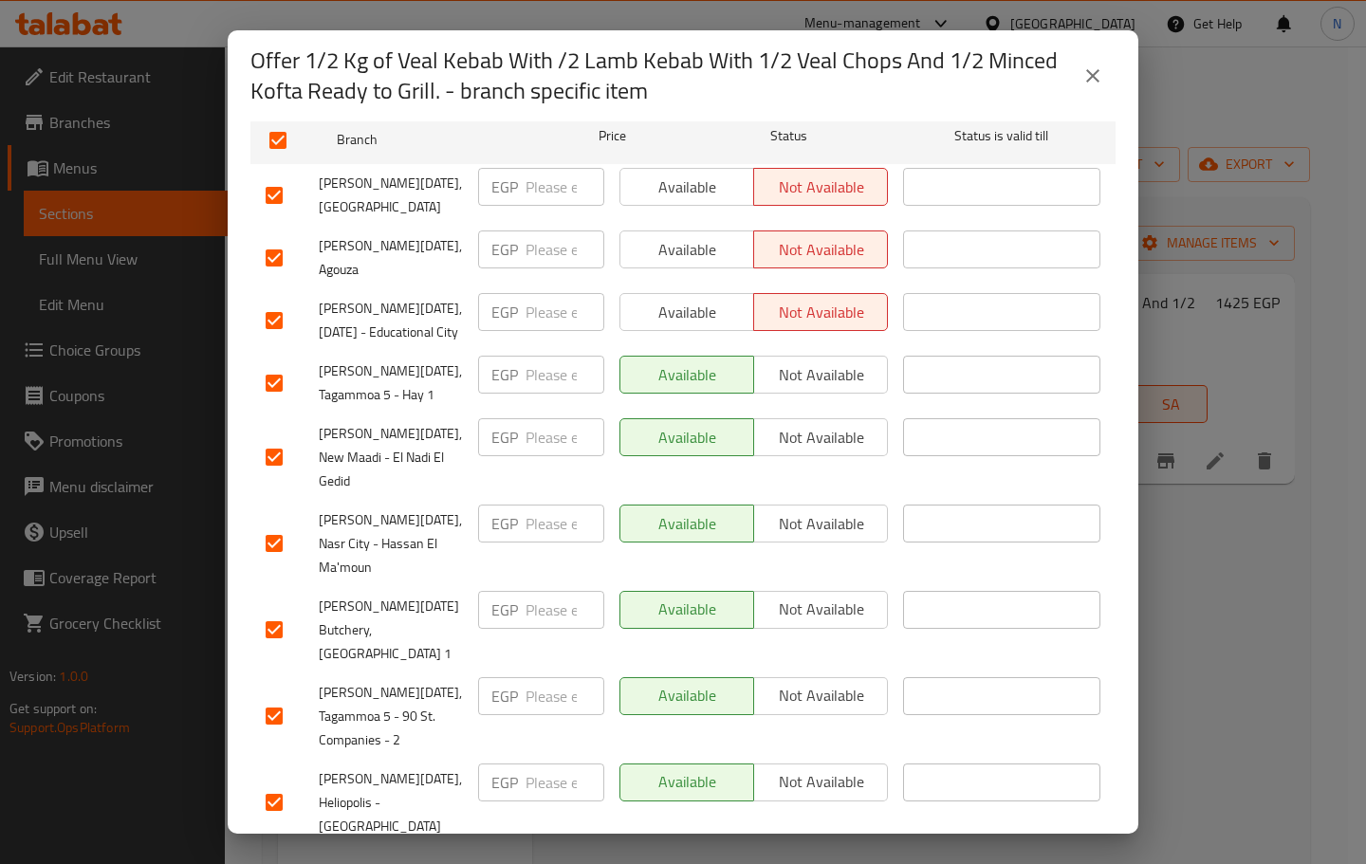
click at [799, 389] on span "Not available" at bounding box center [821, 375] width 119 height 28
click at [803, 446] on span "Not available" at bounding box center [821, 438] width 119 height 28
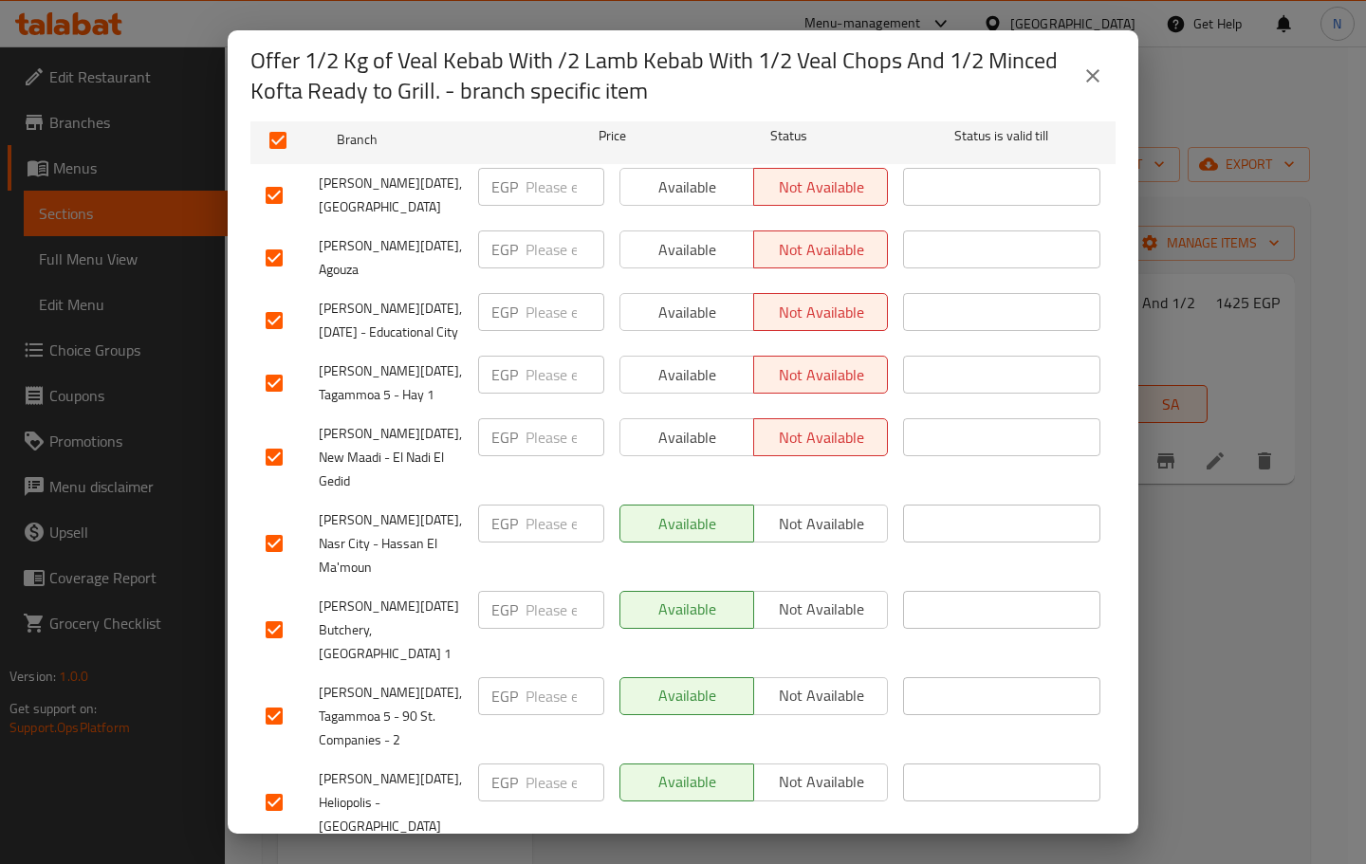
click at [804, 523] on button "Not available" at bounding box center [820, 524] width 135 height 38
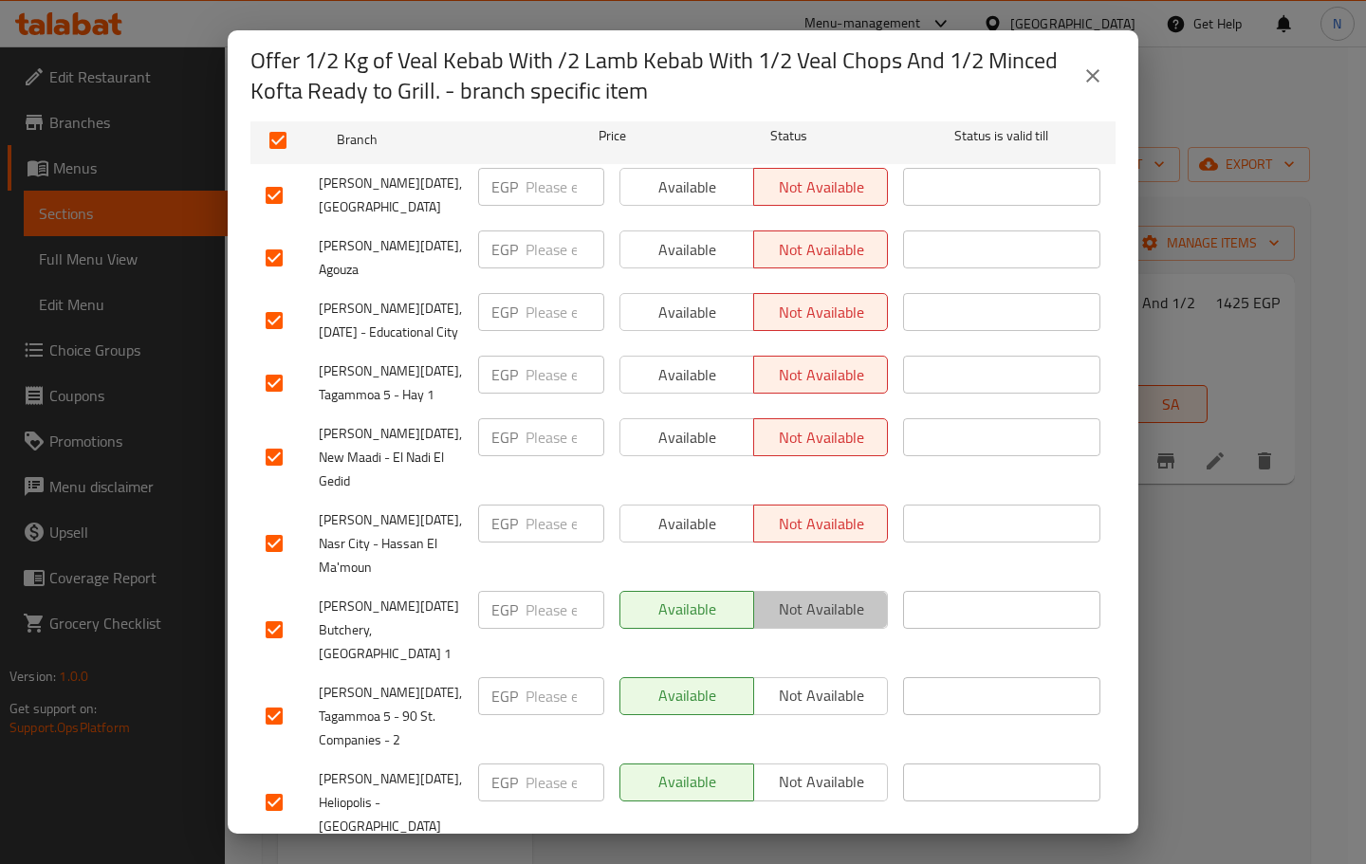
click at [823, 596] on span "Not available" at bounding box center [821, 610] width 119 height 28
click at [802, 682] on span "Not available" at bounding box center [821, 696] width 119 height 28
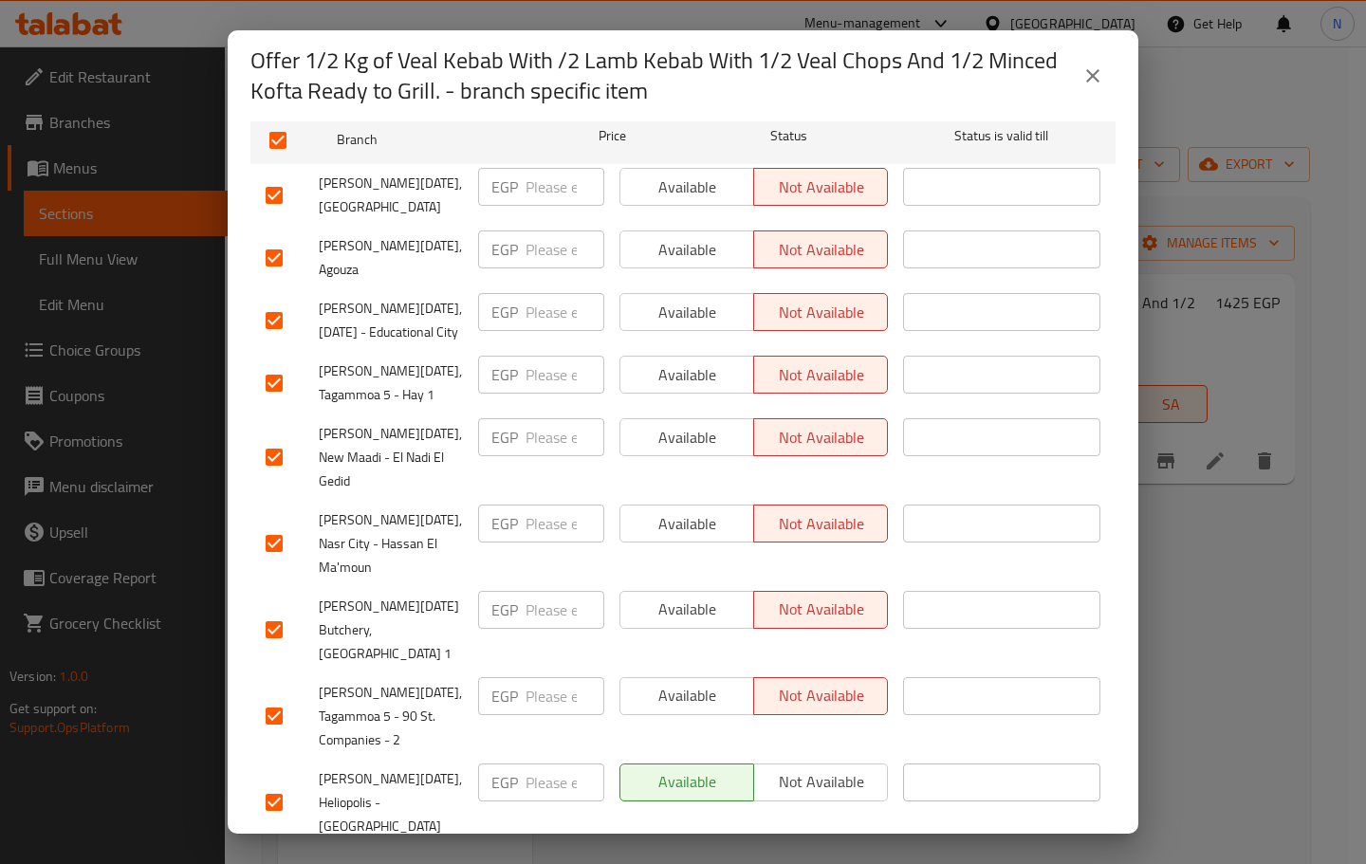
click at [809, 768] on span "Not available" at bounding box center [821, 782] width 119 height 28
click at [751, 860] on span "Save" at bounding box center [683, 872] width 835 height 24
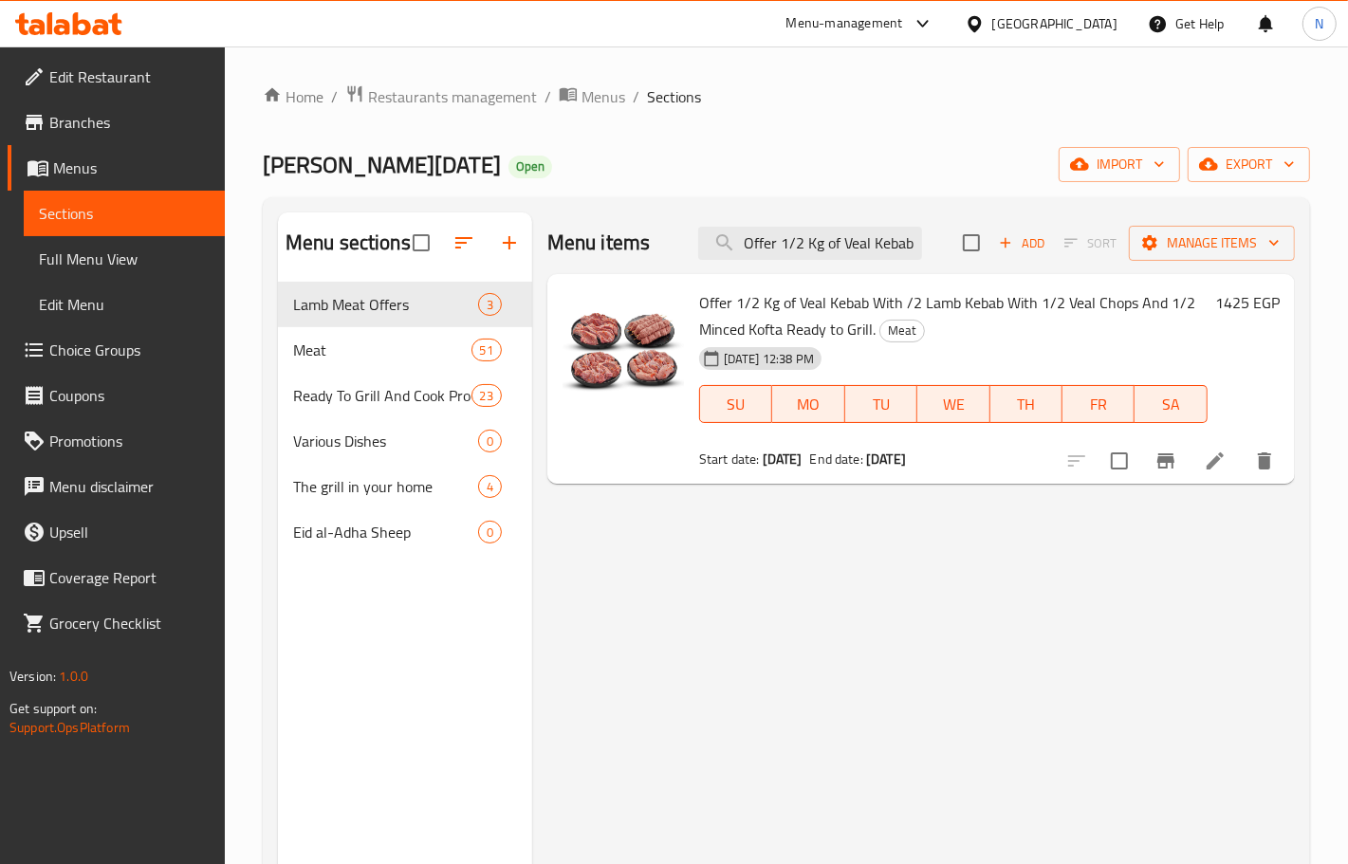
click at [1091, 30] on div "[GEOGRAPHIC_DATA]" at bounding box center [1054, 23] width 125 height 21
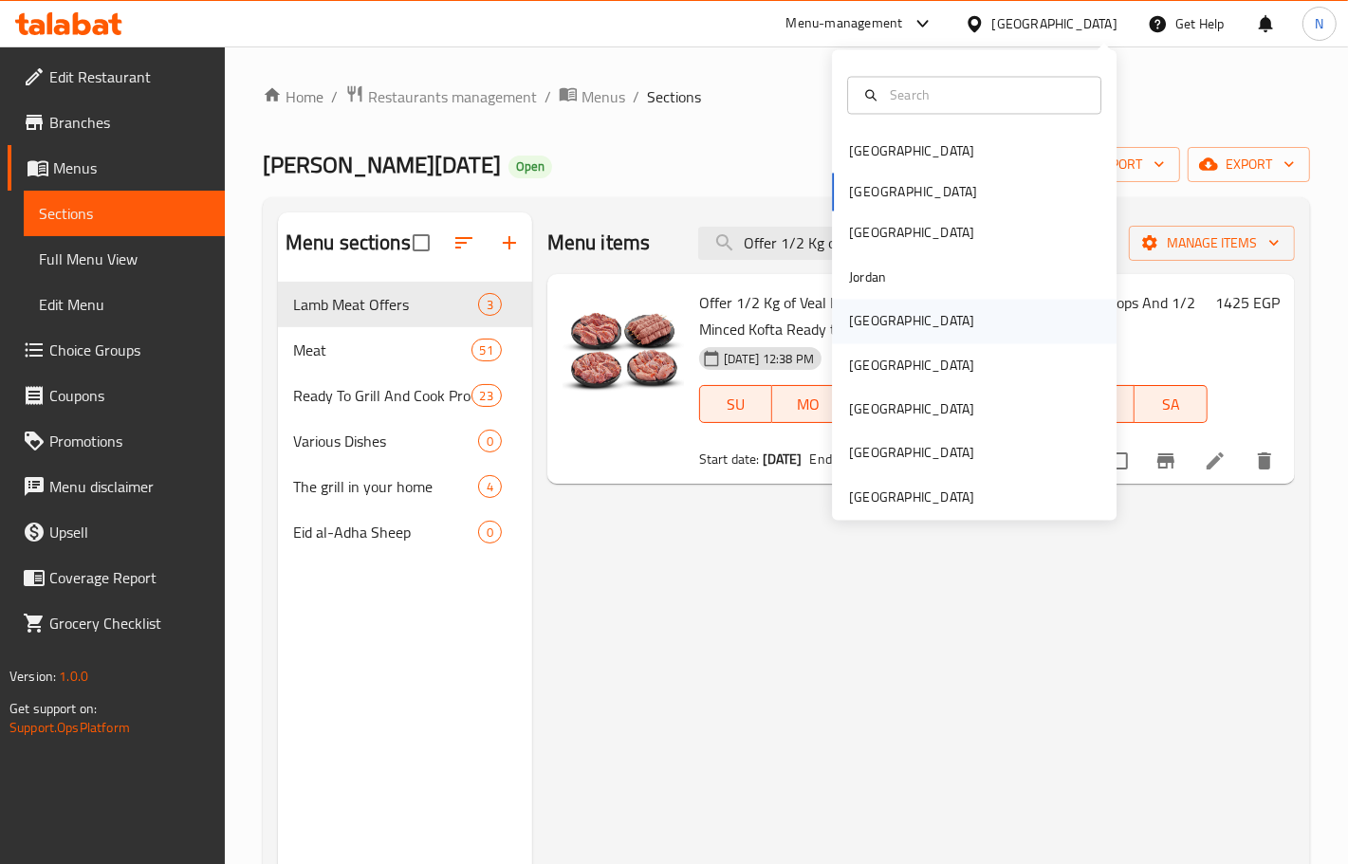
click at [884, 306] on div "Kuwait" at bounding box center [912, 322] width 156 height 44
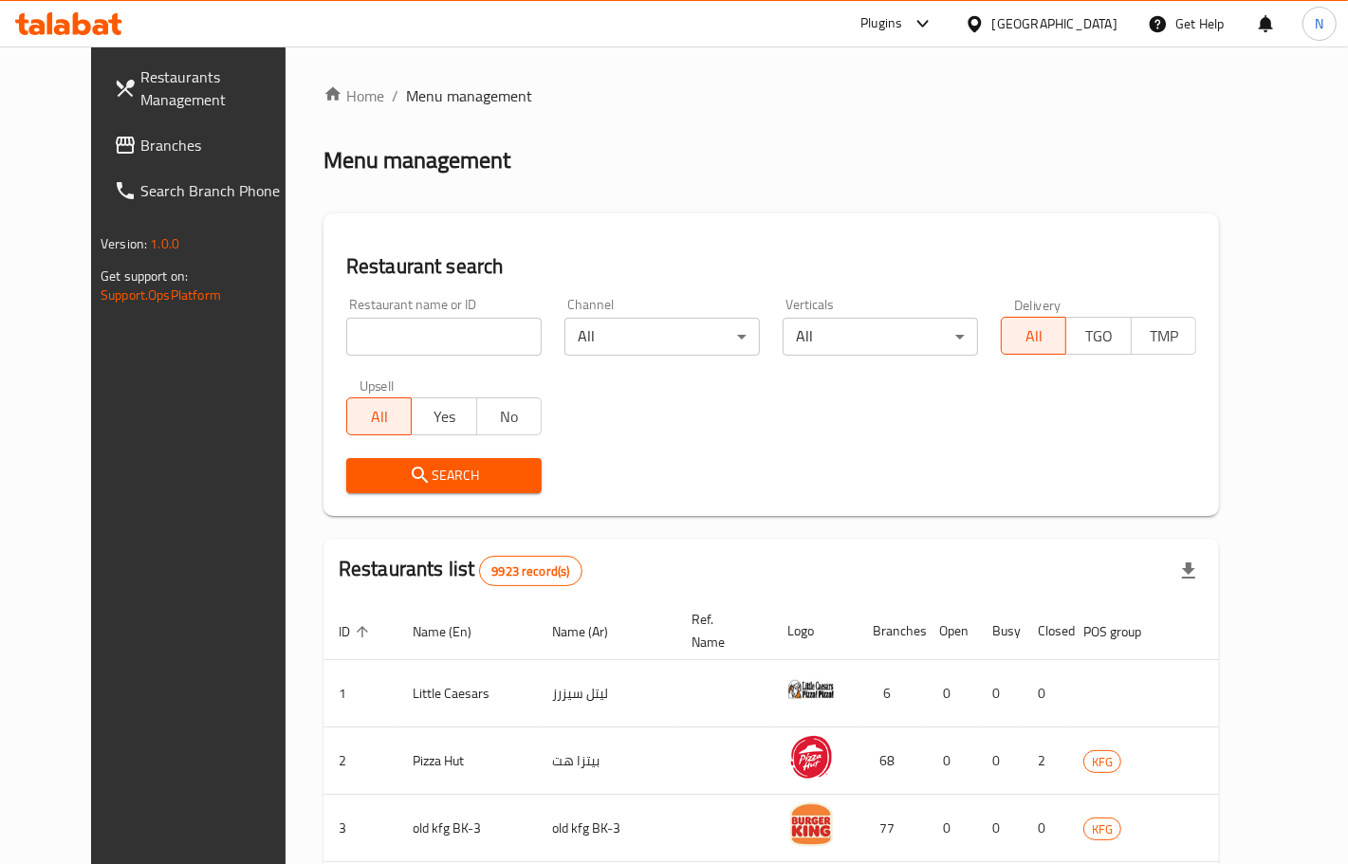
click at [169, 150] on span "Branches" at bounding box center [220, 145] width 160 height 23
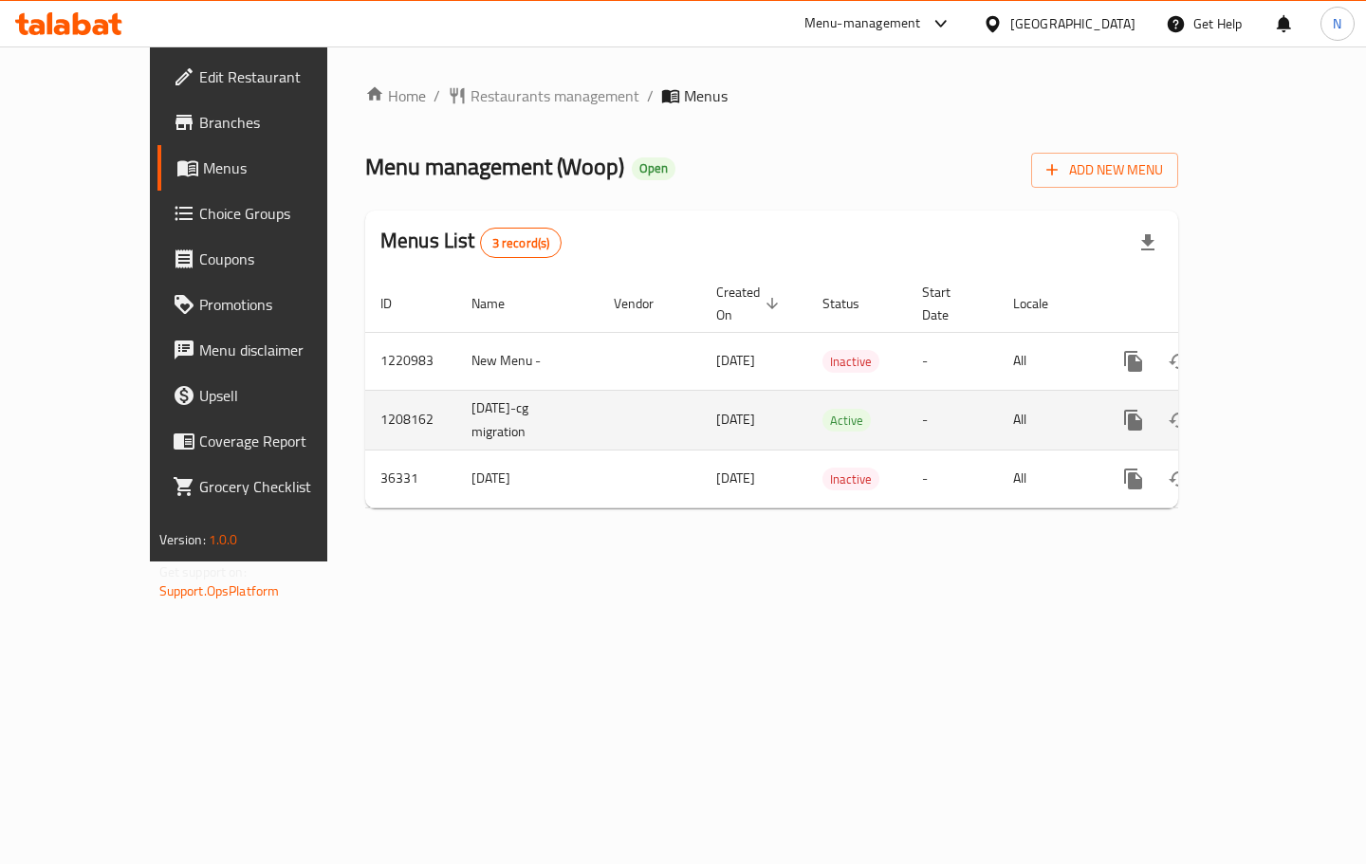
click at [1282, 409] on icon "enhanced table" at bounding box center [1270, 420] width 23 height 23
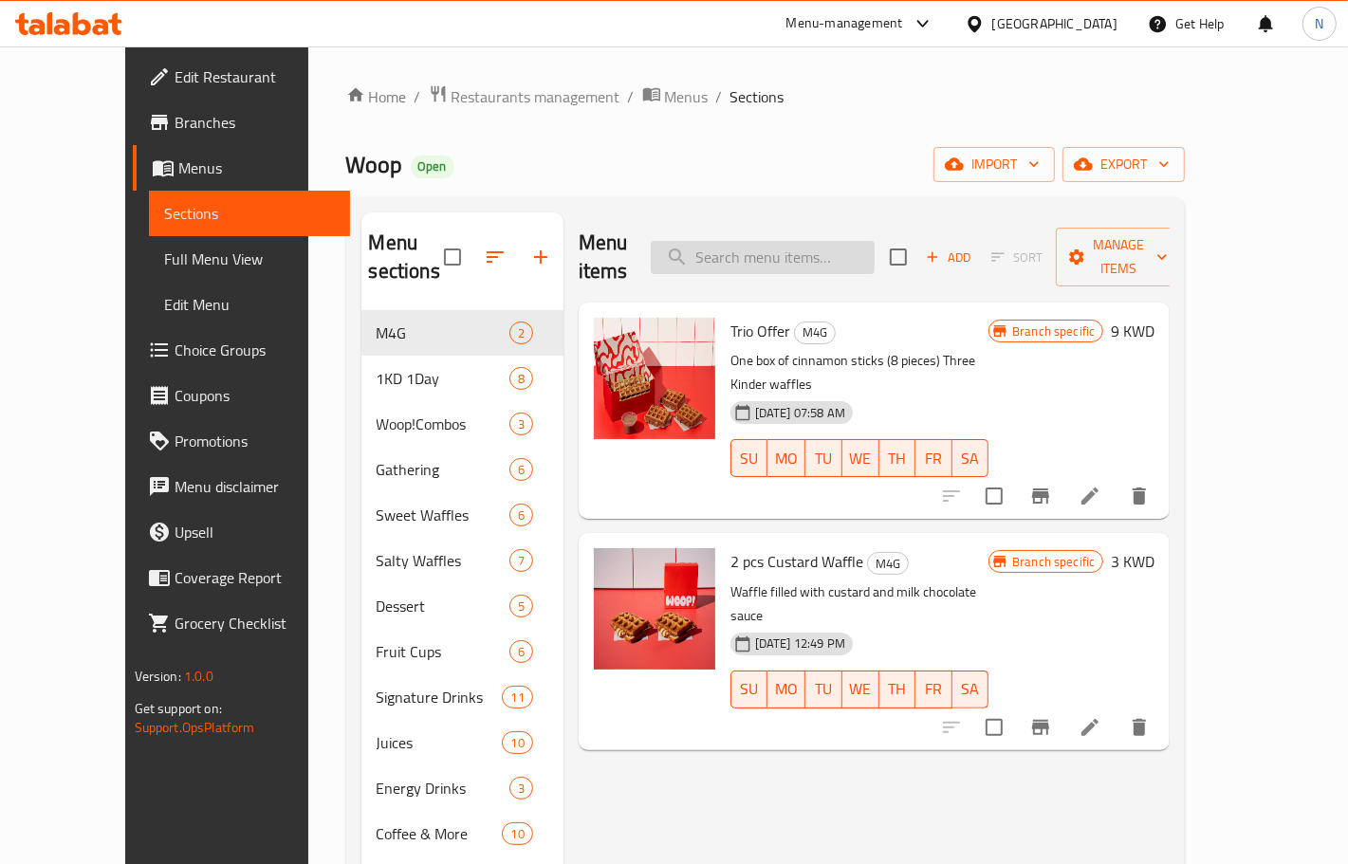
paste input "Signature Drinks Box"
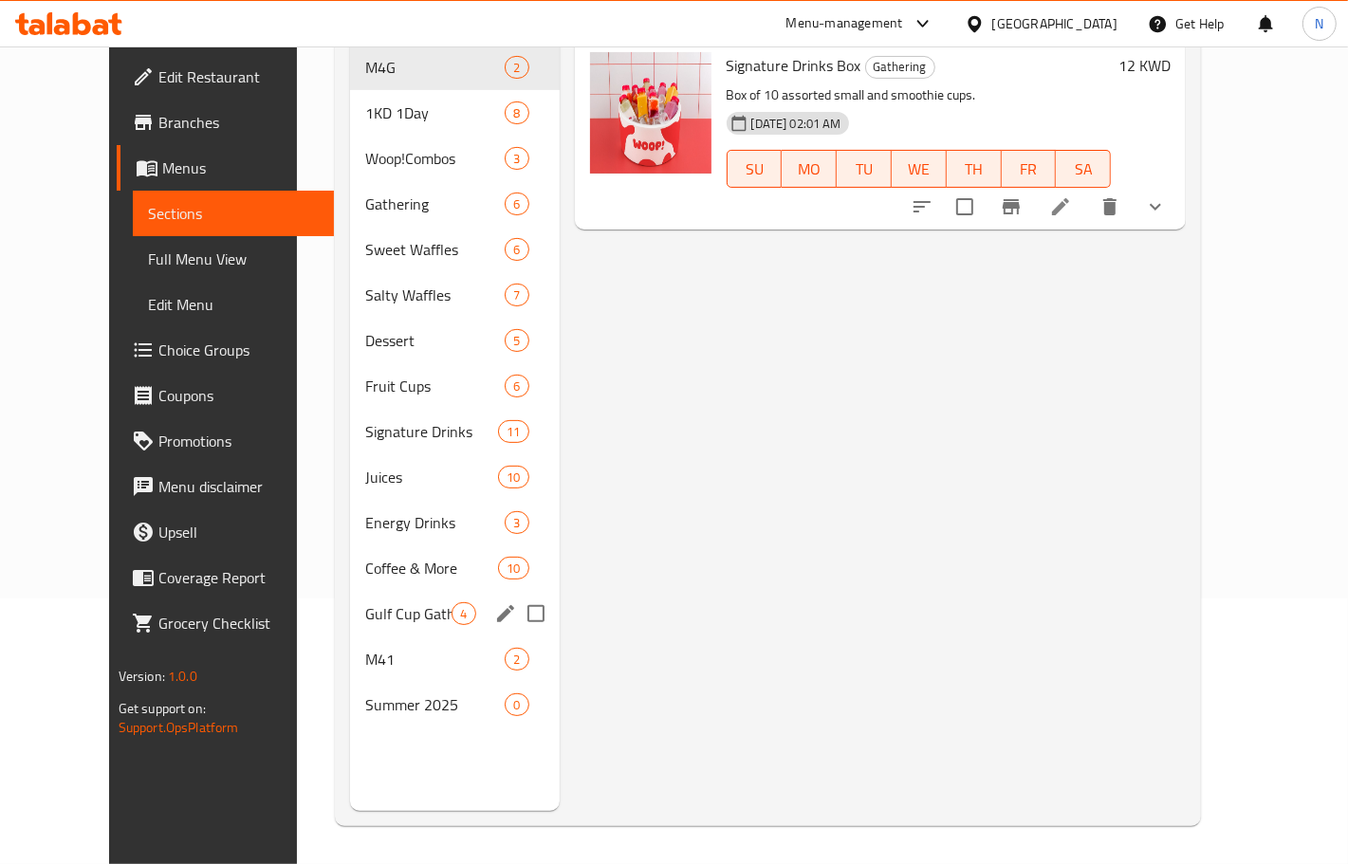
scroll to position [148, 0]
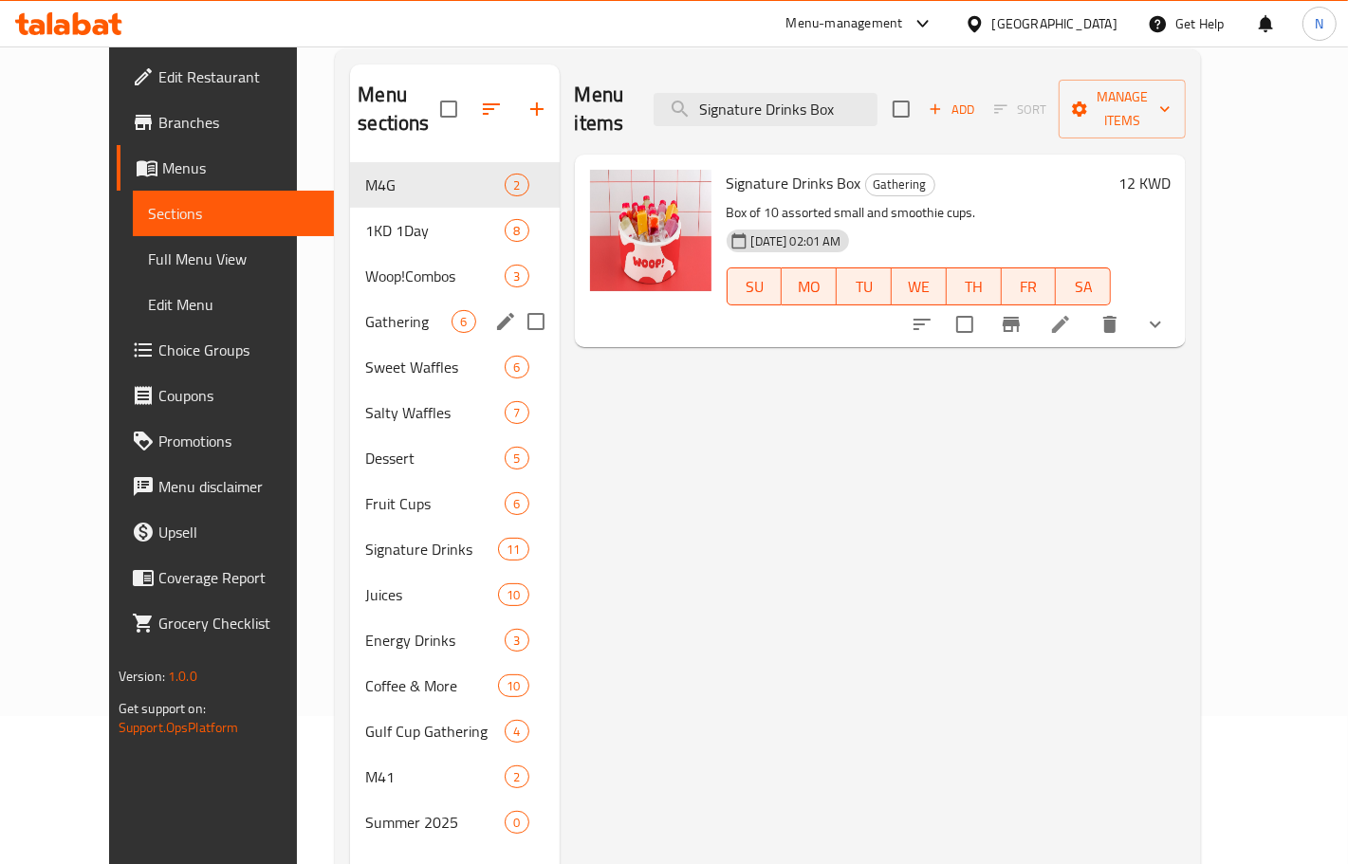
click at [378, 310] on span "Gathering" at bounding box center [408, 321] width 86 height 23
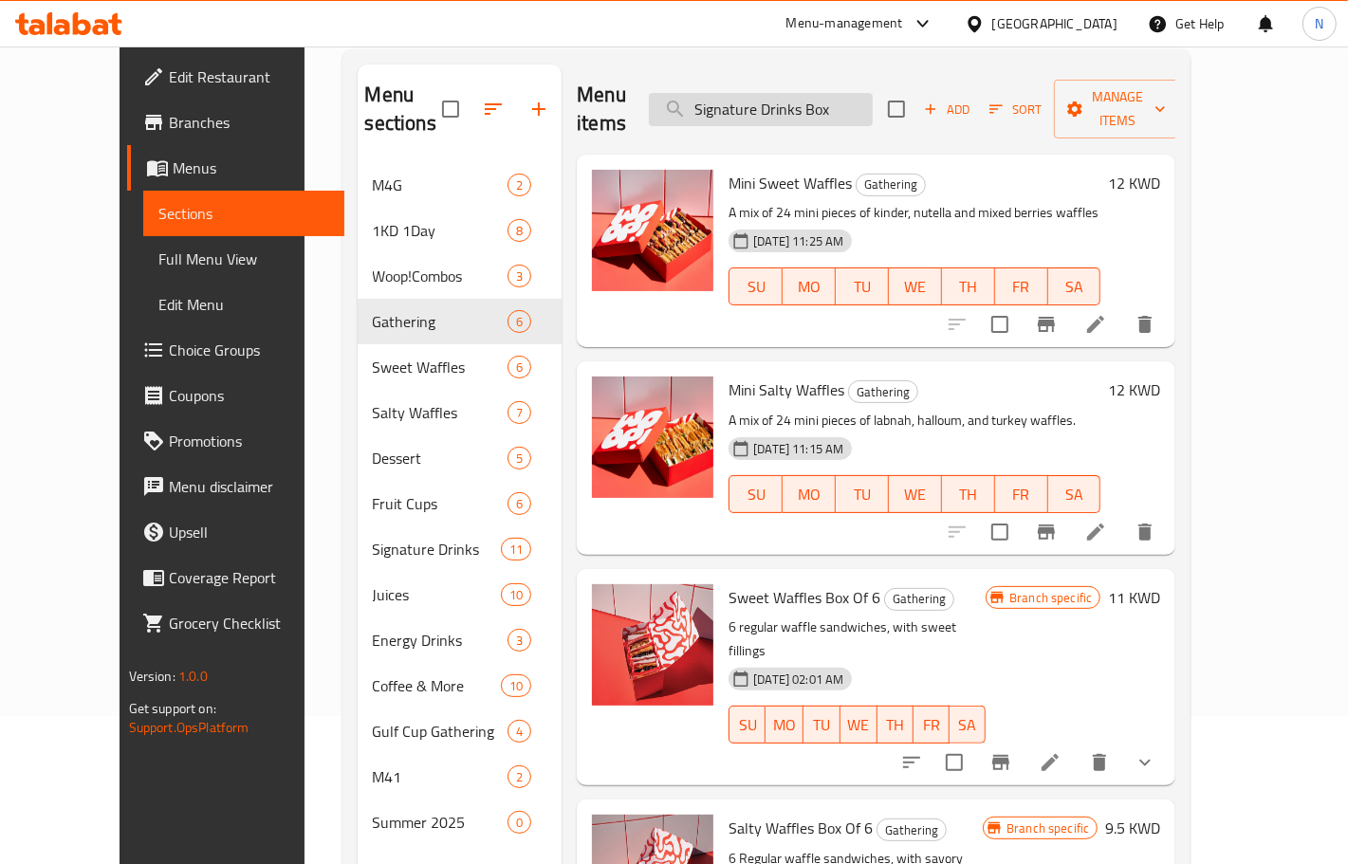
click at [863, 96] on input "Signature Drinks Box" at bounding box center [761, 109] width 224 height 33
paste input "Signature Drinks Box"
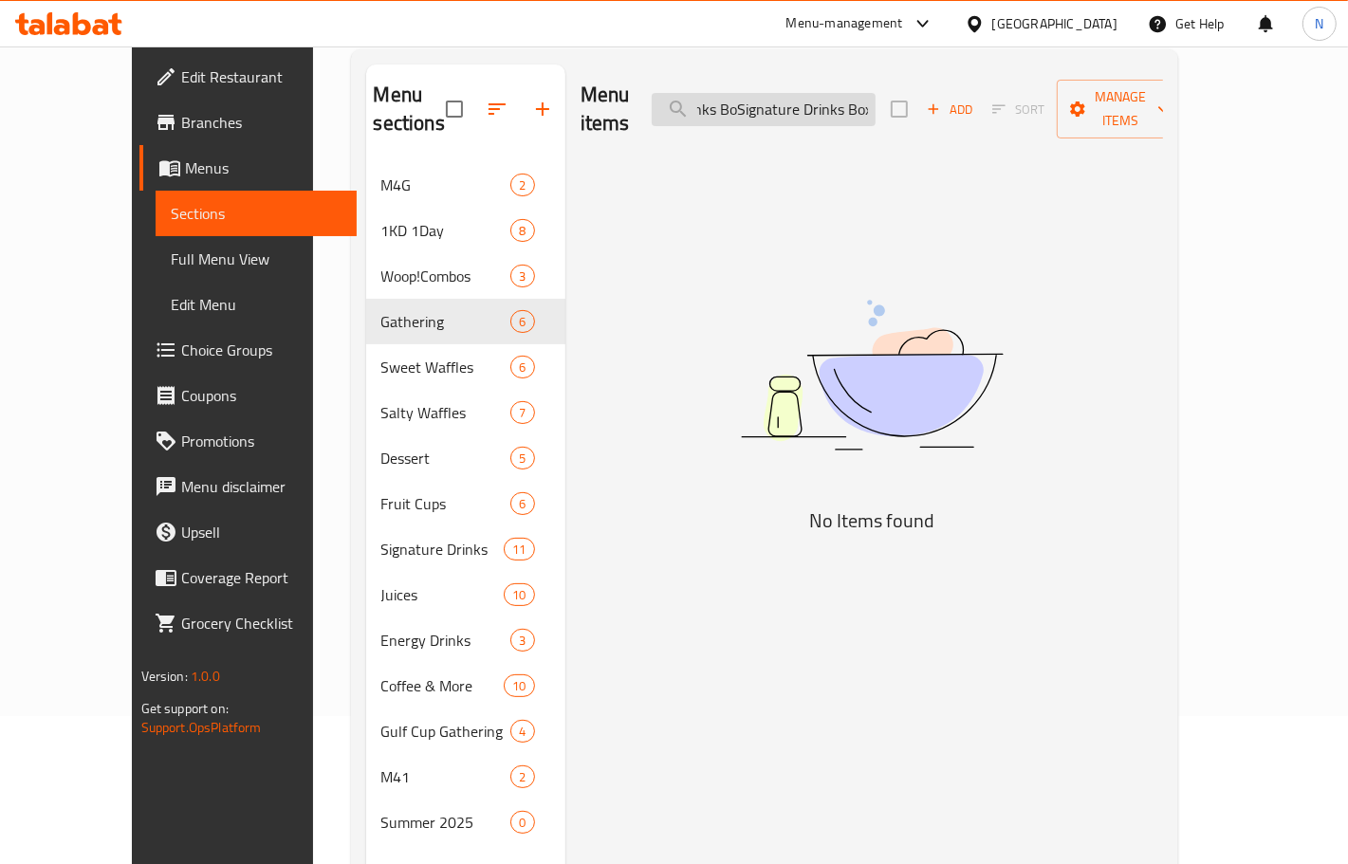
click at [869, 93] on input "Signature Drinks BoSignature Drinks Boxx" at bounding box center [764, 109] width 224 height 33
paste input "search"
type input "Signature Drinks Box"
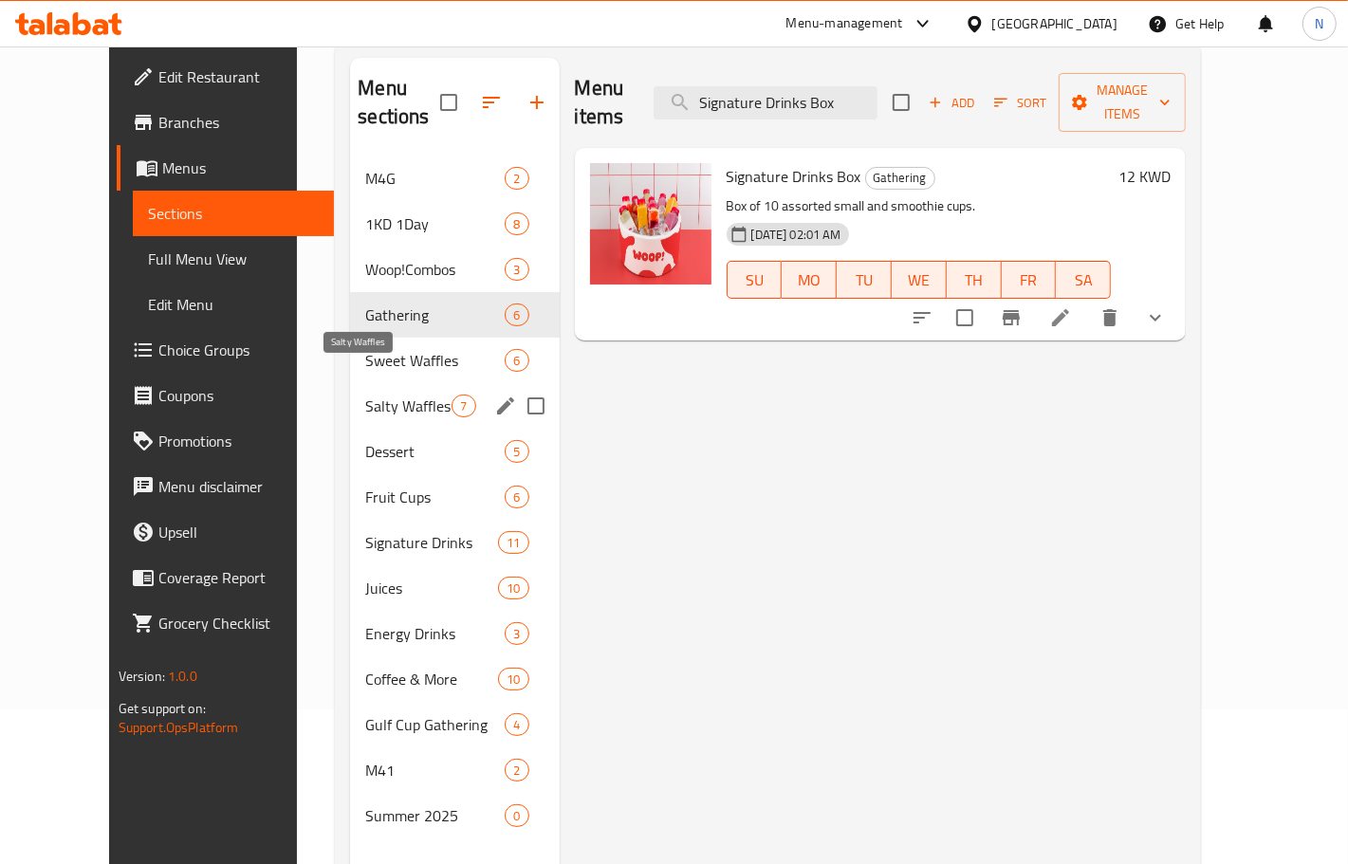
scroll to position [148, 0]
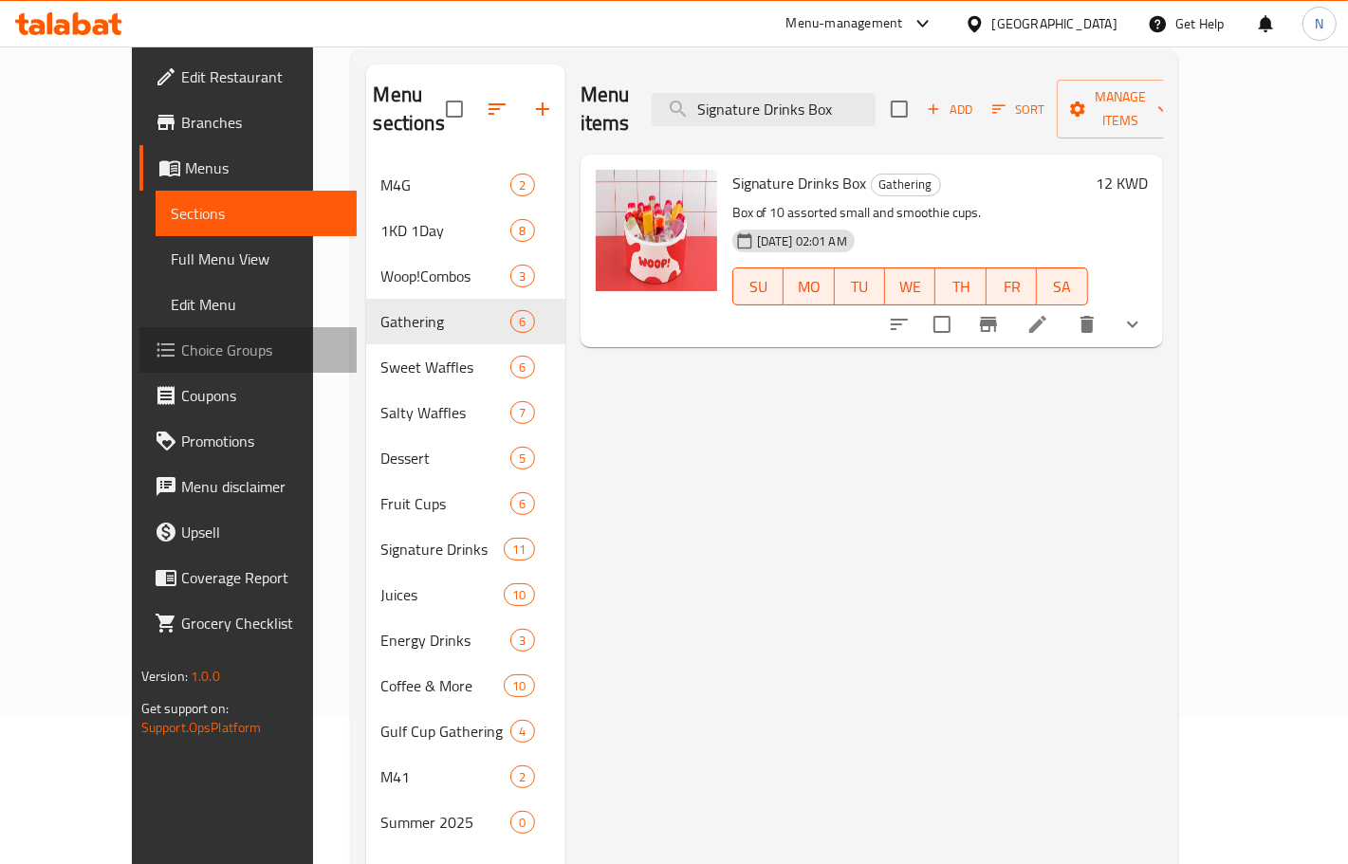
click at [181, 339] on span "Choice Groups" at bounding box center [261, 350] width 160 height 23
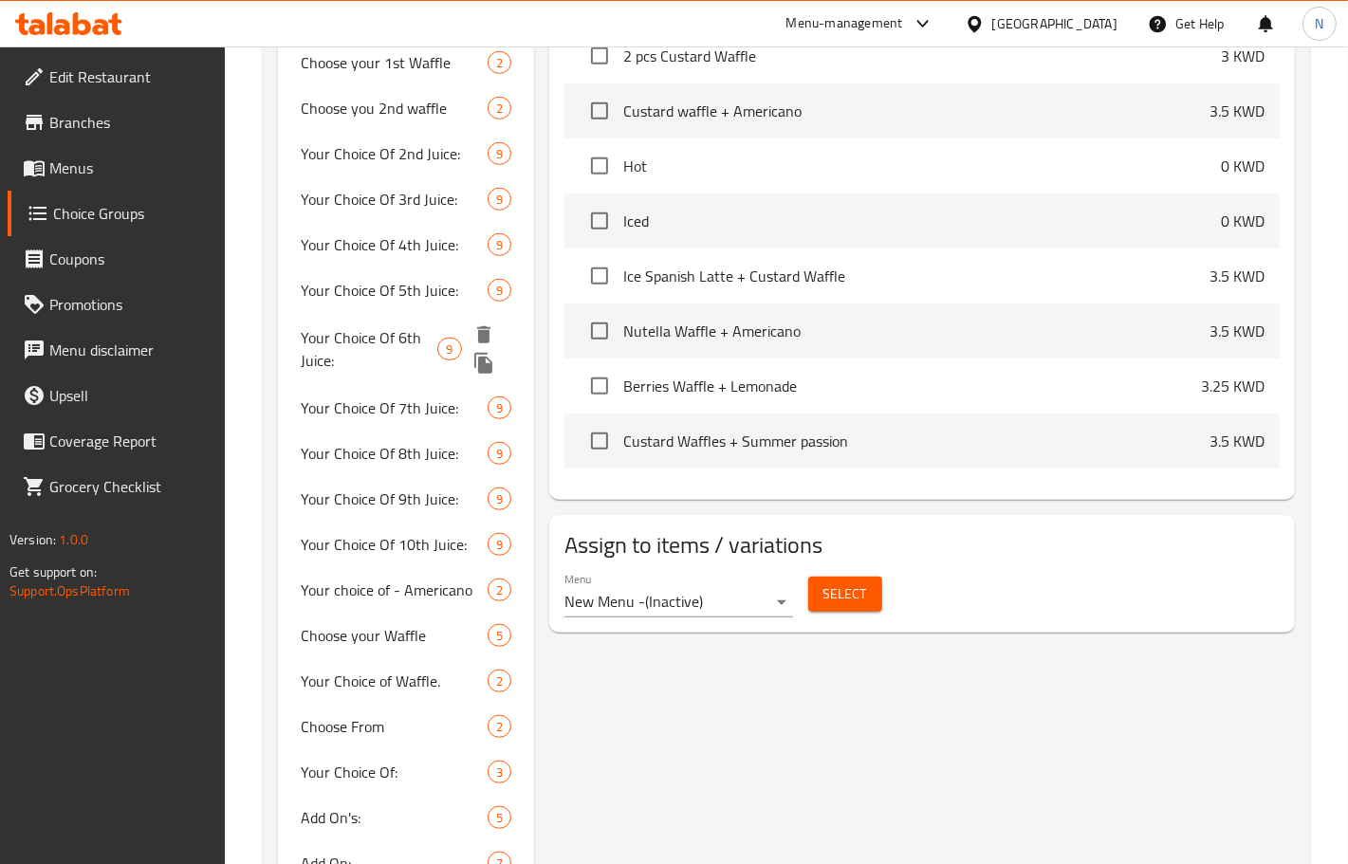
scroll to position [474, 0]
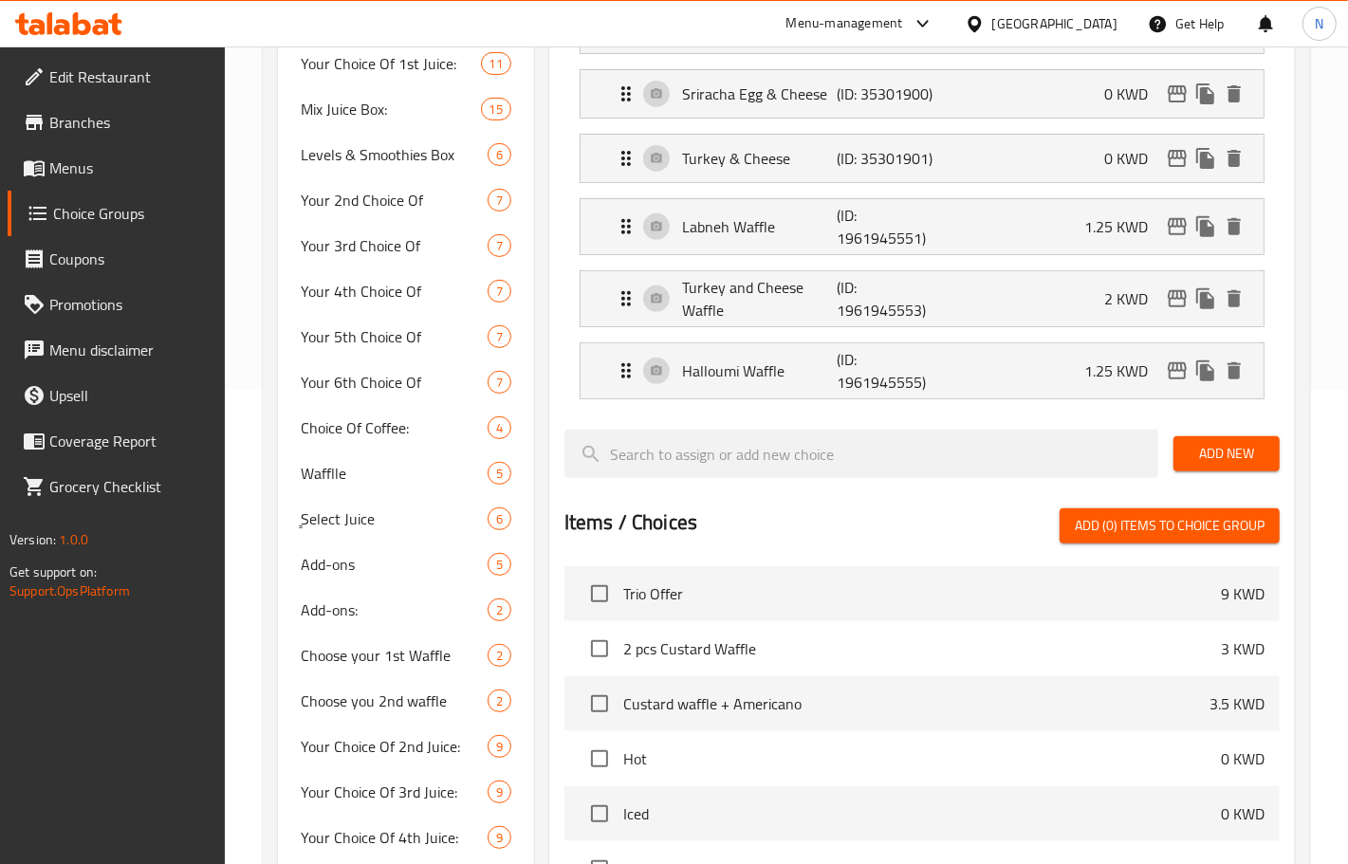
click at [95, 147] on link "Menus" at bounding box center [116, 168] width 217 height 46
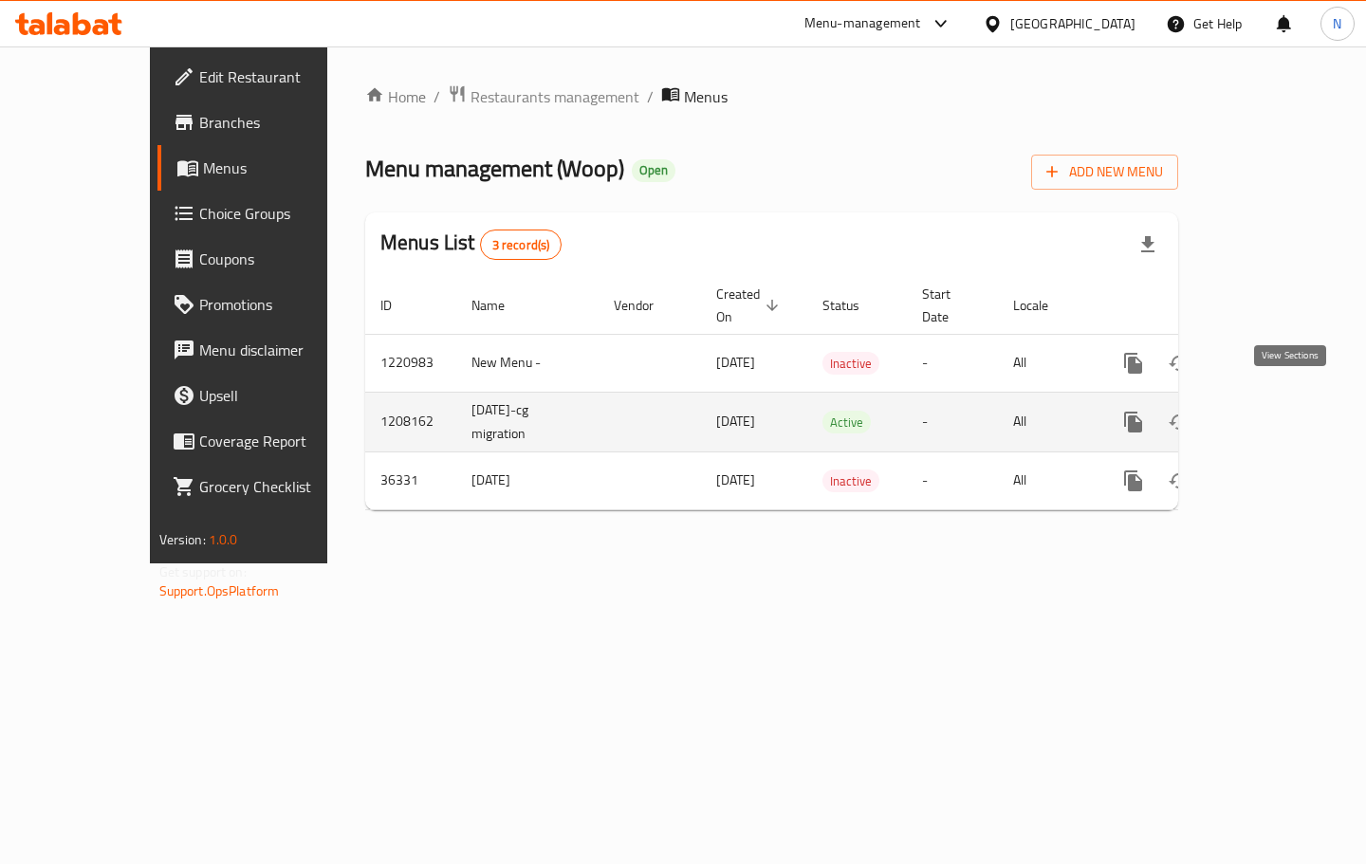
click at [1282, 411] on icon "enhanced table" at bounding box center [1270, 422] width 23 height 23
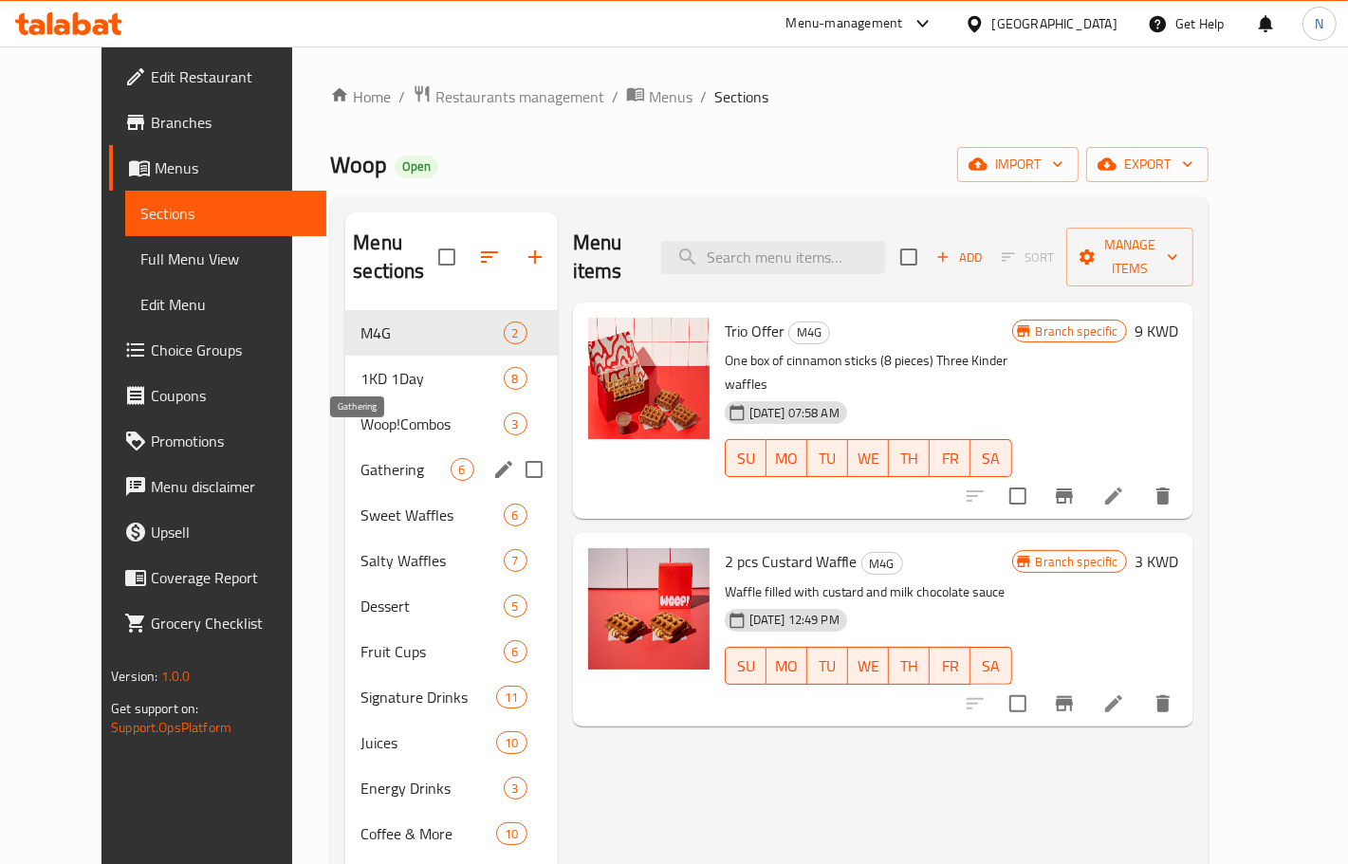
click at [361, 458] on span "Gathering" at bounding box center [405, 469] width 89 height 23
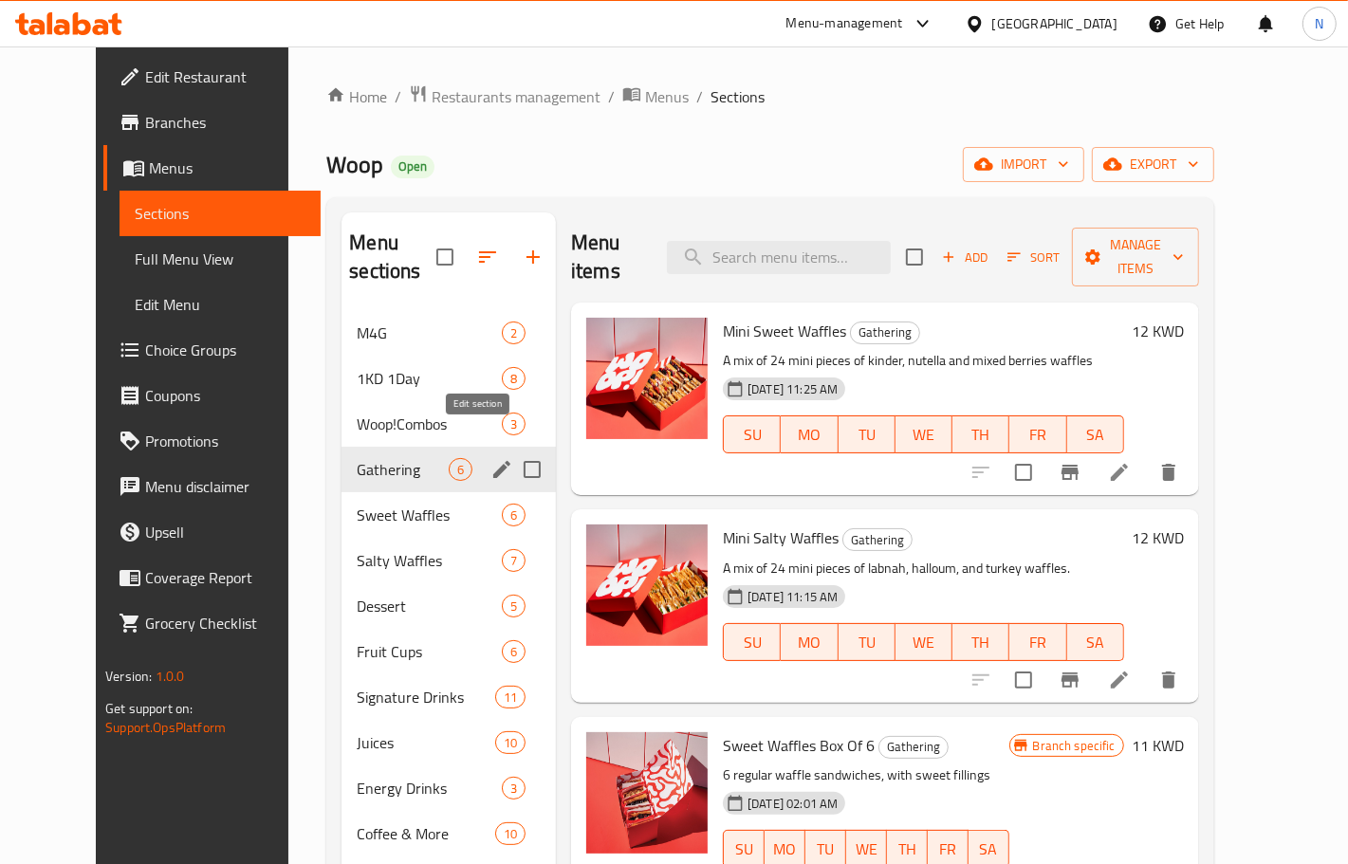
click at [491, 458] on icon "edit" at bounding box center [502, 469] width 23 height 23
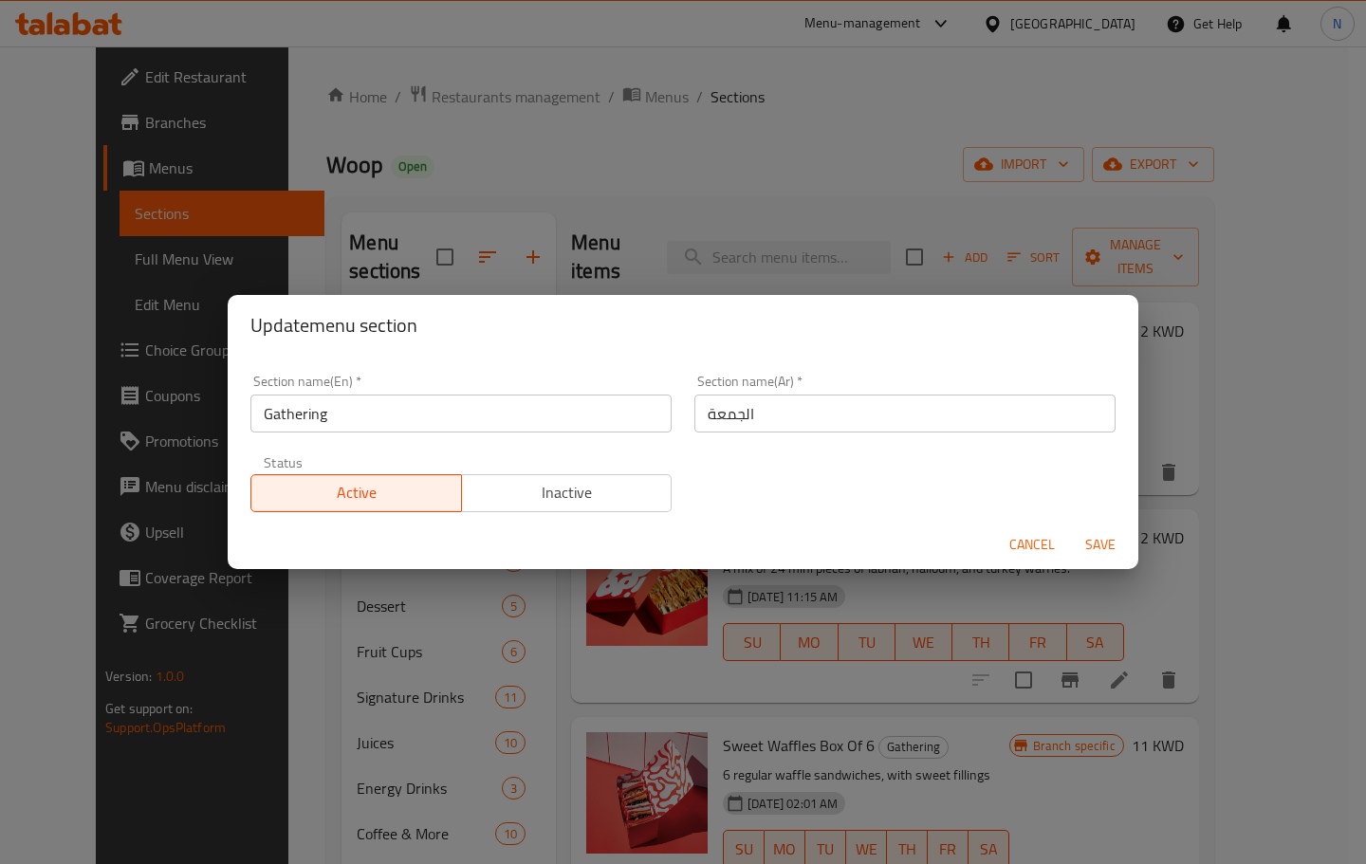
click at [391, 406] on input "Gathering" at bounding box center [460, 414] width 421 height 38
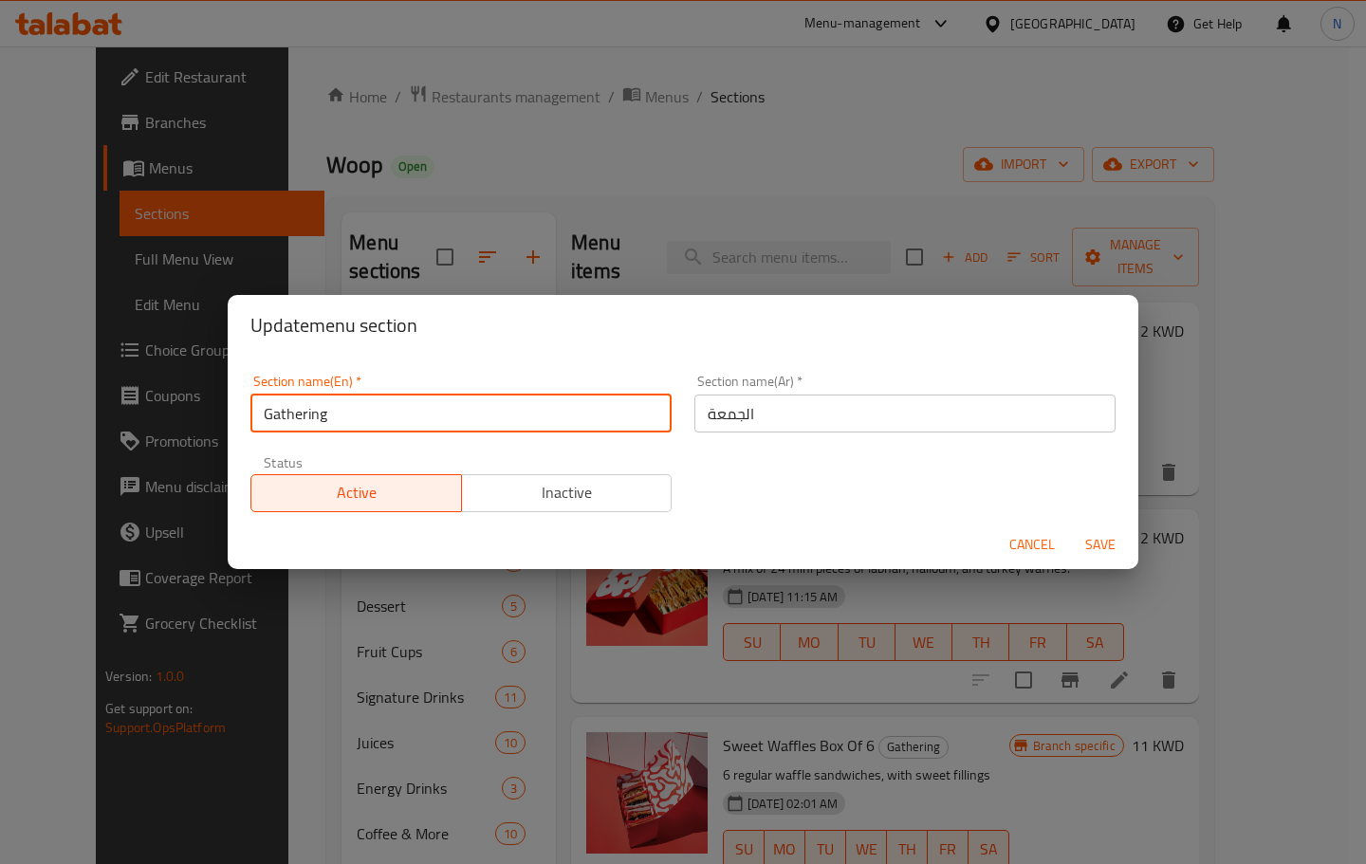
click at [391, 406] on input "Gathering" at bounding box center [460, 414] width 421 height 38
